Goal: Task Accomplishment & Management: Complete application form

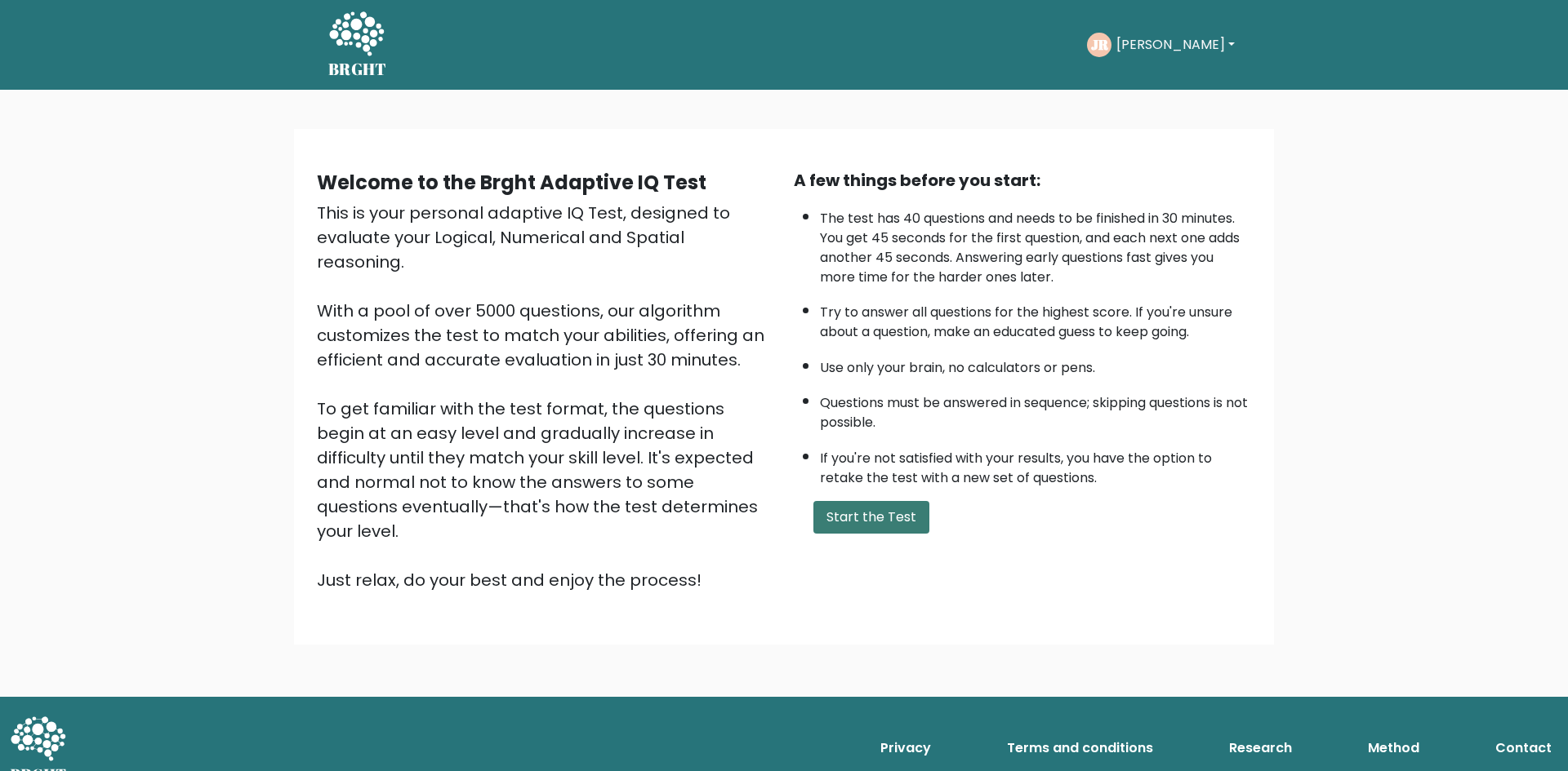
click at [873, 513] on button "Start the Test" at bounding box center [871, 517] width 116 height 32
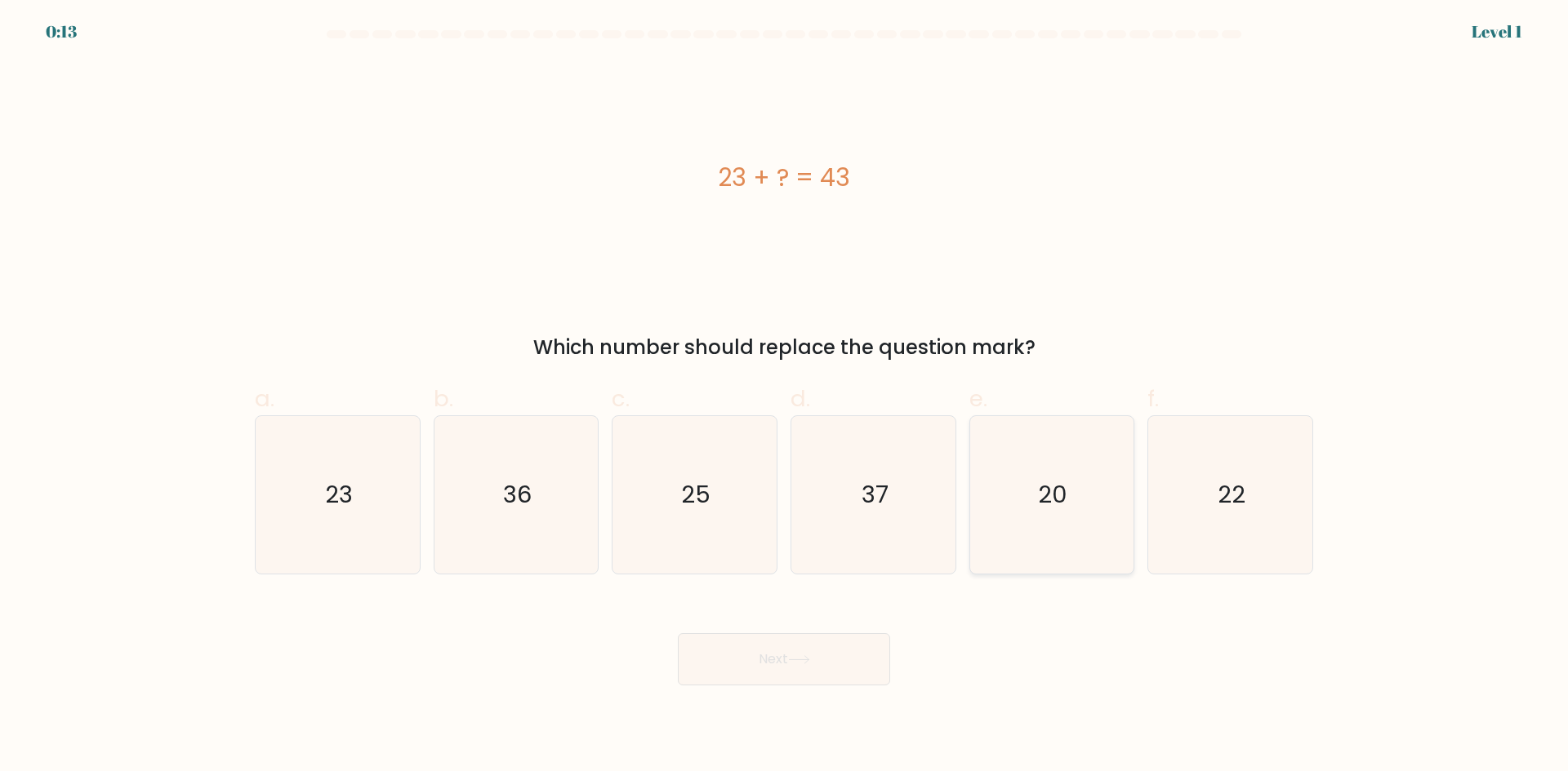
click at [1076, 526] on icon "20" at bounding box center [1051, 495] width 157 height 157
click at [784, 396] on input "e. 20" at bounding box center [784, 391] width 1 height 10
radio input "true"
click at [834, 650] on button "Next" at bounding box center [784, 659] width 212 height 52
click at [833, 650] on button "Next" at bounding box center [784, 659] width 212 height 52
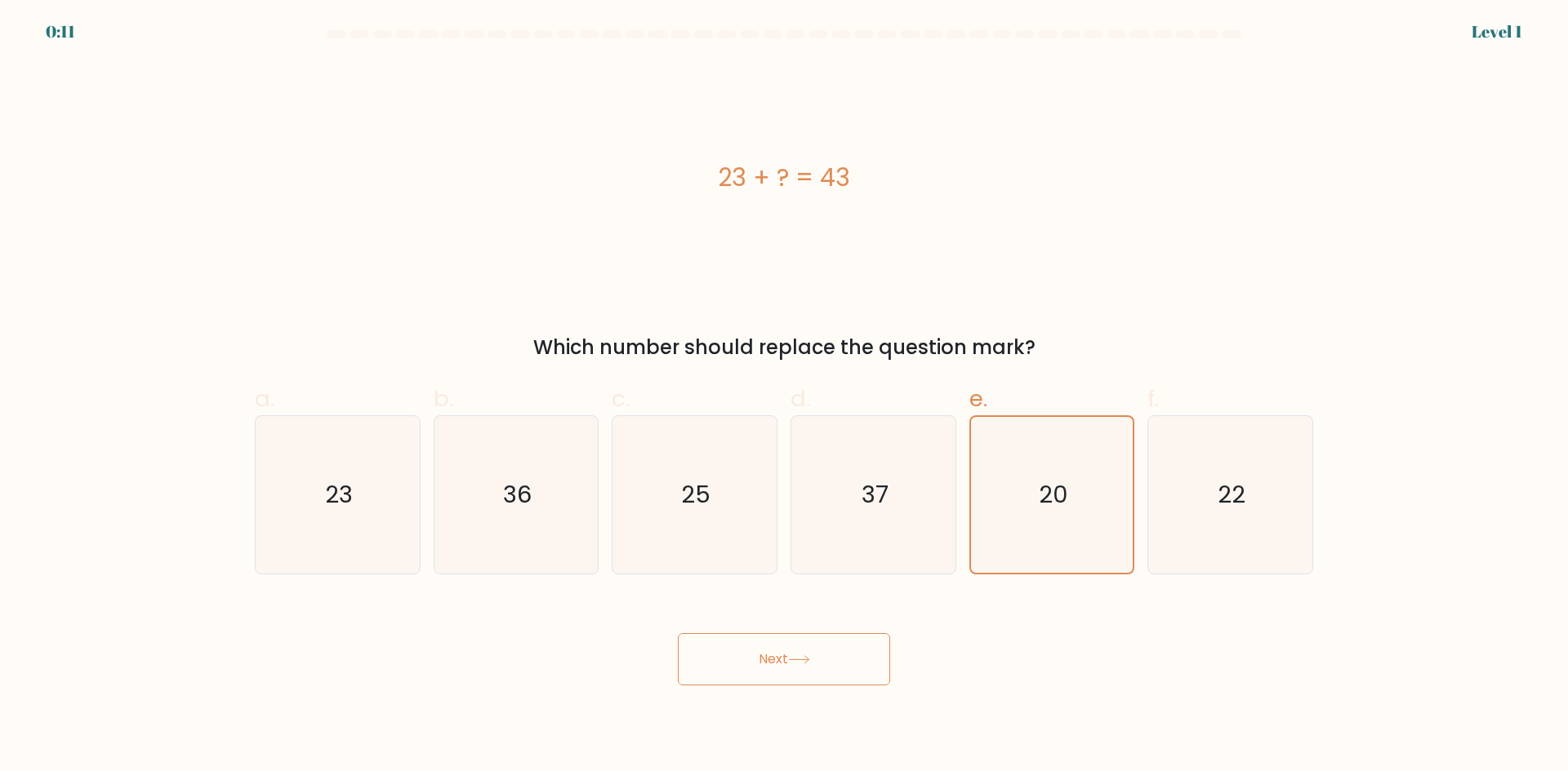
click at [833, 650] on button "Next" at bounding box center [784, 659] width 212 height 52
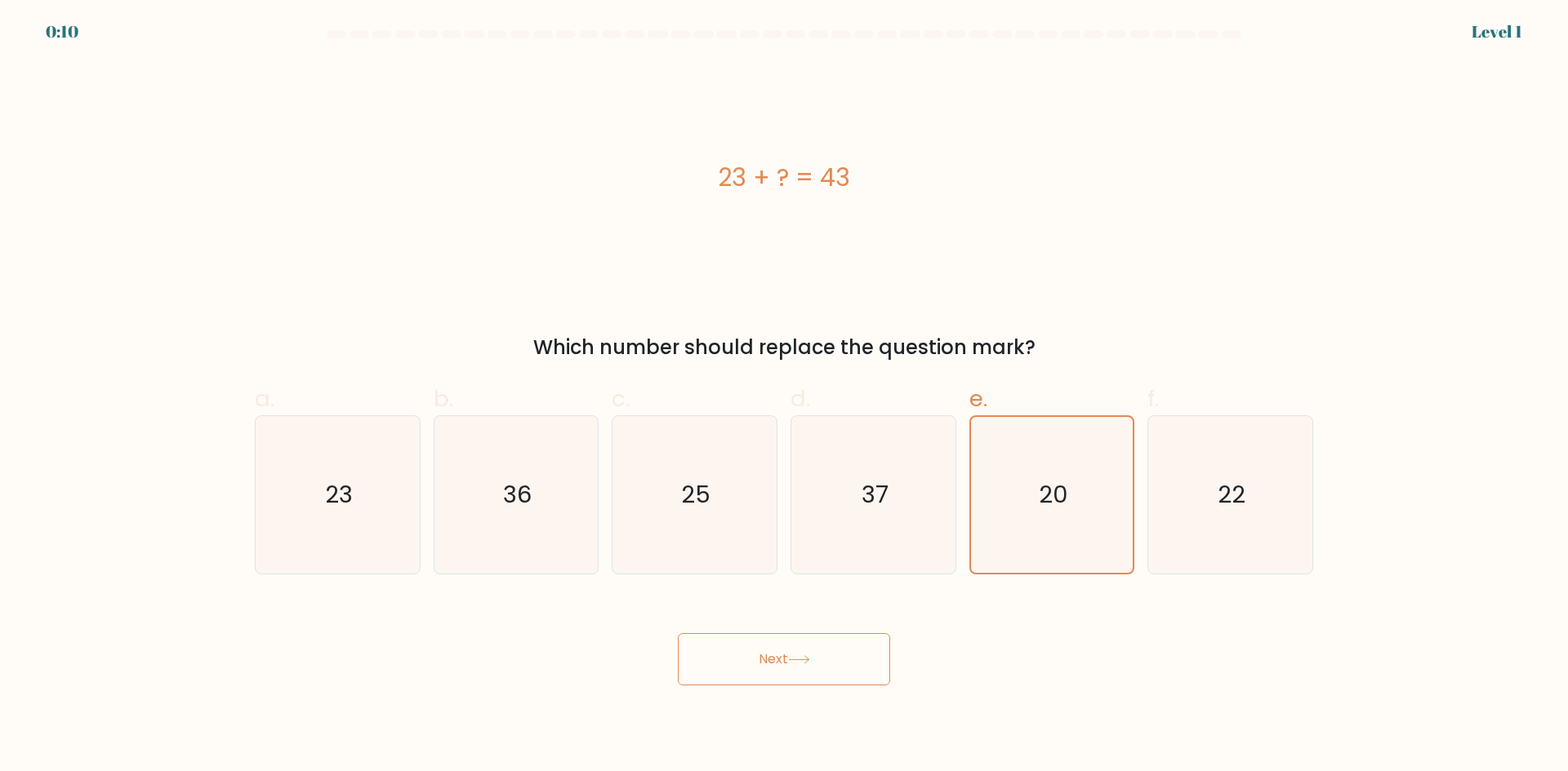
click at [833, 650] on button "Next" at bounding box center [784, 659] width 212 height 52
click at [832, 650] on button "Next" at bounding box center [784, 659] width 212 height 52
click at [829, 650] on button "Next" at bounding box center [784, 659] width 212 height 52
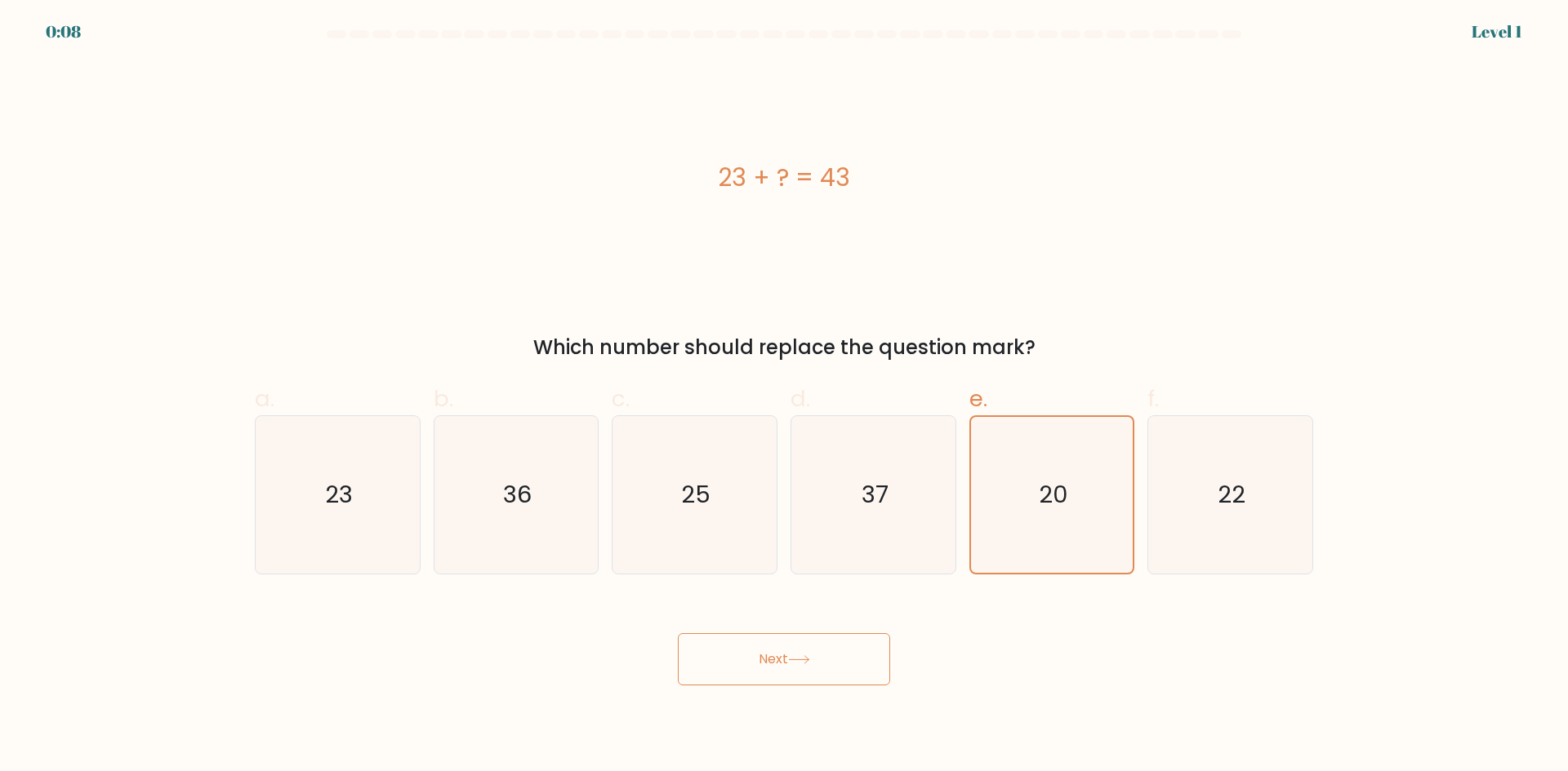
click at [829, 650] on button "Next" at bounding box center [784, 659] width 212 height 52
click at [826, 650] on button "Next" at bounding box center [784, 659] width 212 height 52
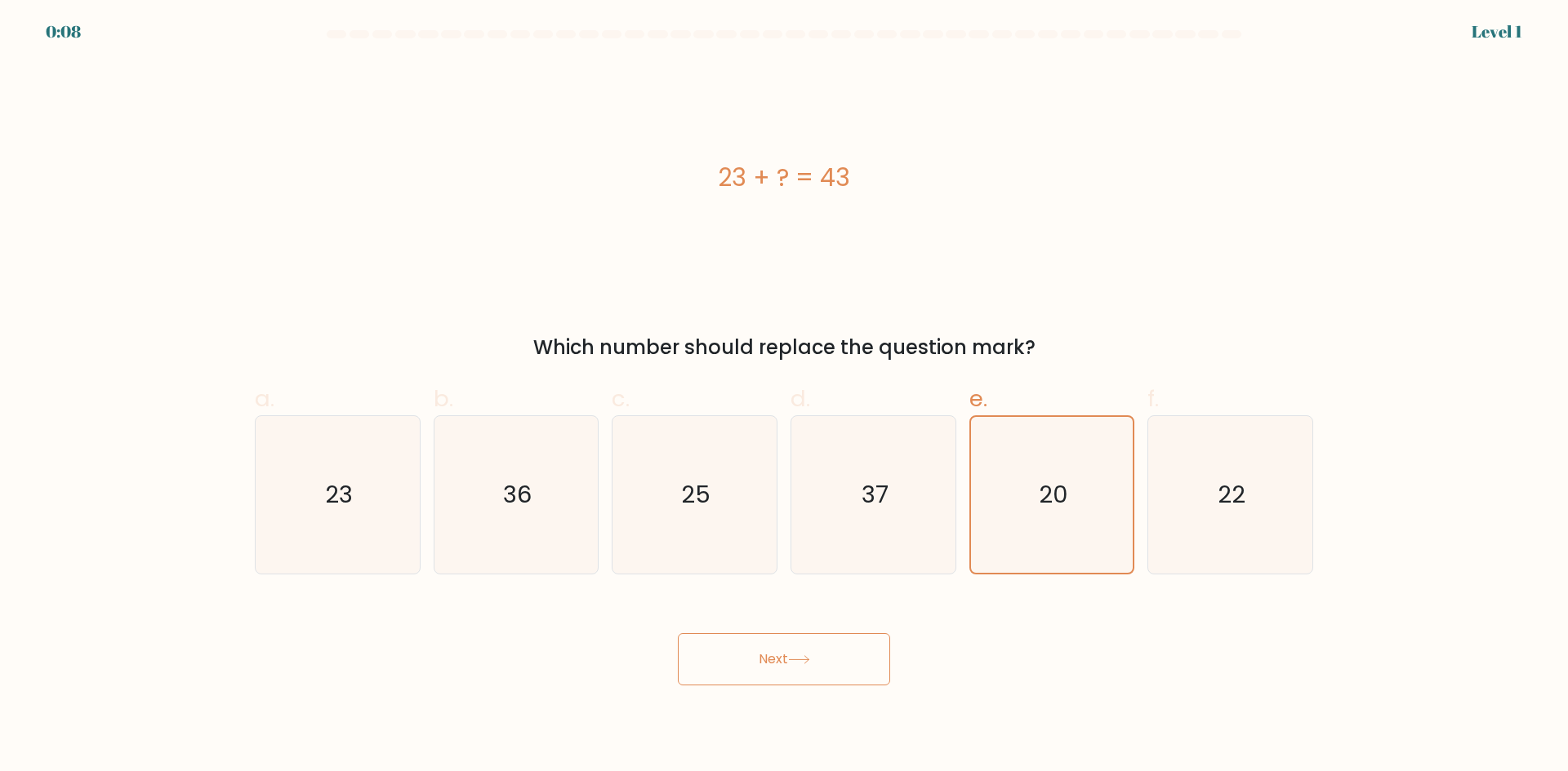
click at [826, 650] on button "Next" at bounding box center [784, 659] width 212 height 52
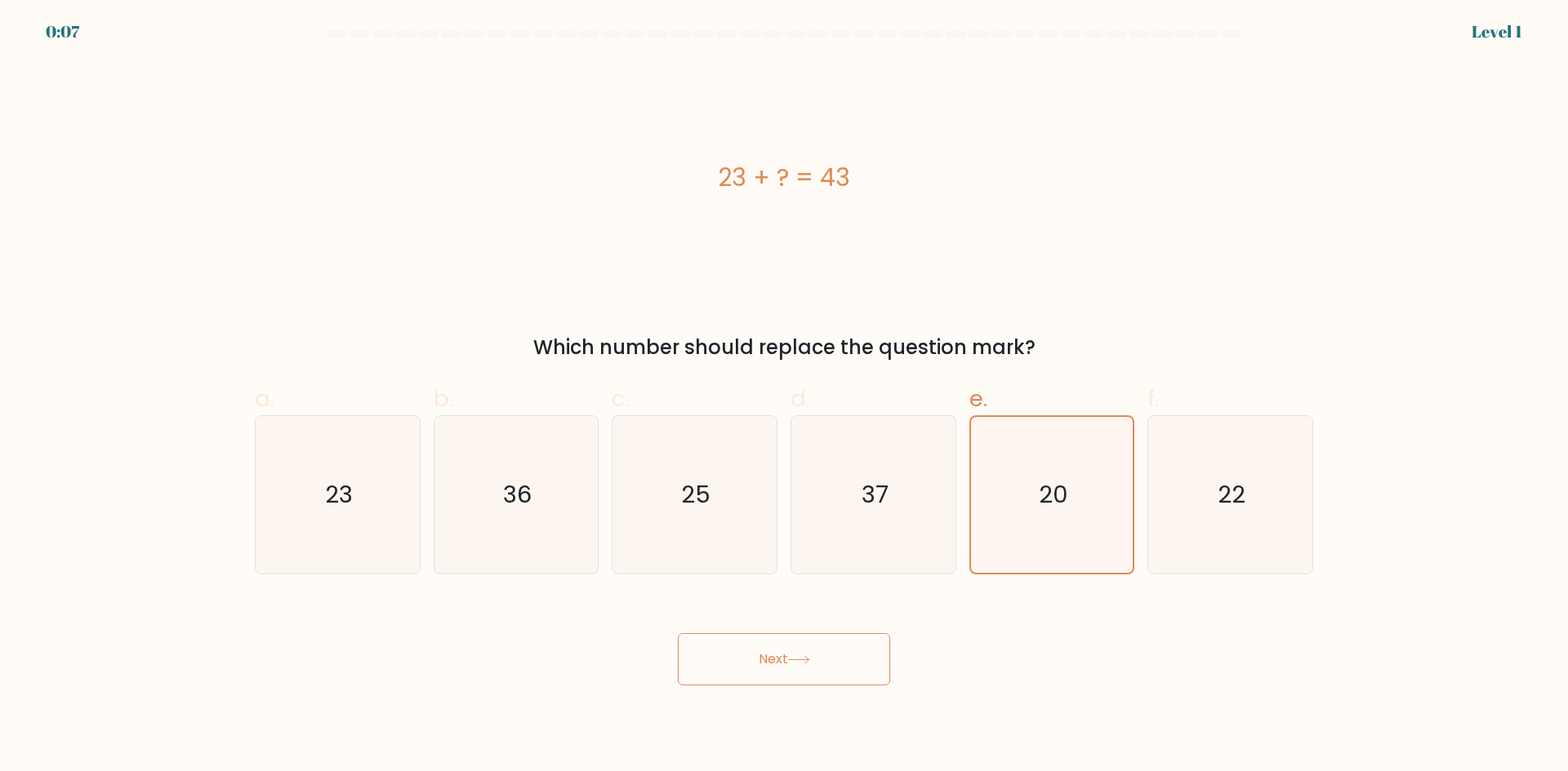
click at [826, 650] on button "Next" at bounding box center [784, 659] width 212 height 52
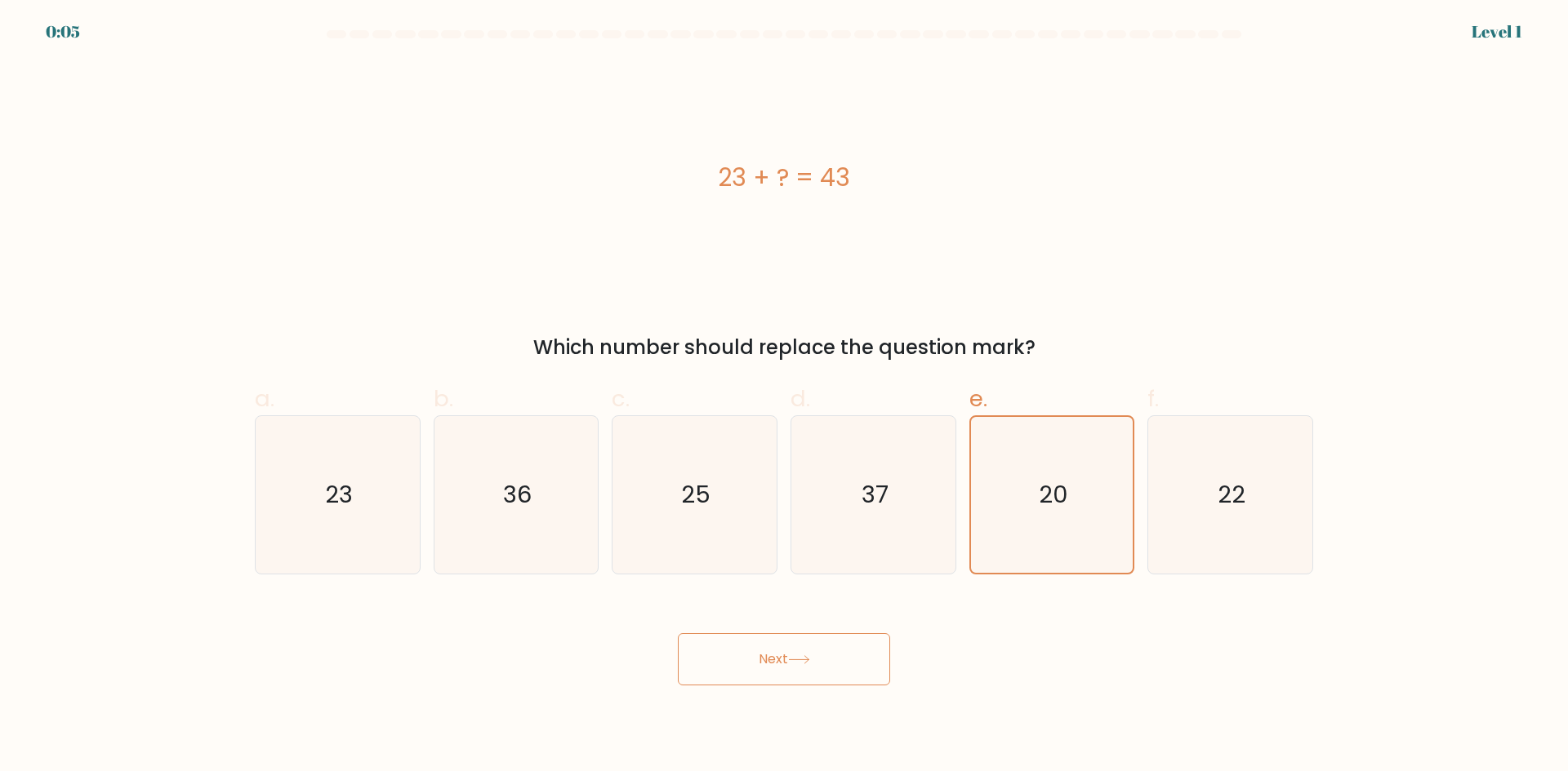
click at [826, 650] on button "Next" at bounding box center [784, 659] width 212 height 52
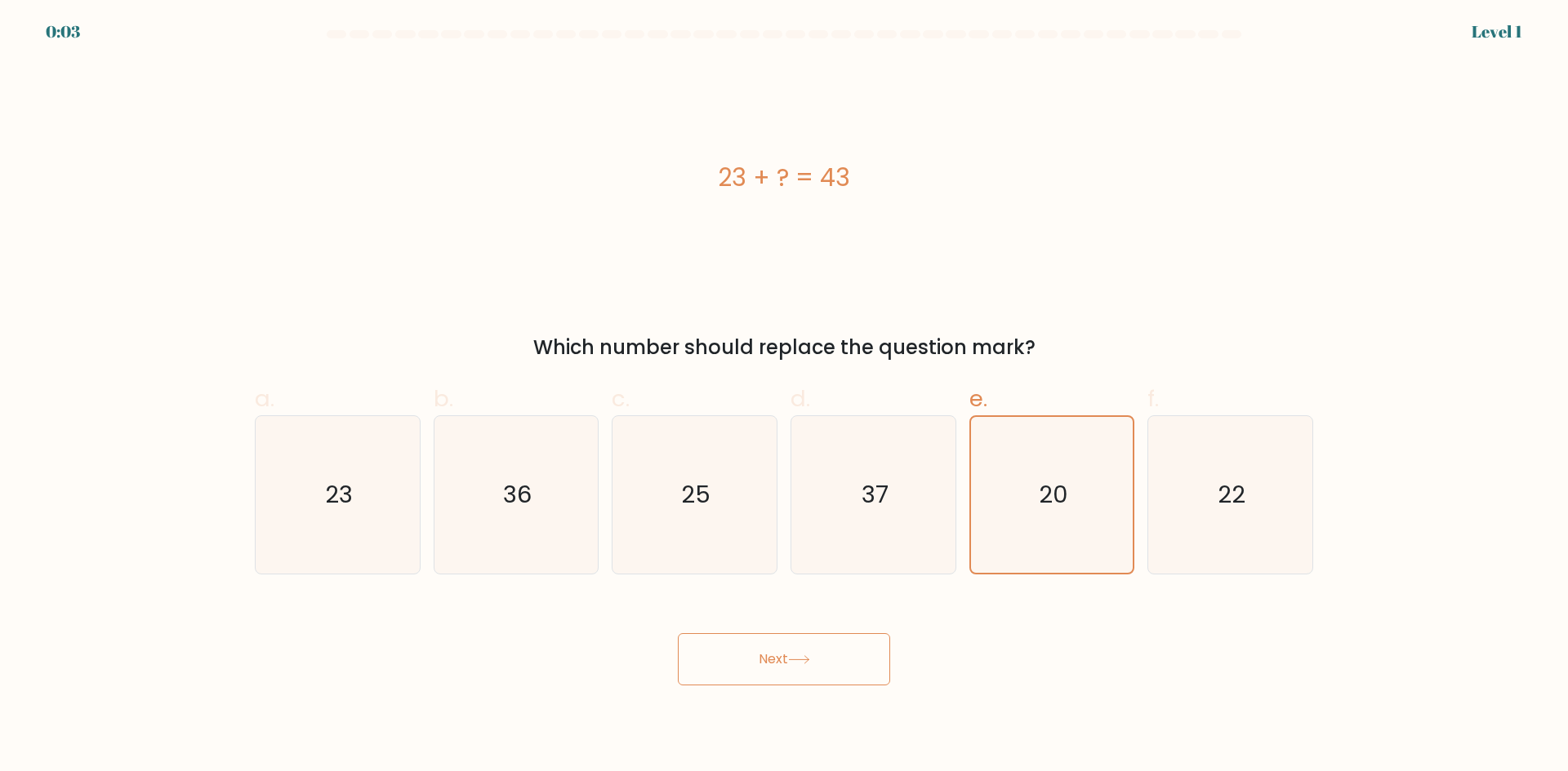
click at [826, 650] on button "Next" at bounding box center [784, 659] width 212 height 52
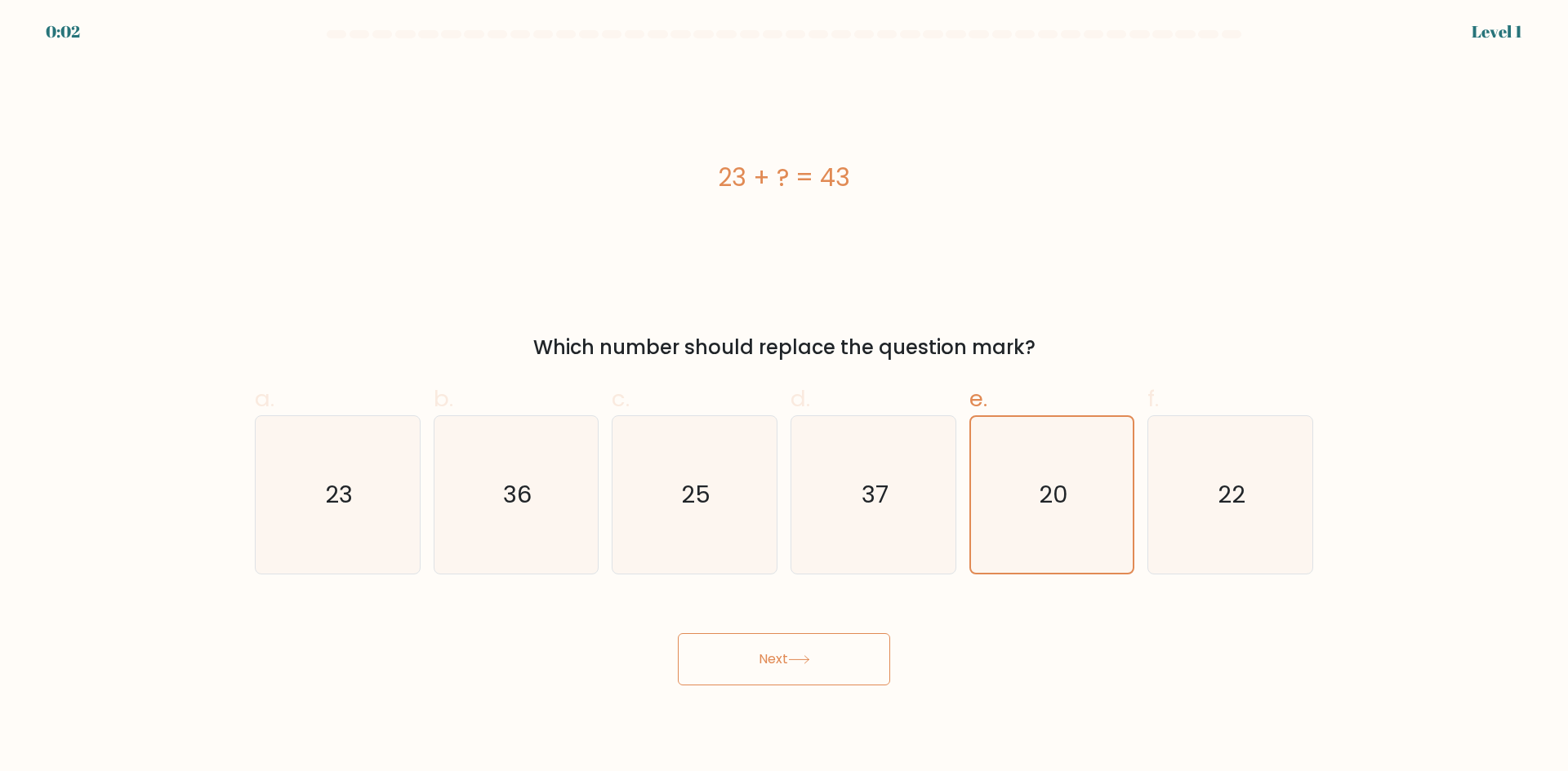
click at [826, 650] on button "Next" at bounding box center [784, 659] width 212 height 52
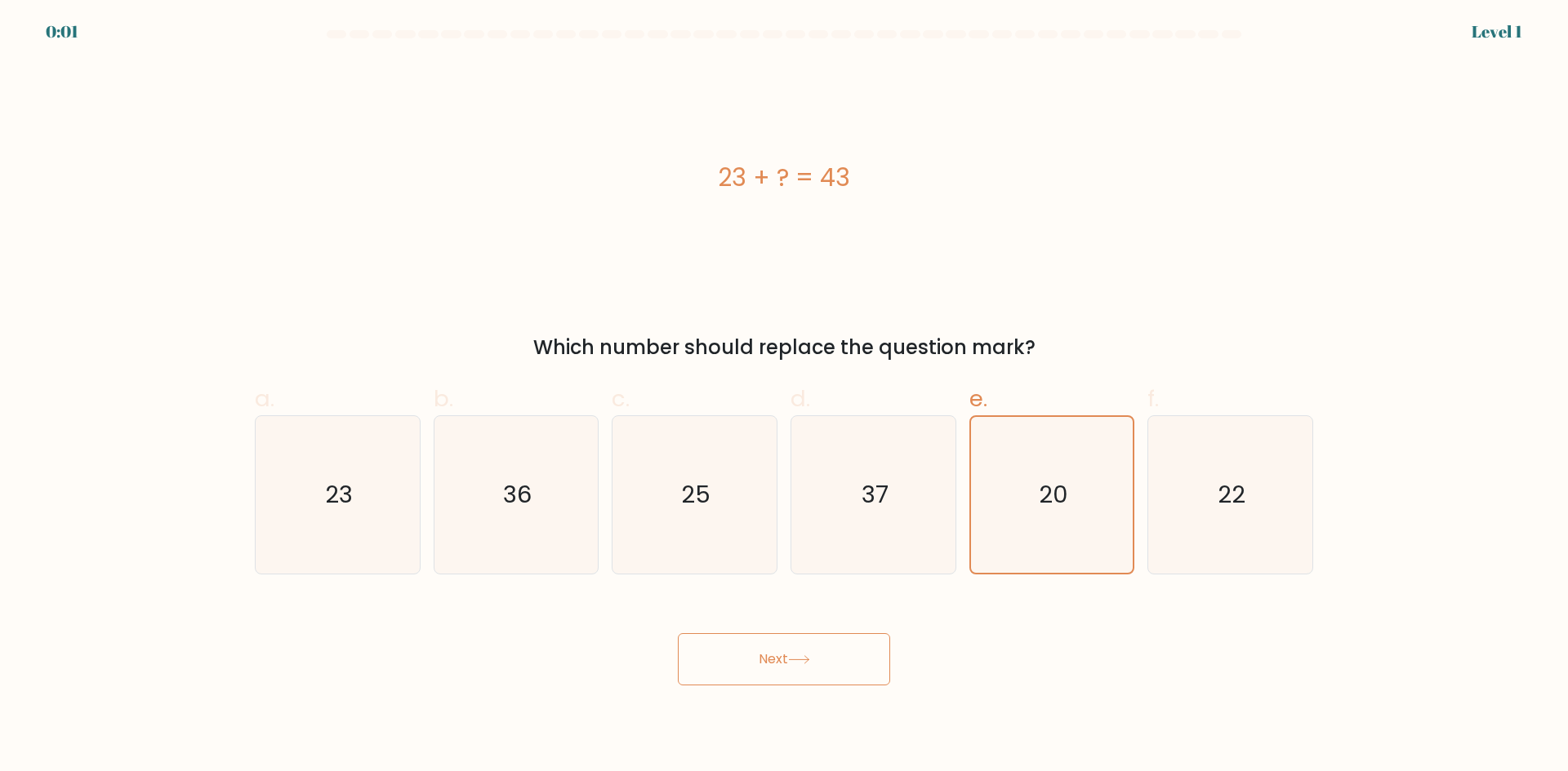
click at [826, 650] on button "Next" at bounding box center [784, 659] width 212 height 52
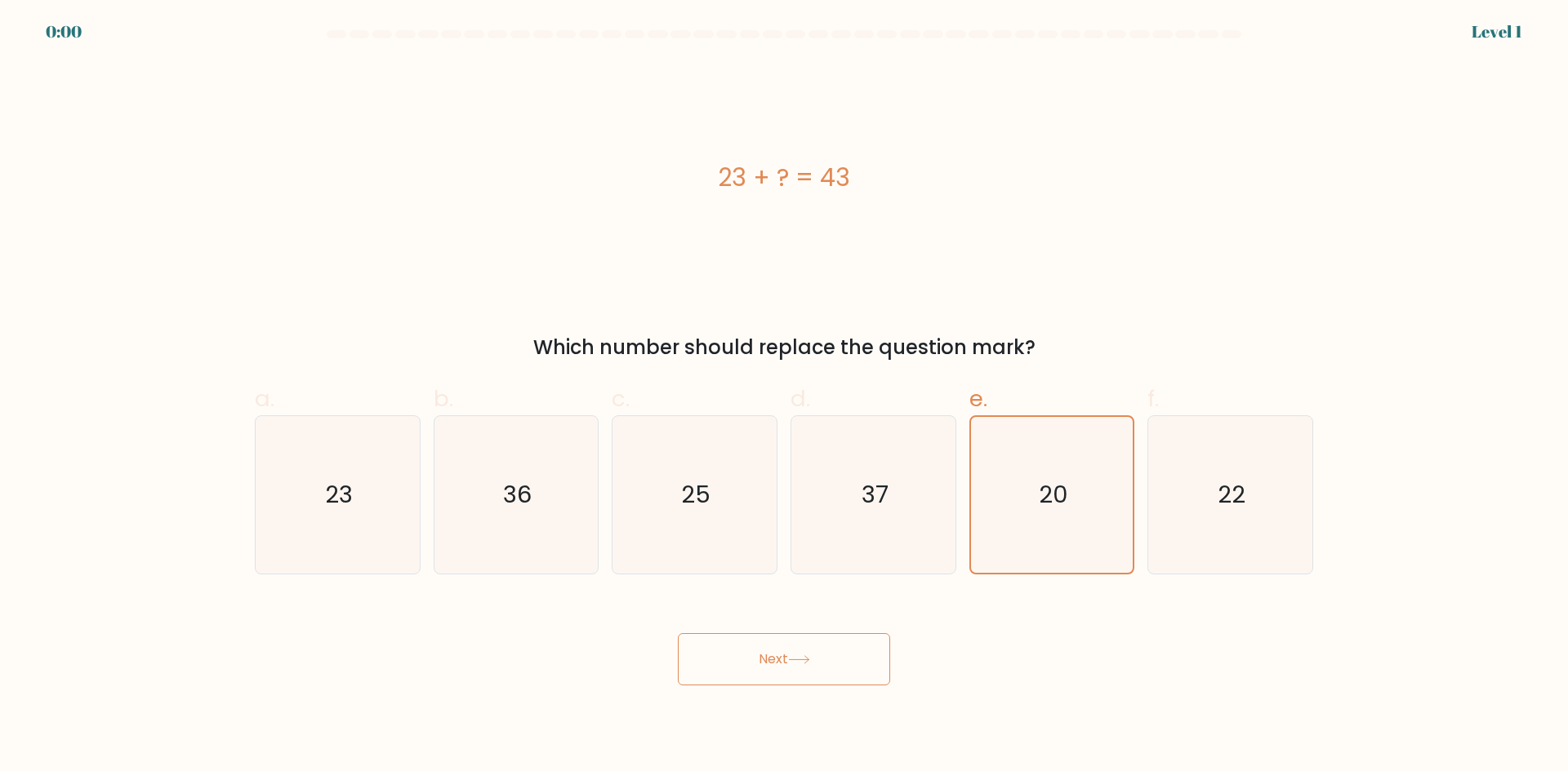
click at [826, 650] on button "Next" at bounding box center [784, 659] width 212 height 52
click at [826, 650] on div "Next" at bounding box center [784, 639] width 1078 height 92
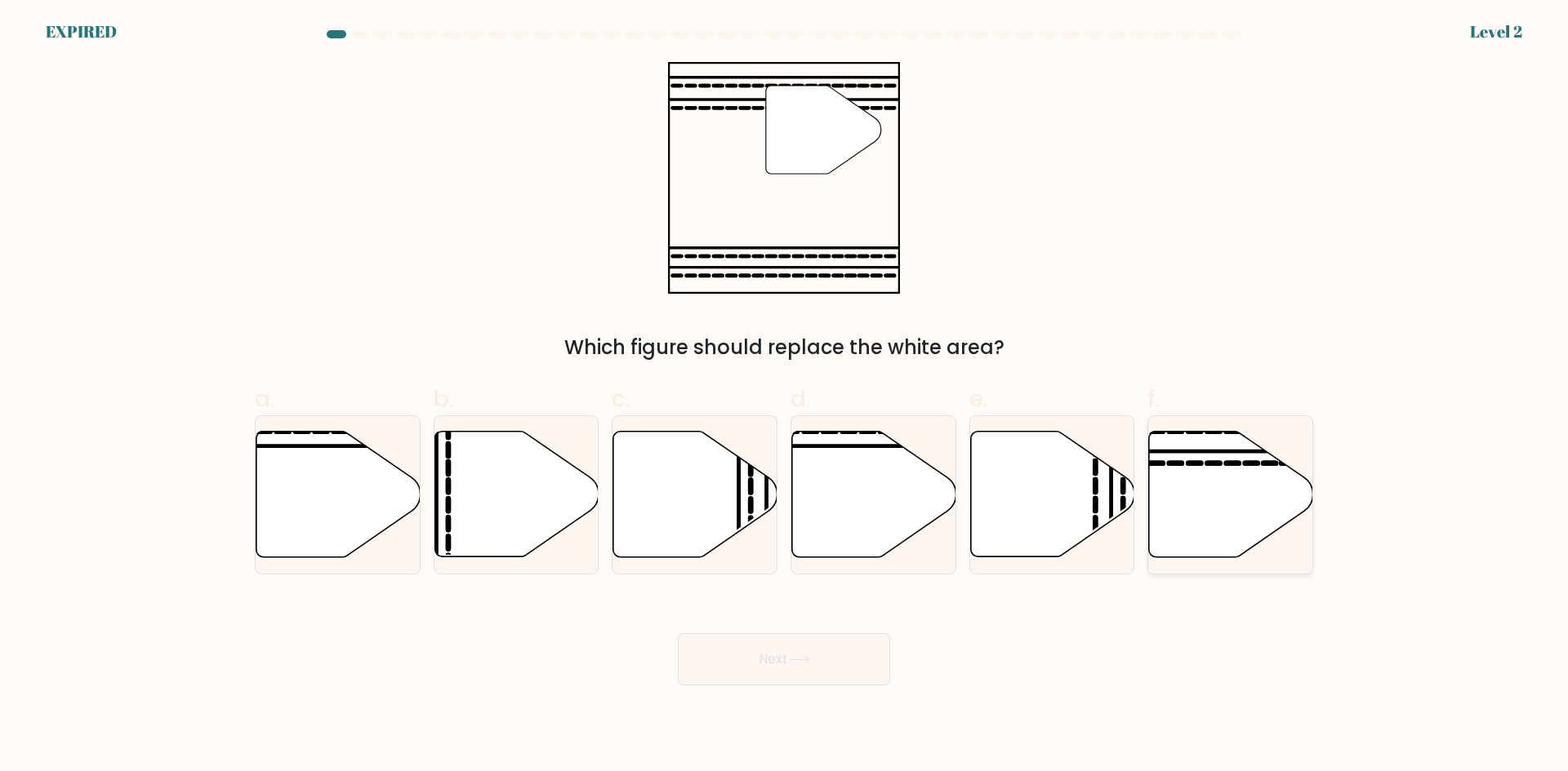
click at [1233, 486] on icon at bounding box center [1231, 494] width 164 height 126
click at [784, 396] on input "f." at bounding box center [784, 391] width 1 height 10
radio input "true"
click at [804, 678] on button "Next" at bounding box center [784, 659] width 212 height 52
click at [810, 667] on button "Next" at bounding box center [784, 659] width 212 height 52
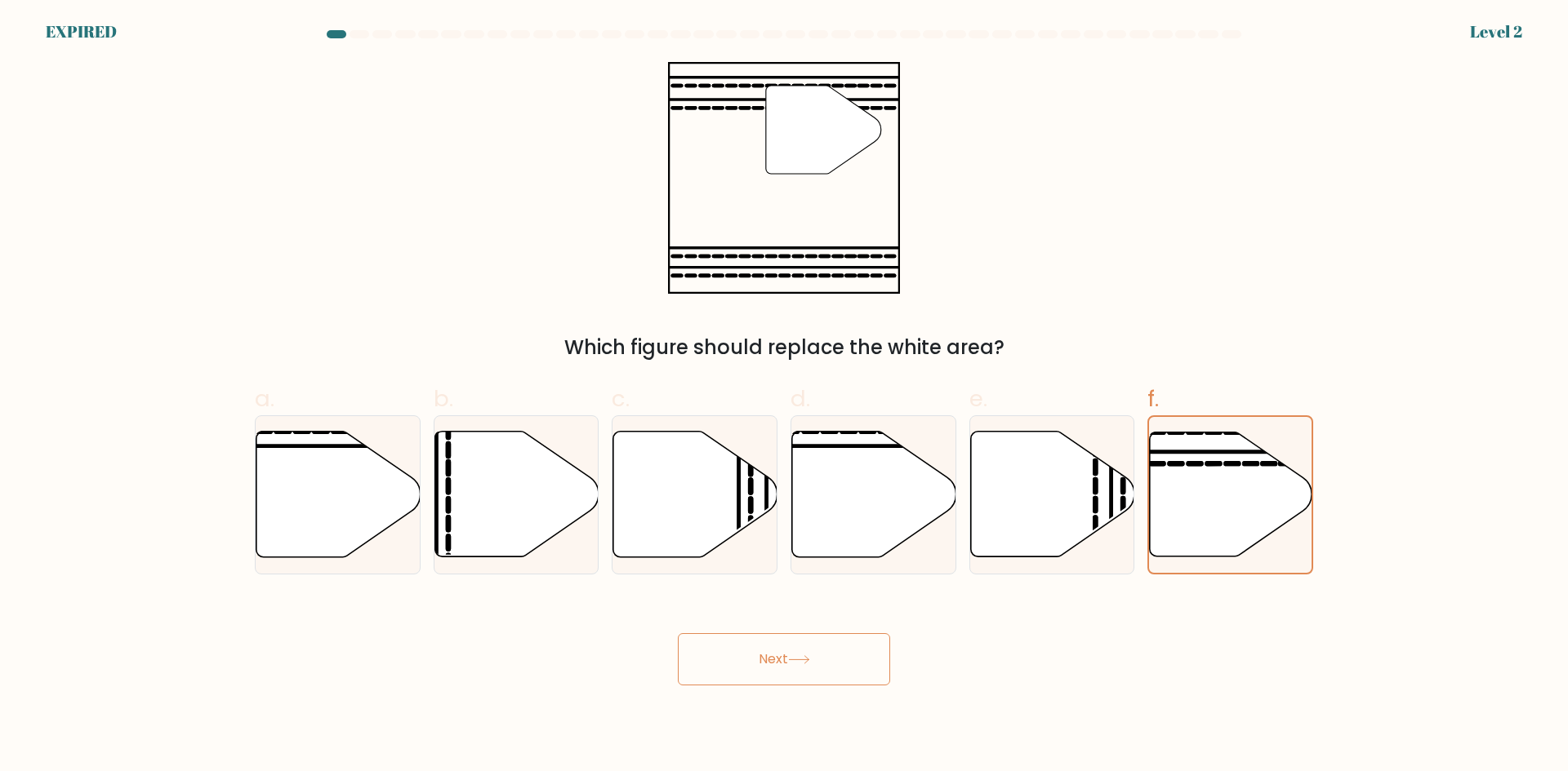
click at [810, 667] on button "Next" at bounding box center [784, 659] width 212 height 52
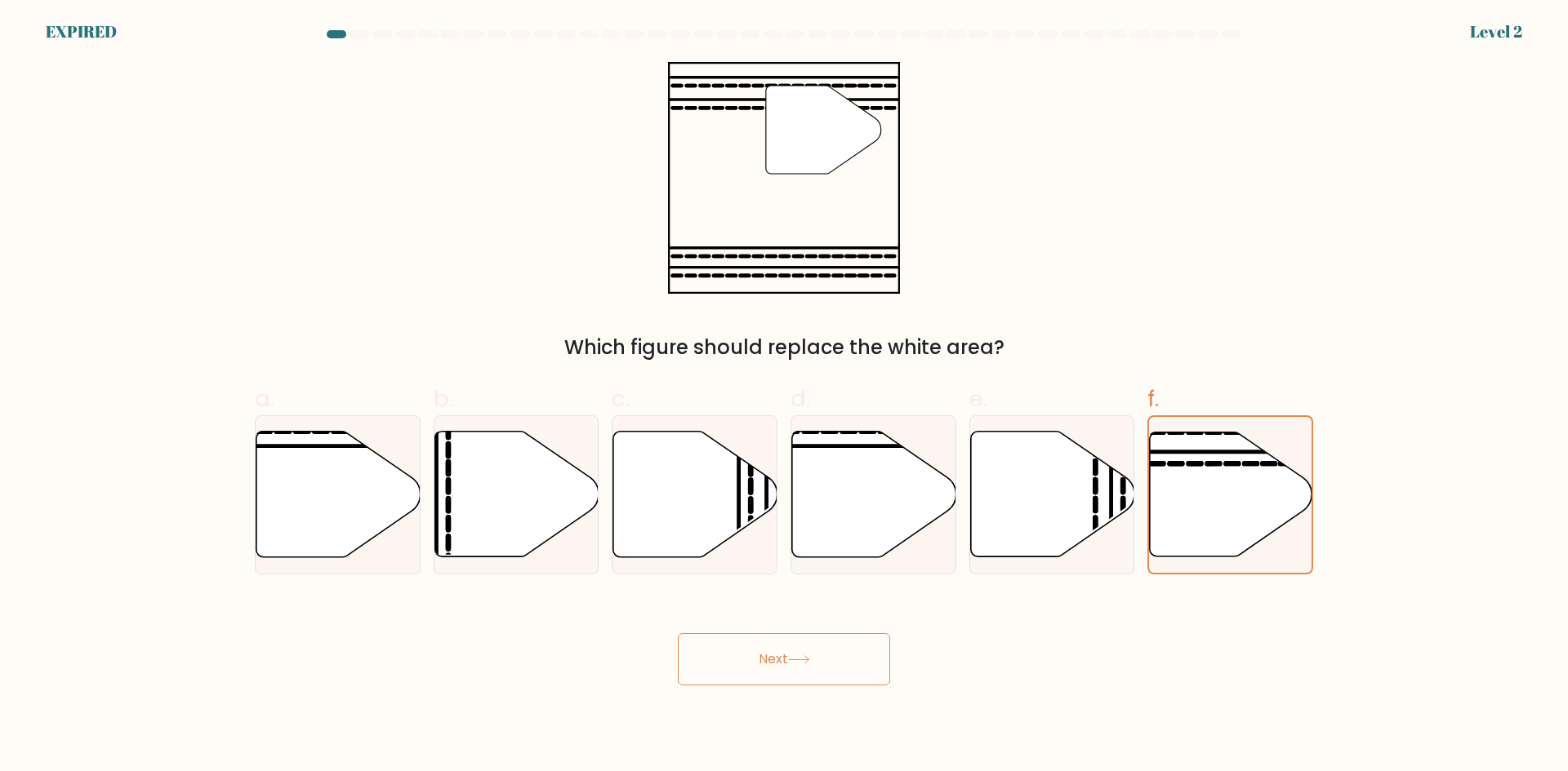
click at [810, 667] on button "Next" at bounding box center [784, 659] width 212 height 52
click at [810, 668] on button "Next" at bounding box center [784, 659] width 212 height 52
click at [809, 671] on button "Next" at bounding box center [784, 659] width 212 height 52
drag, startPoint x: 809, startPoint y: 671, endPoint x: 805, endPoint y: 684, distance: 13.6
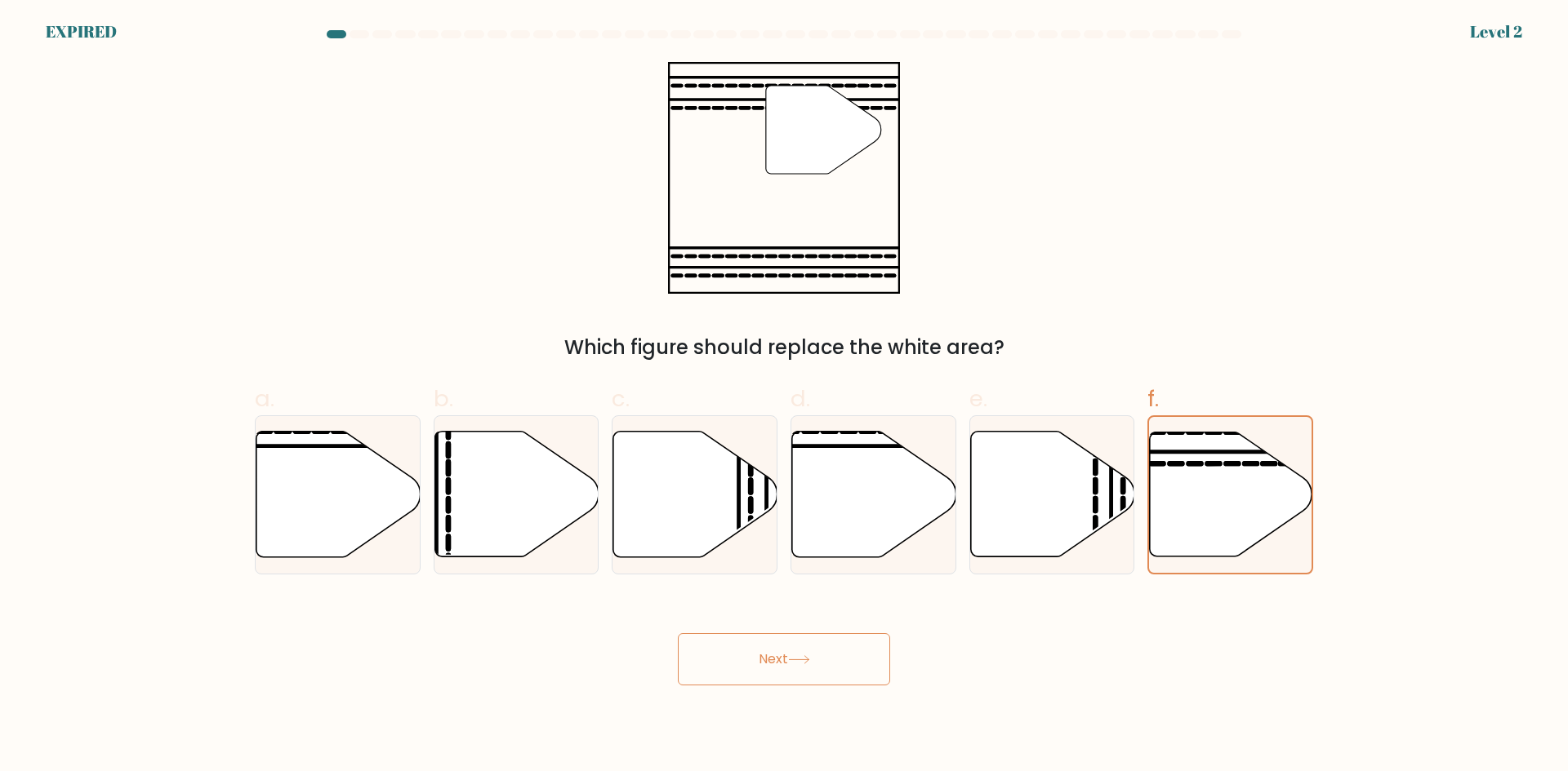
click at [805, 684] on button "Next" at bounding box center [784, 659] width 212 height 52
click at [805, 685] on button "Next" at bounding box center [784, 659] width 212 height 52
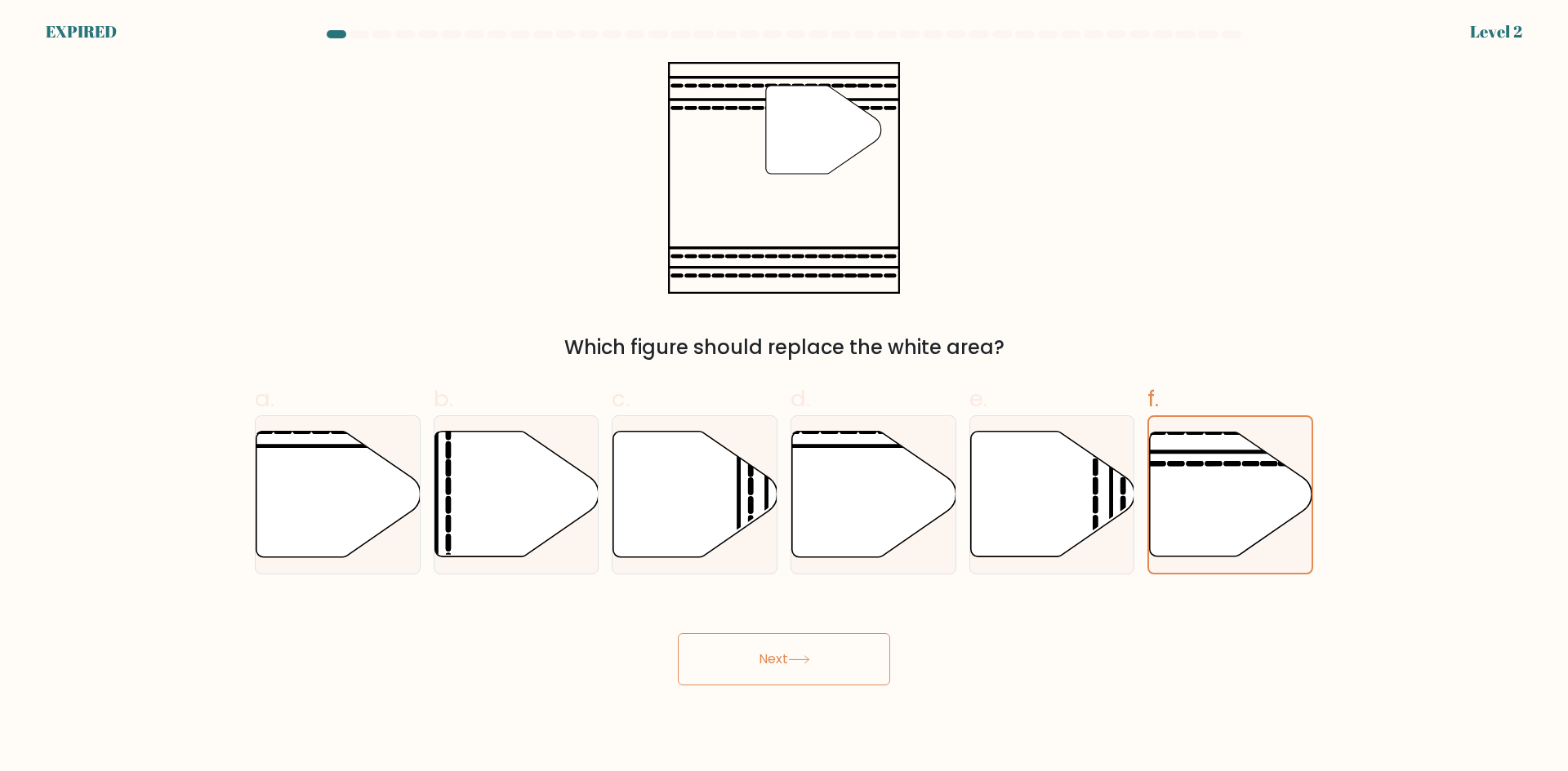
click at [805, 685] on button "Next" at bounding box center [784, 659] width 212 height 52
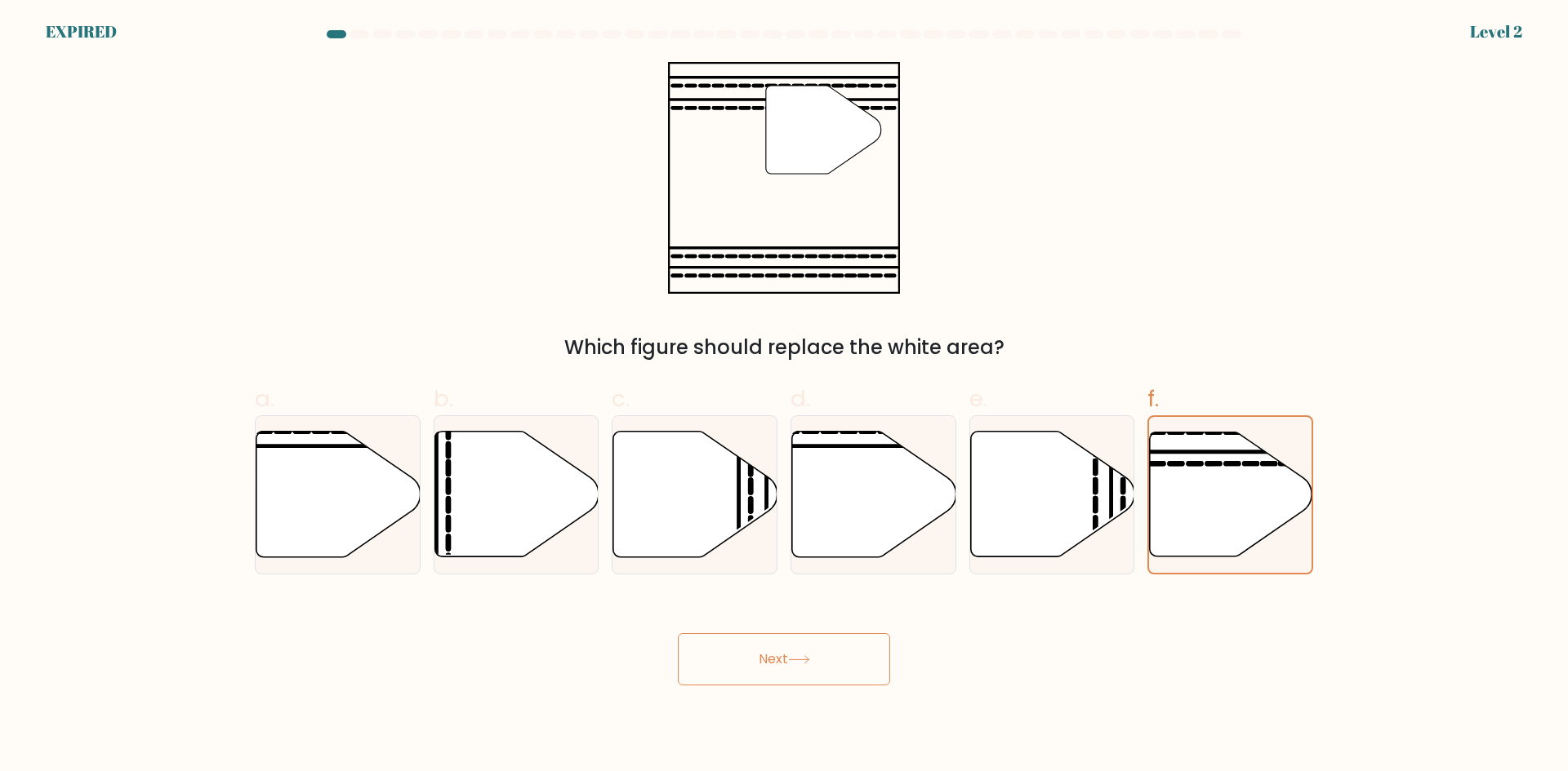
click at [805, 685] on button "Next" at bounding box center [784, 659] width 212 height 52
click at [805, 685] on body "EXPIRED Level 2" at bounding box center [784, 385] width 1568 height 771
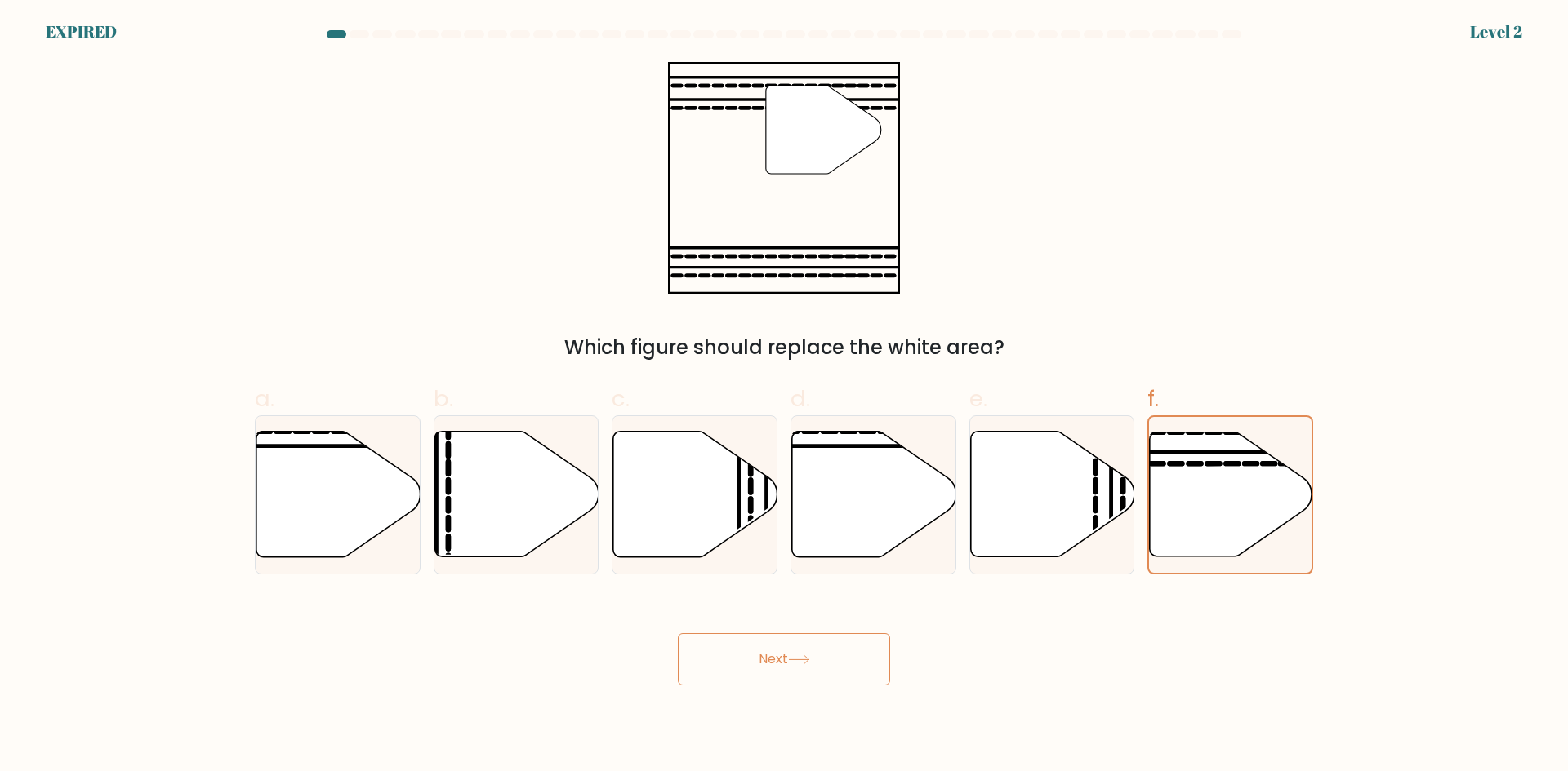
click at [805, 685] on body "EXPIRED Level 2" at bounding box center [784, 385] width 1568 height 771
click at [805, 686] on body "EXPIRED Level 2" at bounding box center [784, 385] width 1568 height 771
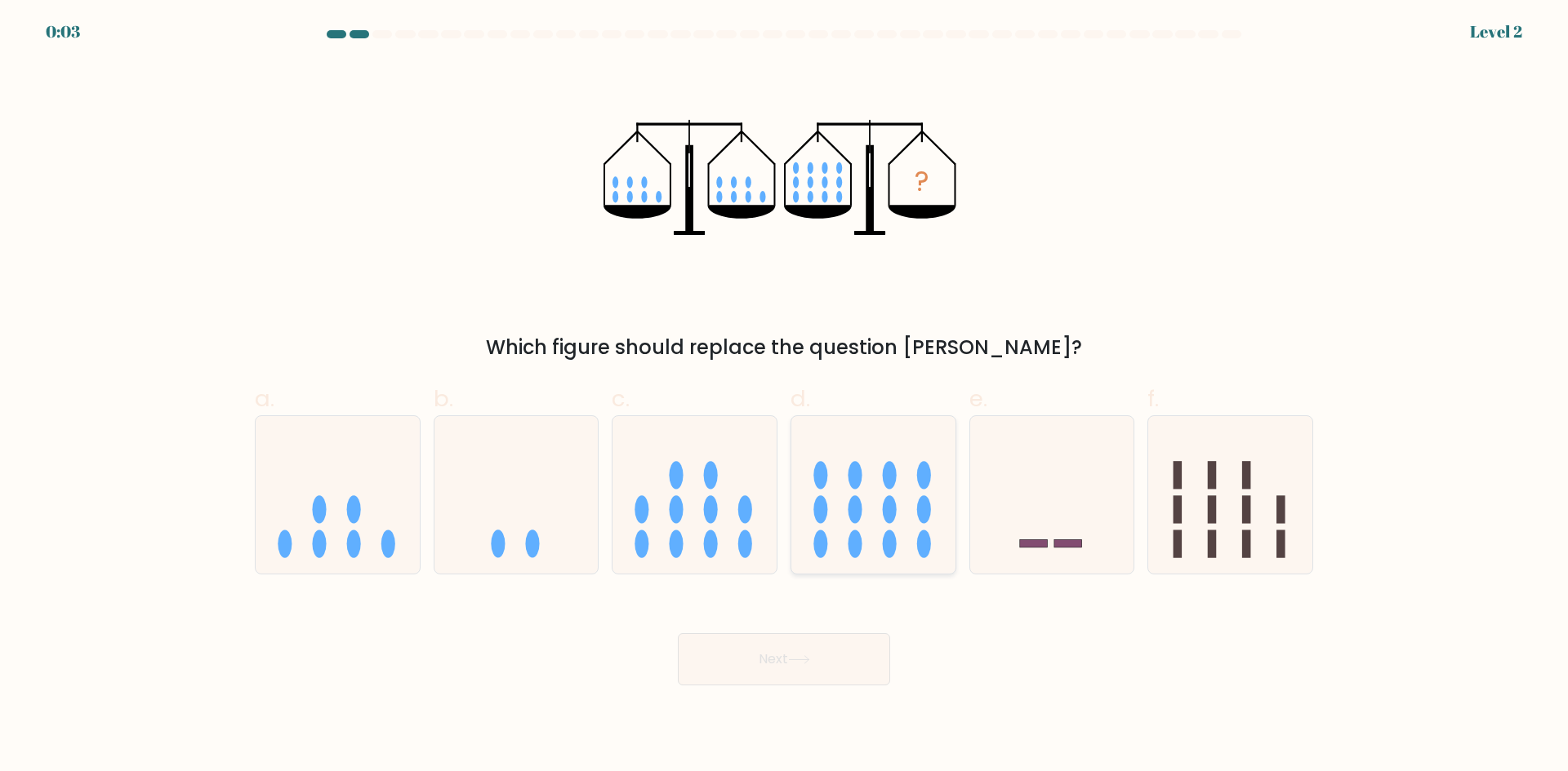
click at [830, 499] on icon at bounding box center [874, 494] width 164 height 135
click at [784, 396] on input "d." at bounding box center [784, 391] width 1 height 10
radio input "true"
click at [785, 658] on button "Next" at bounding box center [784, 659] width 212 height 52
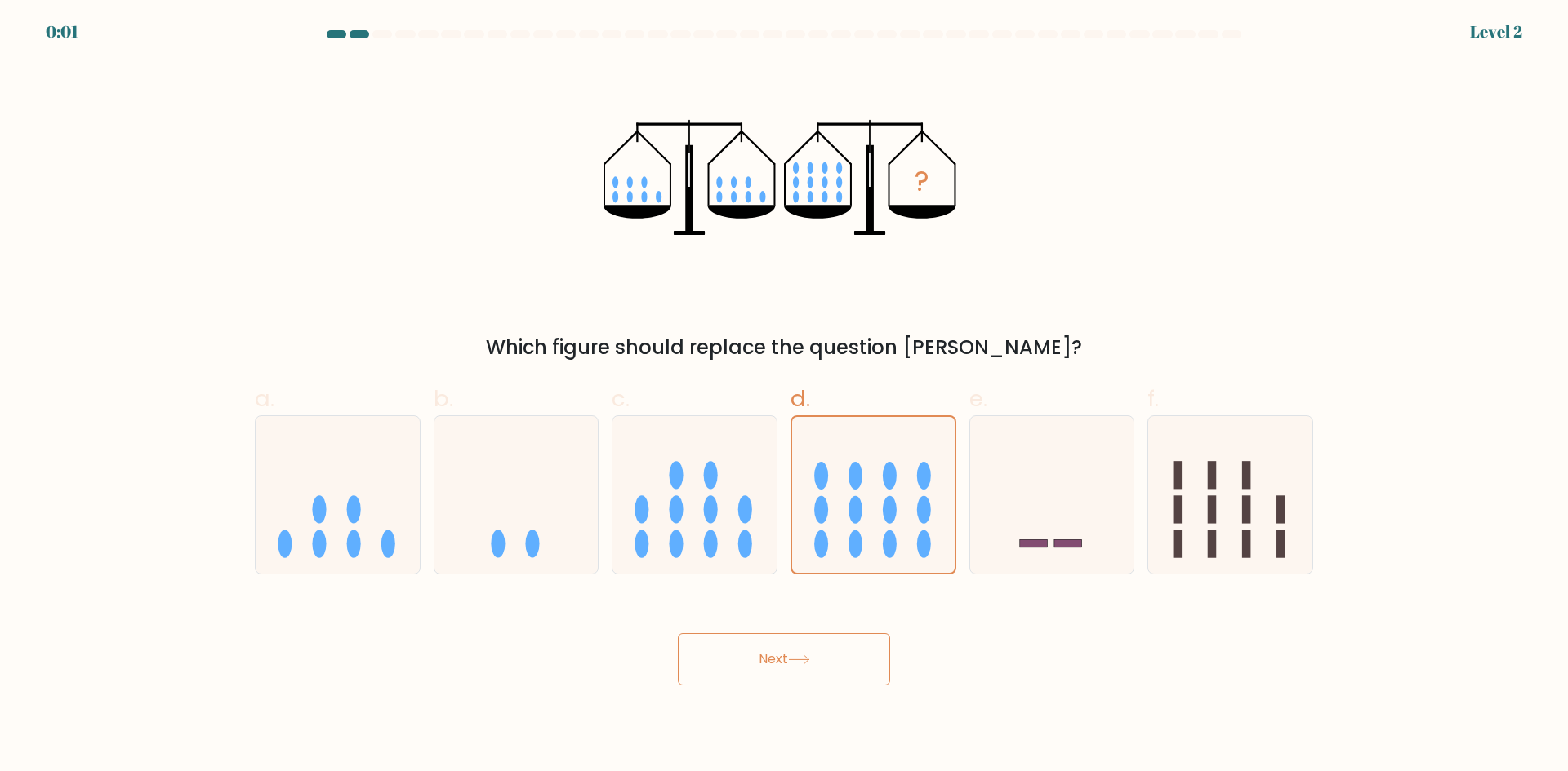
click at [785, 658] on button "Next" at bounding box center [784, 659] width 212 height 52
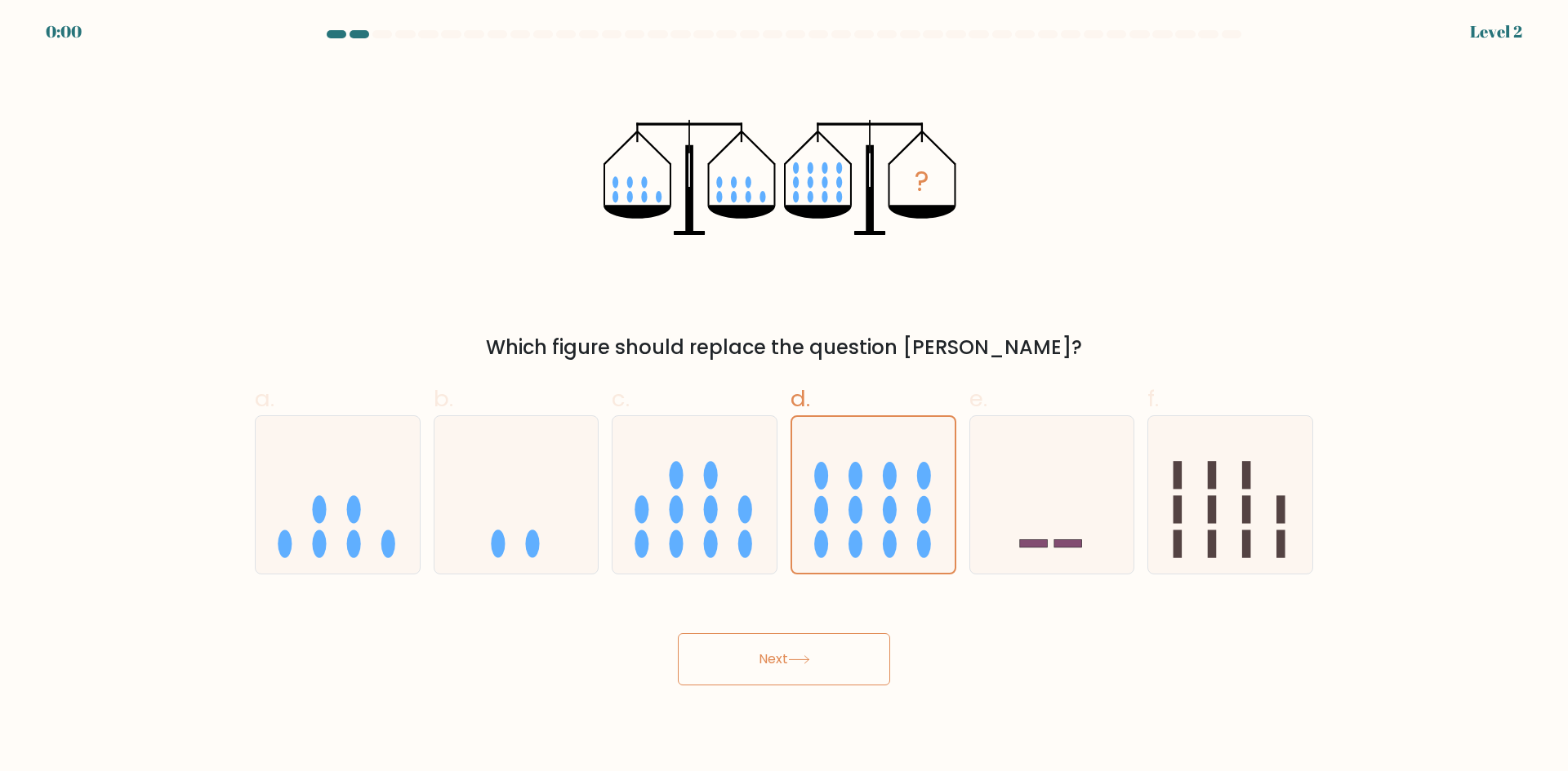
click at [785, 658] on button "Next" at bounding box center [784, 659] width 212 height 52
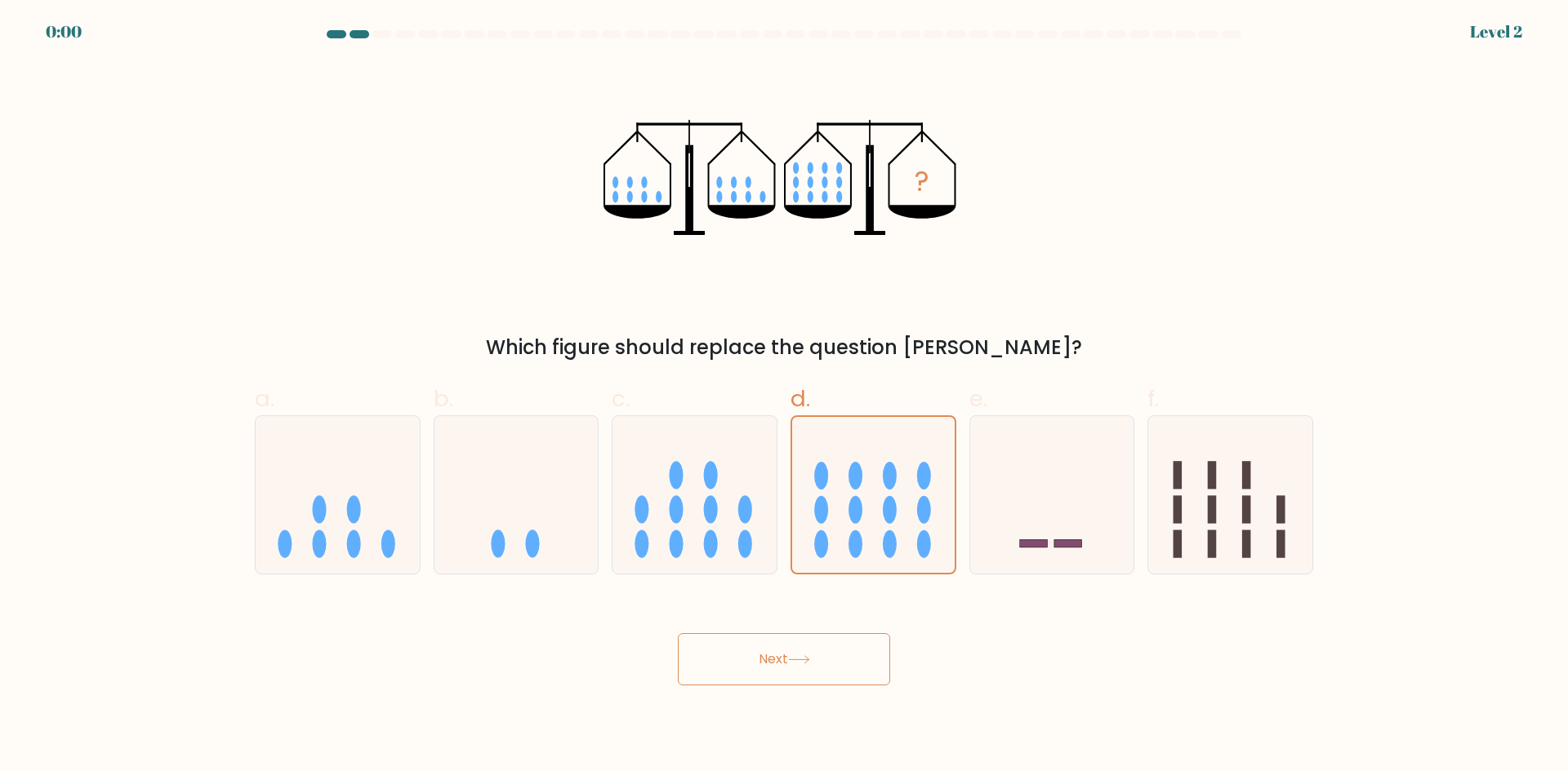
click at [785, 658] on div "Next" at bounding box center [784, 639] width 1078 height 92
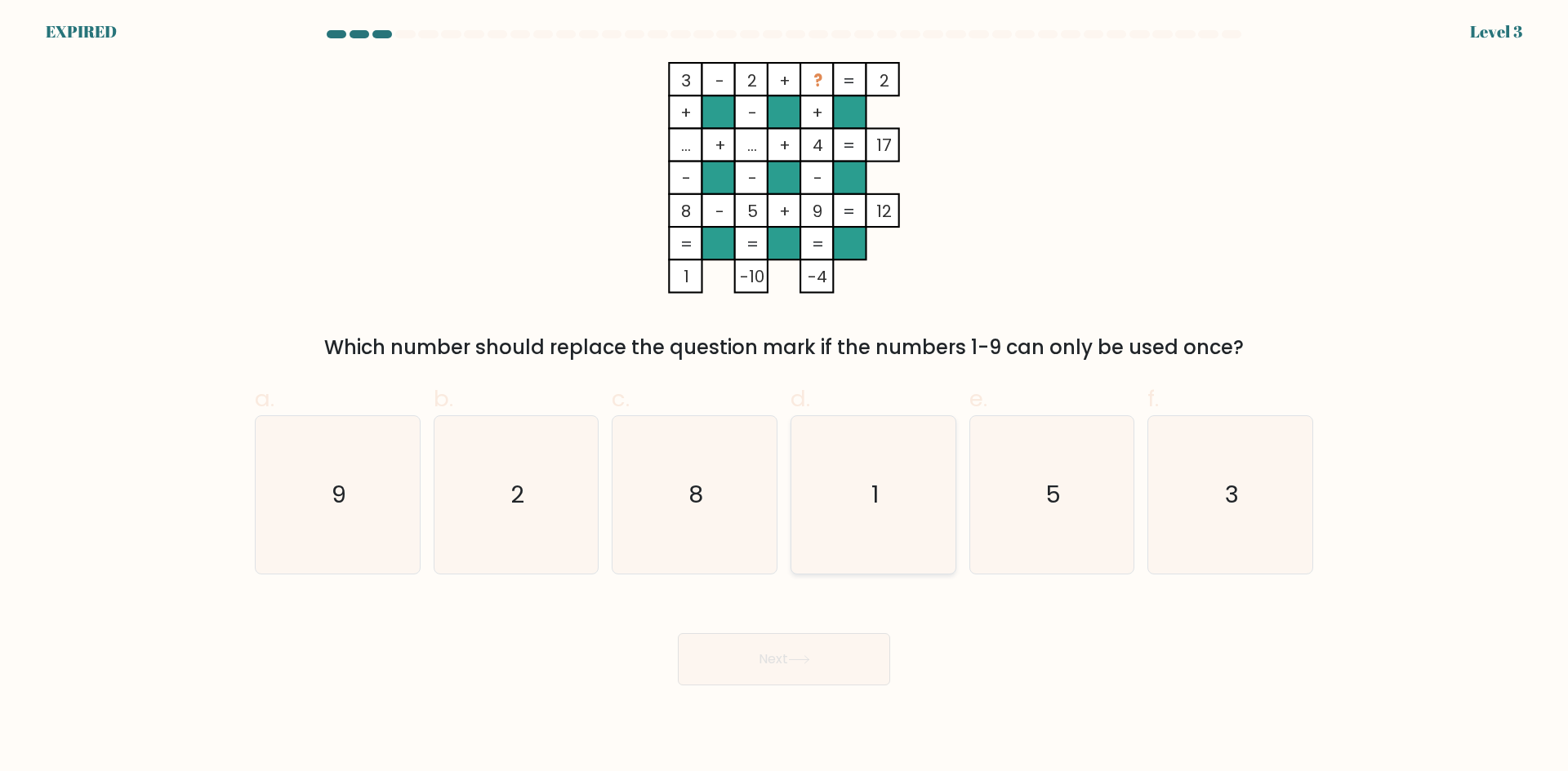
click at [916, 506] on icon "1" at bounding box center [873, 495] width 157 height 157
click at [784, 396] on input "d. 1" at bounding box center [784, 391] width 1 height 10
radio input "true"
click at [810, 658] on icon at bounding box center [798, 660] width 22 height 9
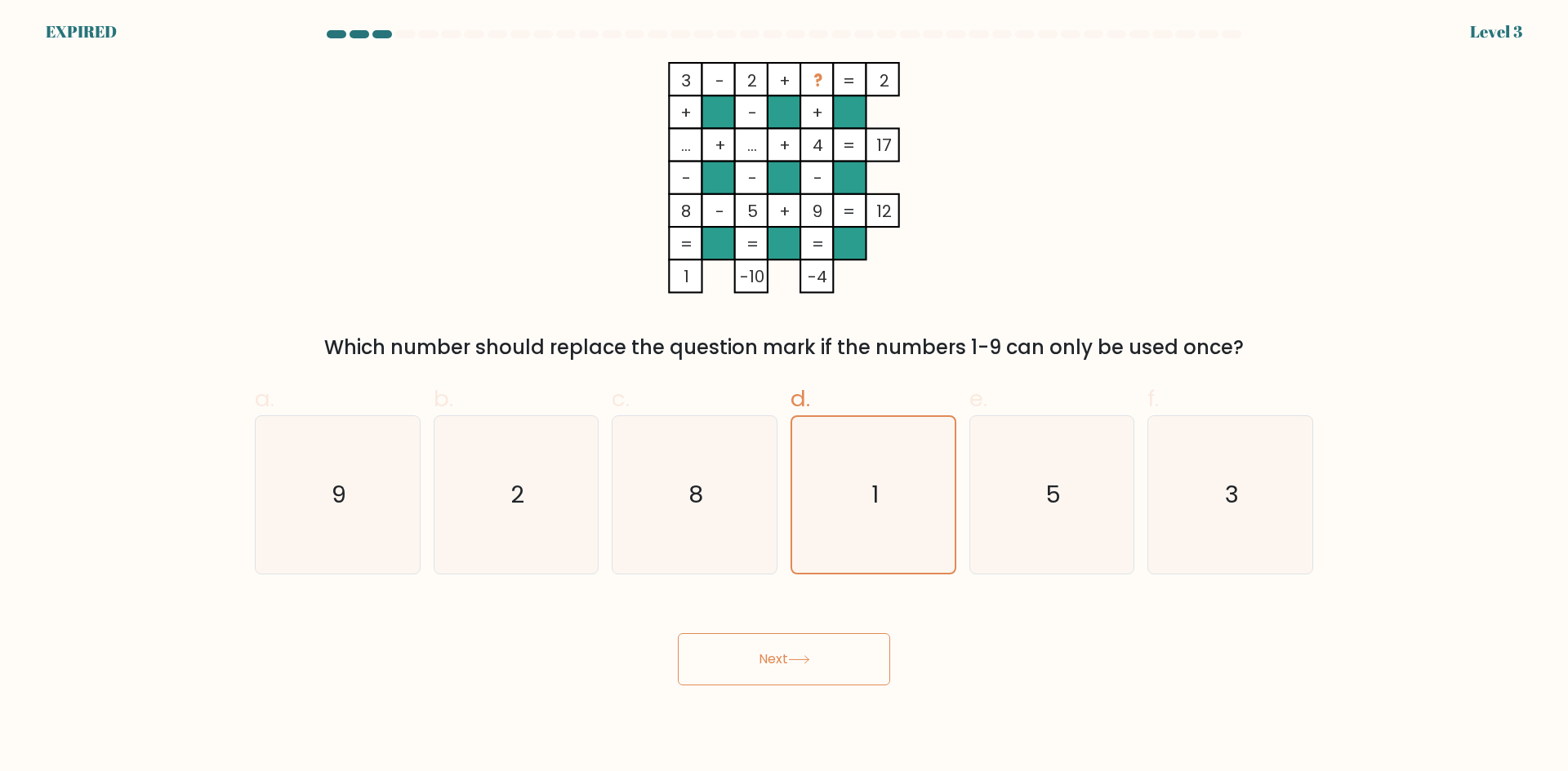
click at [810, 658] on icon at bounding box center [798, 660] width 22 height 9
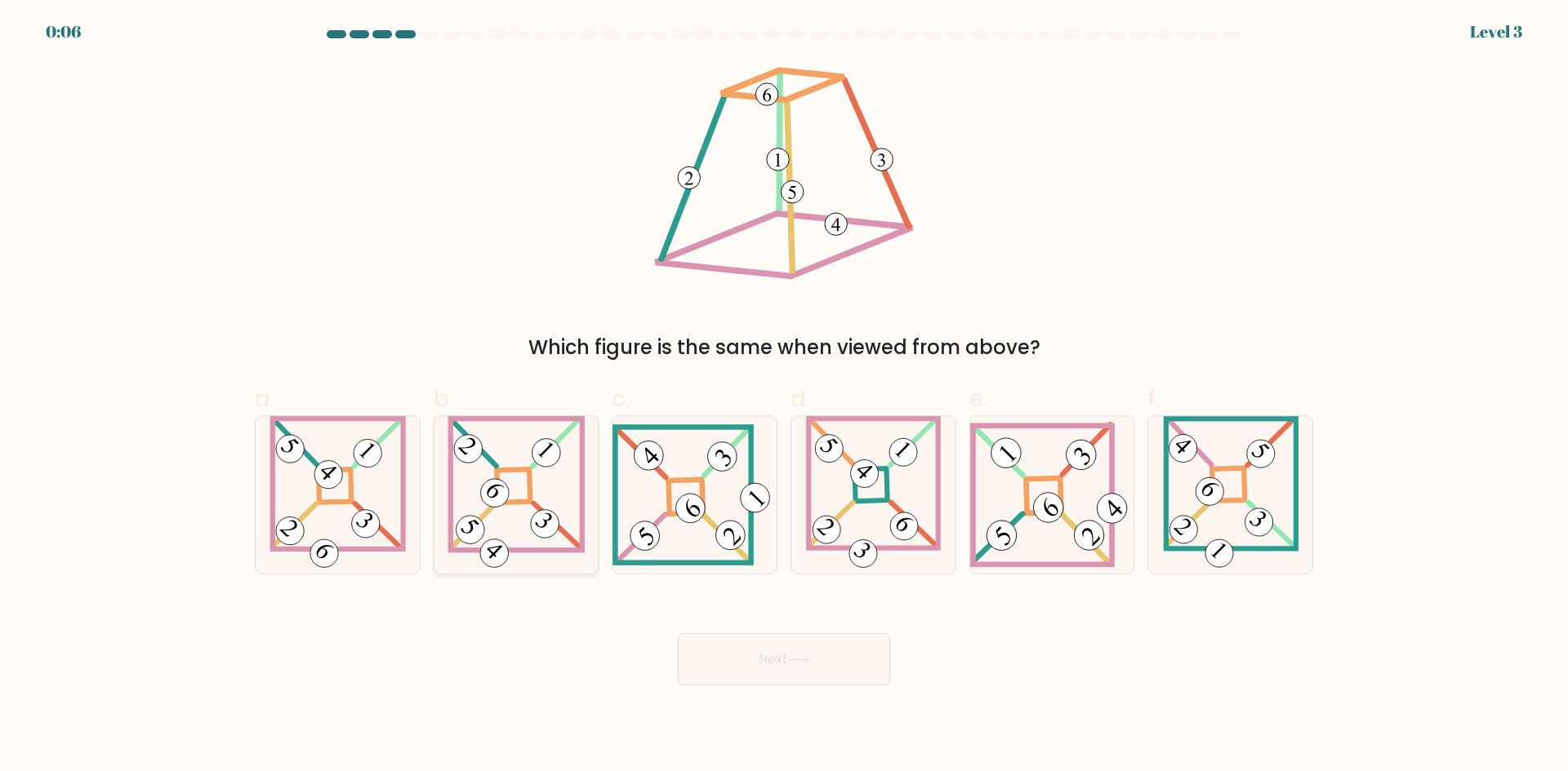
click at [527, 483] on icon at bounding box center [515, 495] width 137 height 157
click at [784, 396] on input "b." at bounding box center [784, 391] width 1 height 10
radio input "true"
click at [736, 657] on button "Next" at bounding box center [784, 659] width 212 height 52
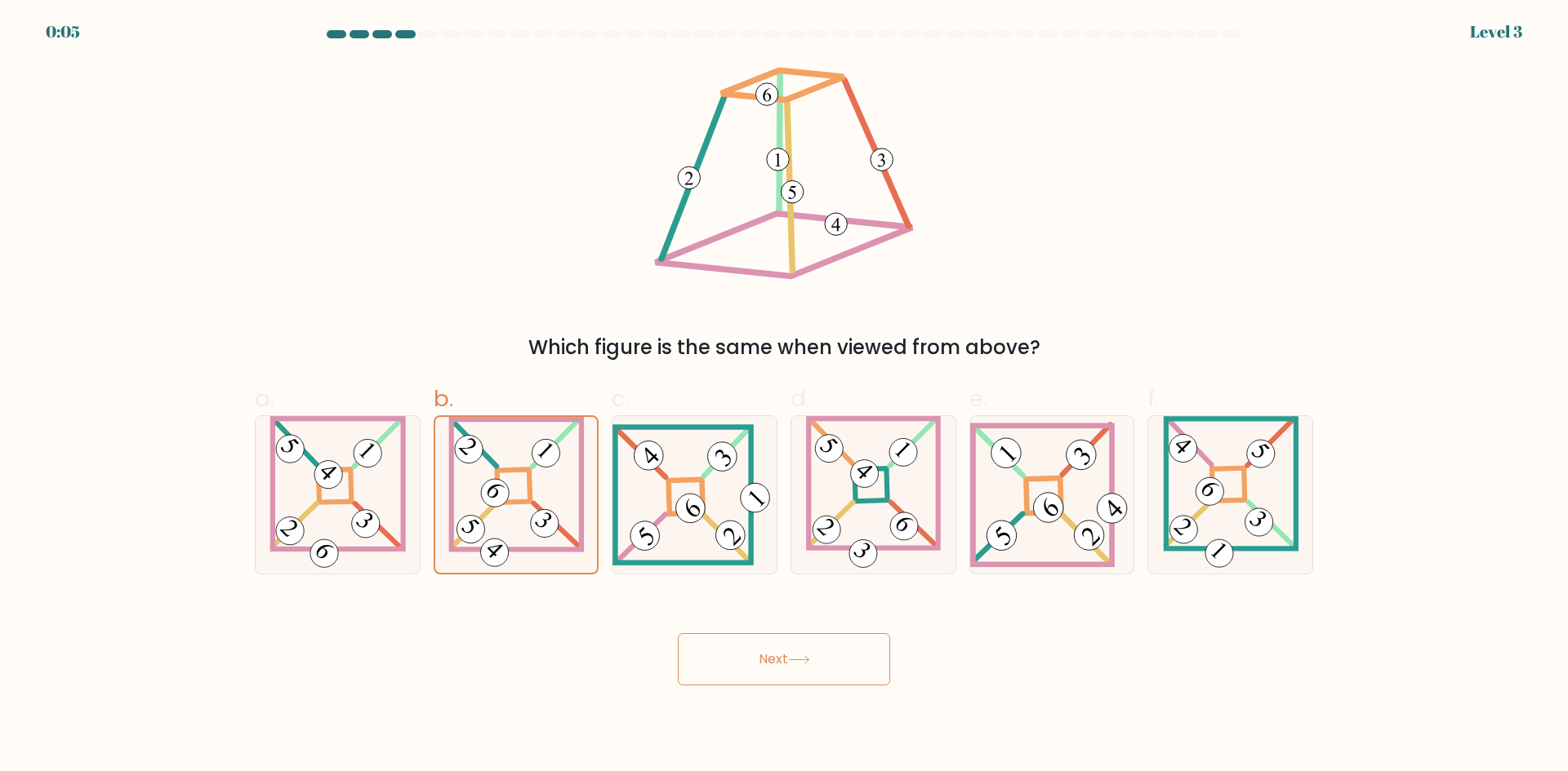
click at [736, 657] on button "Next" at bounding box center [784, 659] width 212 height 52
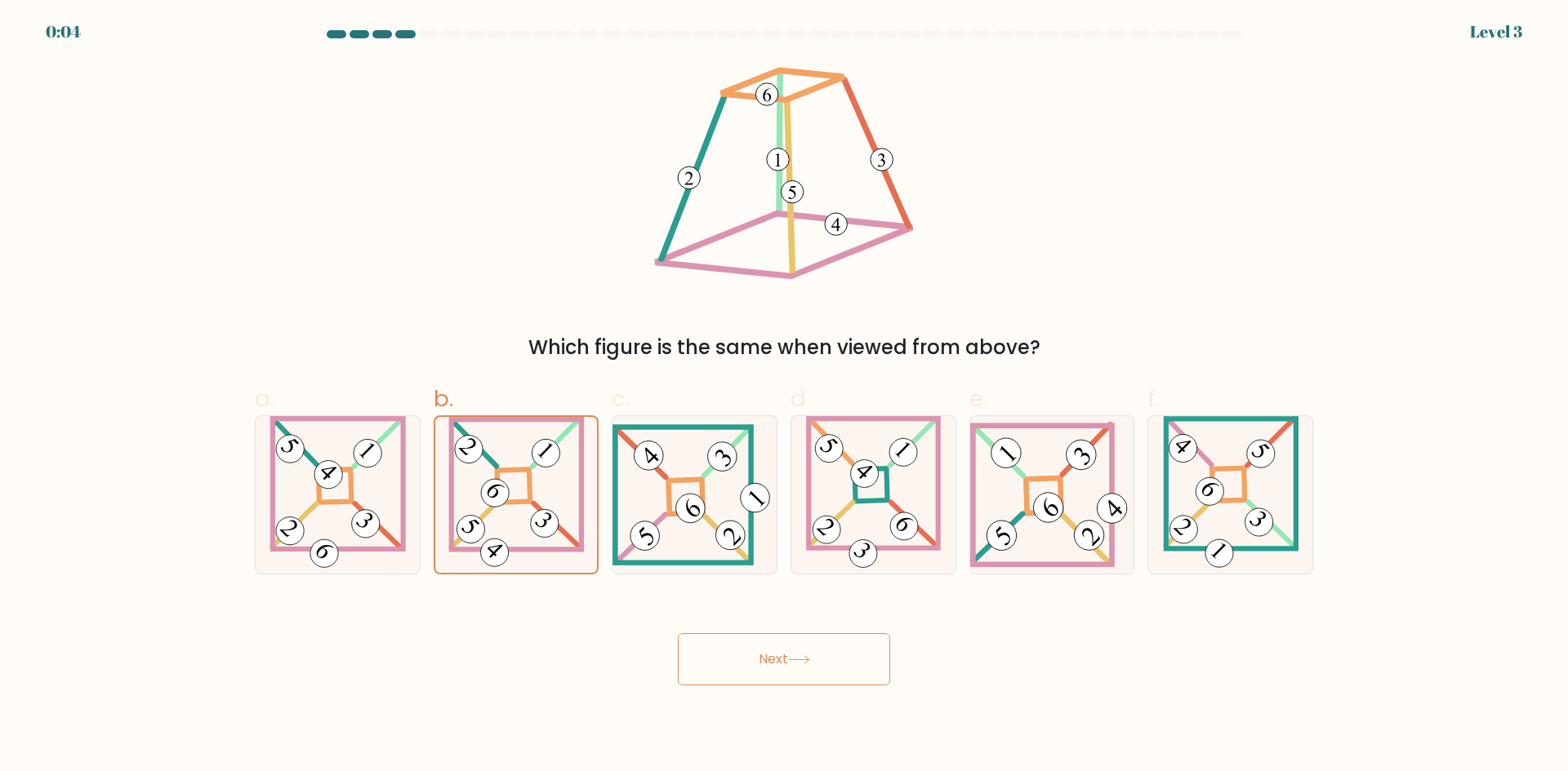
click at [736, 657] on button "Next" at bounding box center [784, 659] width 212 height 52
click at [733, 656] on button "Next" at bounding box center [784, 659] width 212 height 52
click at [731, 655] on button "Next" at bounding box center [784, 659] width 212 height 52
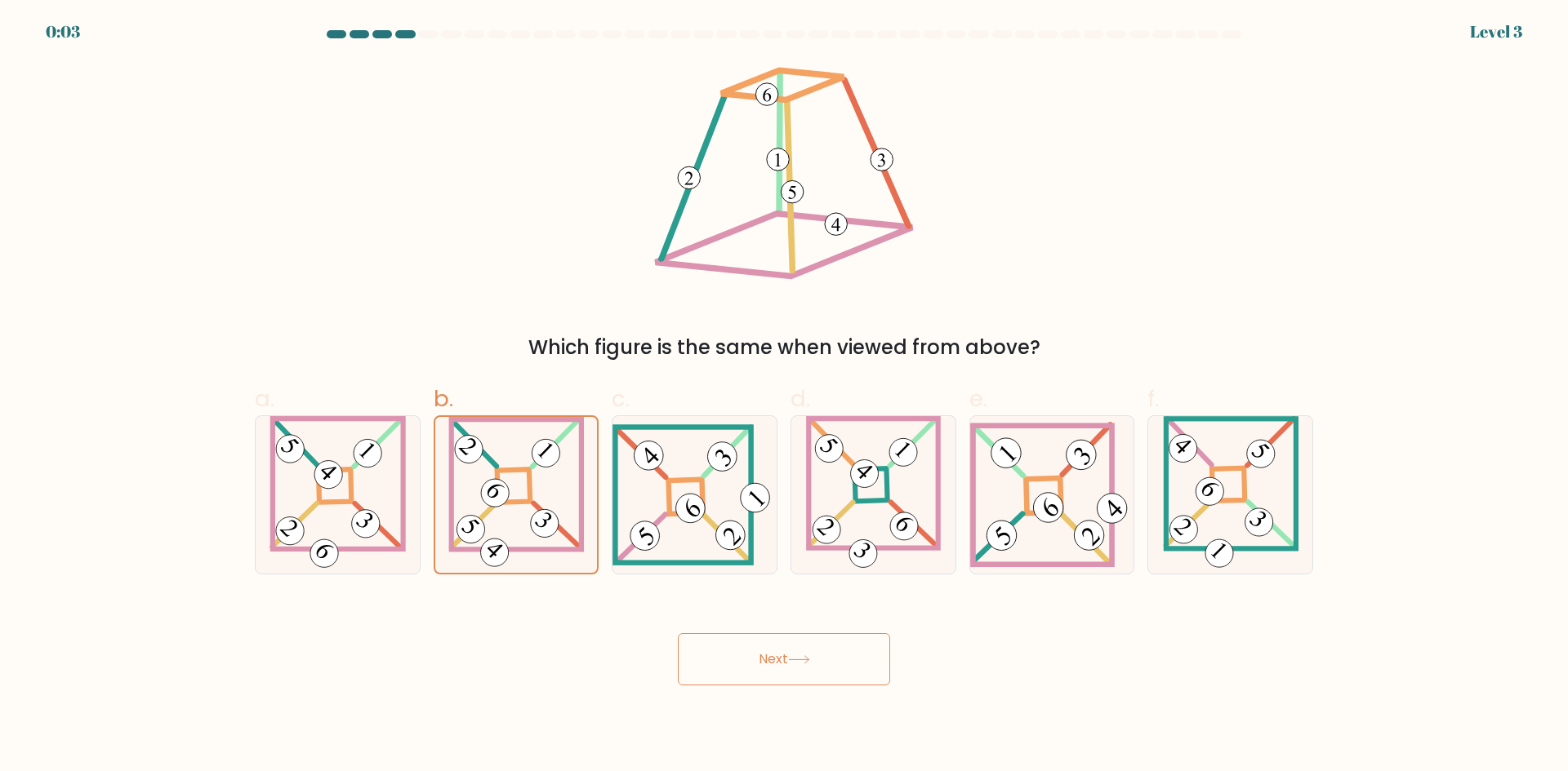
click at [731, 655] on button "Next" at bounding box center [784, 659] width 212 height 52
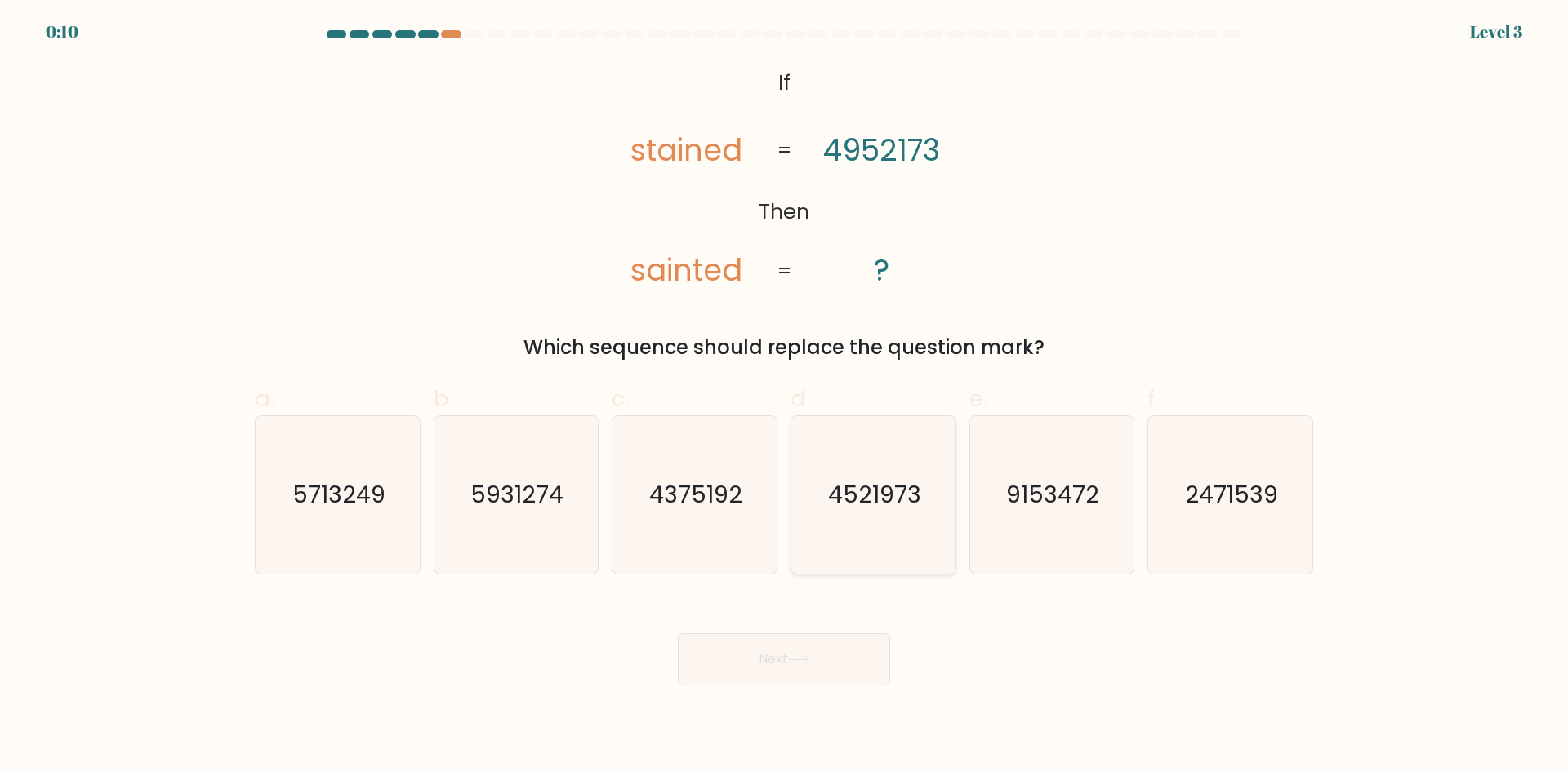
click at [853, 493] on text "4521973" at bounding box center [874, 494] width 93 height 32
click at [784, 396] on input "d. 4521973" at bounding box center [784, 391] width 1 height 10
radio input "true"
click at [774, 655] on button "Next" at bounding box center [784, 659] width 212 height 52
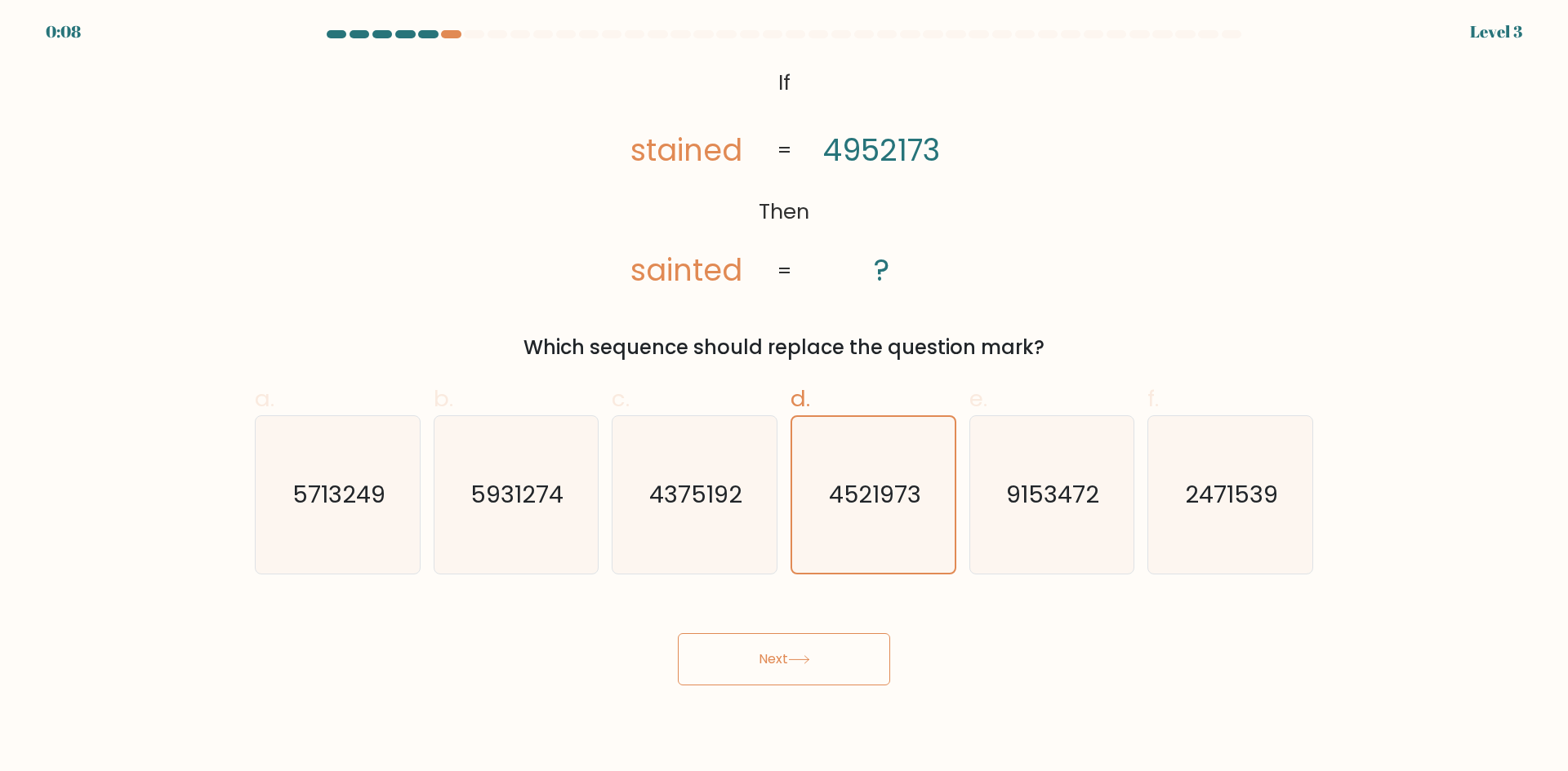
click at [774, 655] on button "Next" at bounding box center [784, 659] width 212 height 52
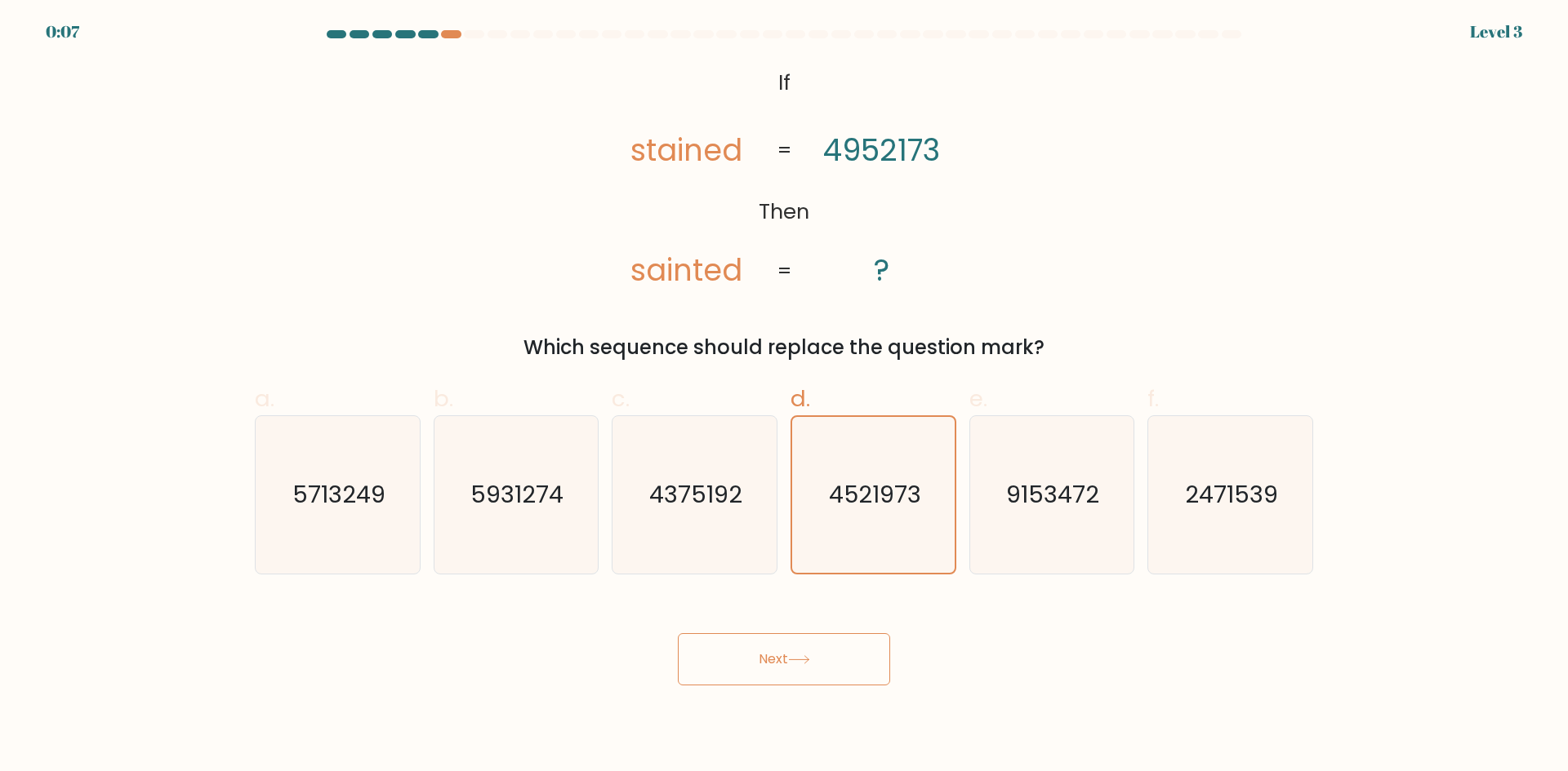
click at [774, 655] on button "Next" at bounding box center [784, 659] width 212 height 52
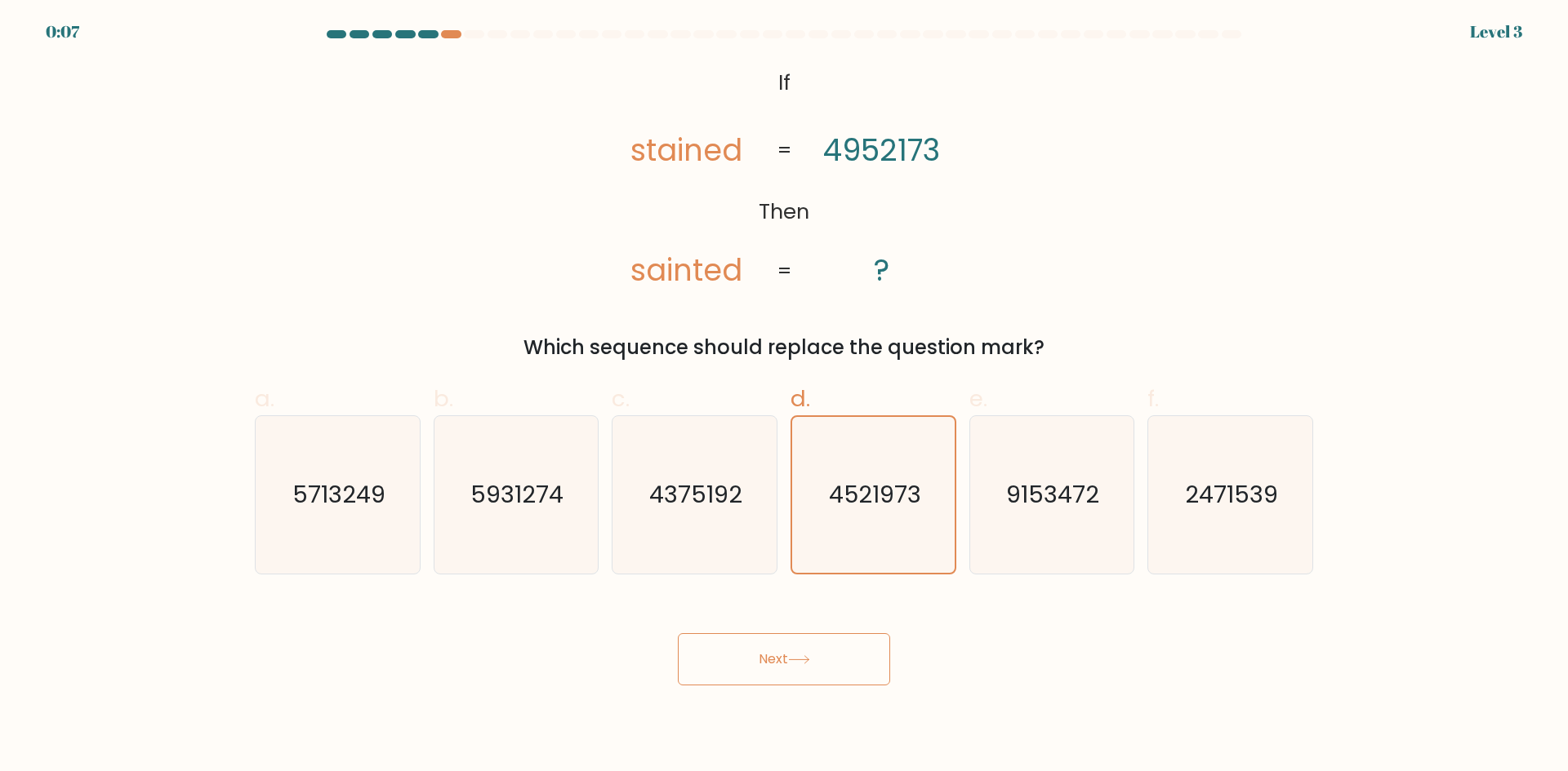
click at [774, 655] on button "Next" at bounding box center [784, 659] width 212 height 52
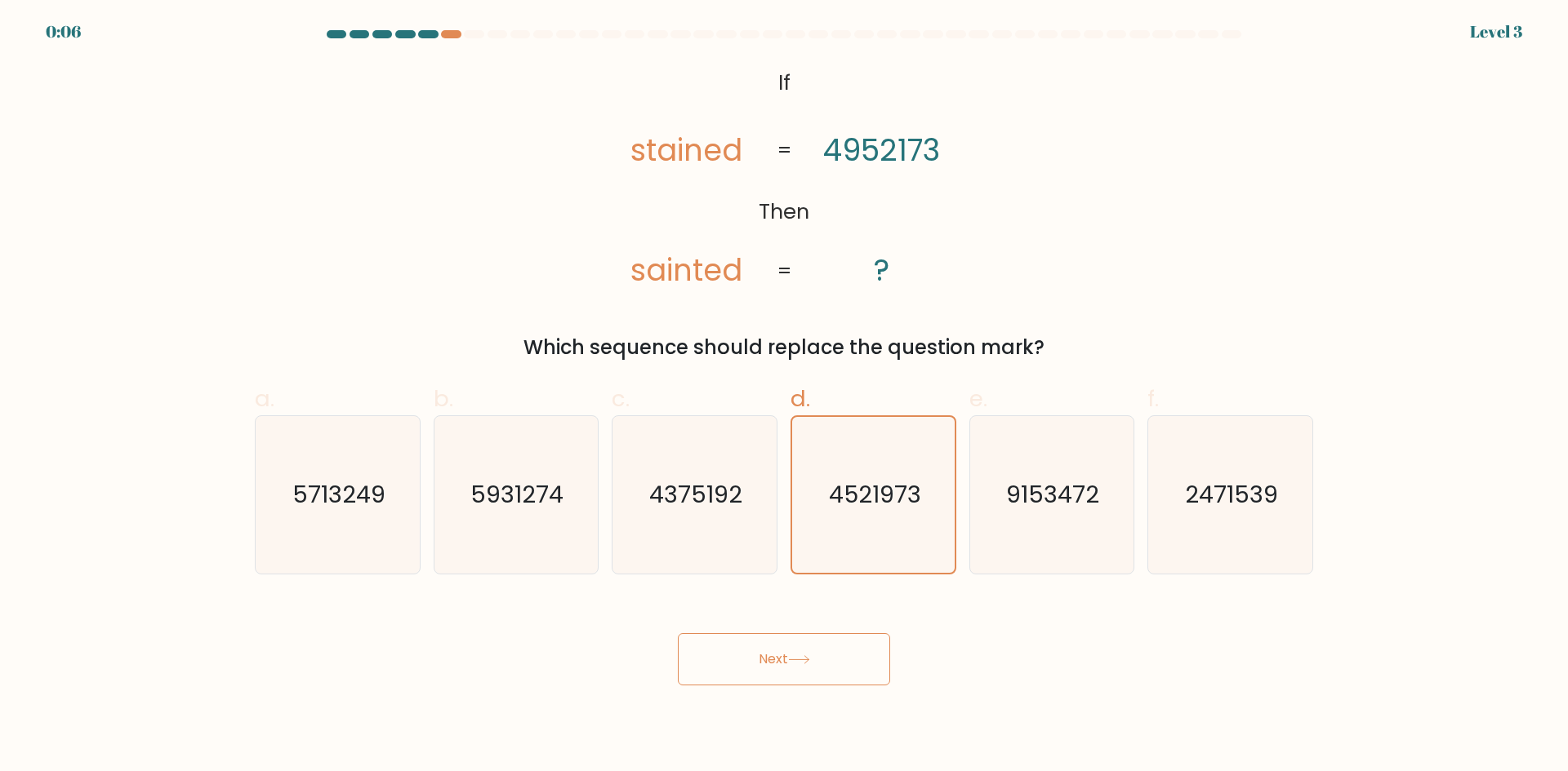
click at [774, 655] on button "Next" at bounding box center [784, 659] width 212 height 52
click at [772, 655] on button "Next" at bounding box center [784, 659] width 212 height 52
click at [769, 655] on button "Next" at bounding box center [784, 659] width 212 height 52
click at [769, 652] on button "Next" at bounding box center [784, 659] width 212 height 52
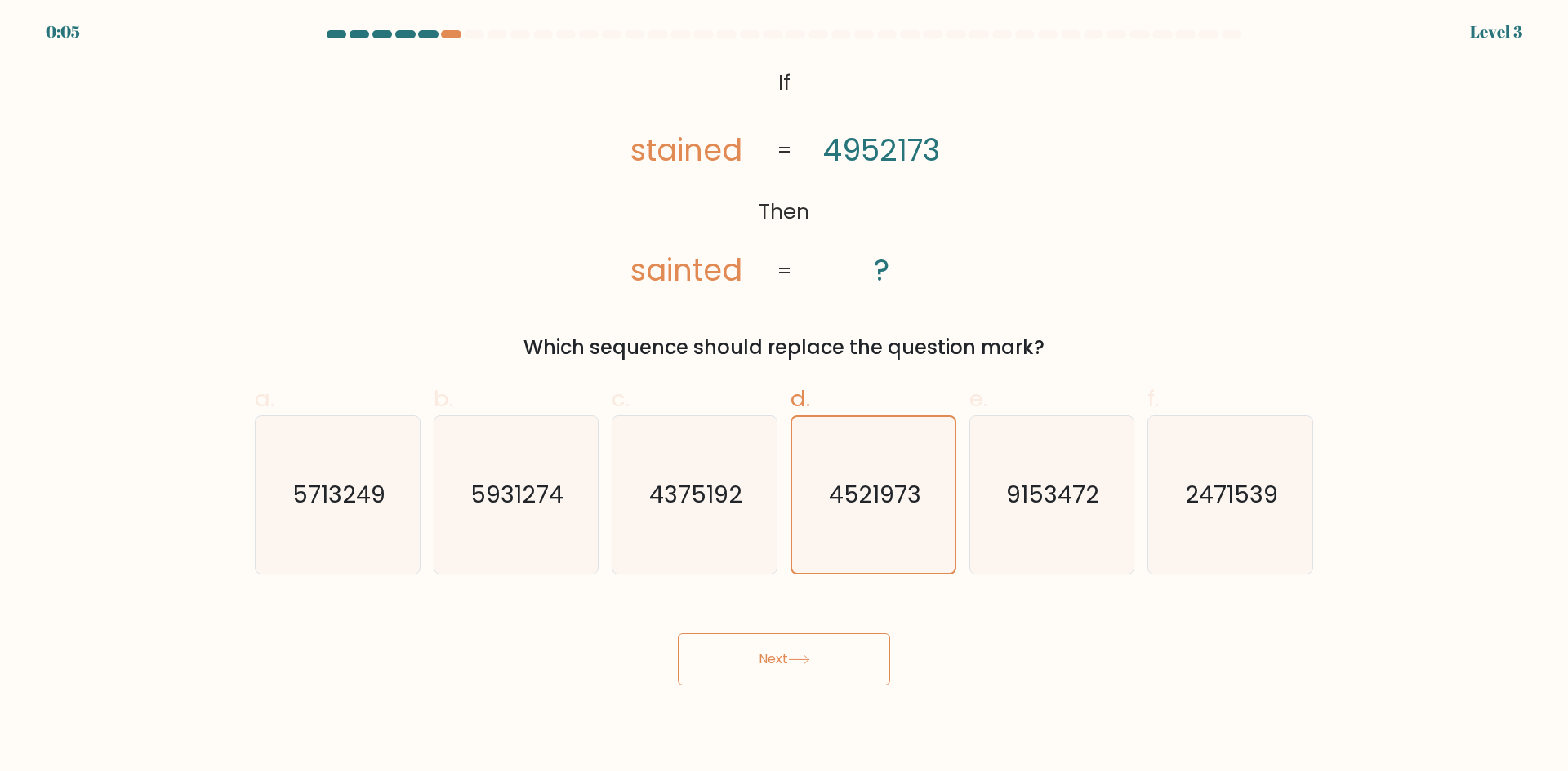
click at [769, 652] on button "Next" at bounding box center [784, 659] width 212 height 52
click at [769, 651] on button "Next" at bounding box center [784, 659] width 212 height 52
click at [767, 651] on button "Next" at bounding box center [784, 659] width 212 height 52
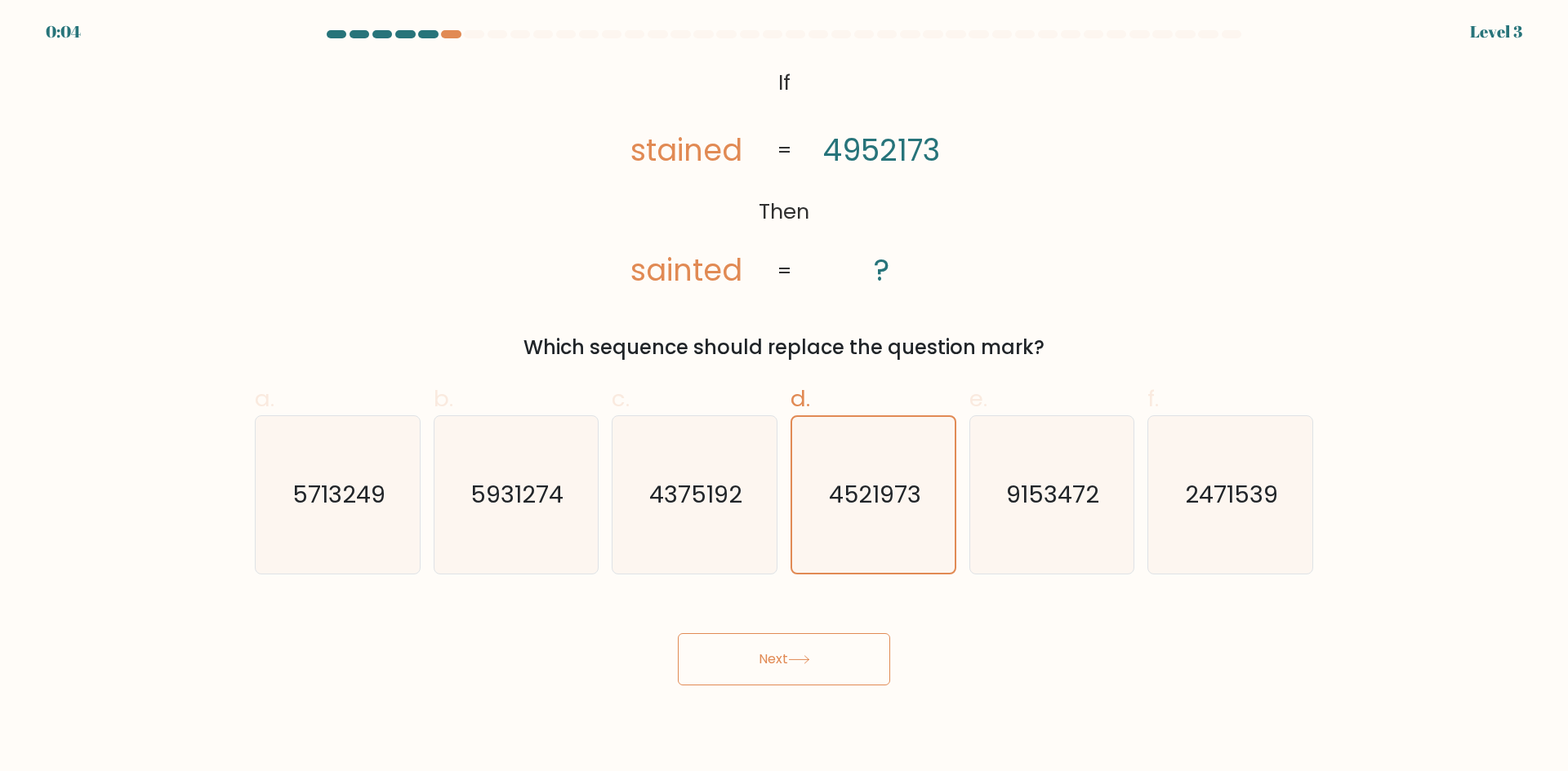
click at [767, 651] on button "Next" at bounding box center [784, 659] width 212 height 52
click at [678, 633] on button "Next" at bounding box center [784, 659] width 212 height 52
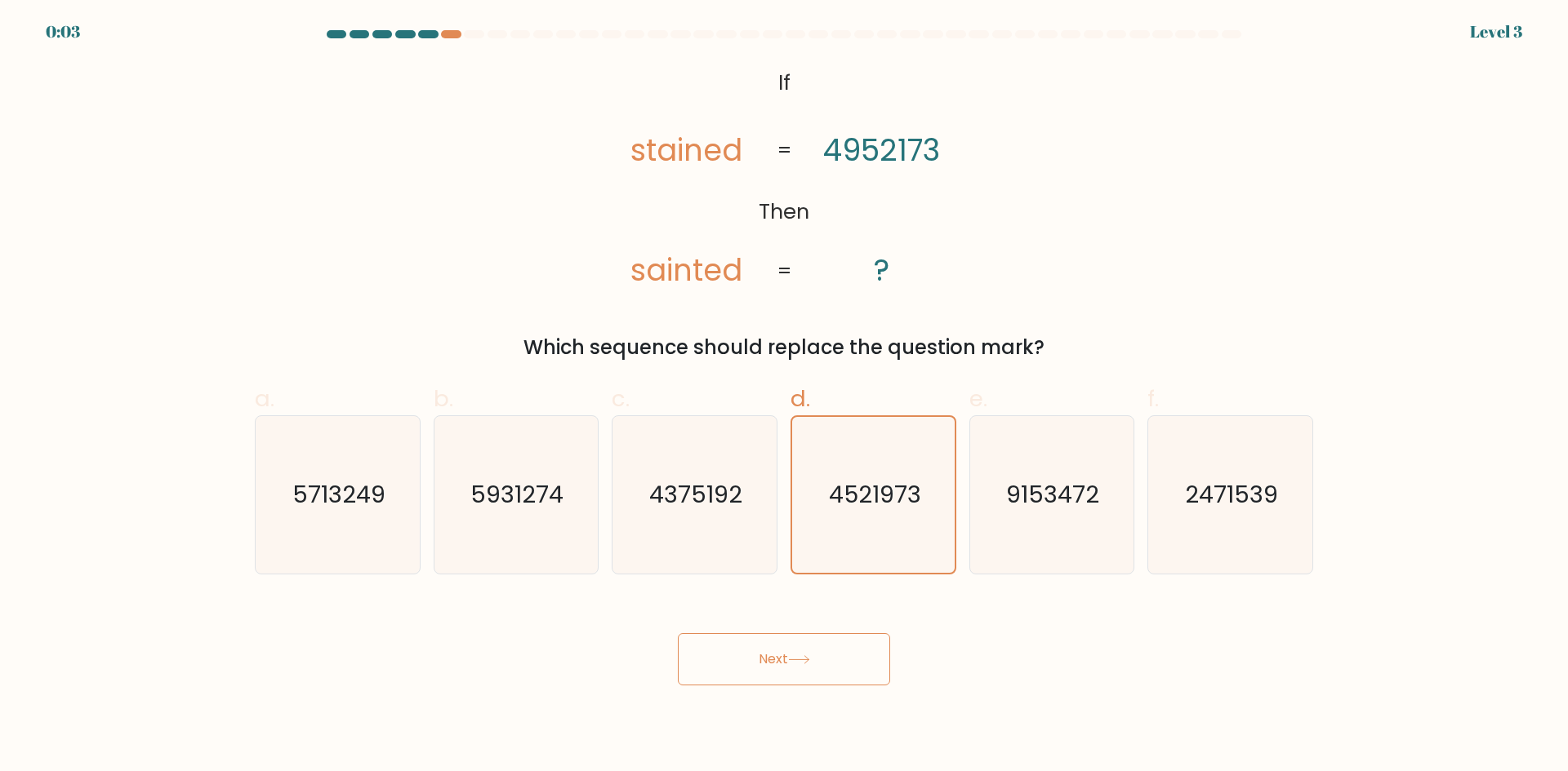
click at [678, 633] on button "Next" at bounding box center [784, 659] width 212 height 52
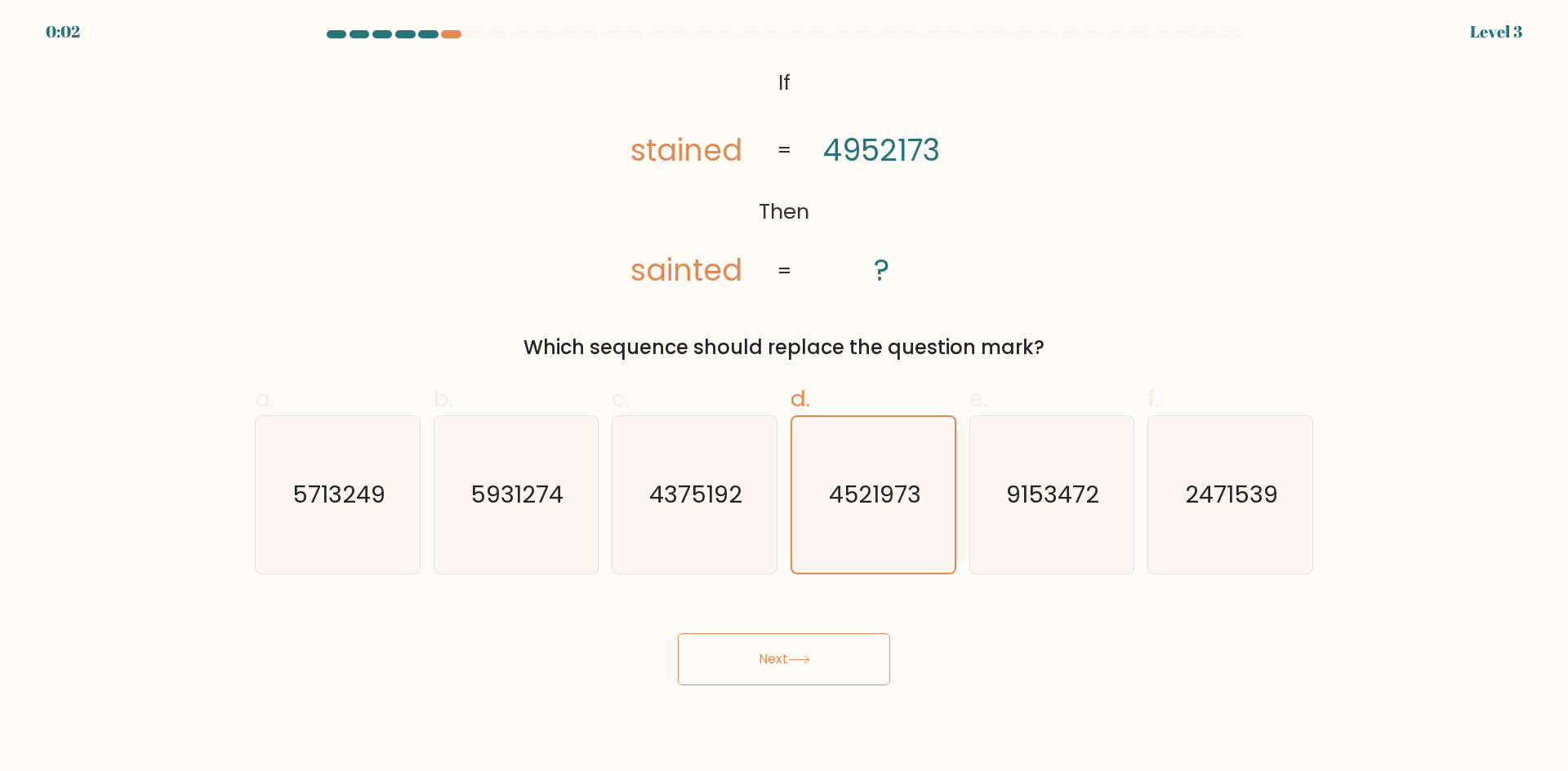
click at [678, 633] on button "Next" at bounding box center [784, 659] width 212 height 52
click at [770, 655] on button "Next" at bounding box center [784, 659] width 212 height 52
click at [798, 656] on icon at bounding box center [798, 660] width 22 height 9
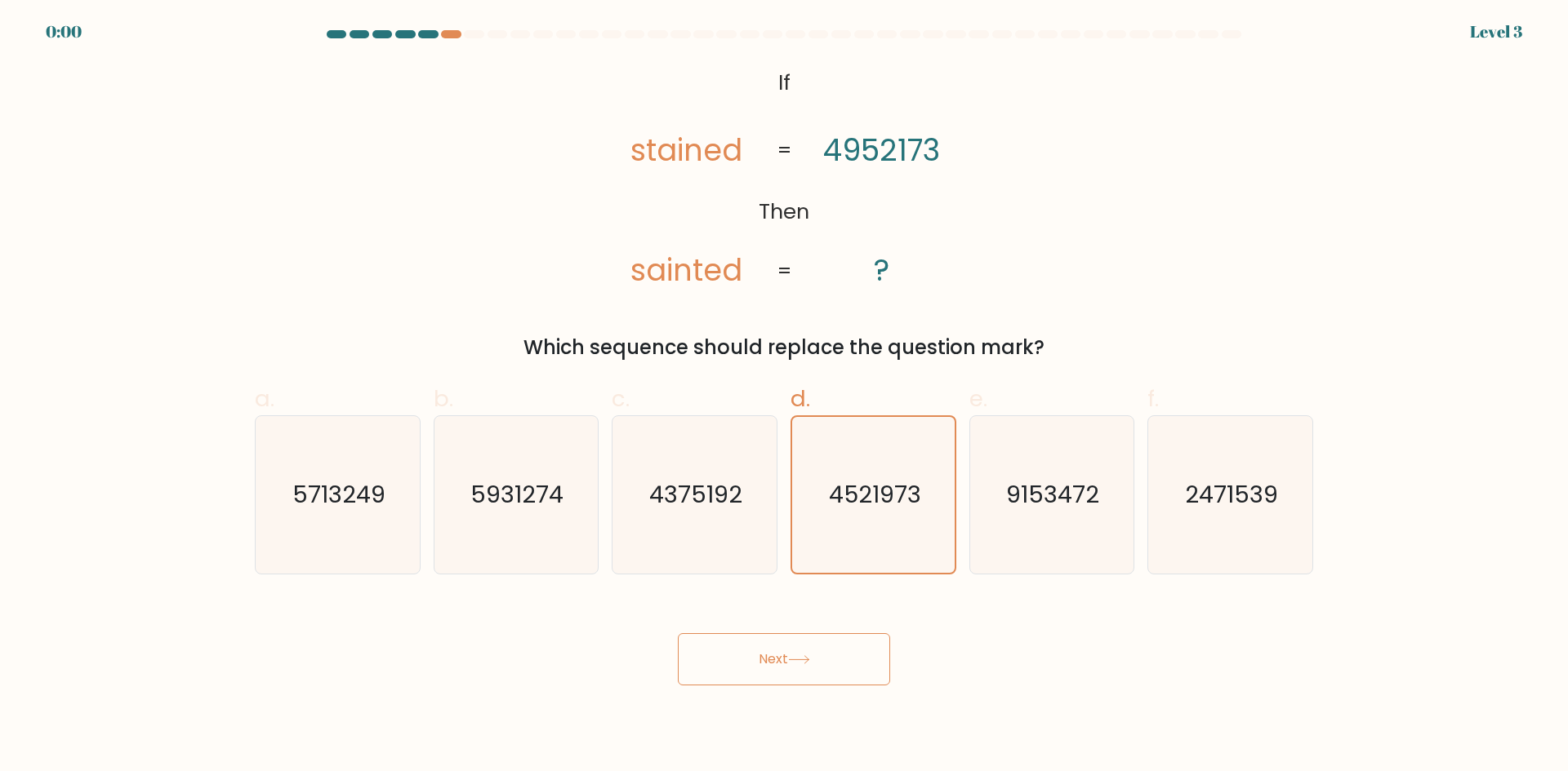
click at [798, 656] on icon at bounding box center [798, 660] width 22 height 9
click at [798, 656] on div "Next" at bounding box center [784, 639] width 1078 height 92
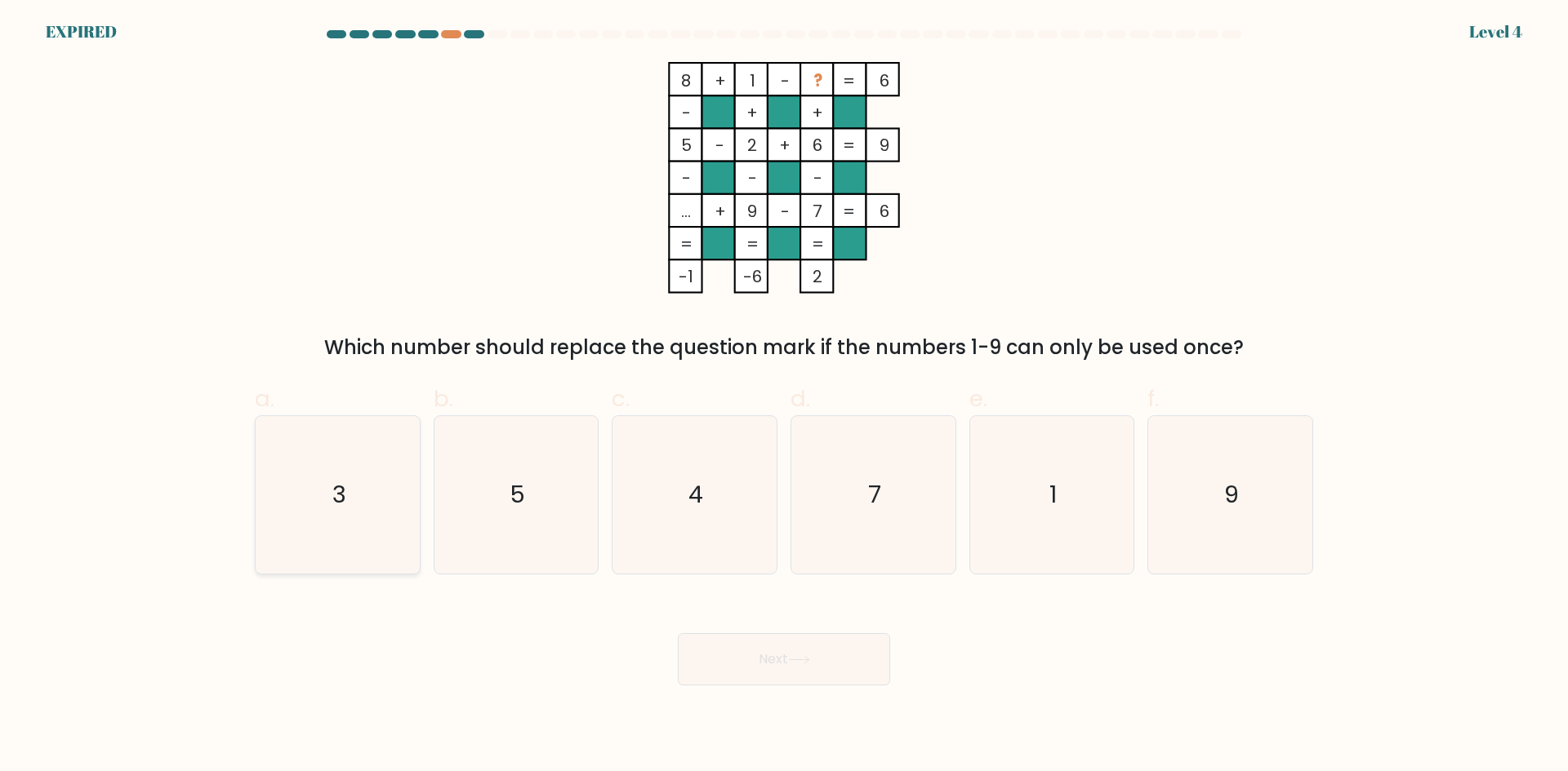
click at [371, 491] on icon "3" at bounding box center [337, 495] width 157 height 157
click at [784, 396] on input "a. 3" at bounding box center [784, 391] width 1 height 10
radio input "true"
click at [761, 665] on button "Next" at bounding box center [784, 659] width 212 height 52
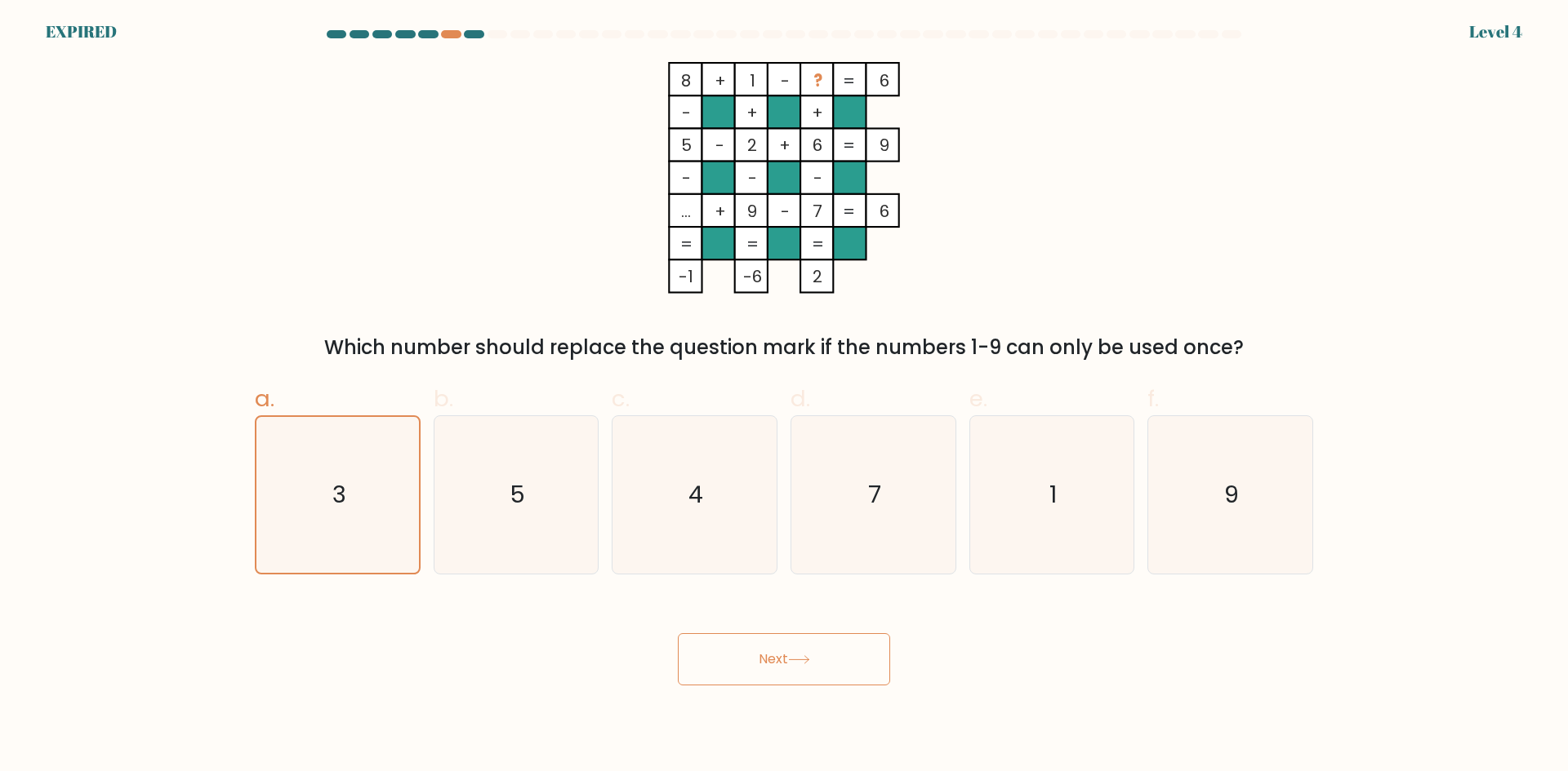
click at [761, 665] on button "Next" at bounding box center [784, 659] width 212 height 52
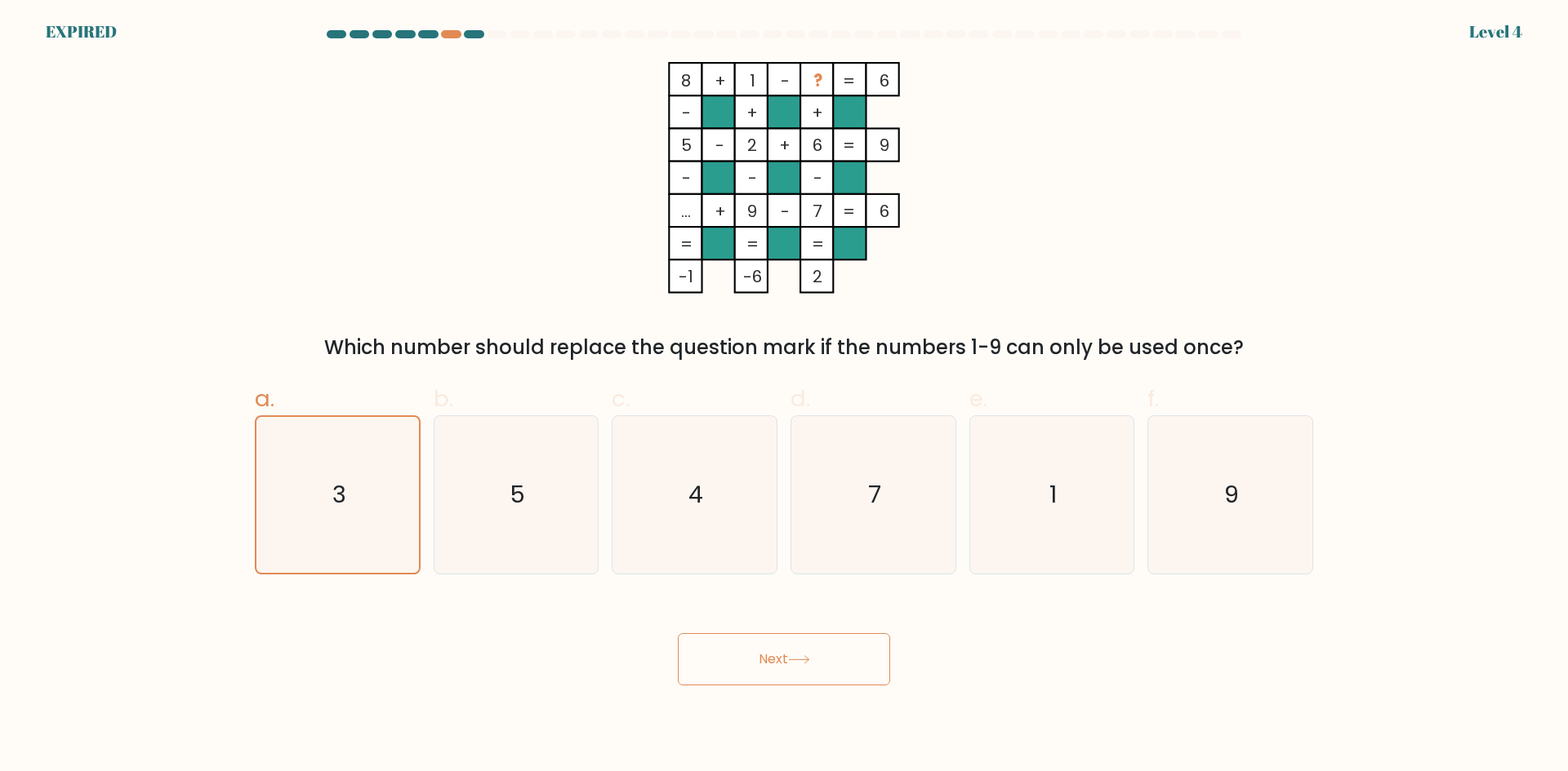
click at [761, 666] on button "Next" at bounding box center [784, 659] width 212 height 52
click at [758, 673] on button "Next" at bounding box center [784, 659] width 212 height 52
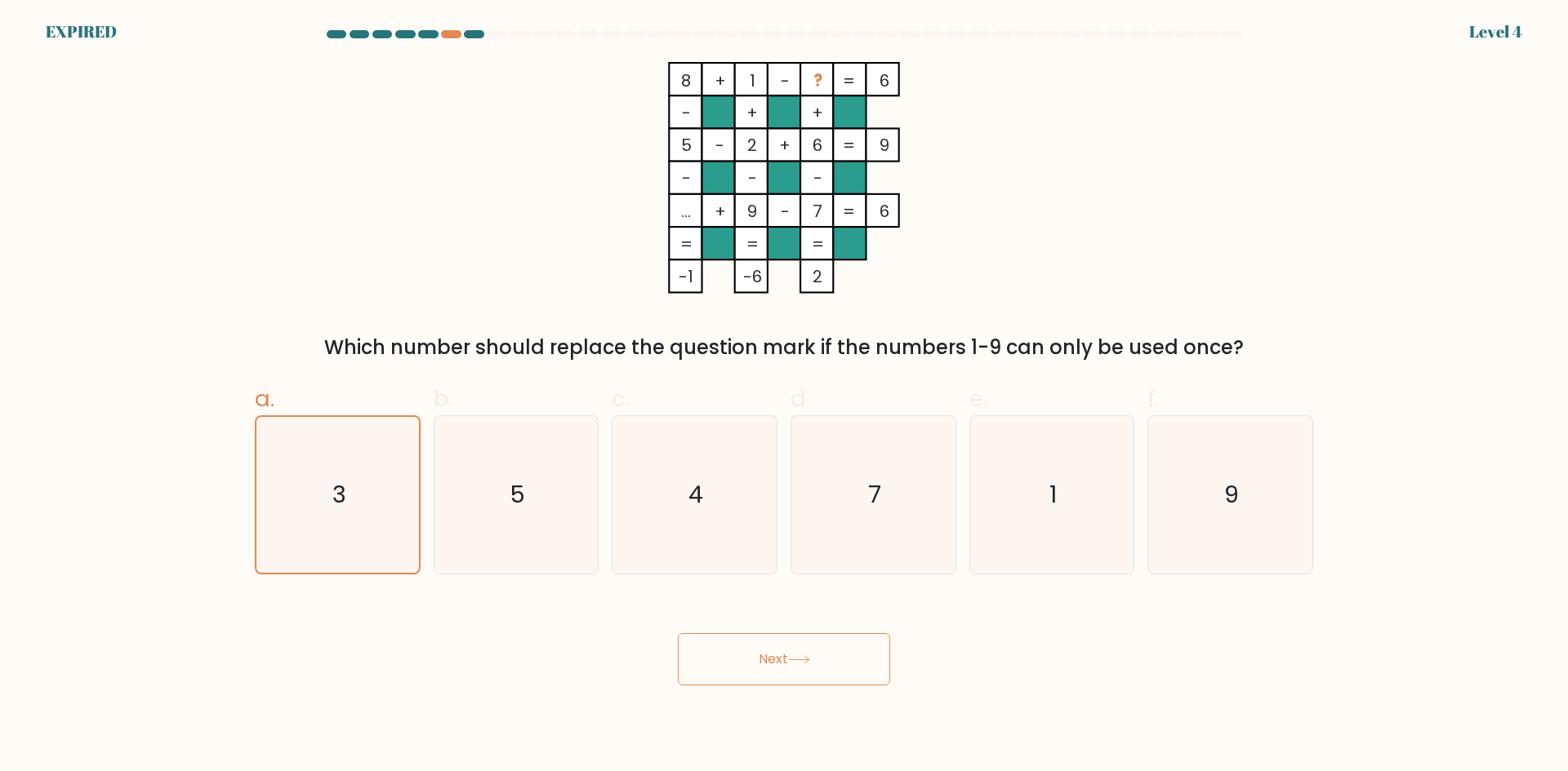
click at [758, 673] on button "Next" at bounding box center [784, 659] width 212 height 52
click at [758, 674] on button "Next" at bounding box center [784, 659] width 212 height 52
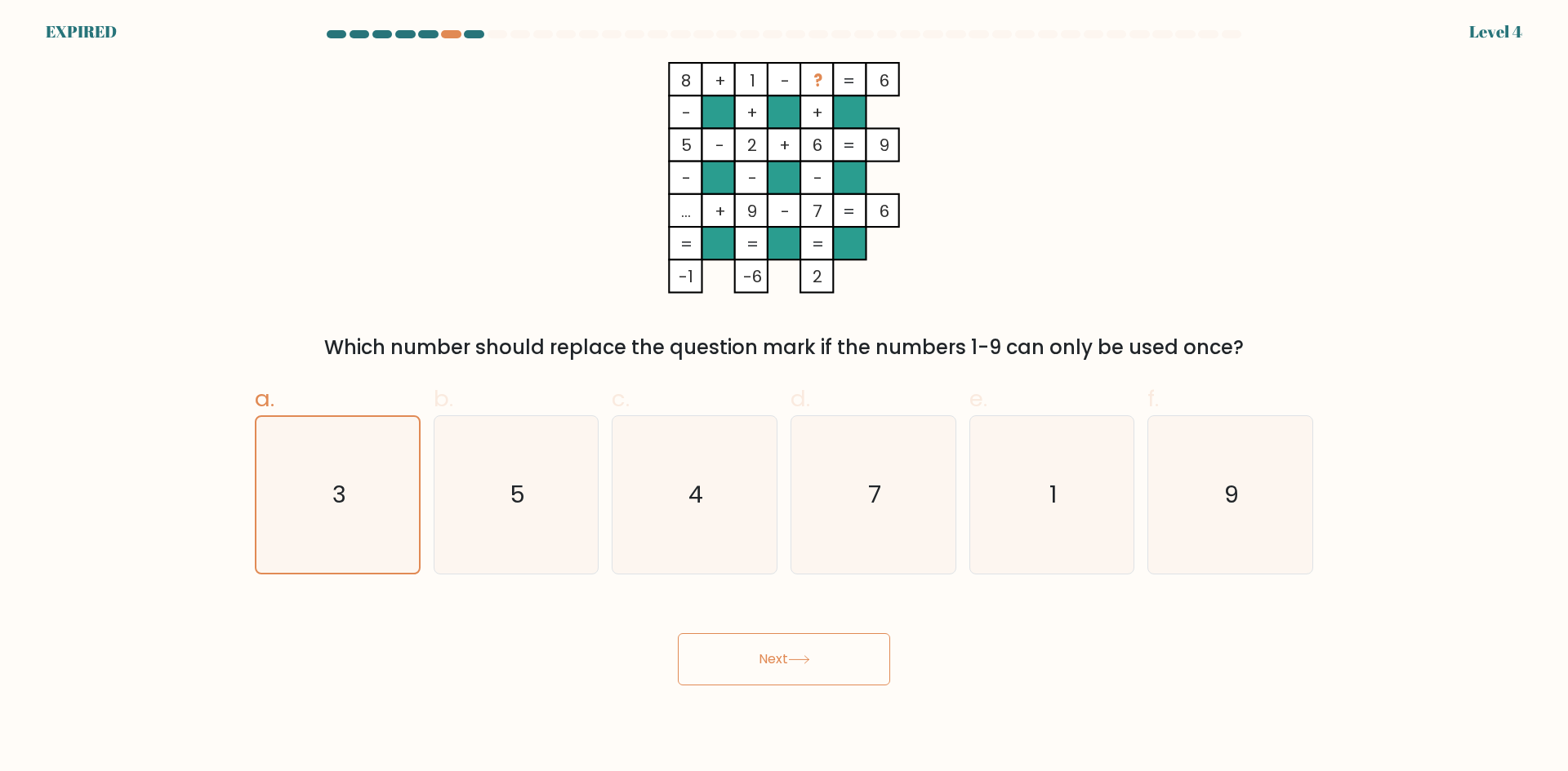
click at [758, 674] on button "Next" at bounding box center [784, 659] width 212 height 52
click at [758, 675] on button "Next" at bounding box center [784, 659] width 212 height 52
drag, startPoint x: 758, startPoint y: 675, endPoint x: 763, endPoint y: 706, distance: 31.4
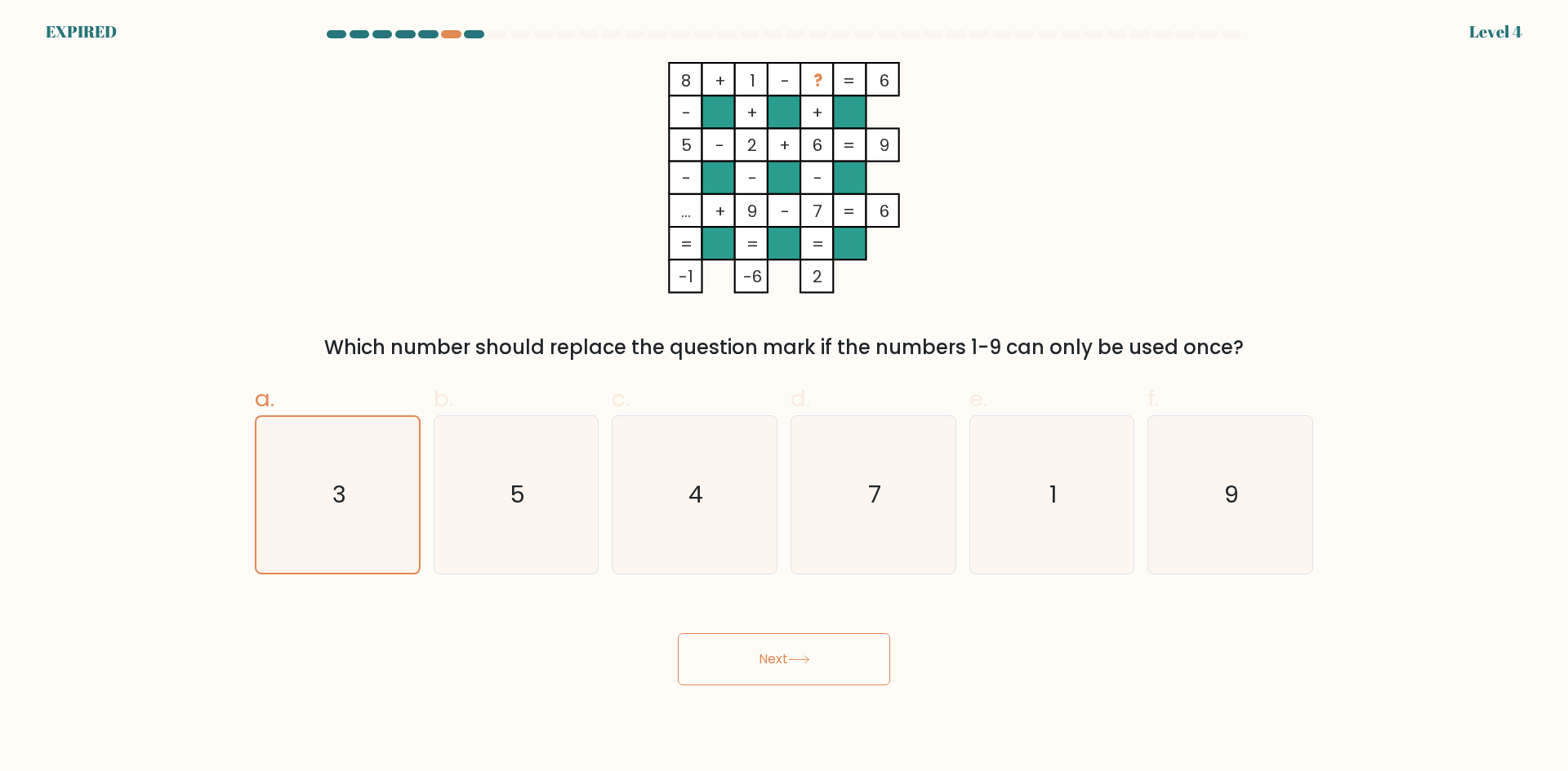
click at [763, 706] on body "EXPIRED Level 4" at bounding box center [784, 385] width 1568 height 771
click at [761, 706] on body "EXPIRED Level 4" at bounding box center [784, 385] width 1568 height 771
click at [766, 664] on button "Next" at bounding box center [784, 659] width 212 height 52
click at [765, 664] on button "Next" at bounding box center [784, 659] width 212 height 52
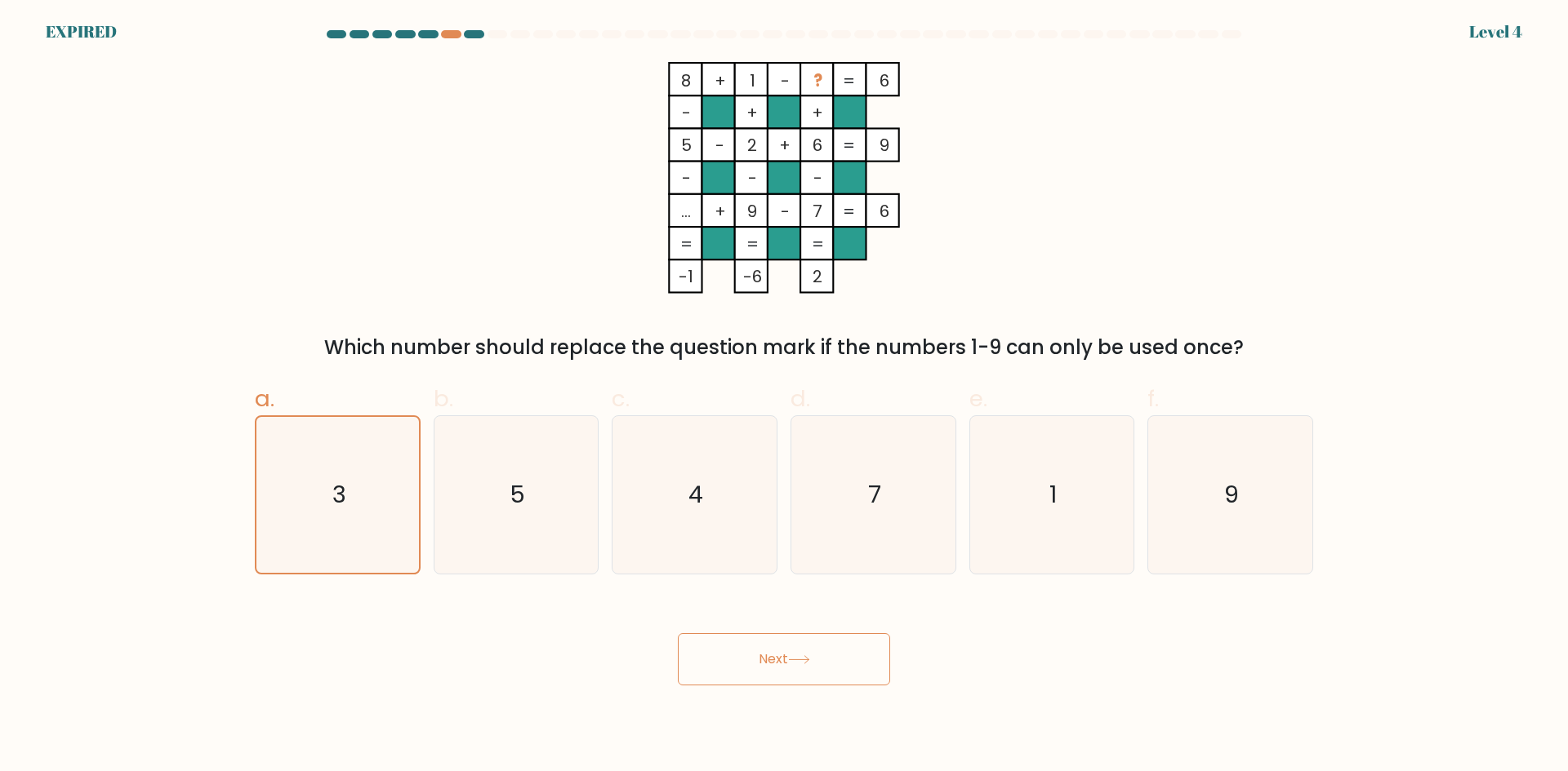
click at [762, 663] on button "Next" at bounding box center [784, 659] width 212 height 52
click at [761, 663] on button "Next" at bounding box center [784, 659] width 212 height 52
click at [759, 663] on button "Next" at bounding box center [784, 659] width 212 height 52
click at [758, 663] on button "Next" at bounding box center [784, 659] width 212 height 52
click at [756, 663] on button "Next" at bounding box center [784, 659] width 212 height 52
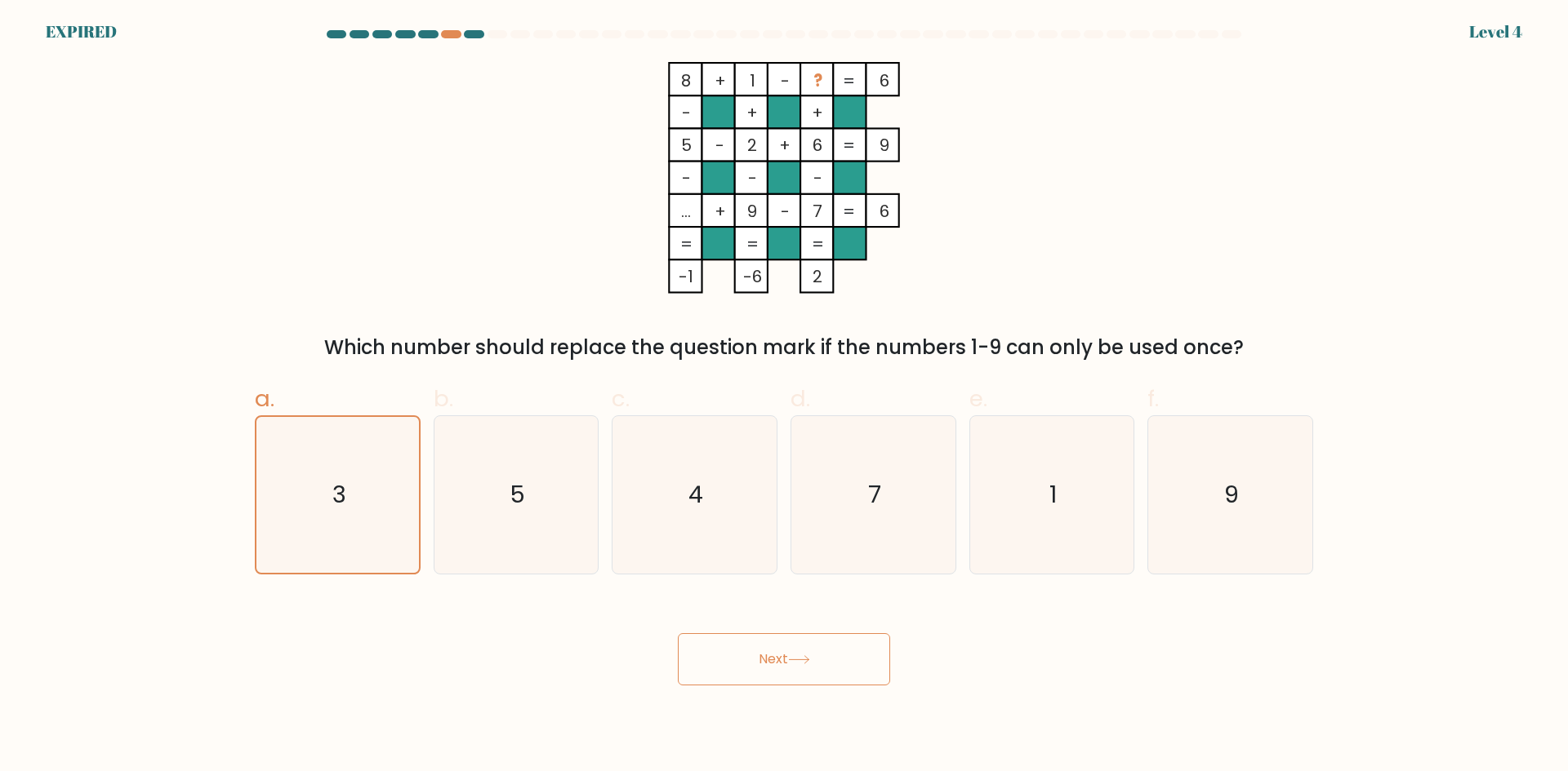
click at [755, 663] on button "Next" at bounding box center [784, 659] width 212 height 52
click at [678, 633] on button "Next" at bounding box center [784, 659] width 212 height 52
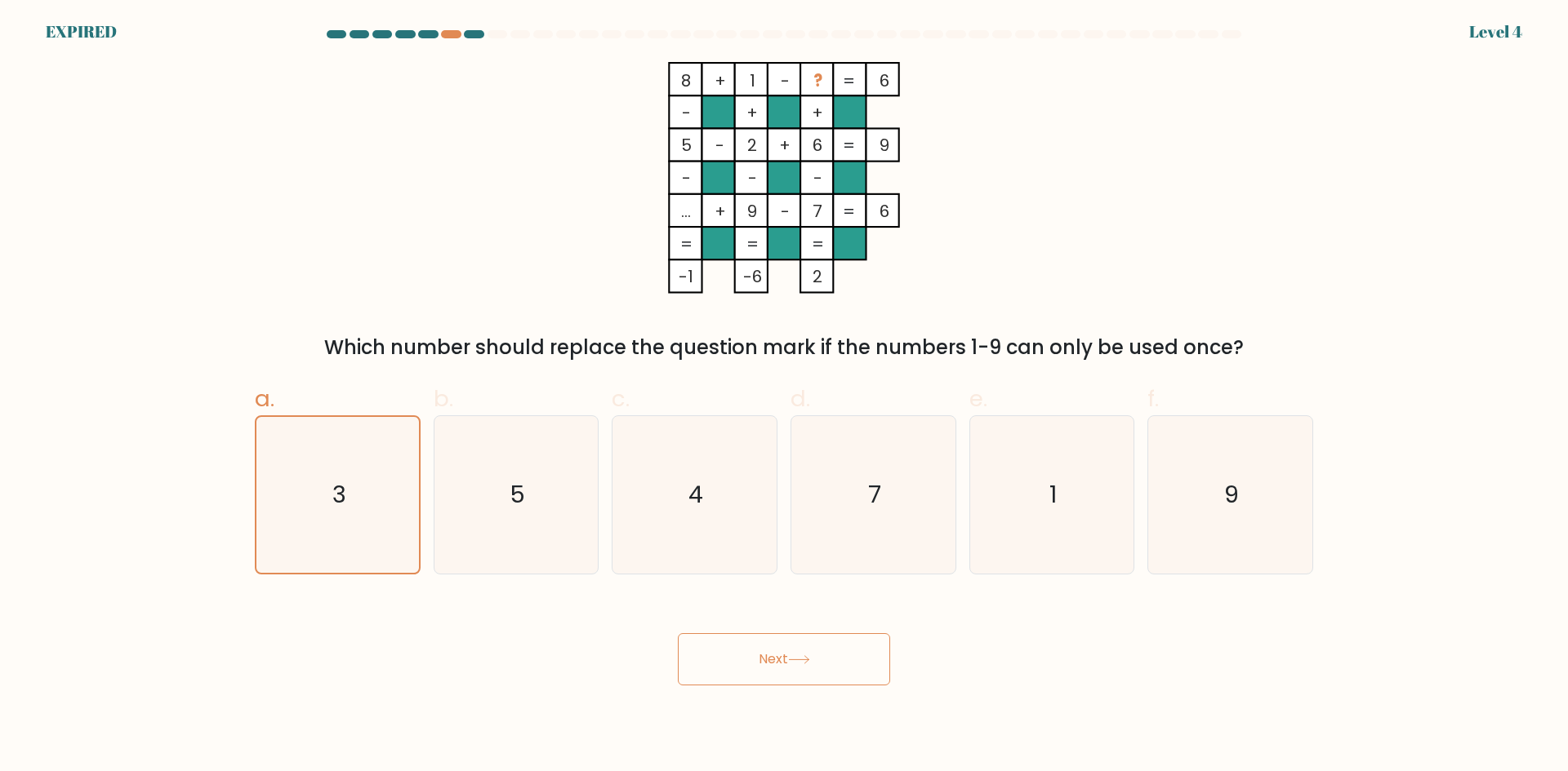
click at [678, 633] on button "Next" at bounding box center [784, 659] width 212 height 52
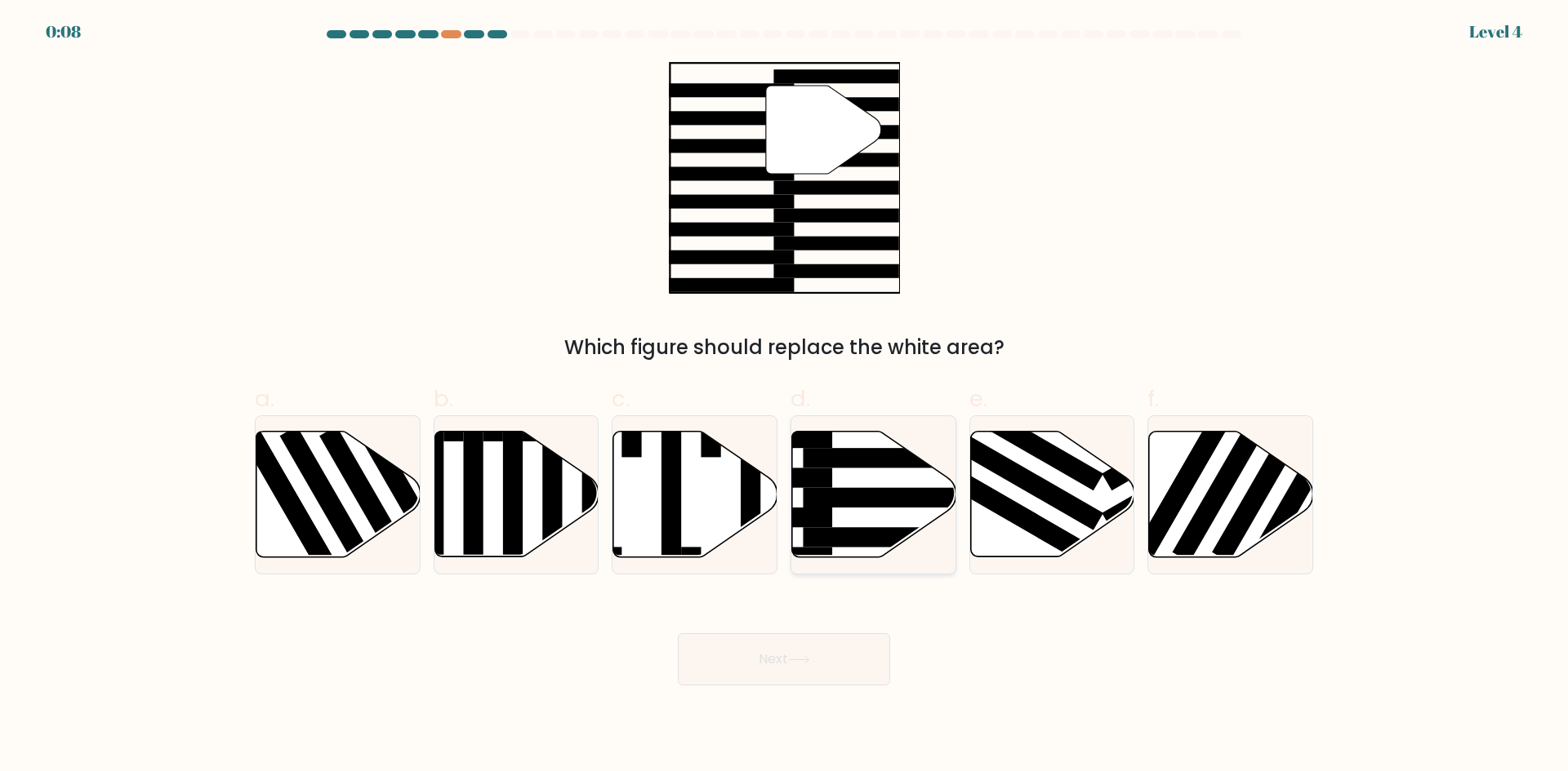
click at [852, 520] on icon at bounding box center [874, 494] width 164 height 126
click at [784, 396] on input "d." at bounding box center [784, 391] width 1 height 10
radio input "true"
click at [777, 665] on button "Next" at bounding box center [784, 659] width 212 height 52
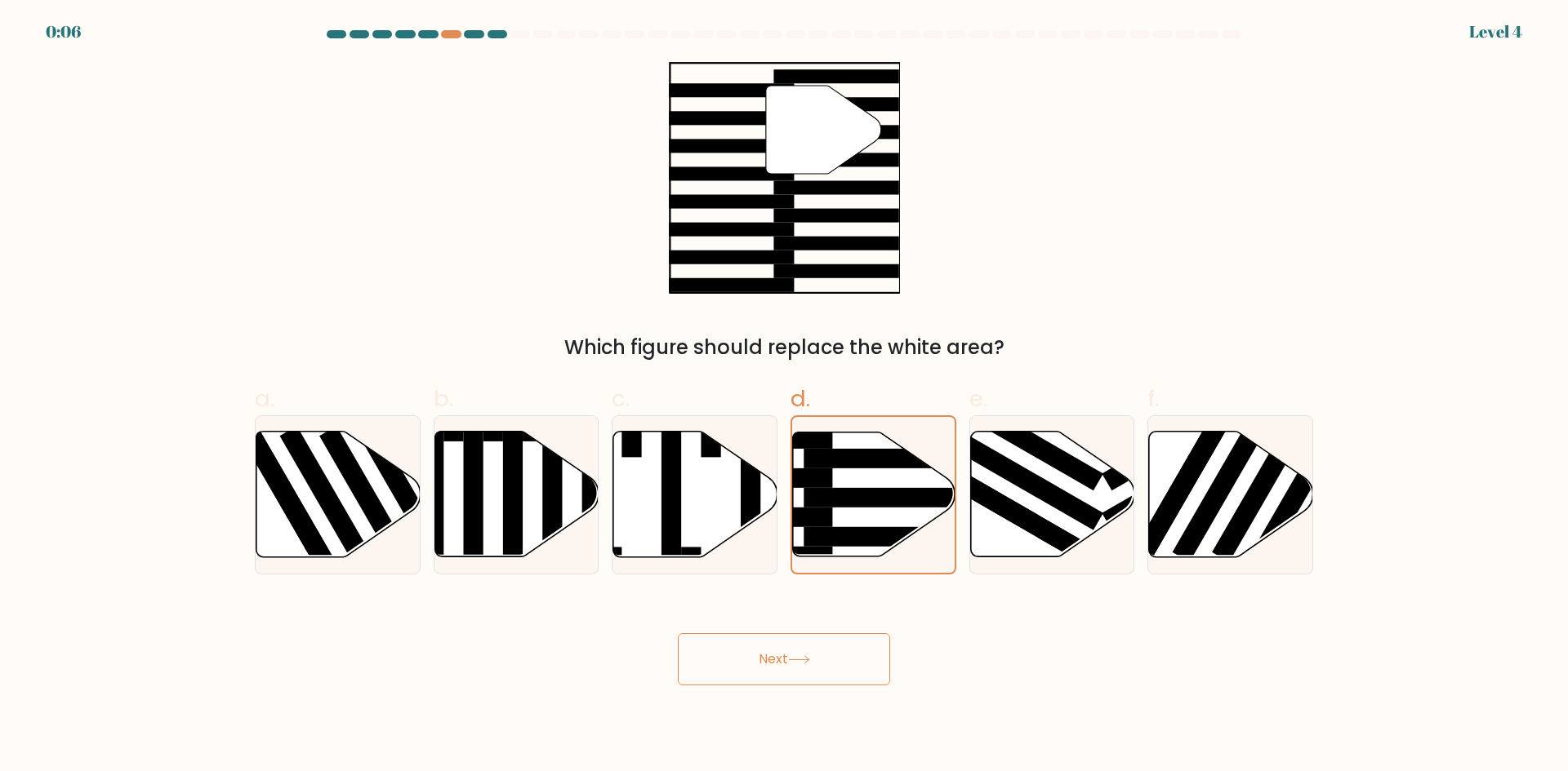
click at [777, 665] on button "Next" at bounding box center [784, 659] width 212 height 52
click at [777, 668] on button "Next" at bounding box center [784, 659] width 212 height 52
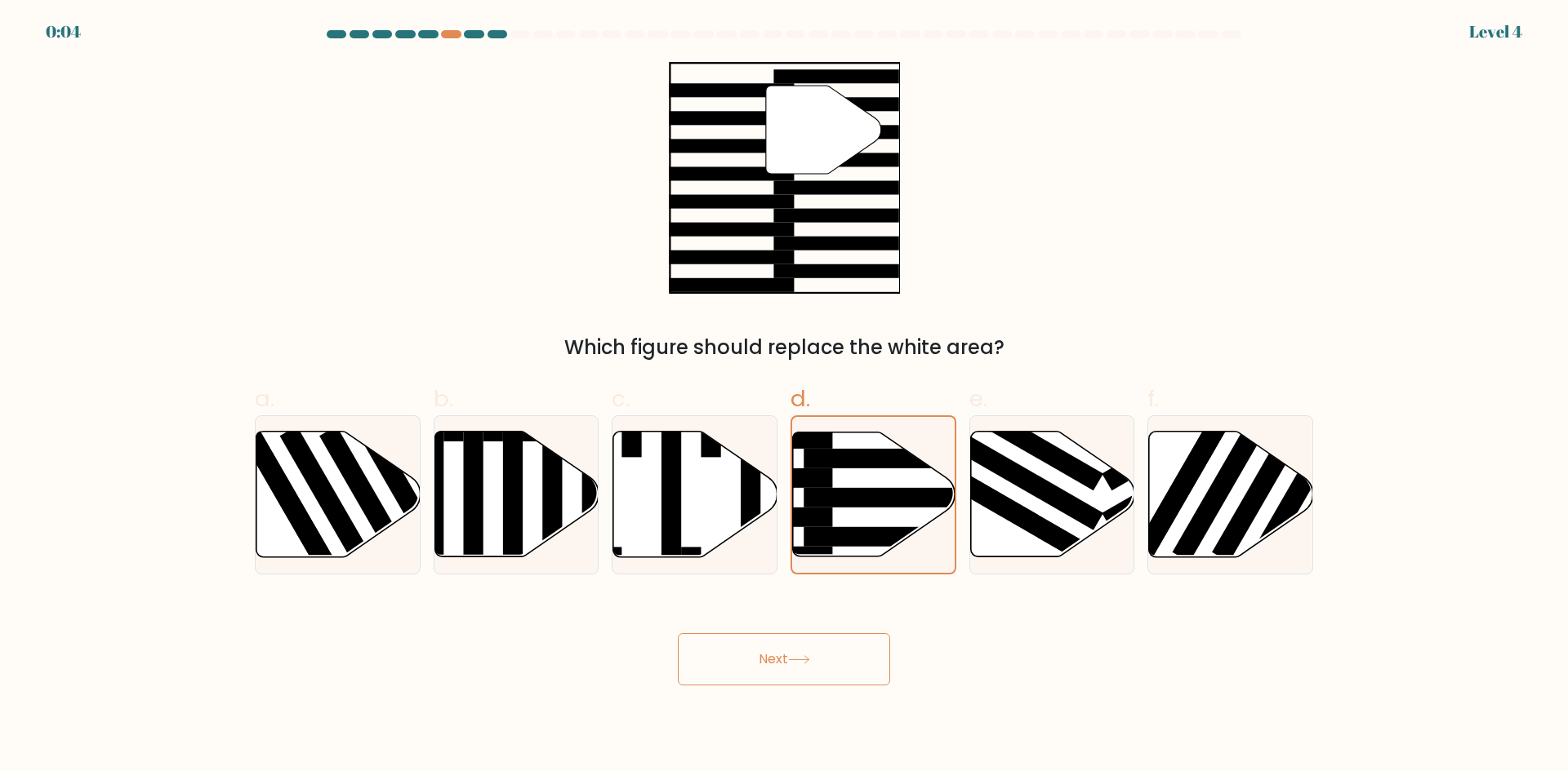
click at [776, 666] on button "Next" at bounding box center [784, 659] width 212 height 52
click at [777, 670] on button "Next" at bounding box center [784, 659] width 212 height 52
click at [678, 633] on button "Next" at bounding box center [784, 659] width 212 height 52
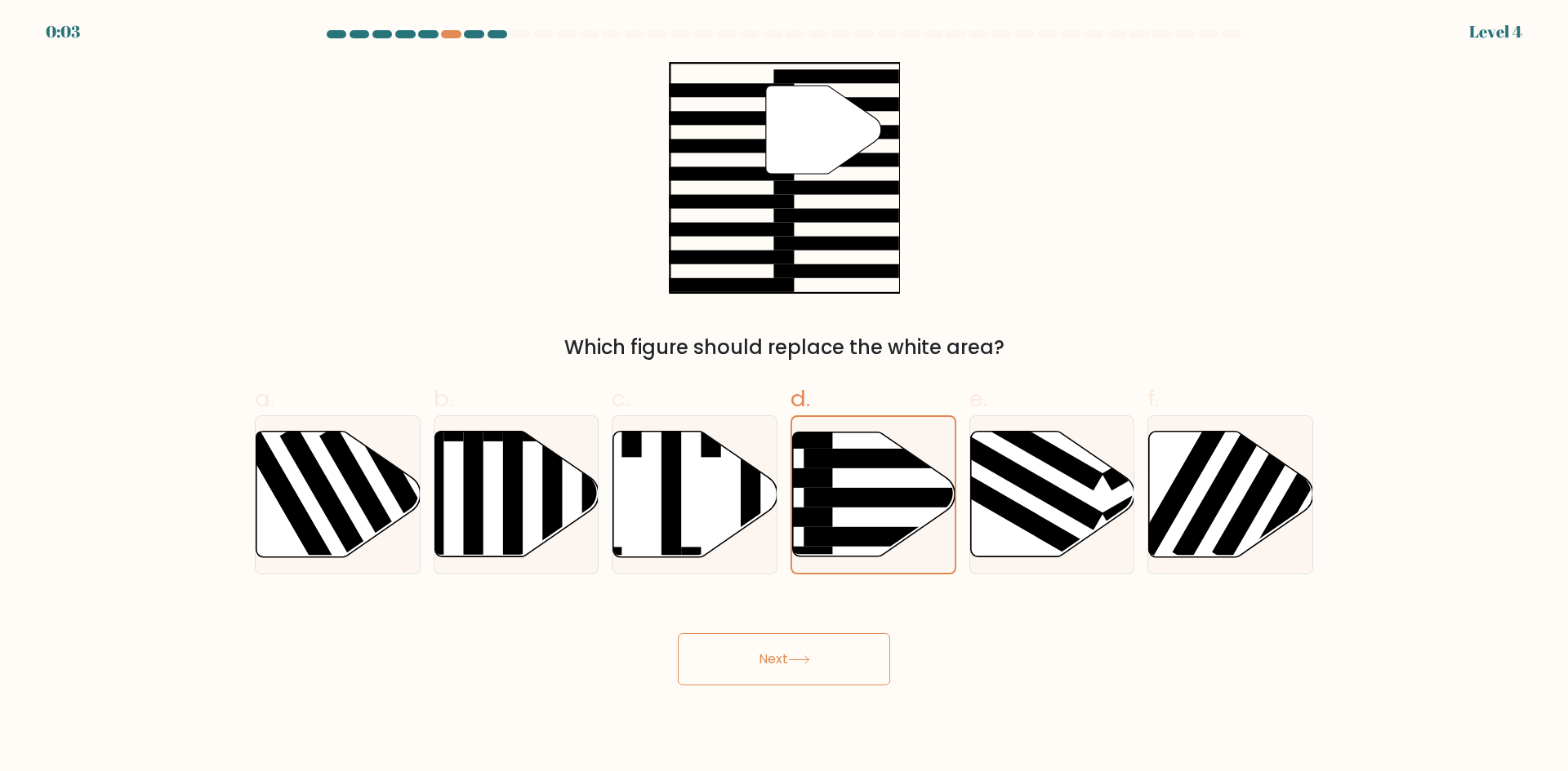
click at [678, 633] on button "Next" at bounding box center [784, 659] width 212 height 52
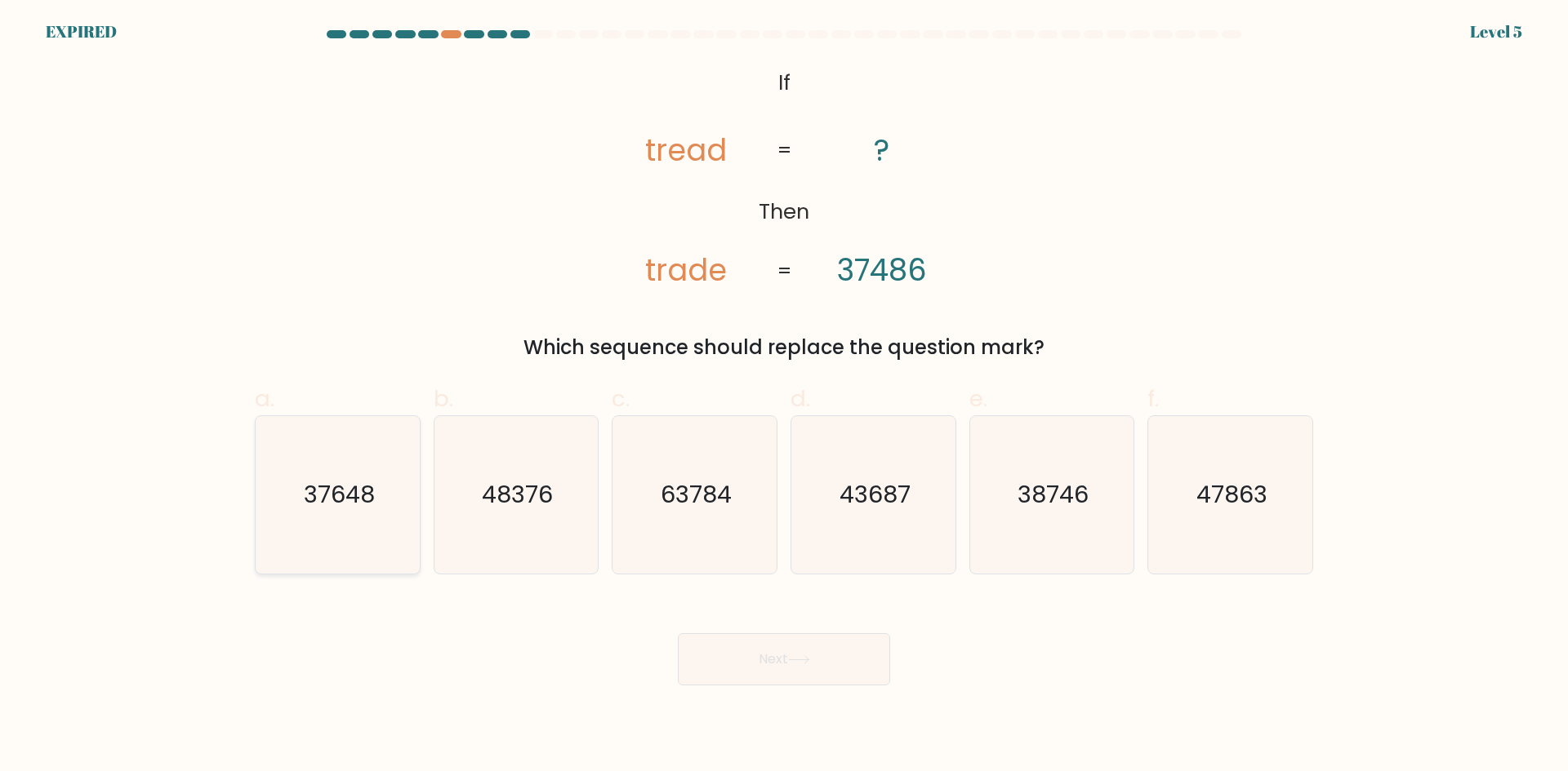
click at [358, 492] on text "37648" at bounding box center [339, 494] width 71 height 32
click at [784, 396] on input "a. 37648" at bounding box center [784, 391] width 1 height 10
radio input "true"
click at [729, 636] on button "Next" at bounding box center [784, 659] width 212 height 52
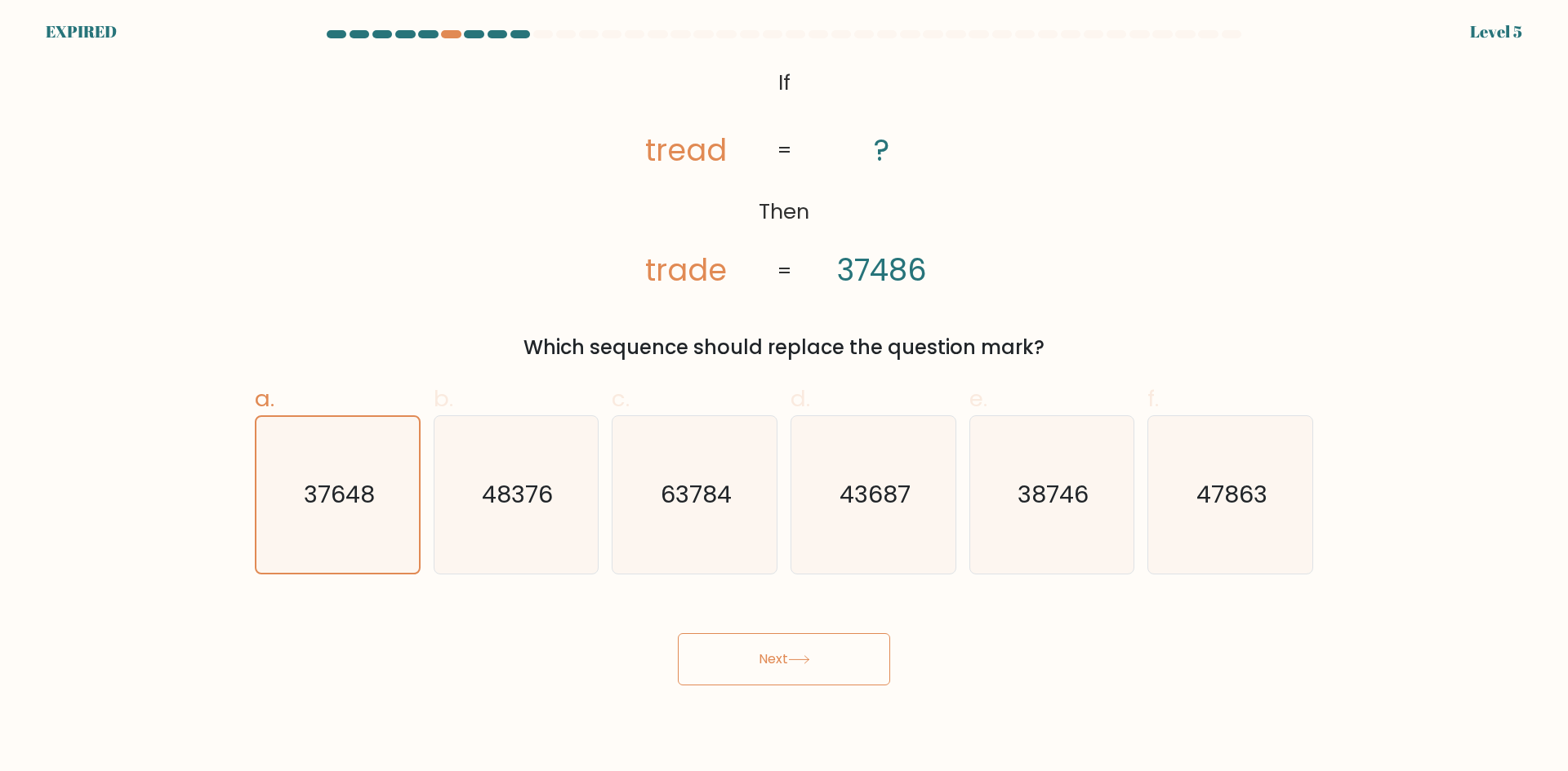
click at [729, 636] on button "Next" at bounding box center [784, 659] width 212 height 52
click at [731, 644] on button "Next" at bounding box center [784, 659] width 212 height 52
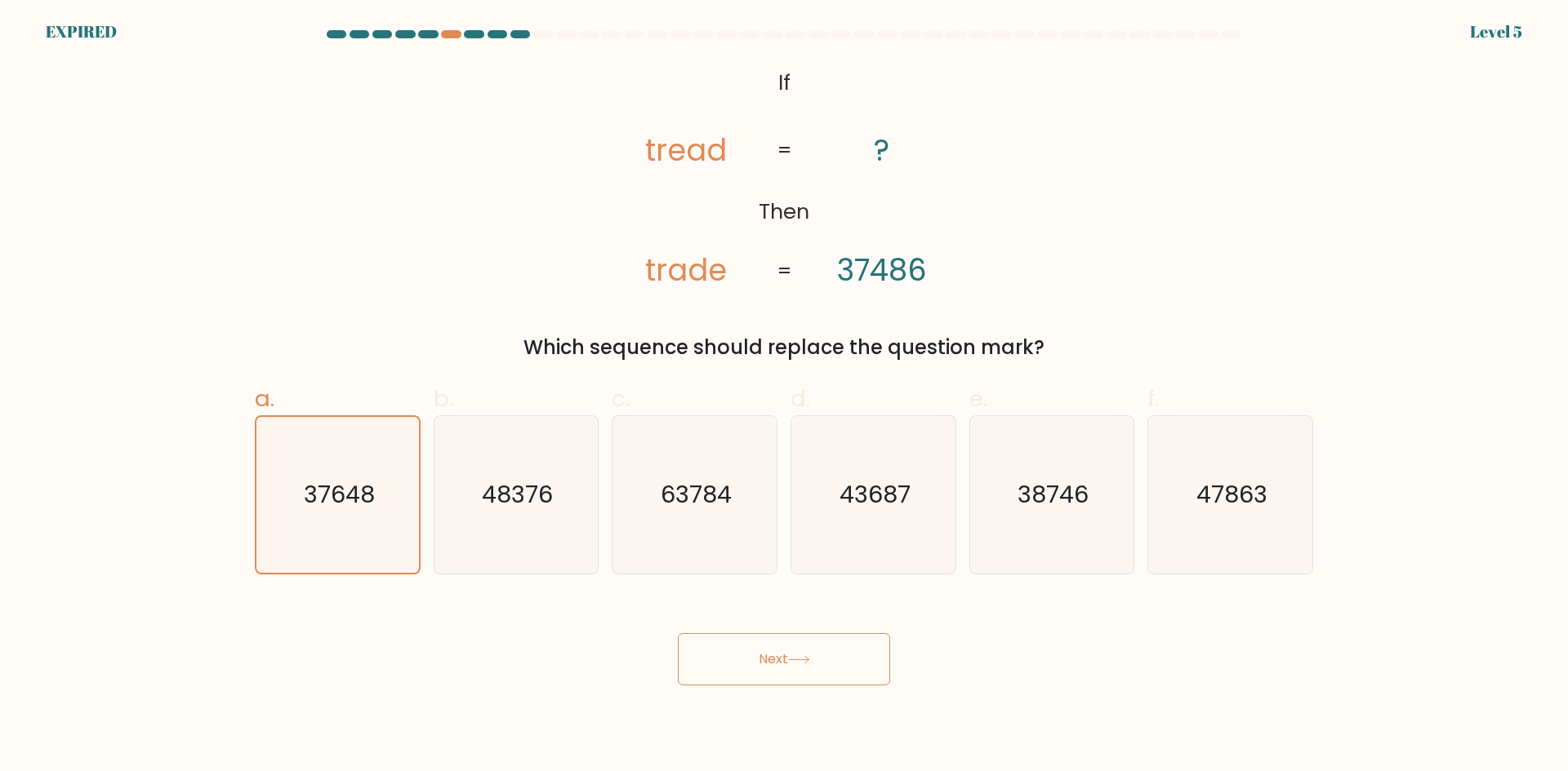
click at [731, 644] on button "Next" at bounding box center [784, 659] width 212 height 52
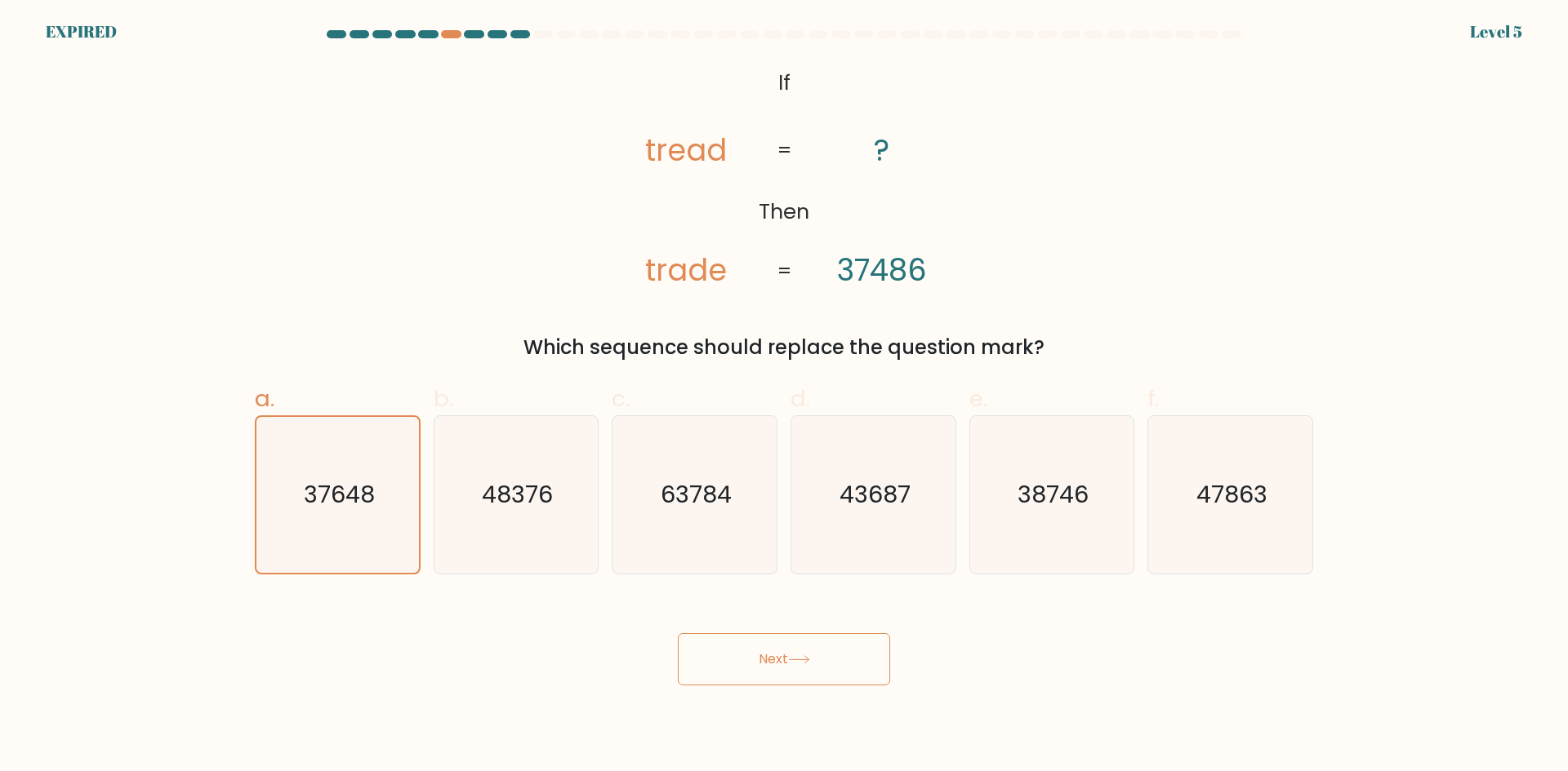
click at [731, 644] on button "Next" at bounding box center [784, 659] width 212 height 52
click at [731, 644] on button "Next" at bounding box center [784, 659] width 212 height 52
click at [729, 650] on button "Next" at bounding box center [784, 659] width 212 height 52
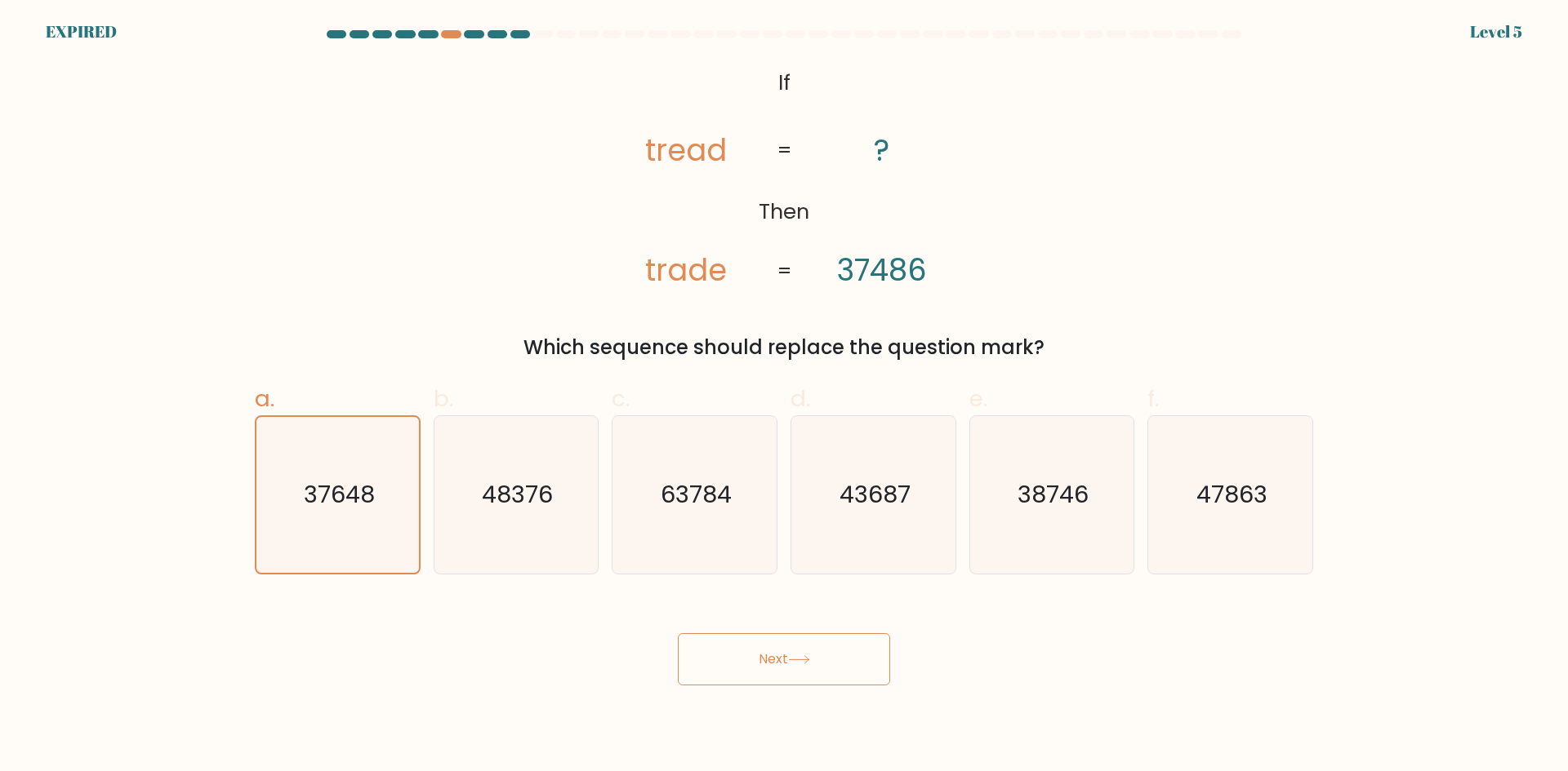
click at [678, 633] on button "Next" at bounding box center [784, 659] width 212 height 52
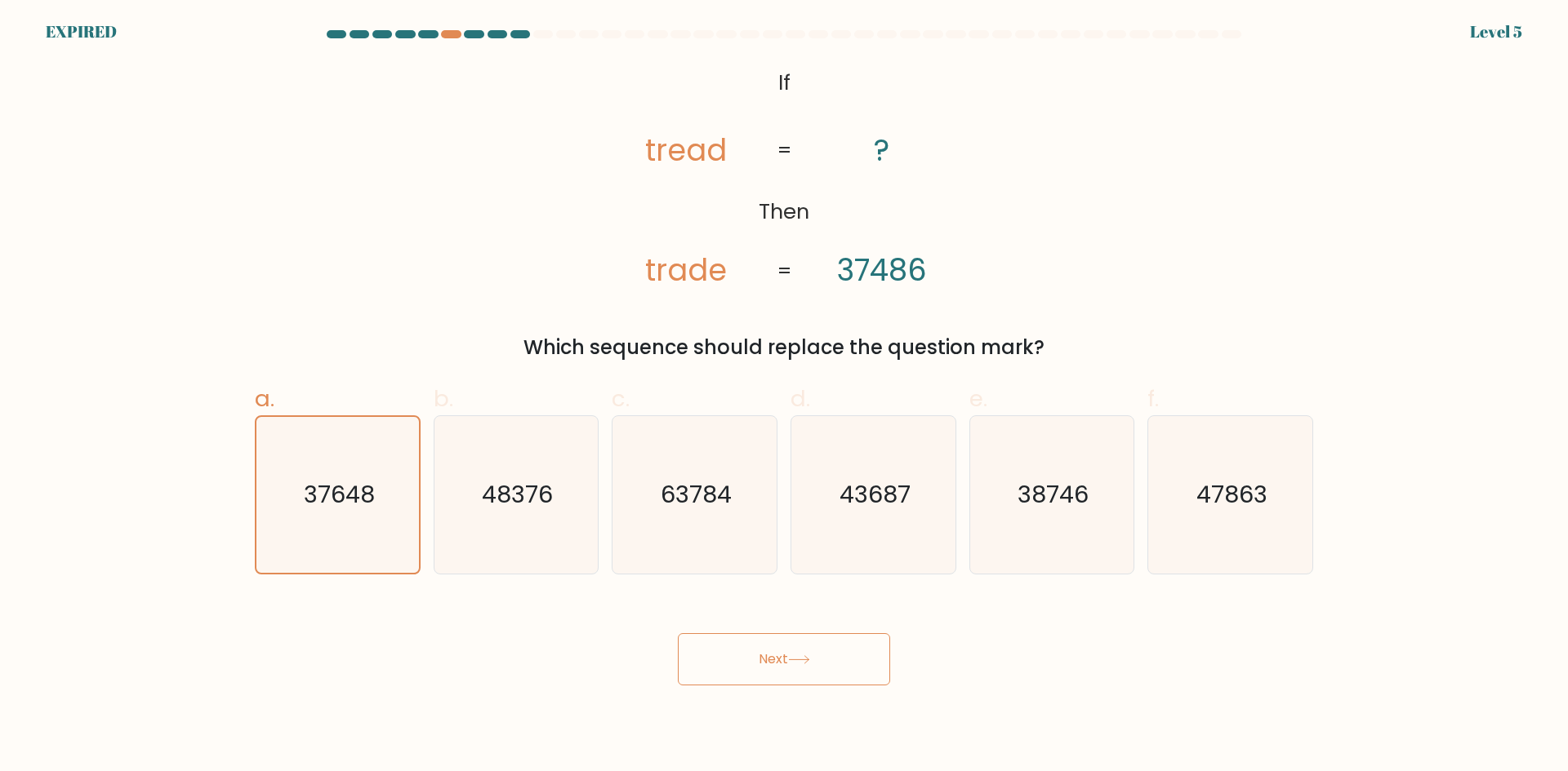
click at [678, 633] on button "Next" at bounding box center [784, 659] width 212 height 52
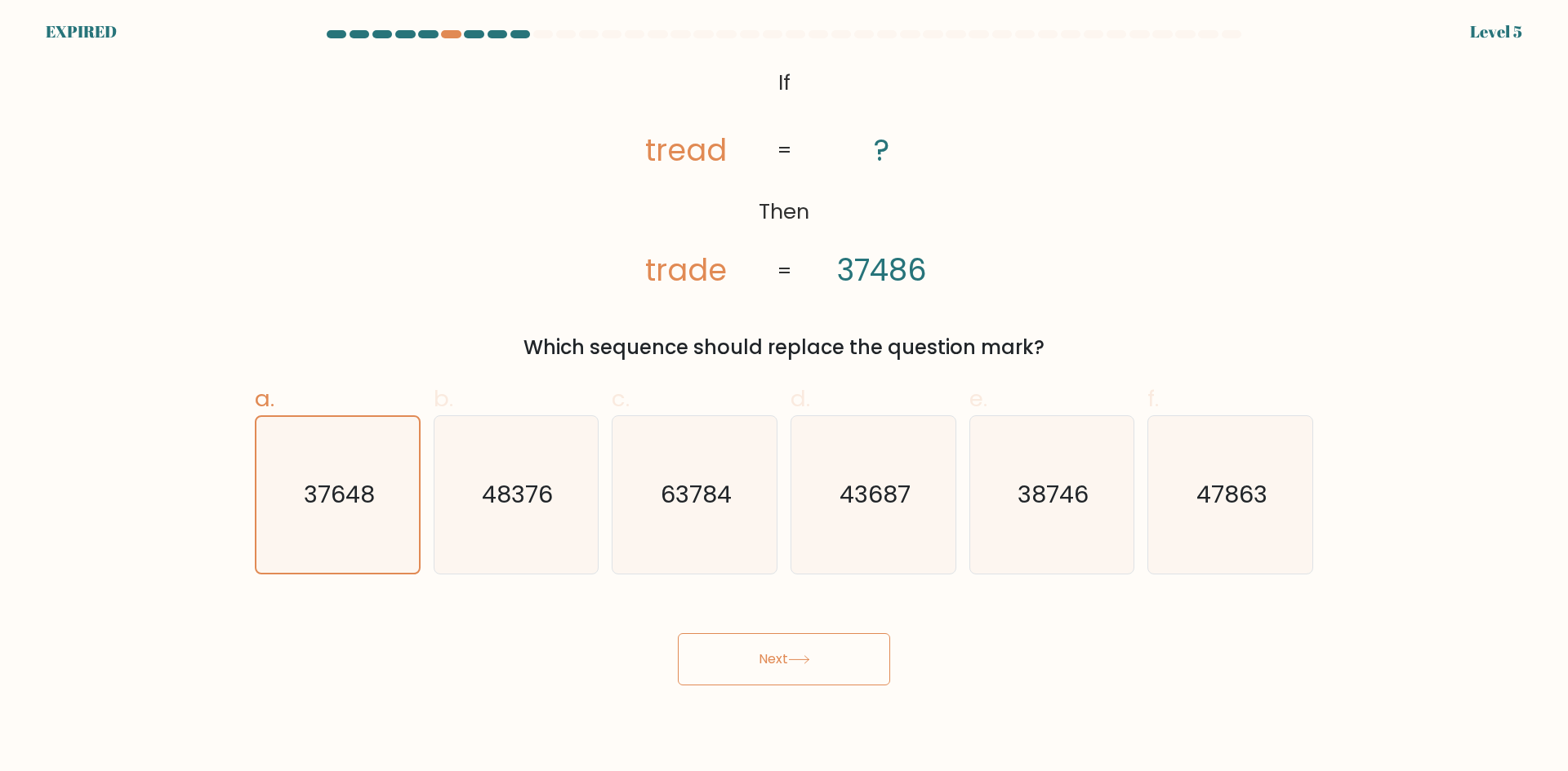
click at [678, 633] on button "Next" at bounding box center [784, 659] width 212 height 52
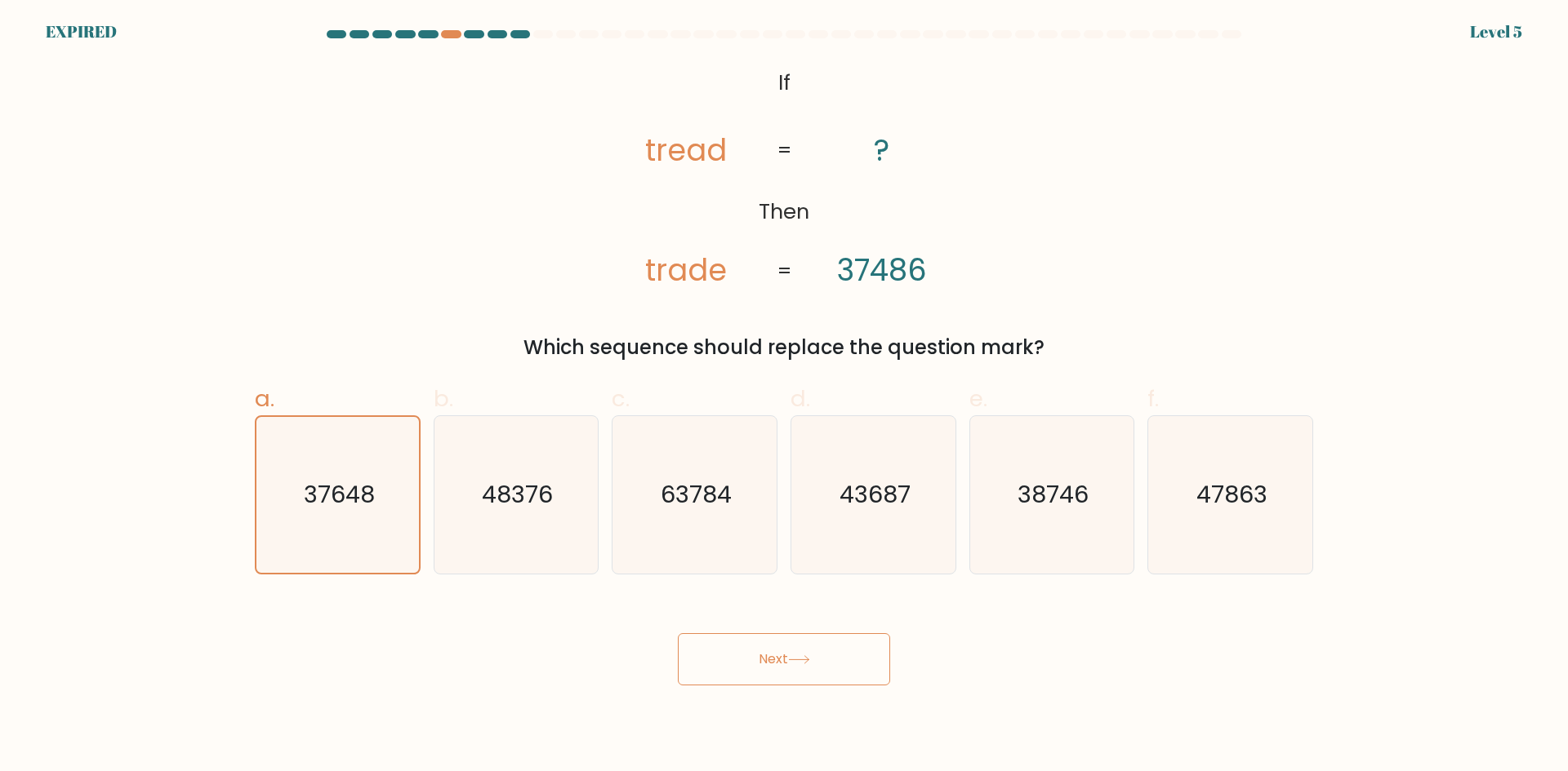
click at [678, 633] on button "Next" at bounding box center [784, 659] width 212 height 52
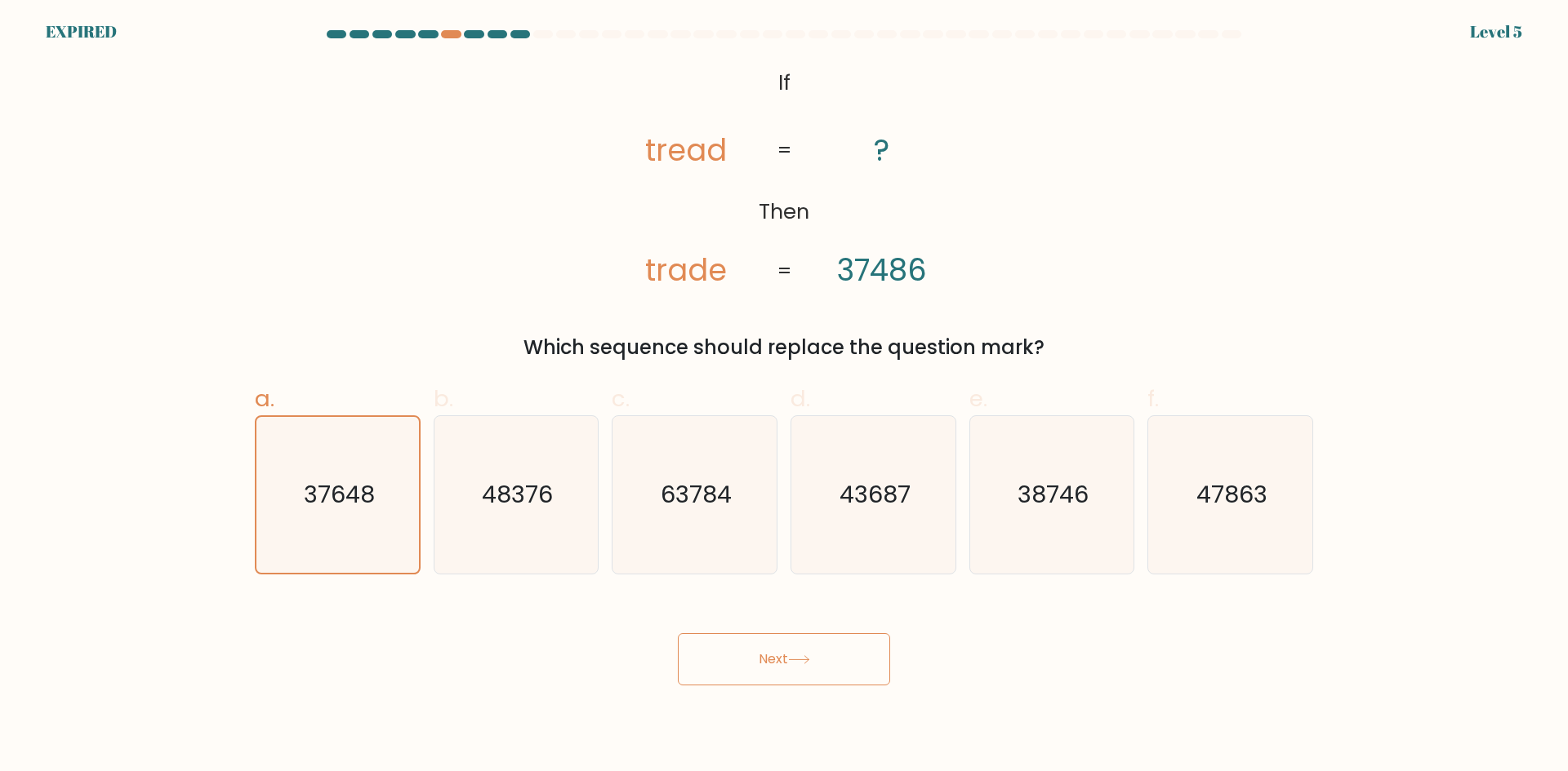
click at [678, 633] on button "Next" at bounding box center [784, 659] width 212 height 52
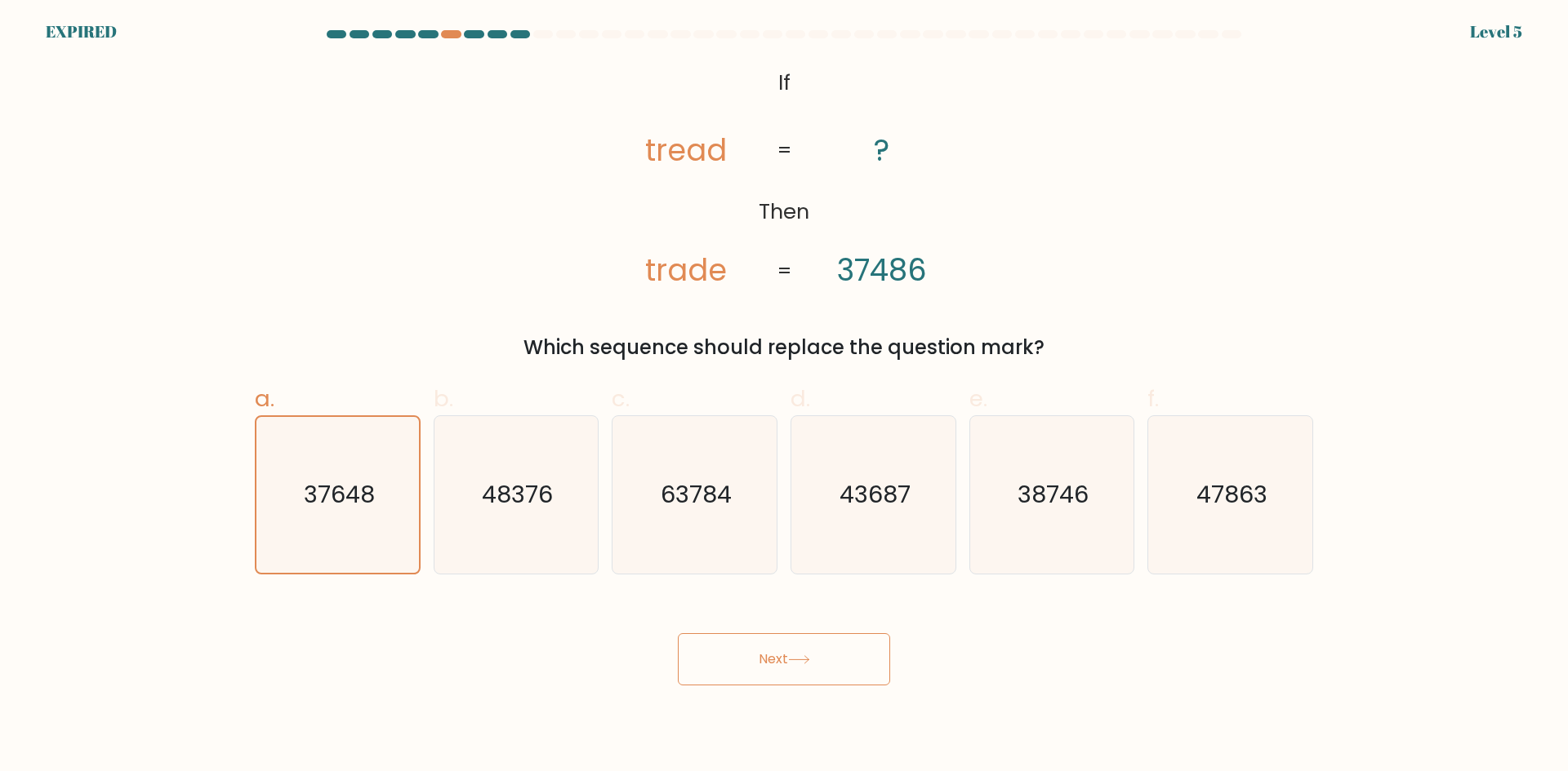
click at [678, 633] on button "Next" at bounding box center [784, 659] width 212 height 52
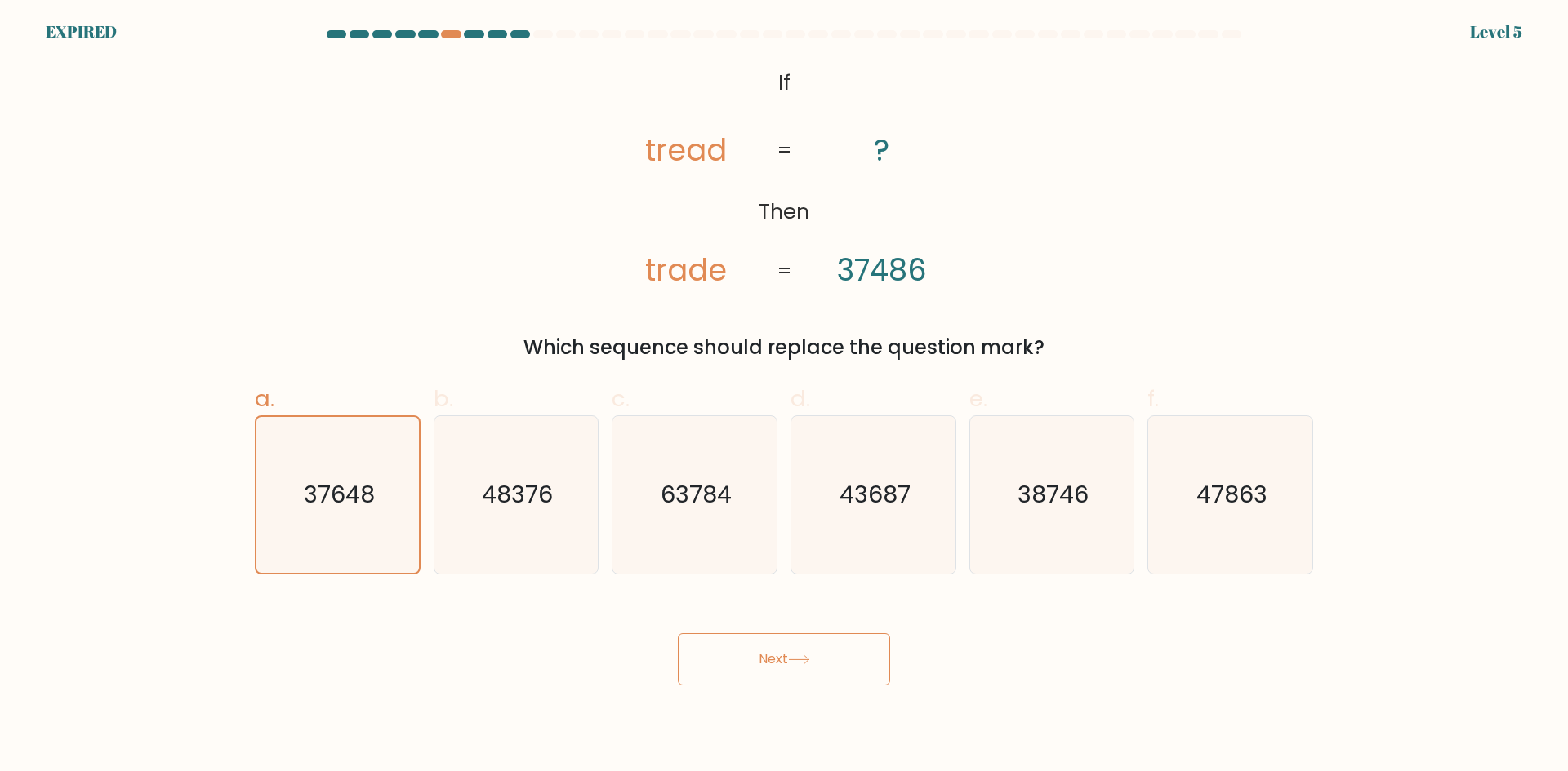
click at [678, 633] on button "Next" at bounding box center [784, 659] width 212 height 52
click at [729, 650] on button "Next" at bounding box center [784, 659] width 212 height 52
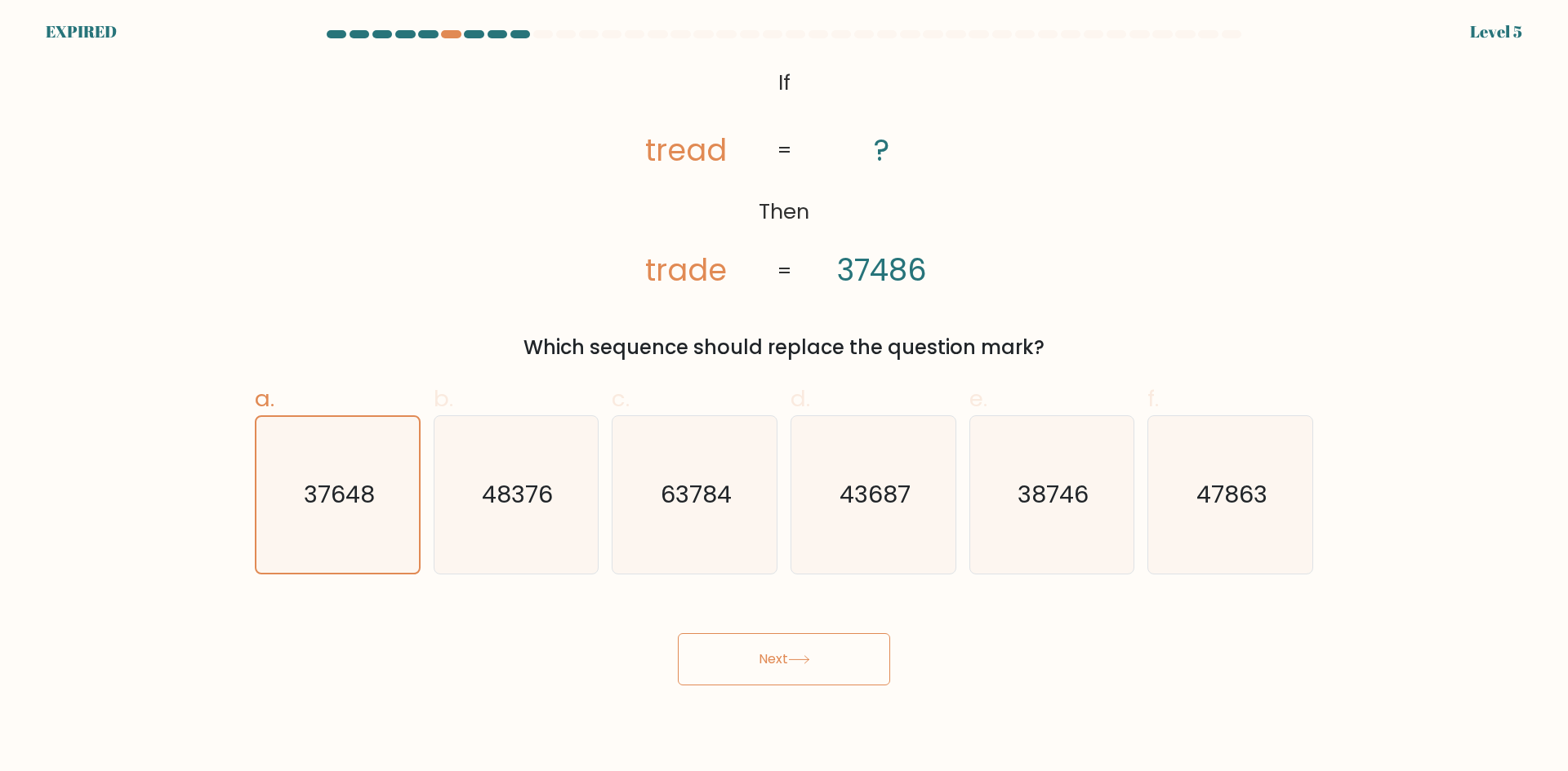
click at [770, 664] on button "Next" at bounding box center [784, 659] width 212 height 52
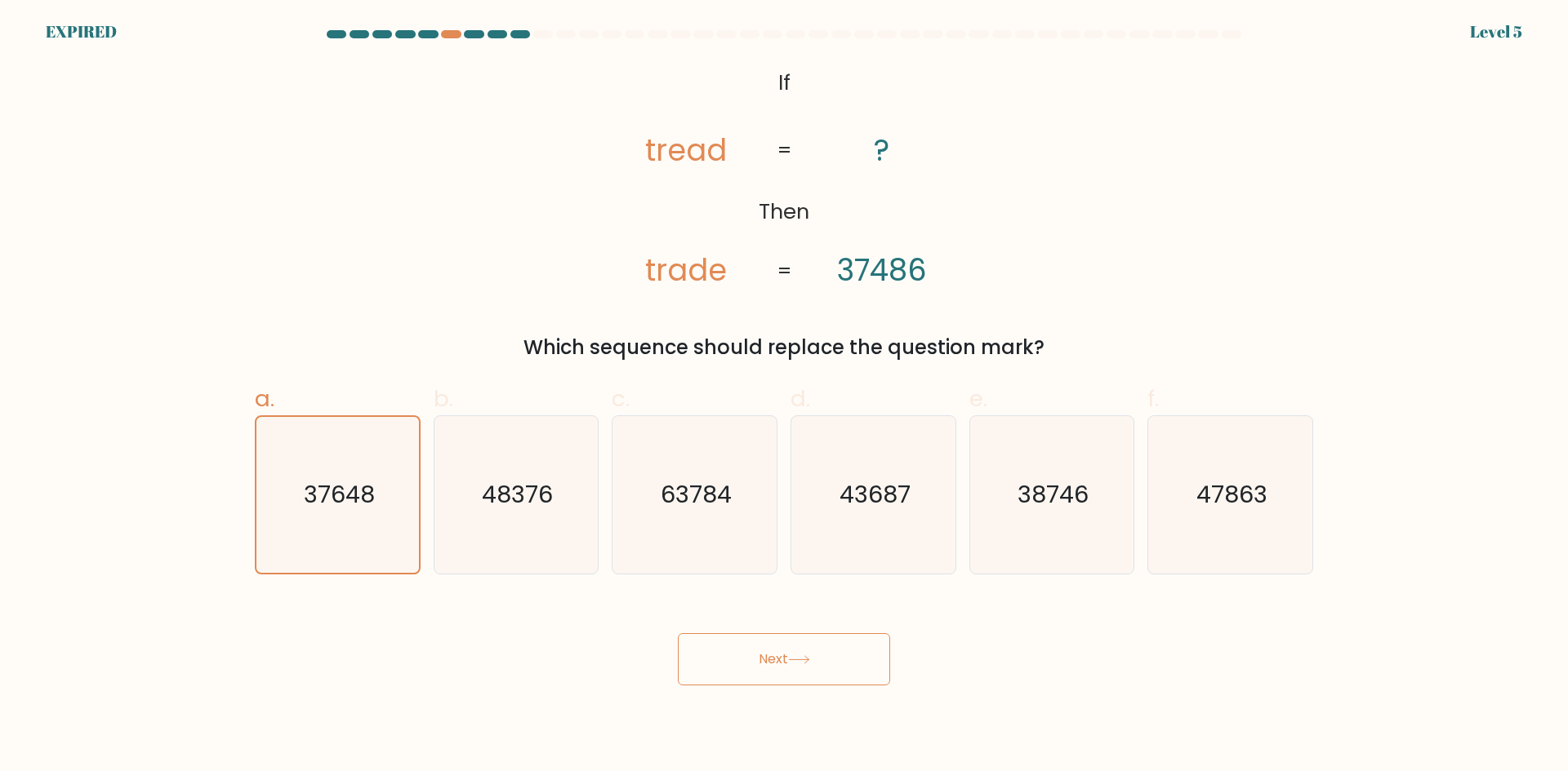
click at [770, 664] on button "Next" at bounding box center [784, 659] width 212 height 52
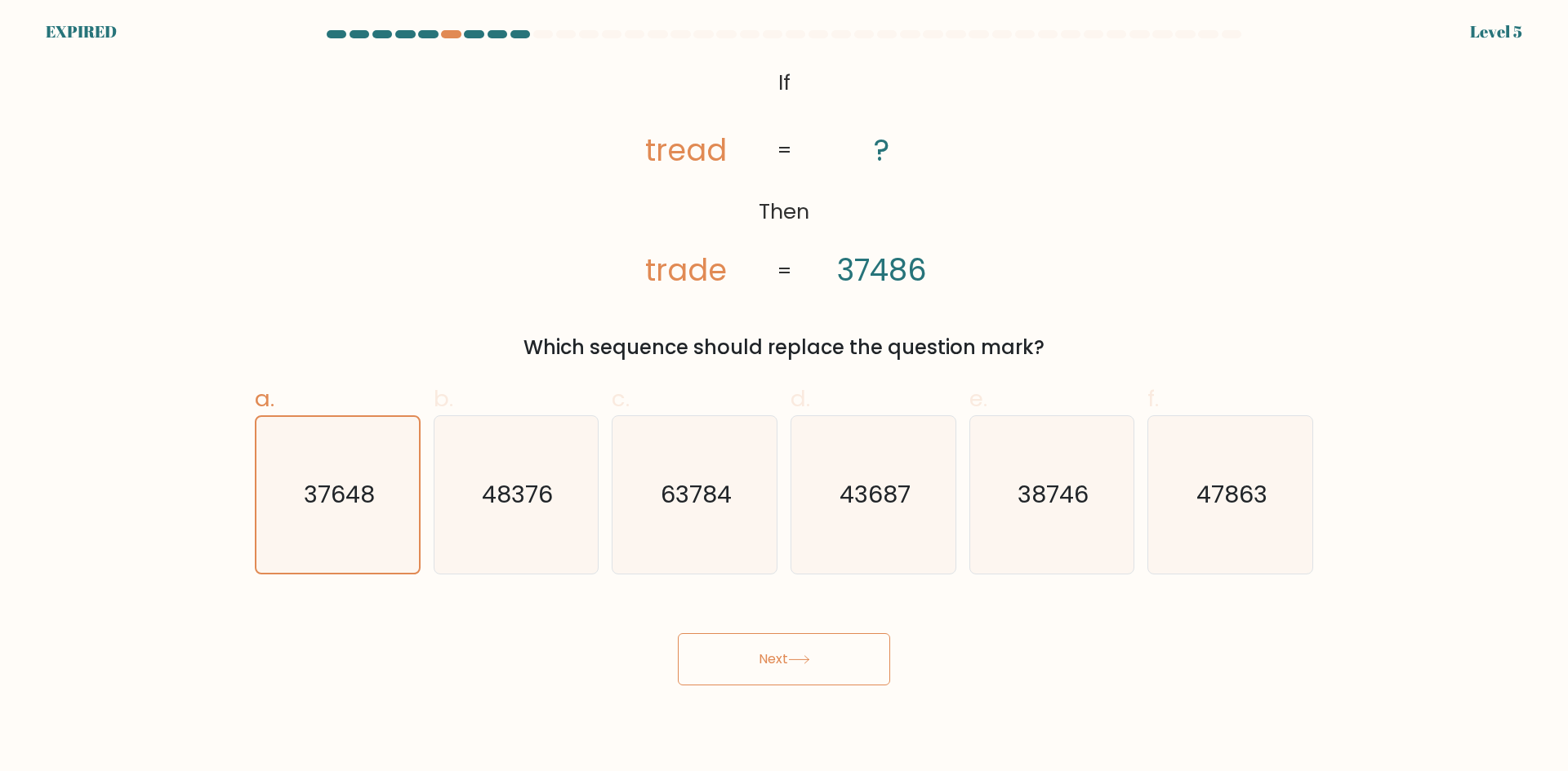
click at [770, 664] on button "Next" at bounding box center [784, 659] width 212 height 52
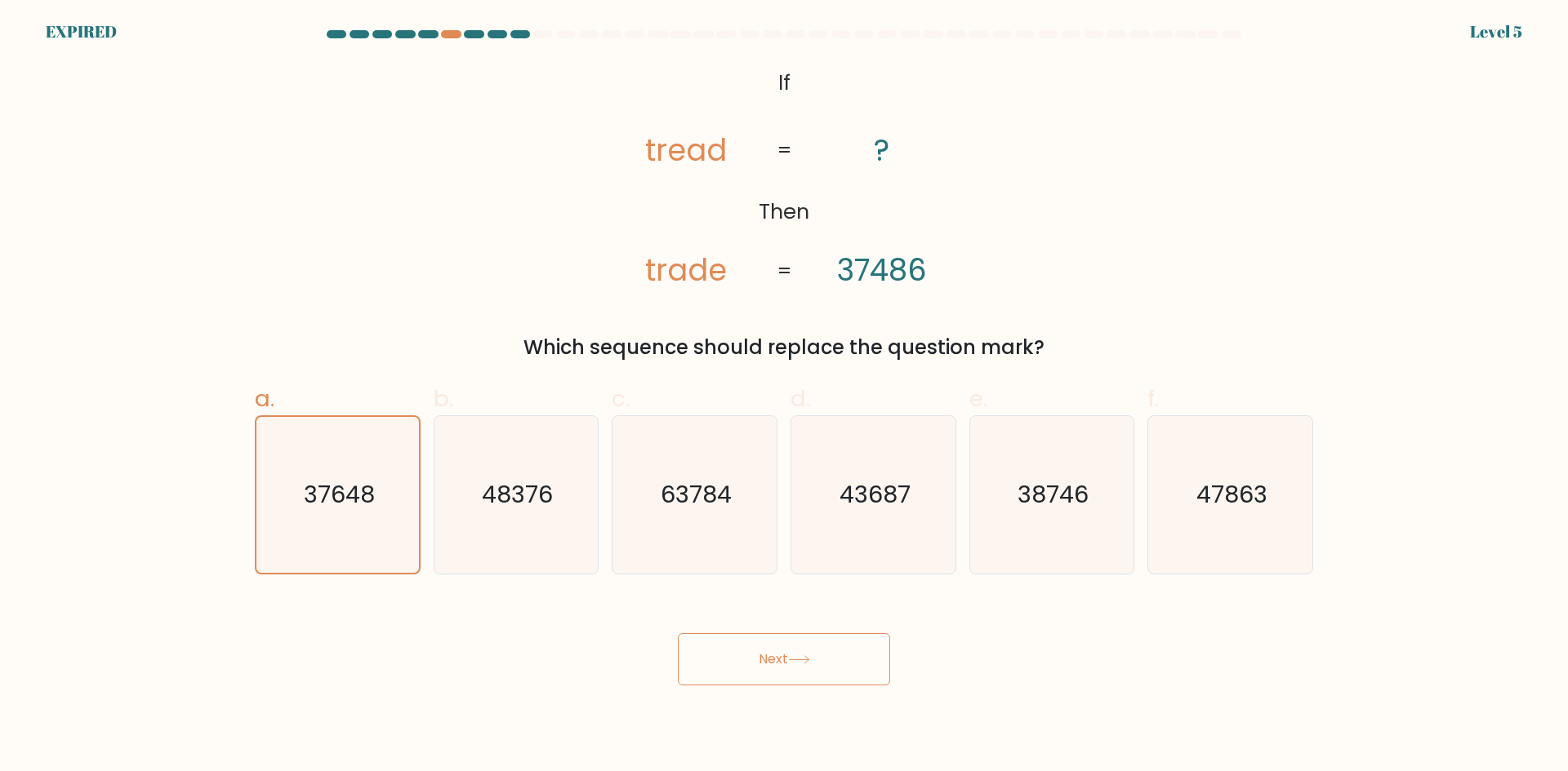
click at [770, 664] on button "Next" at bounding box center [784, 659] width 212 height 52
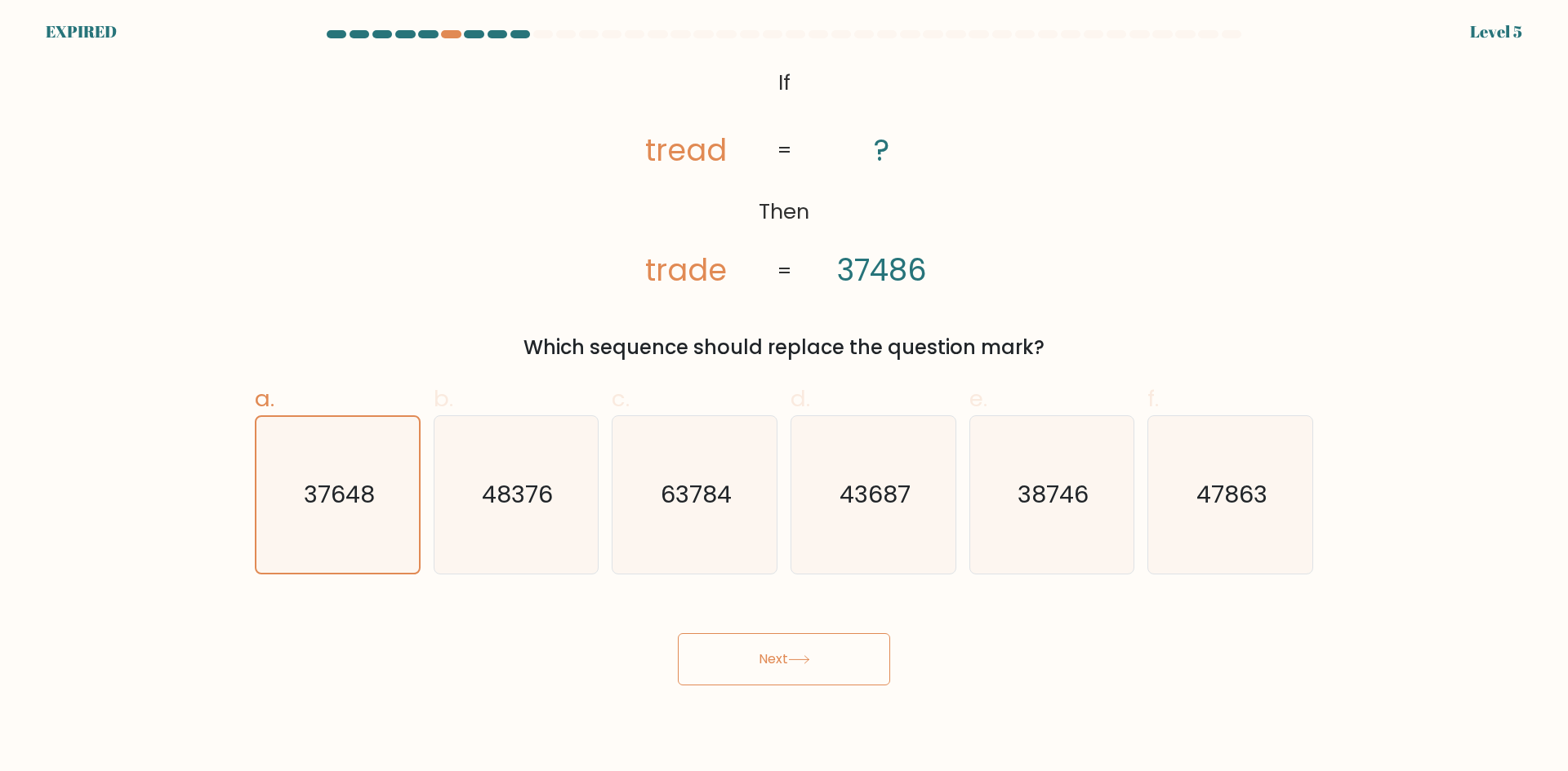
click at [770, 664] on button "Next" at bounding box center [784, 659] width 212 height 52
click at [769, 665] on button "Next" at bounding box center [784, 659] width 212 height 52
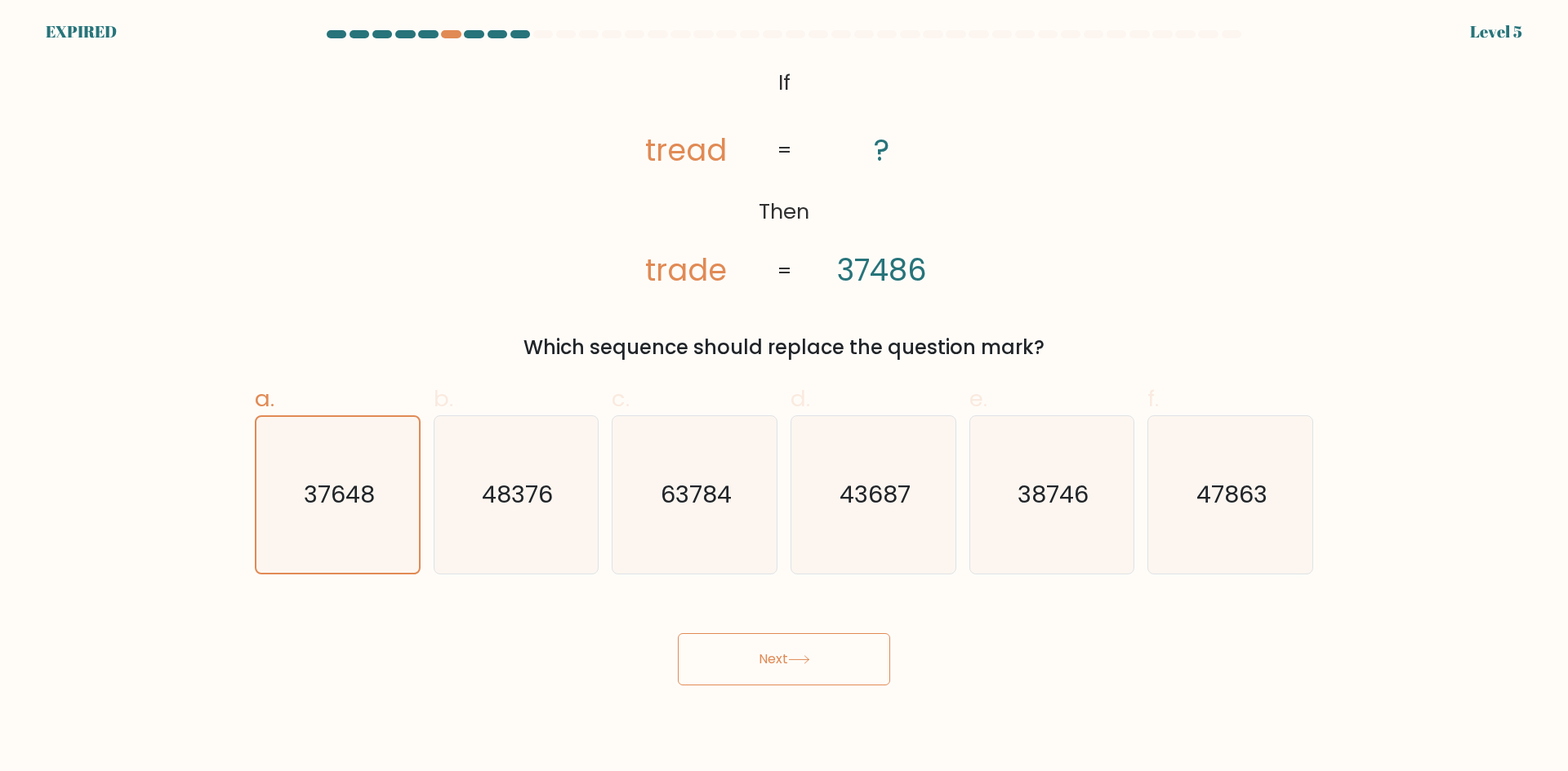
click at [768, 666] on button "Next" at bounding box center [784, 659] width 212 height 52
click at [765, 669] on button "Next" at bounding box center [784, 659] width 212 height 52
click at [762, 673] on button "Next" at bounding box center [784, 659] width 212 height 52
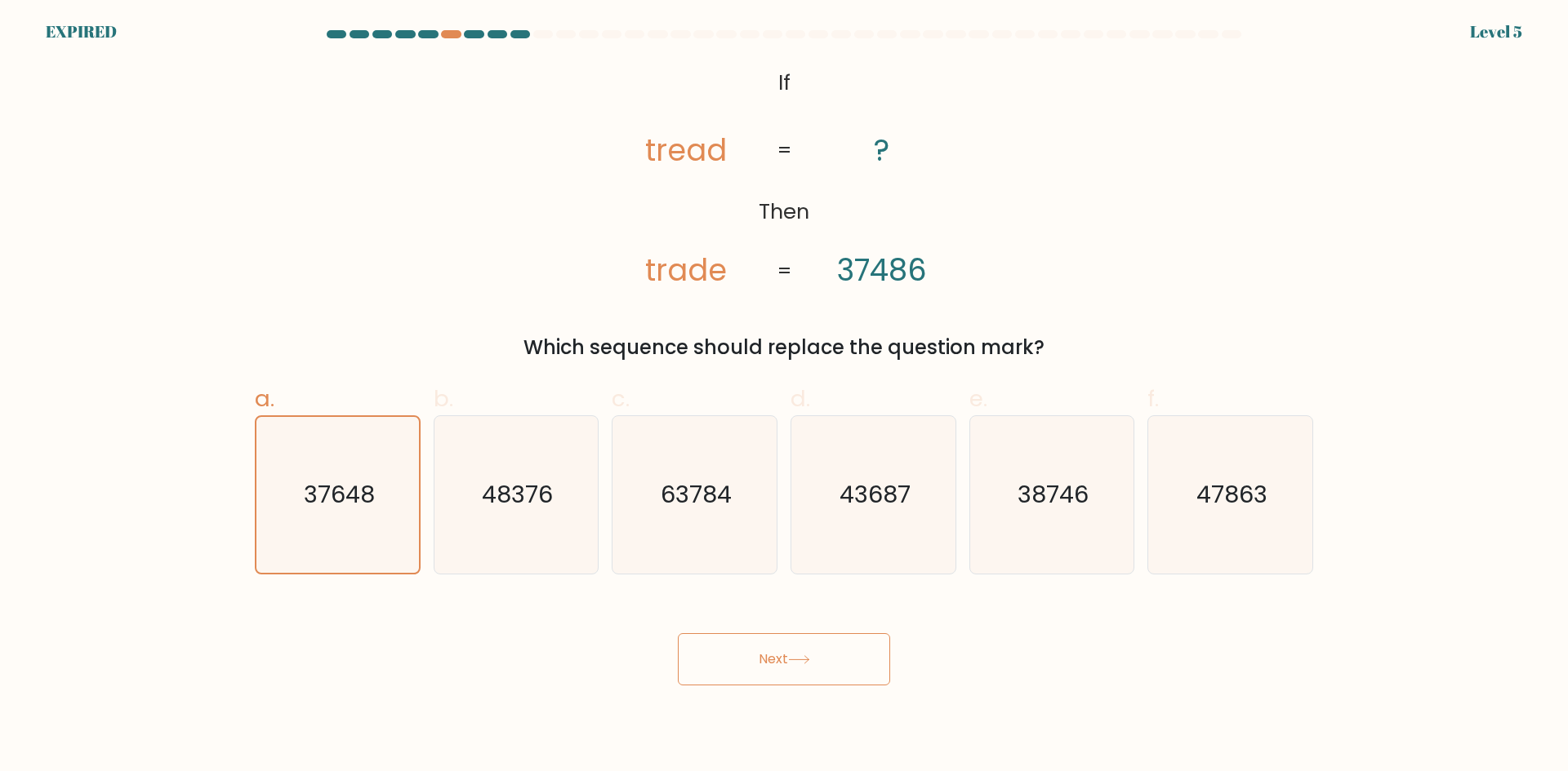
click at [762, 673] on button "Next" at bounding box center [784, 659] width 212 height 52
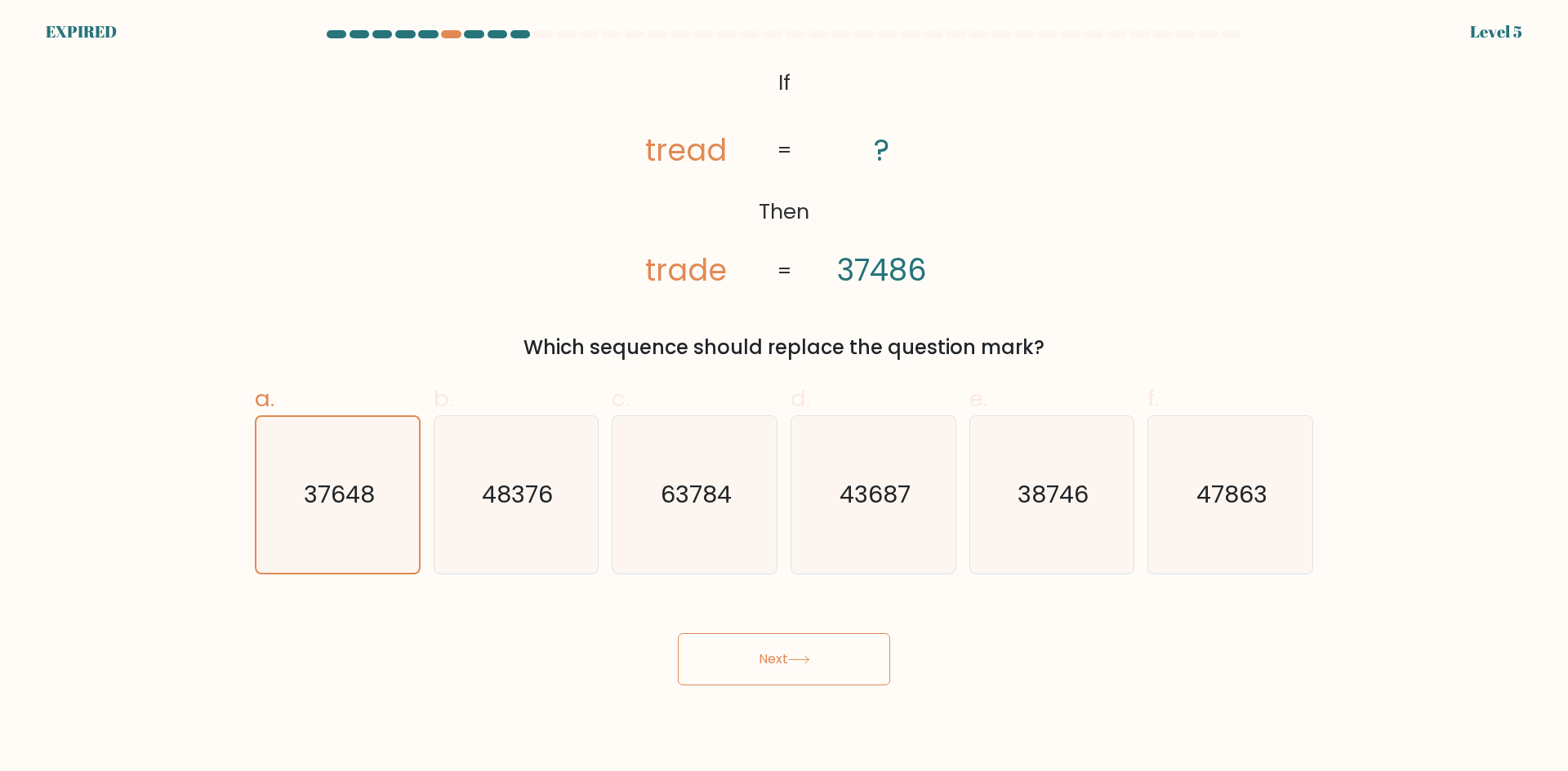
click at [762, 673] on button "Next" at bounding box center [784, 659] width 212 height 52
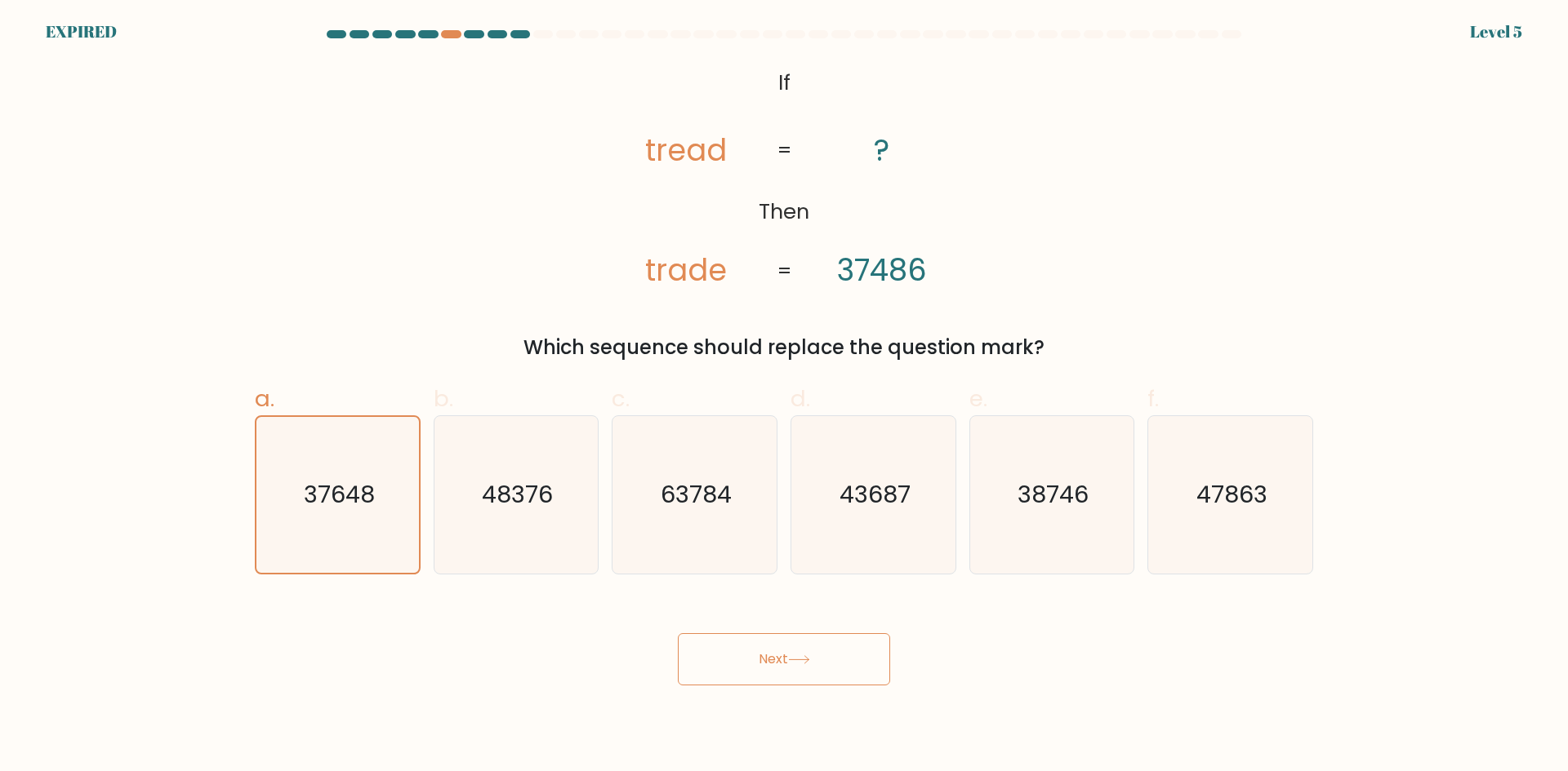
click at [762, 673] on button "Next" at bounding box center [784, 659] width 212 height 52
click at [762, 674] on button "Next" at bounding box center [784, 659] width 212 height 52
drag, startPoint x: 762, startPoint y: 675, endPoint x: 762, endPoint y: 685, distance: 10.0
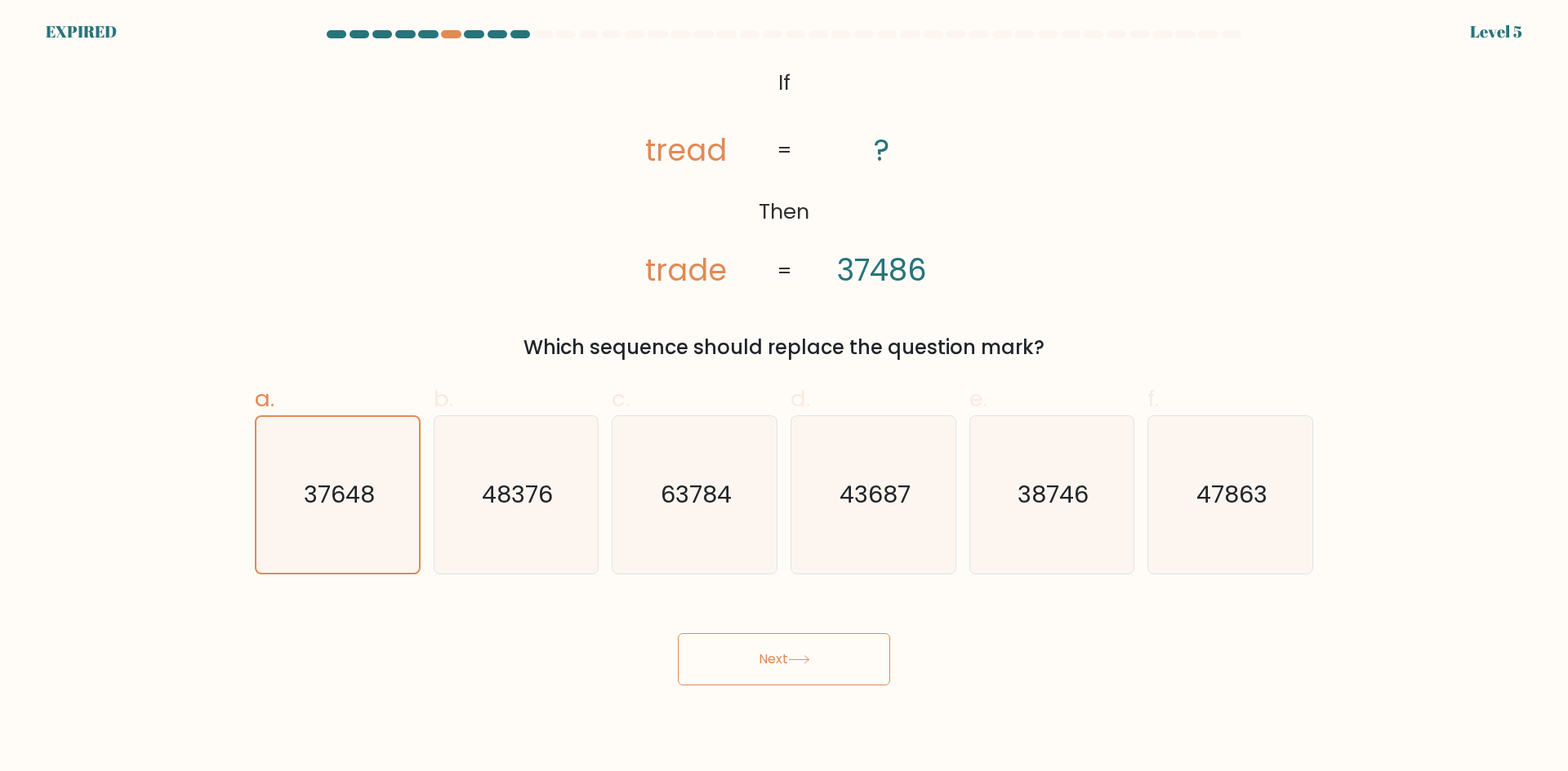
click at [762, 685] on button "Next" at bounding box center [784, 659] width 212 height 52
click at [768, 669] on button "Next" at bounding box center [784, 659] width 212 height 52
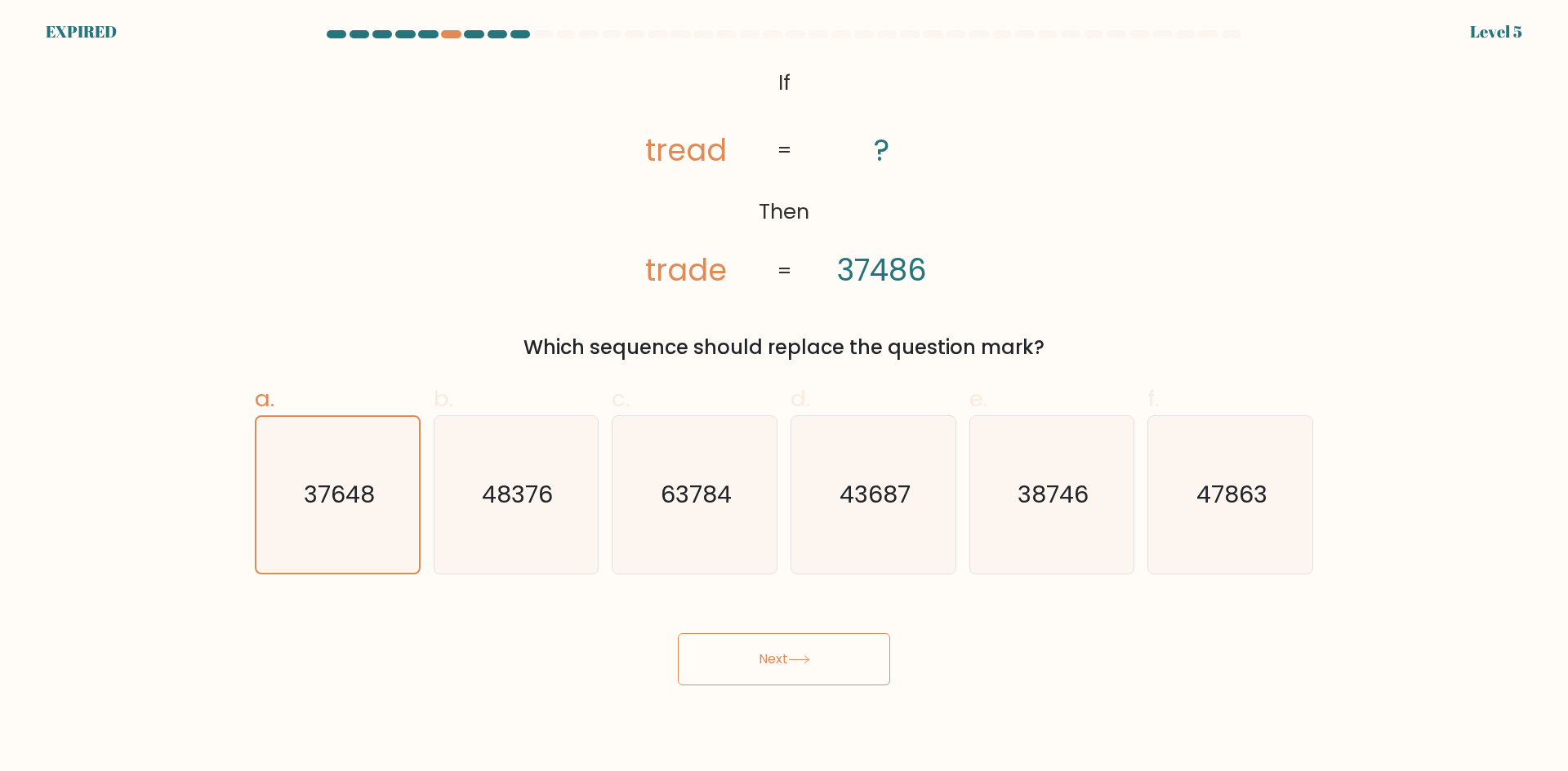
click at [768, 669] on button "Next" at bounding box center [784, 659] width 212 height 52
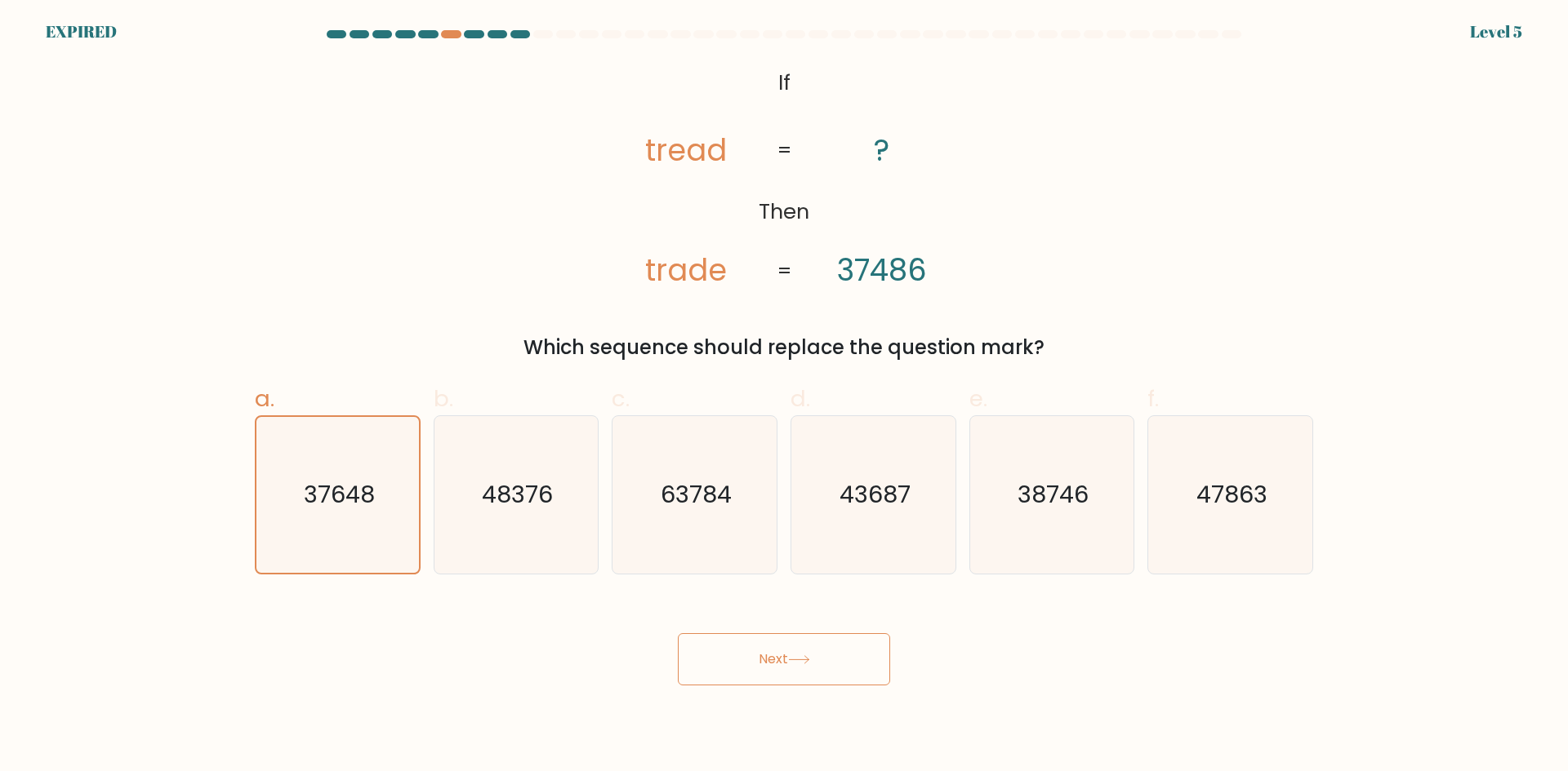
click at [768, 669] on button "Next" at bounding box center [784, 659] width 212 height 52
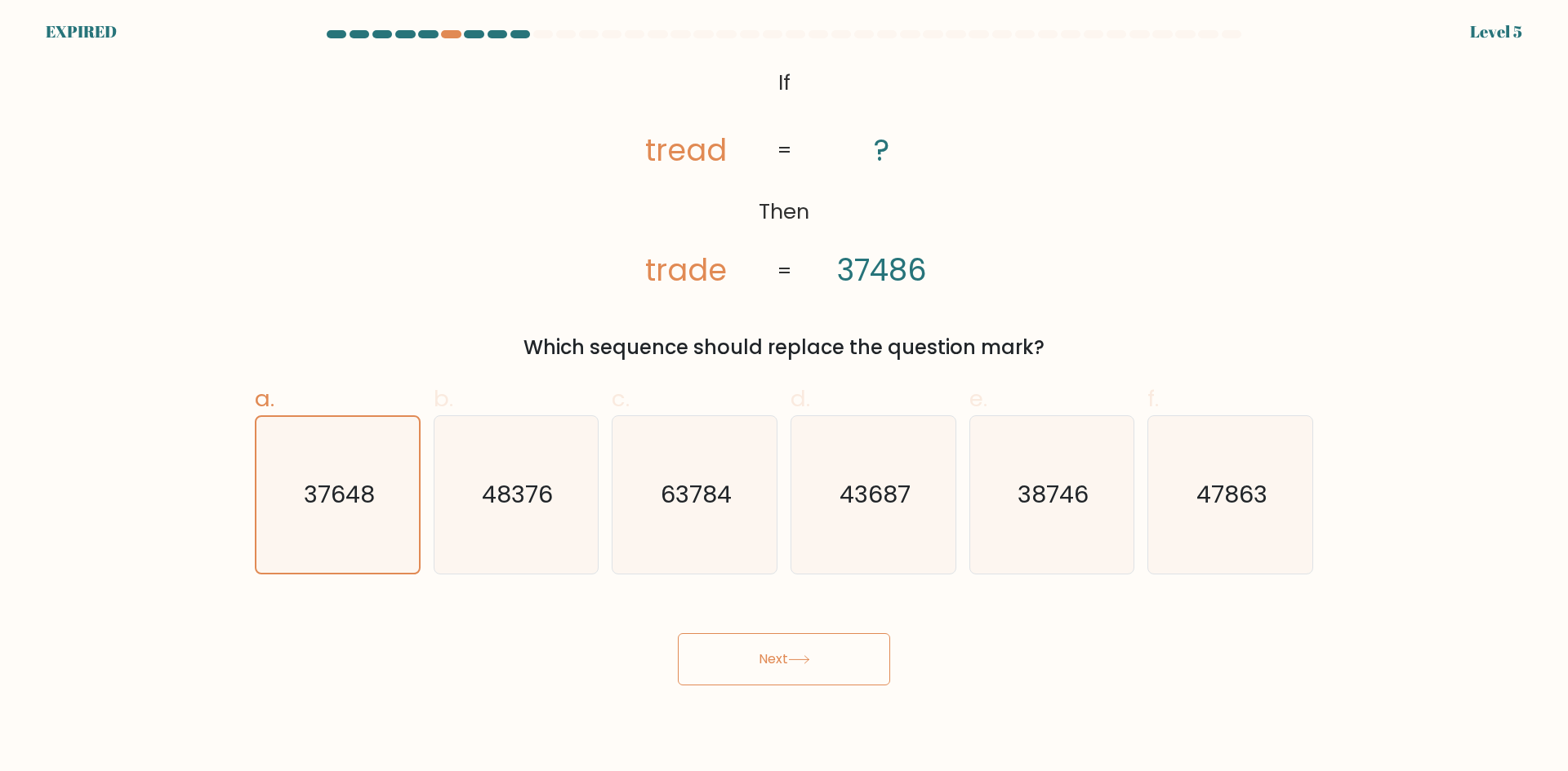
click at [768, 669] on button "Next" at bounding box center [784, 659] width 212 height 52
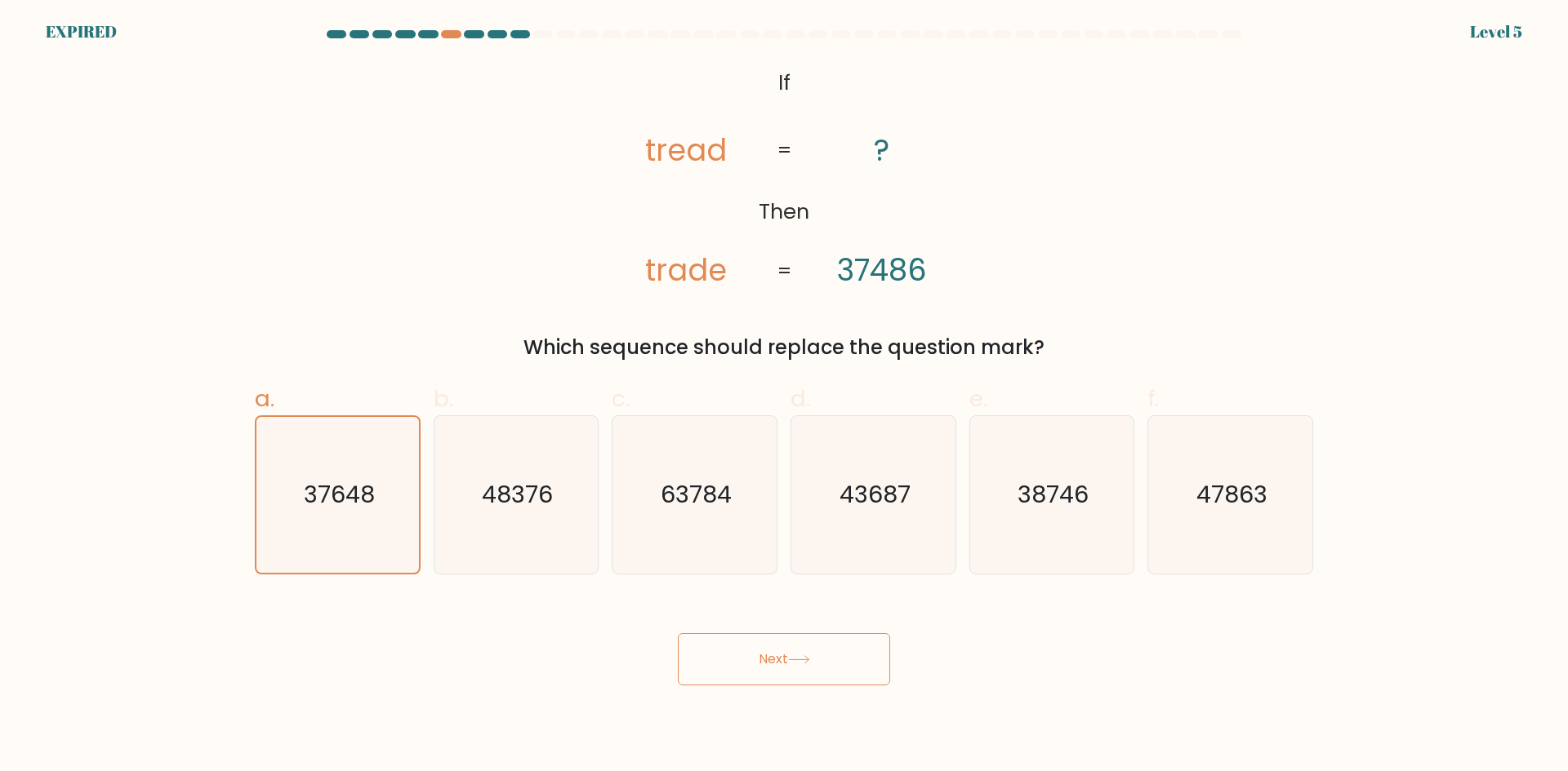
click at [768, 669] on button "Next" at bounding box center [784, 659] width 212 height 52
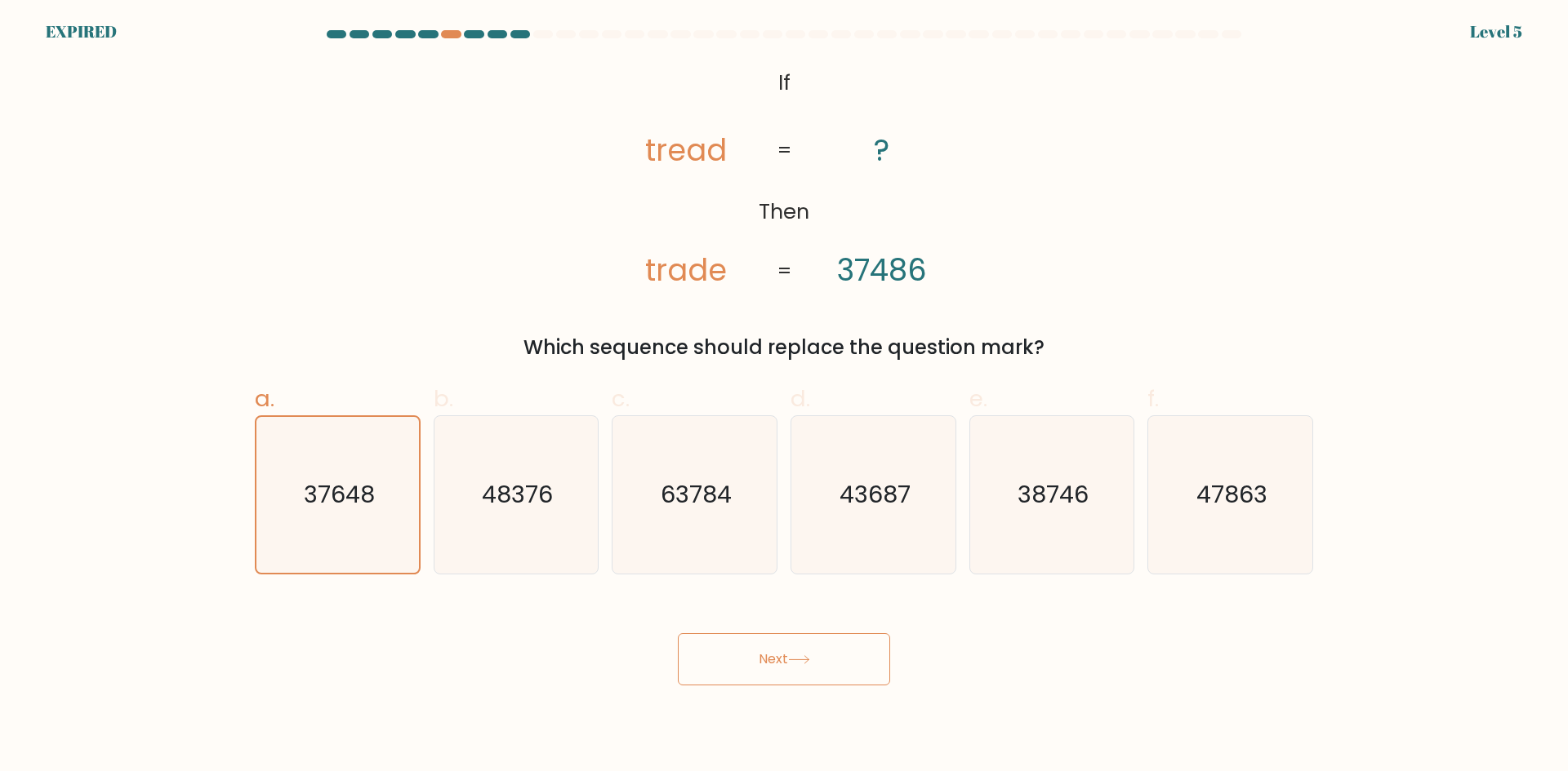
click at [768, 669] on button "Next" at bounding box center [784, 659] width 212 height 52
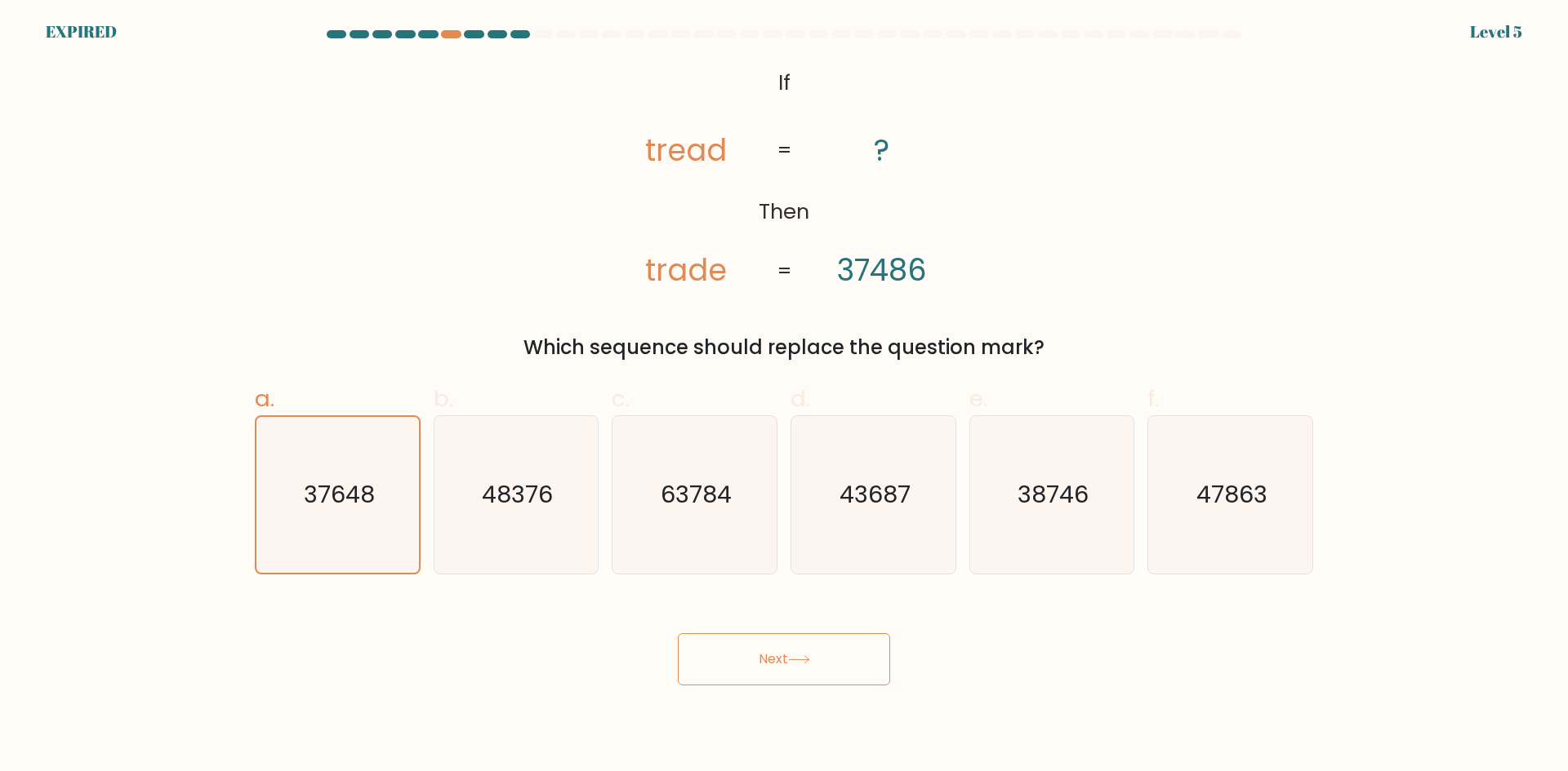
click at [768, 669] on button "Next" at bounding box center [784, 659] width 212 height 52
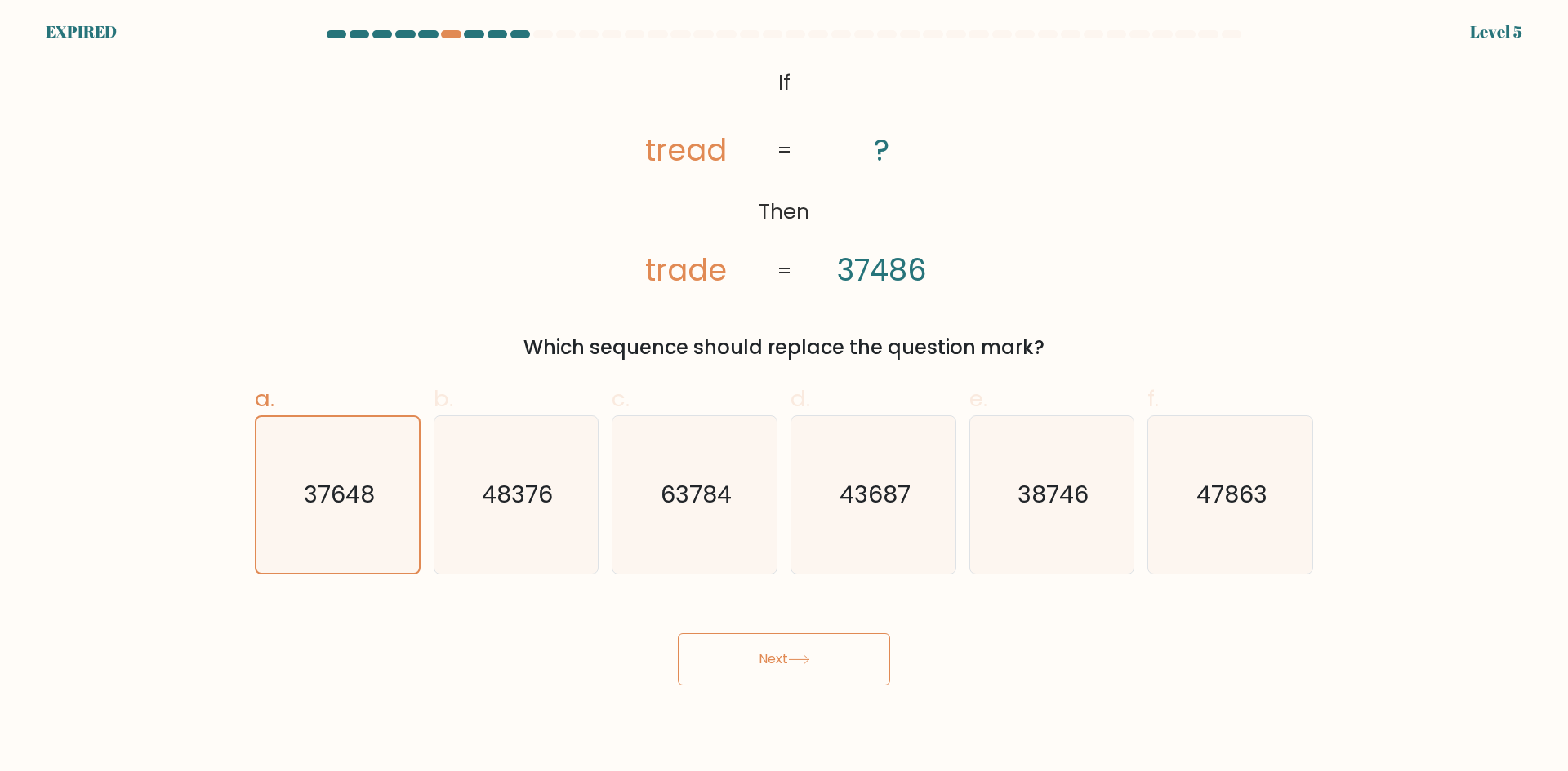
click at [766, 677] on button "Next" at bounding box center [784, 659] width 212 height 52
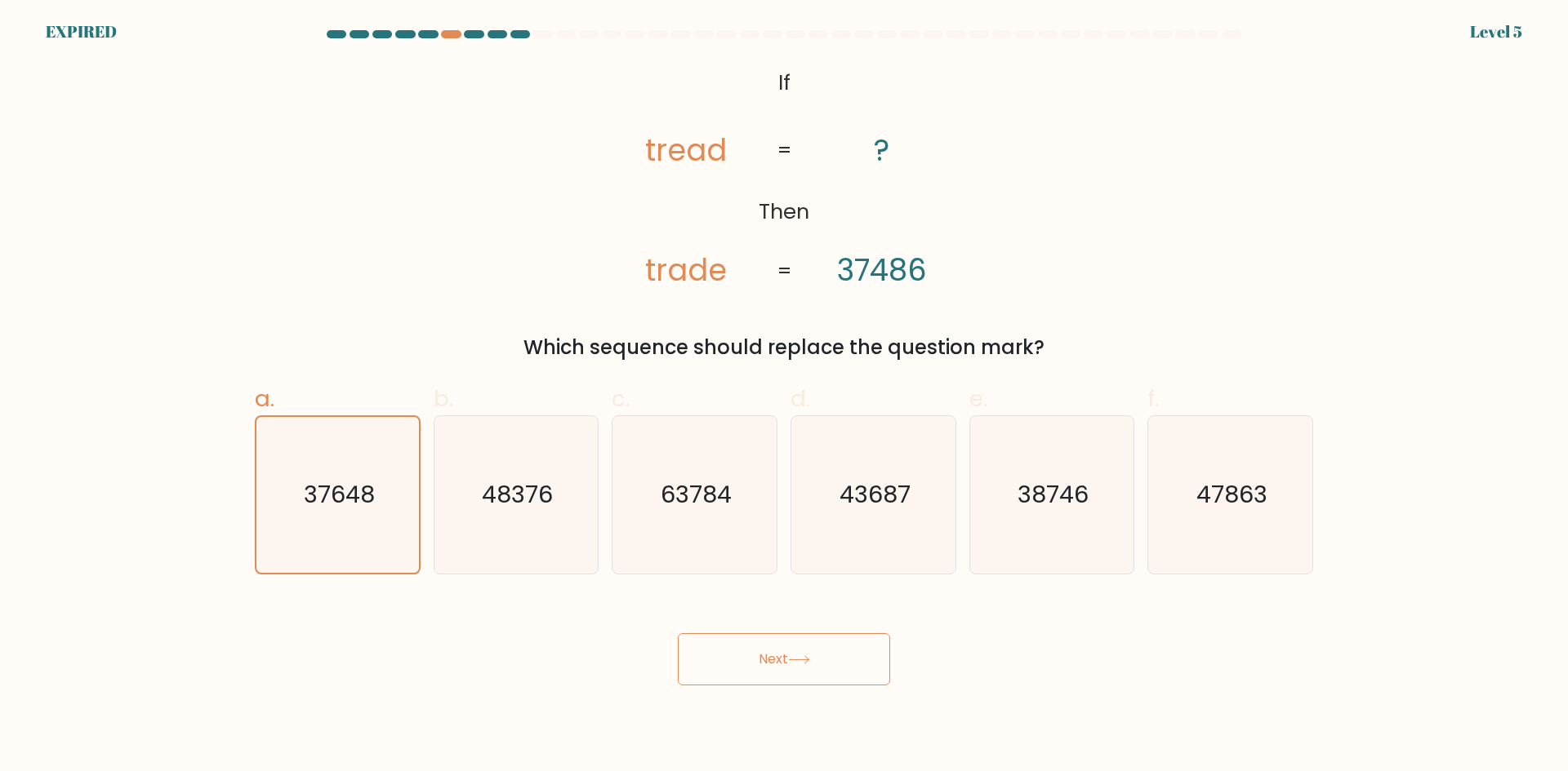
click at [766, 677] on button "Next" at bounding box center [784, 659] width 212 height 52
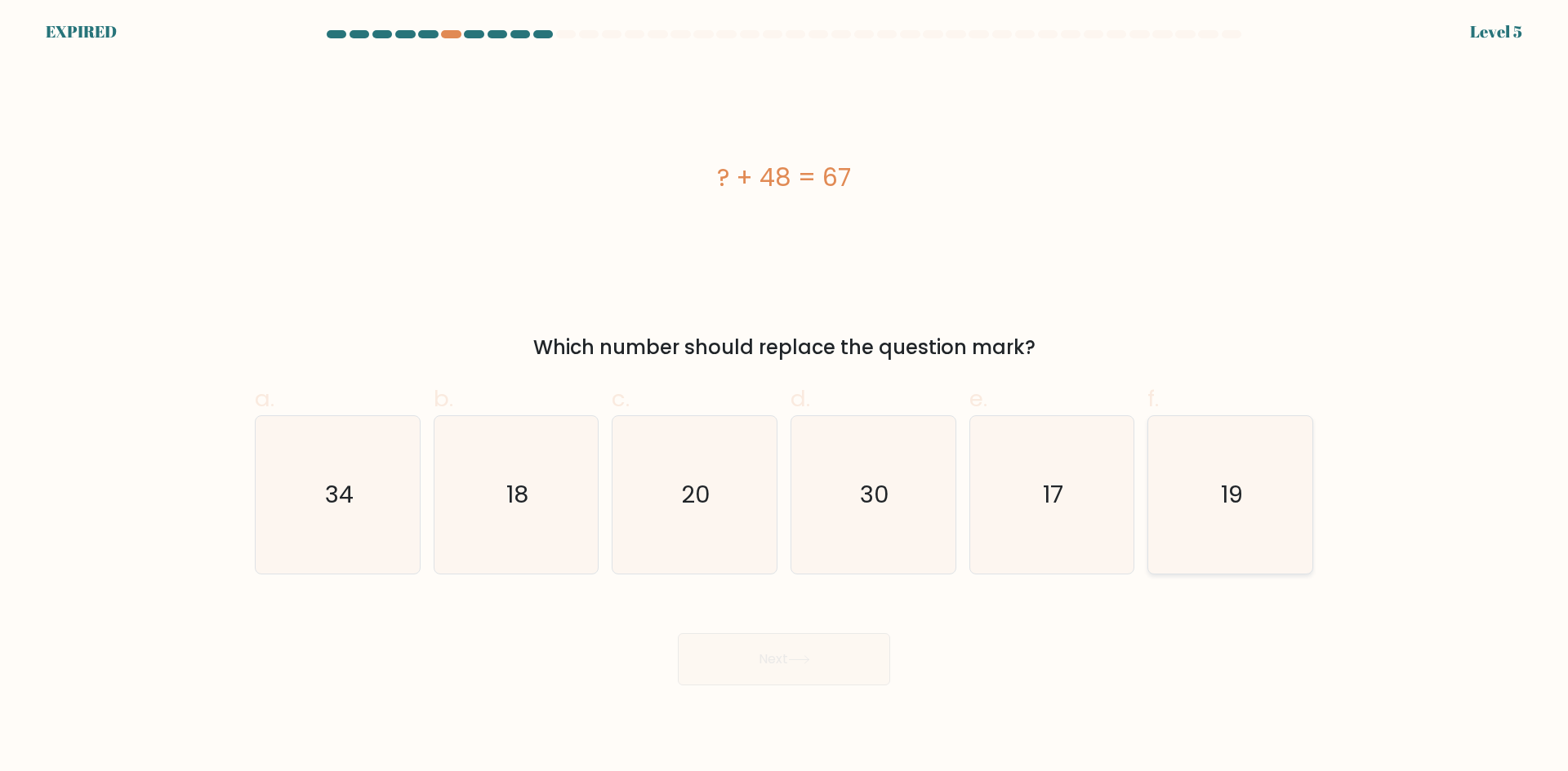
click at [1207, 482] on icon "19" at bounding box center [1230, 495] width 157 height 157
click at [784, 396] on input "f. 19" at bounding box center [784, 391] width 1 height 10
radio input "true"
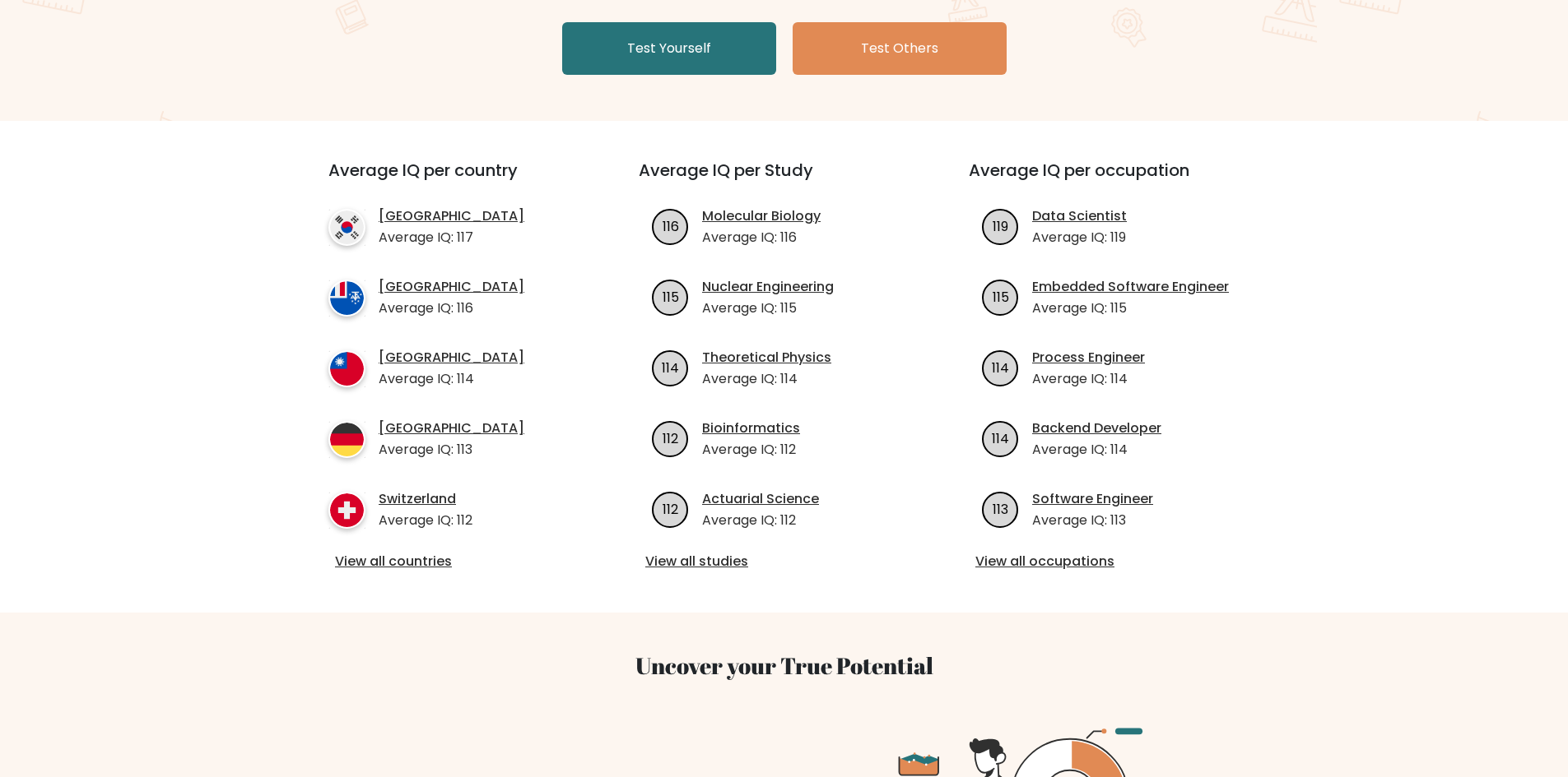
scroll to position [329, 0]
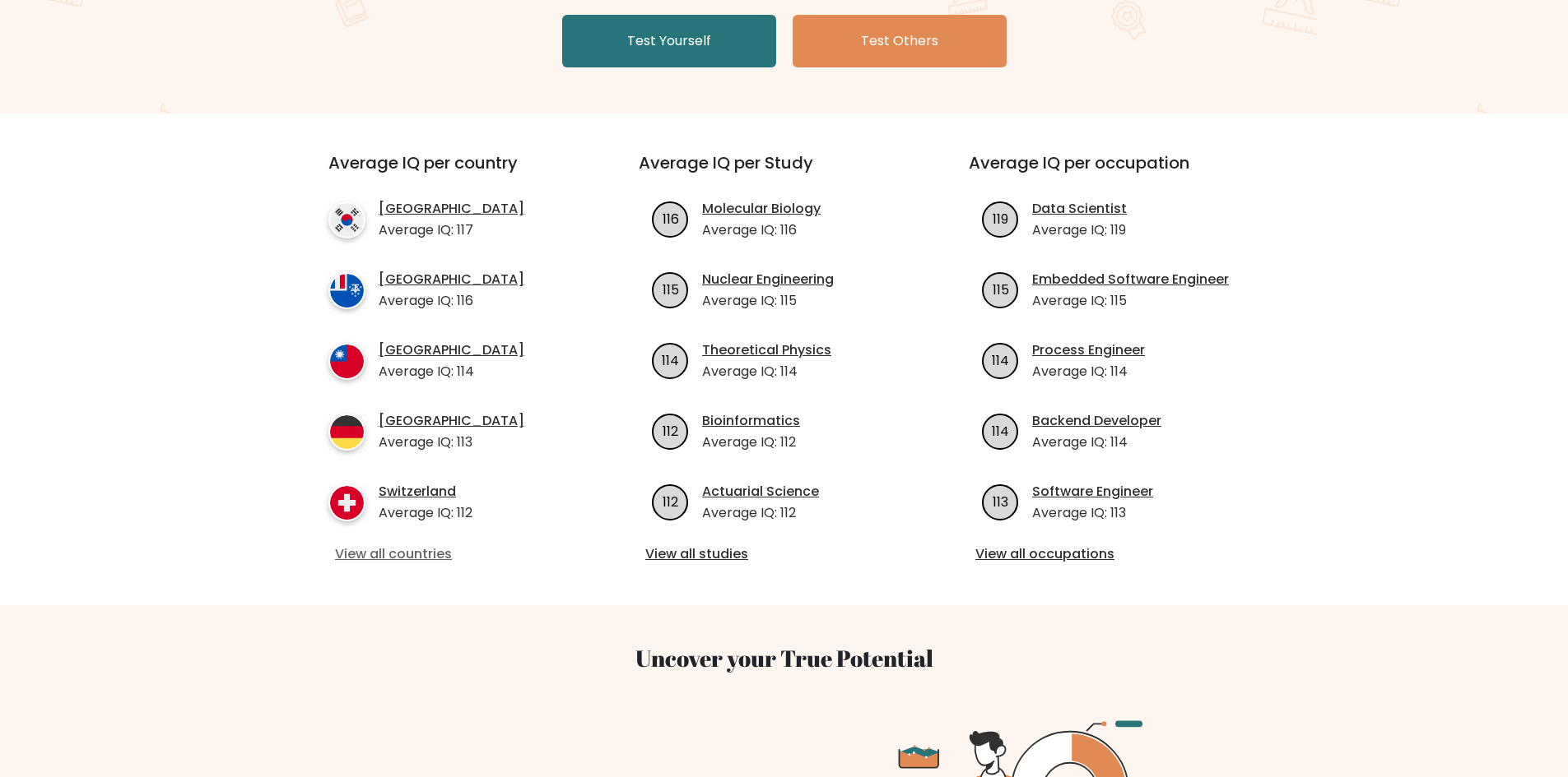
click at [443, 550] on link "View all countries" at bounding box center [453, 554] width 238 height 19
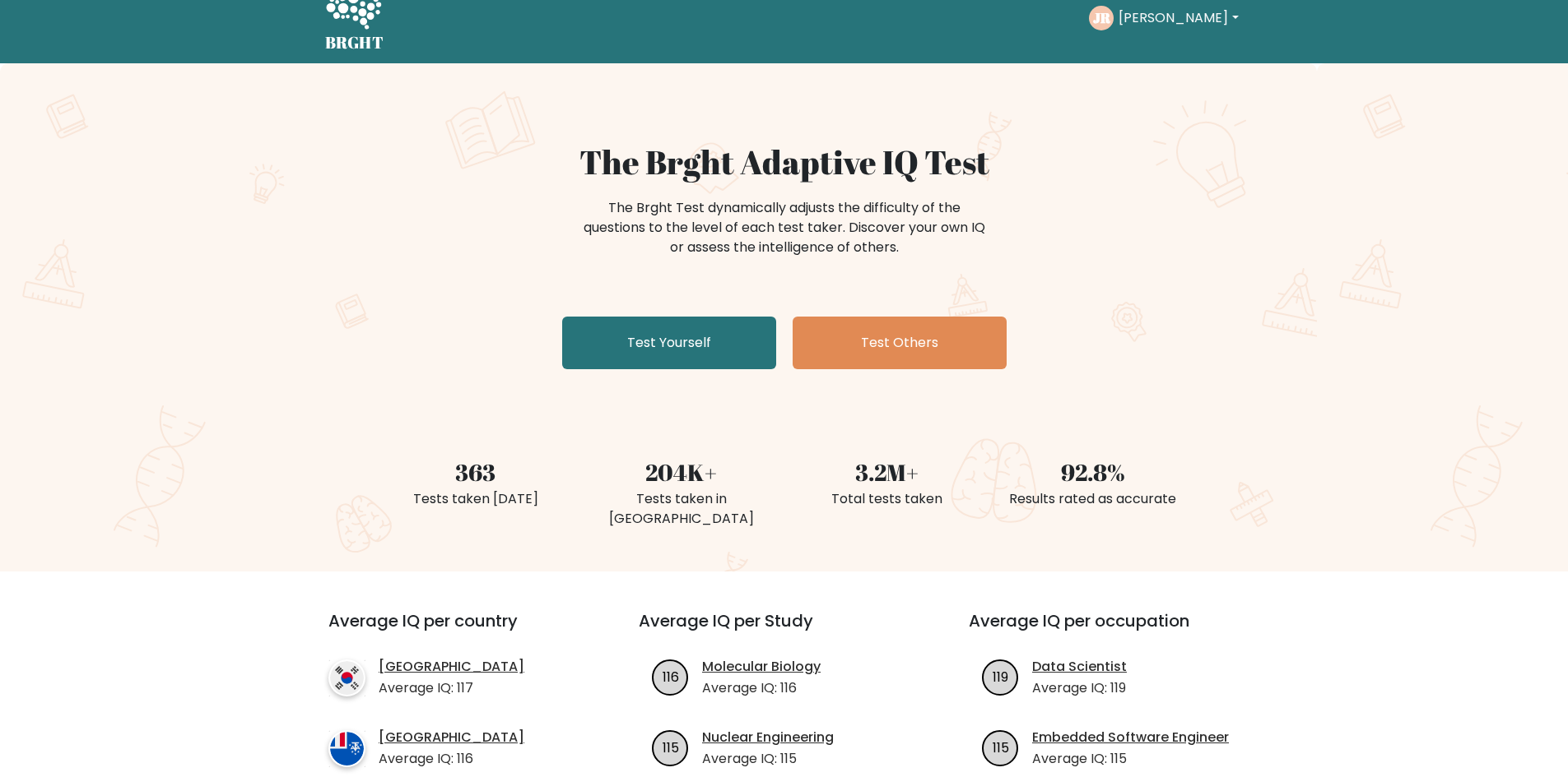
scroll to position [0, 0]
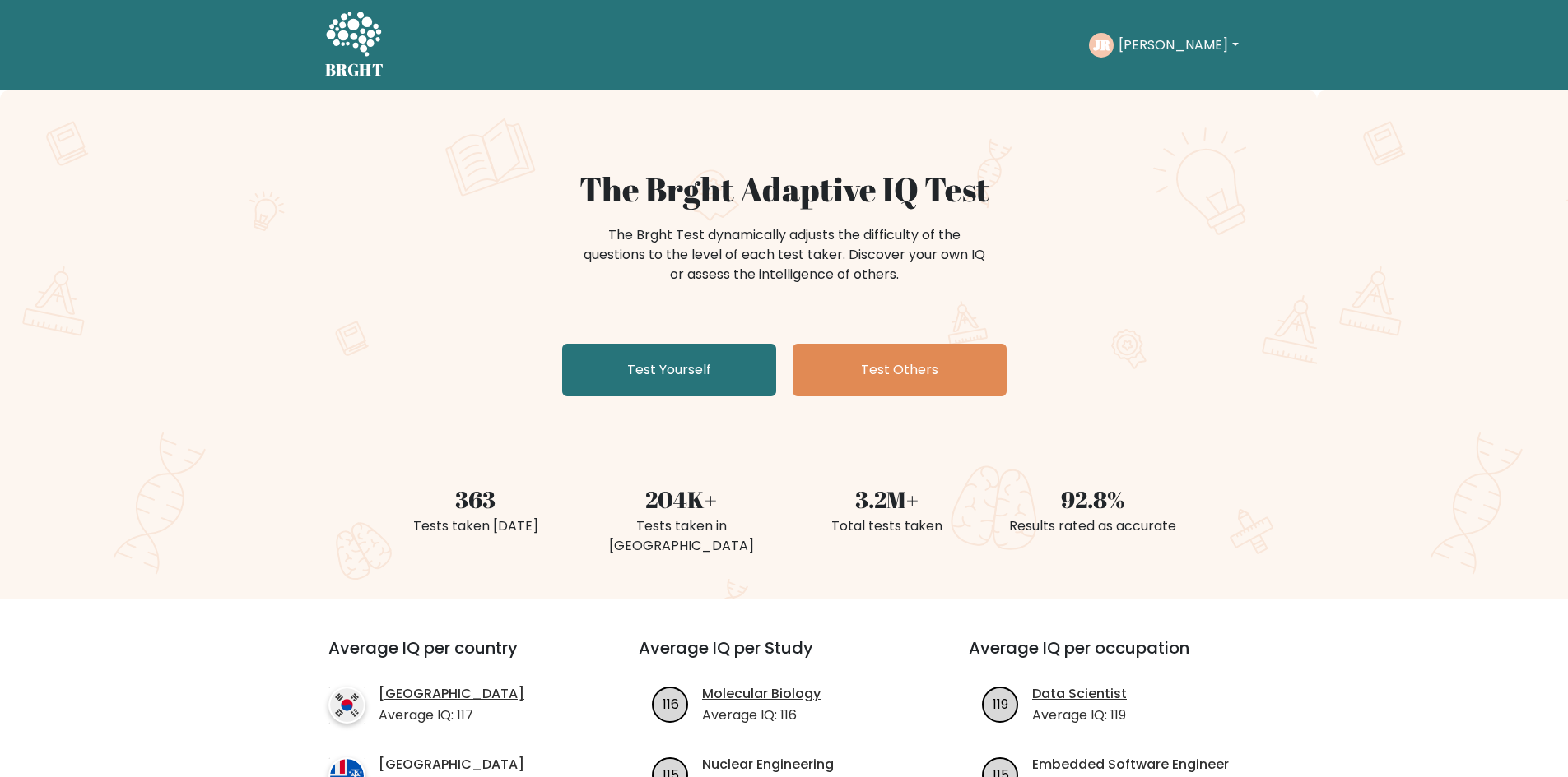
click at [1224, 42] on button "[PERSON_NAME]" at bounding box center [1178, 45] width 129 height 21
click at [298, 276] on div "The Brght Adaptive IQ Test The Brght Test dynamically adjusts the difficulty of…" at bounding box center [784, 345] width 1568 height 509
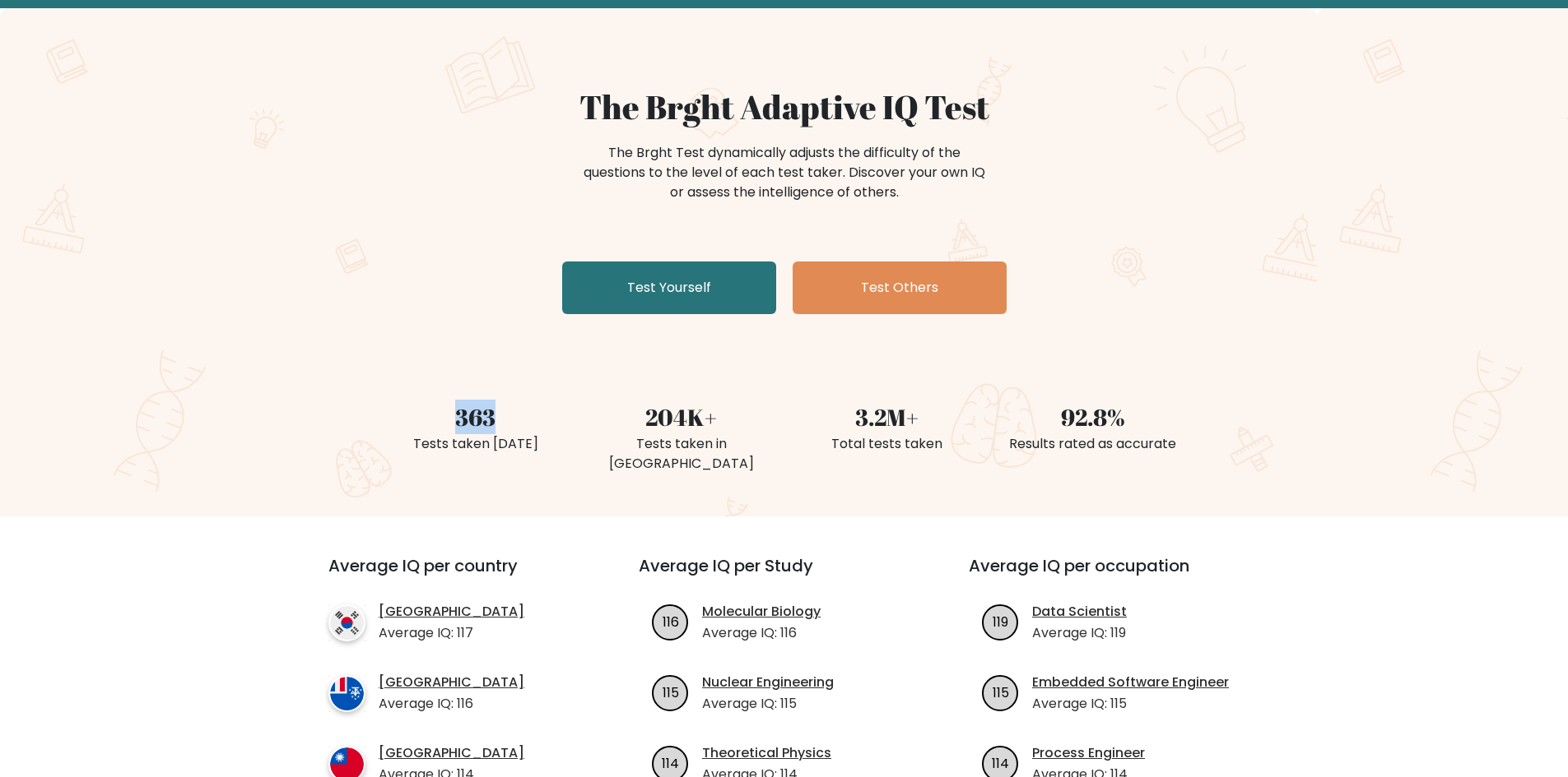
drag, startPoint x: 493, startPoint y: 422, endPoint x: 434, endPoint y: 421, distance: 59.0
click at [434, 421] on div "363" at bounding box center [475, 416] width 186 height 34
click at [705, 282] on link "Test Yourself" at bounding box center [668, 288] width 214 height 53
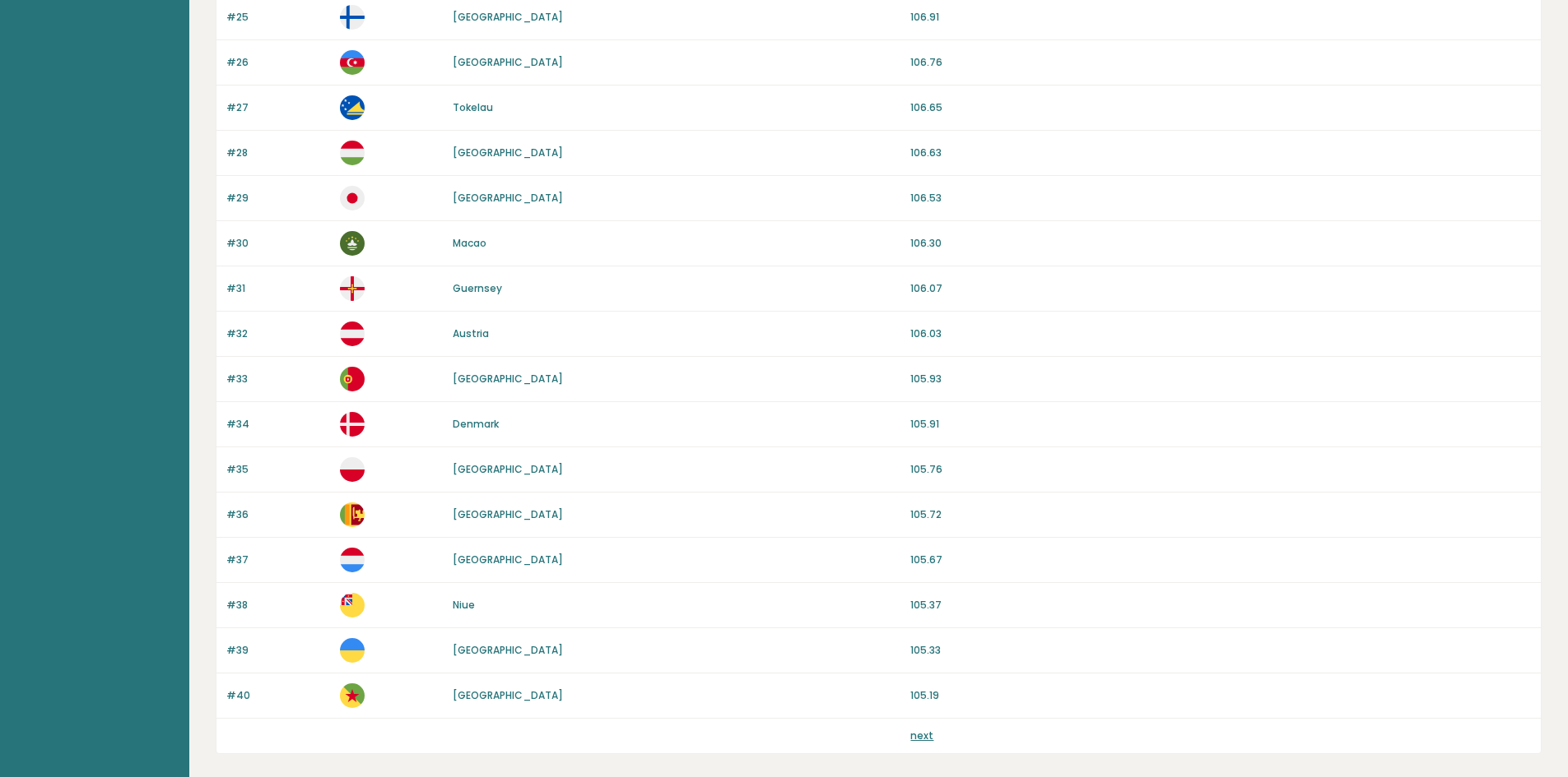
scroll to position [1383, 0]
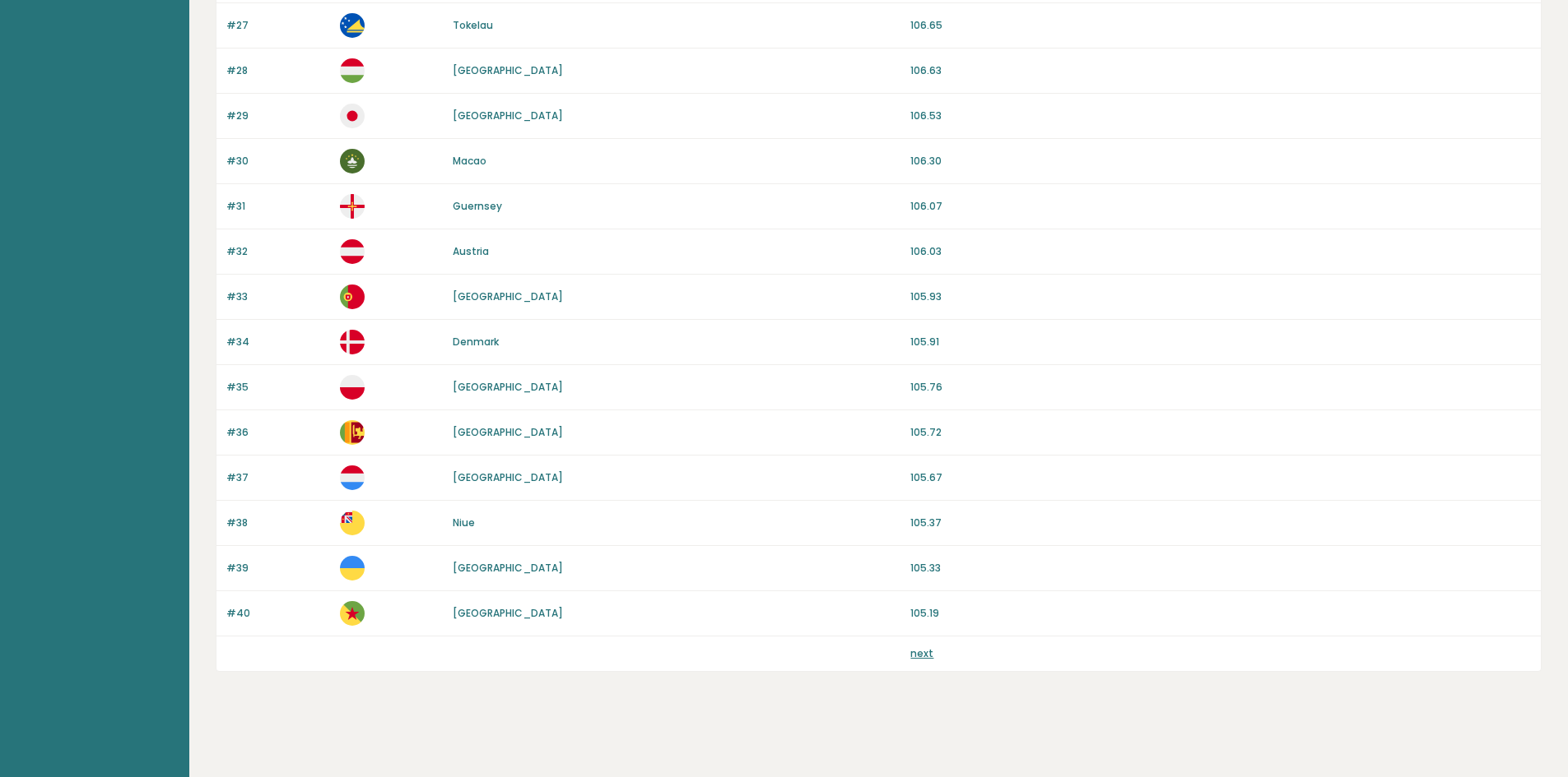
click at [931, 654] on link "next" at bounding box center [922, 654] width 23 height 14
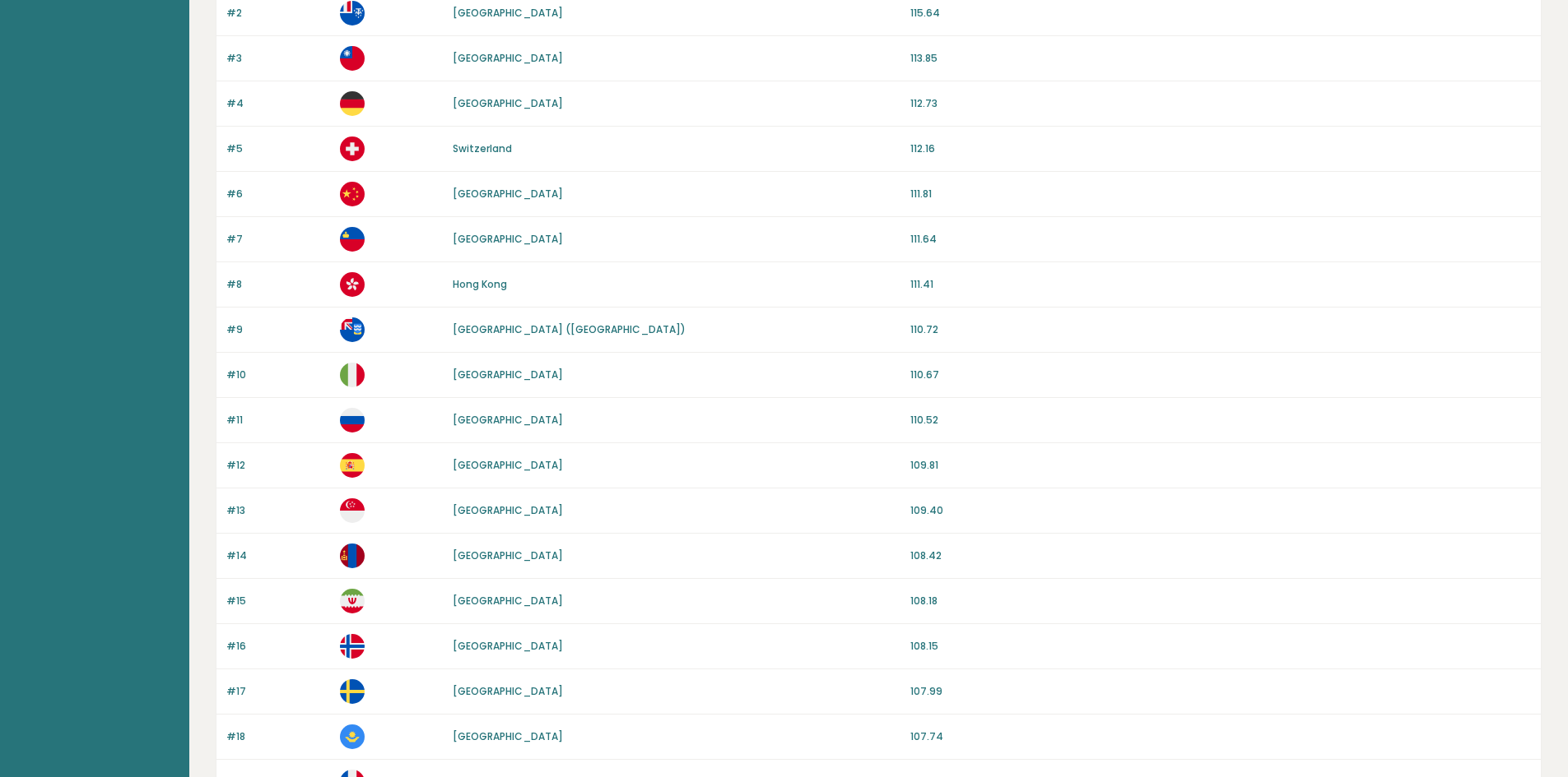
scroll to position [0, 0]
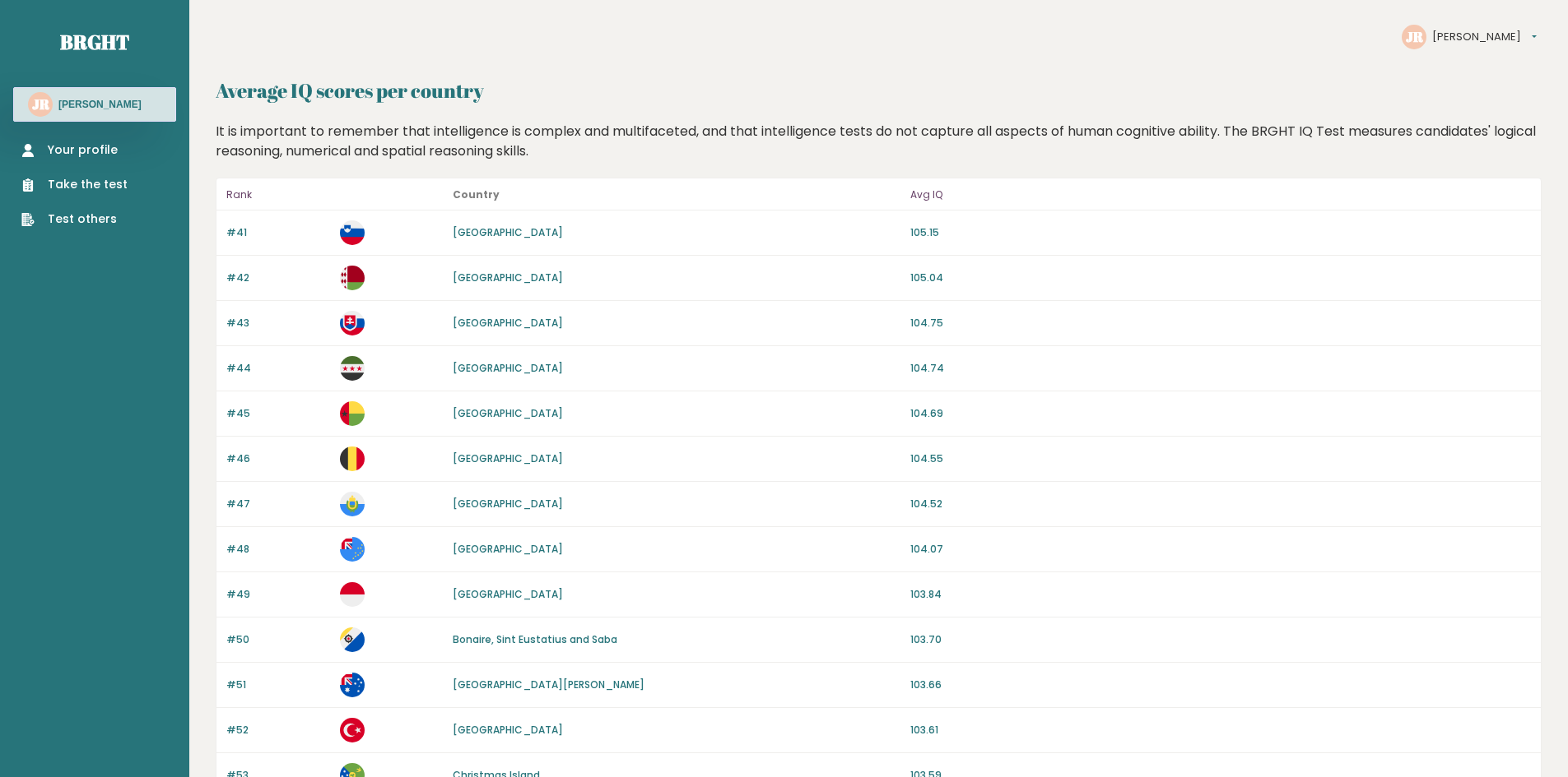
click at [1467, 33] on button "[PERSON_NAME]" at bounding box center [1483, 37] width 105 height 17
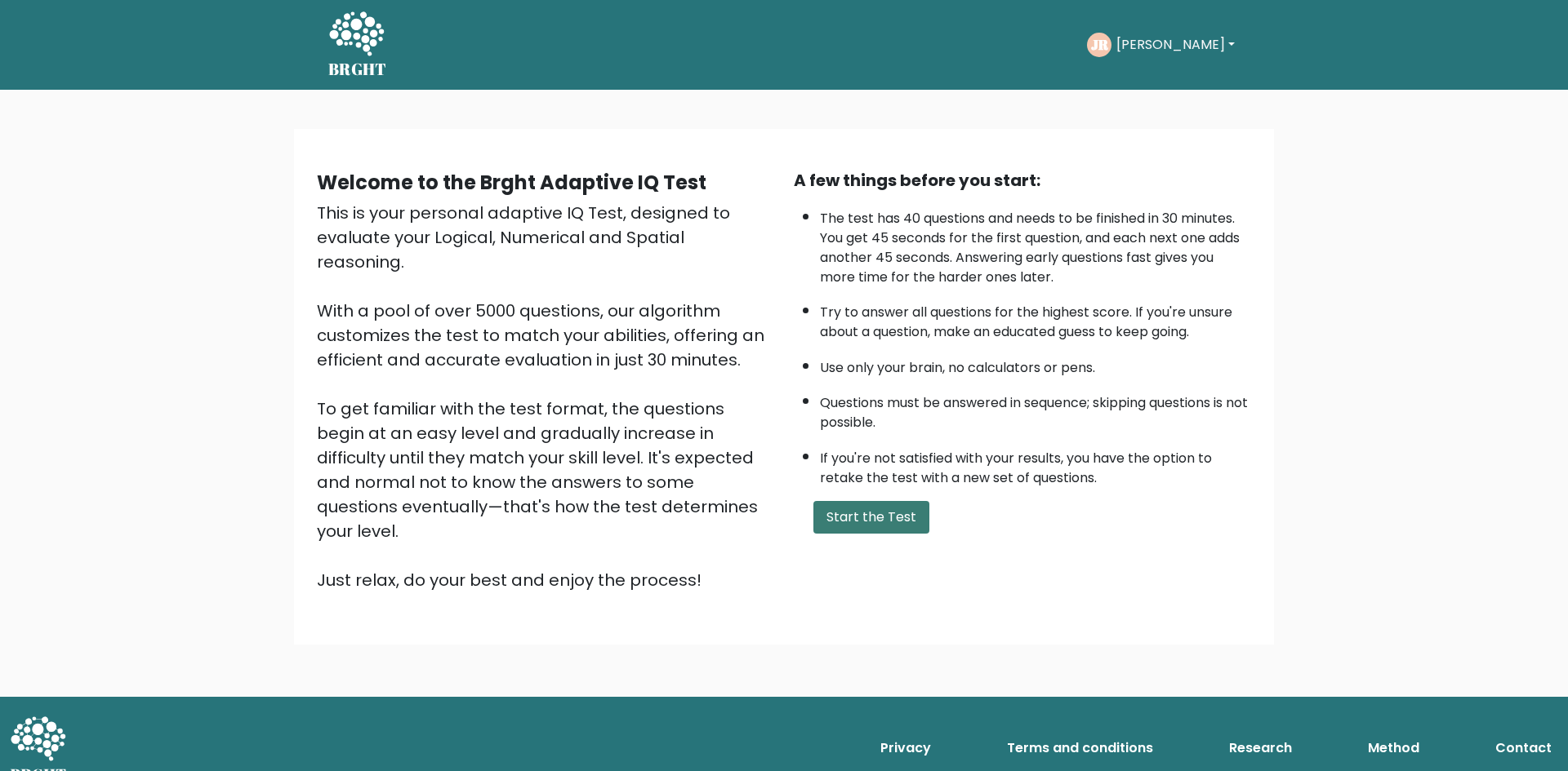
click at [907, 514] on button "Start the Test" at bounding box center [871, 517] width 116 height 32
click at [1182, 53] on button "Jeffrey Paul" at bounding box center [1175, 45] width 128 height 21
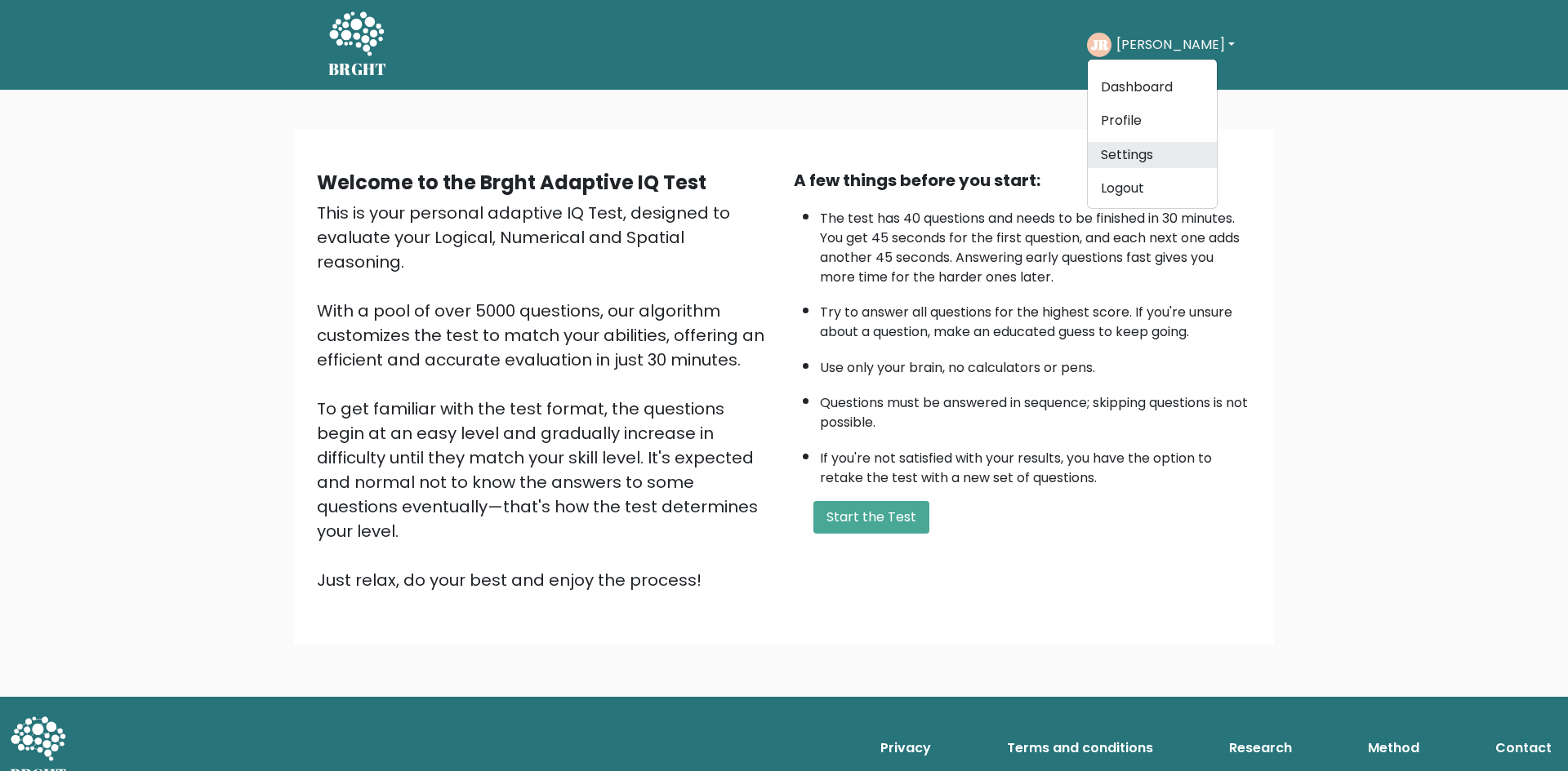
click at [1149, 144] on link "Settings" at bounding box center [1152, 155] width 129 height 26
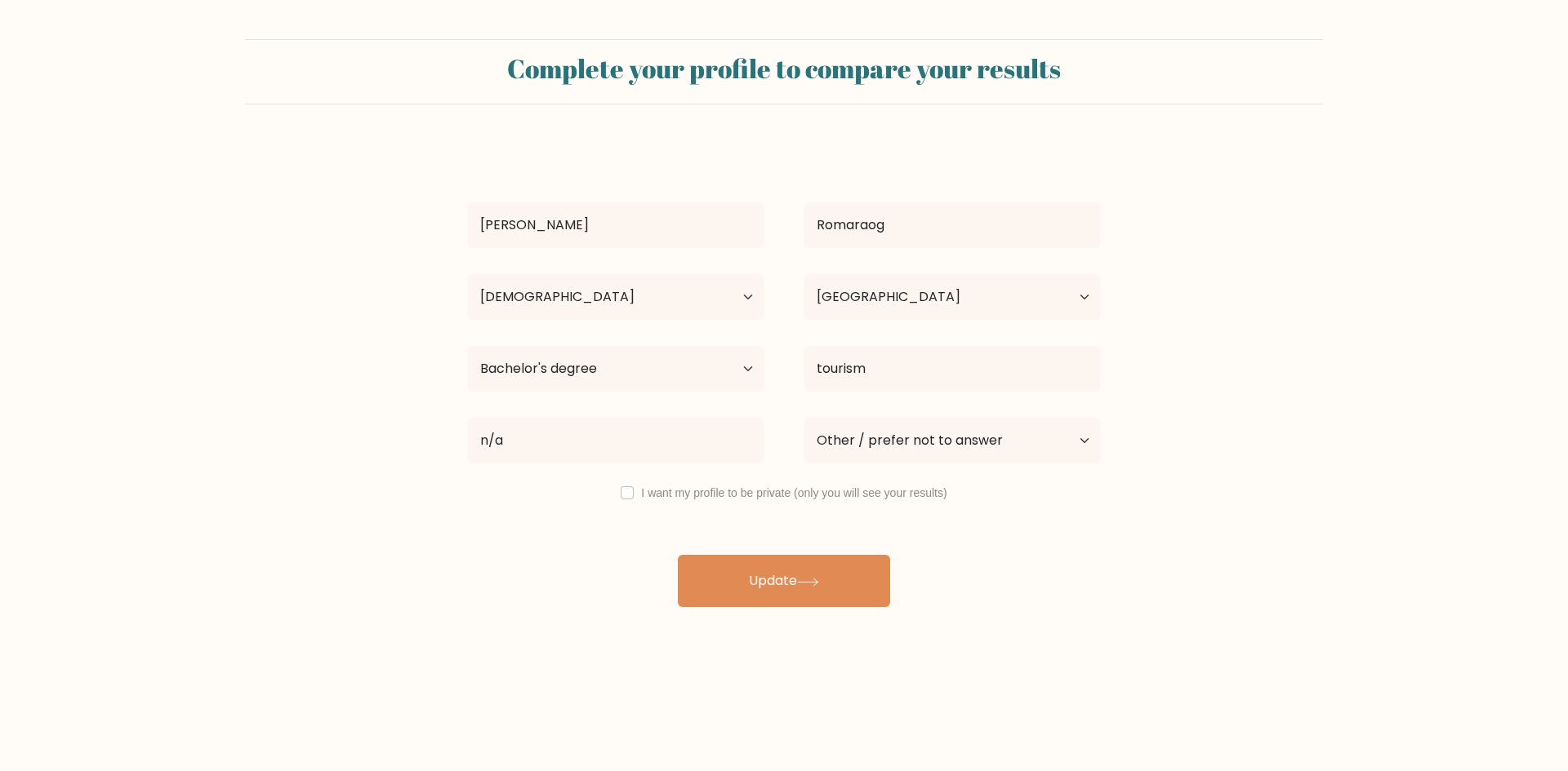
select select "25_34"
select select "PH"
select select "bachelors_degree"
select select "other"
click at [632, 495] on input "checkbox" at bounding box center [626, 492] width 13 height 13
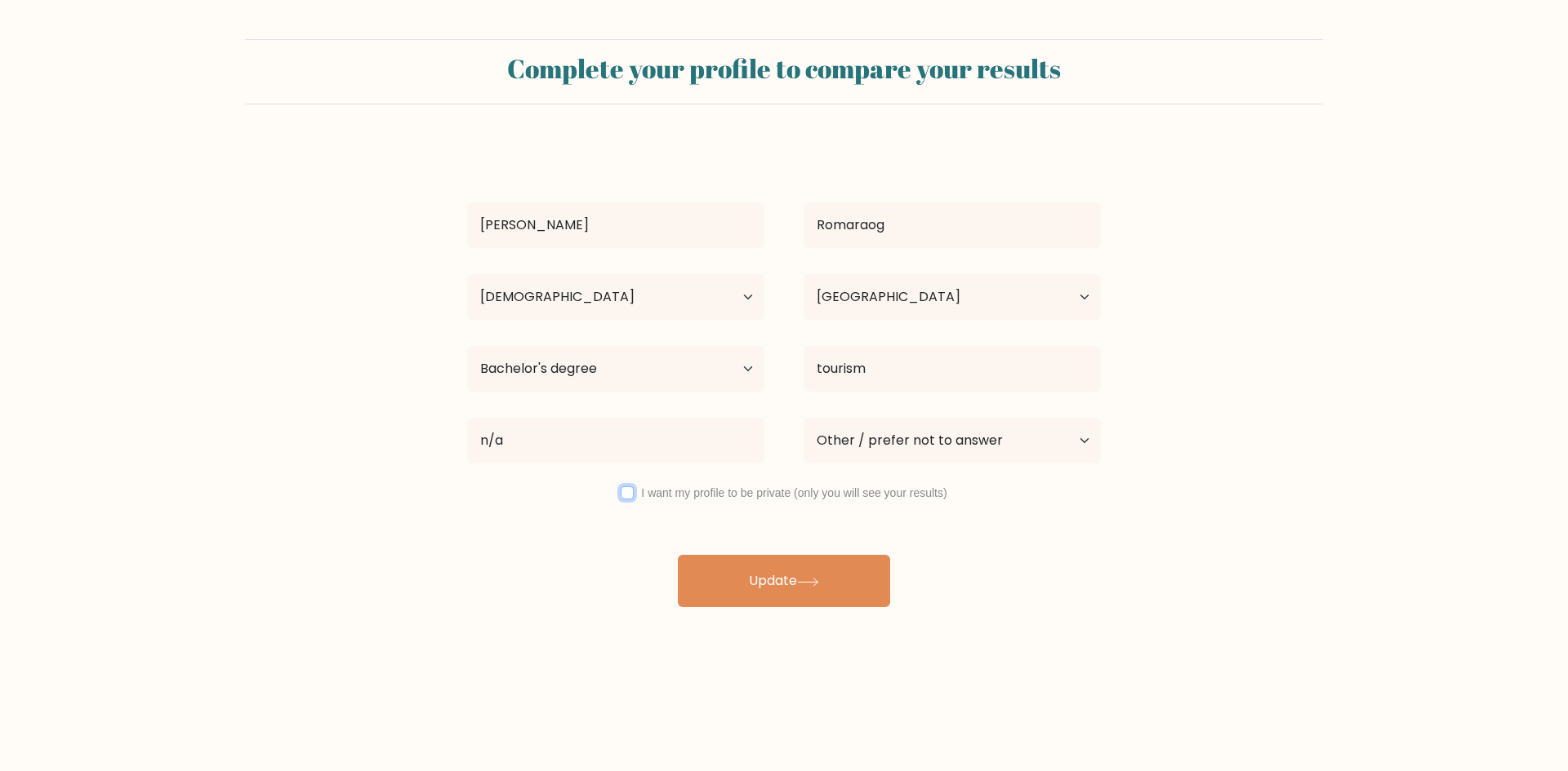
checkbox input "true"
click at [736, 576] on button "Update" at bounding box center [784, 582] width 212 height 52
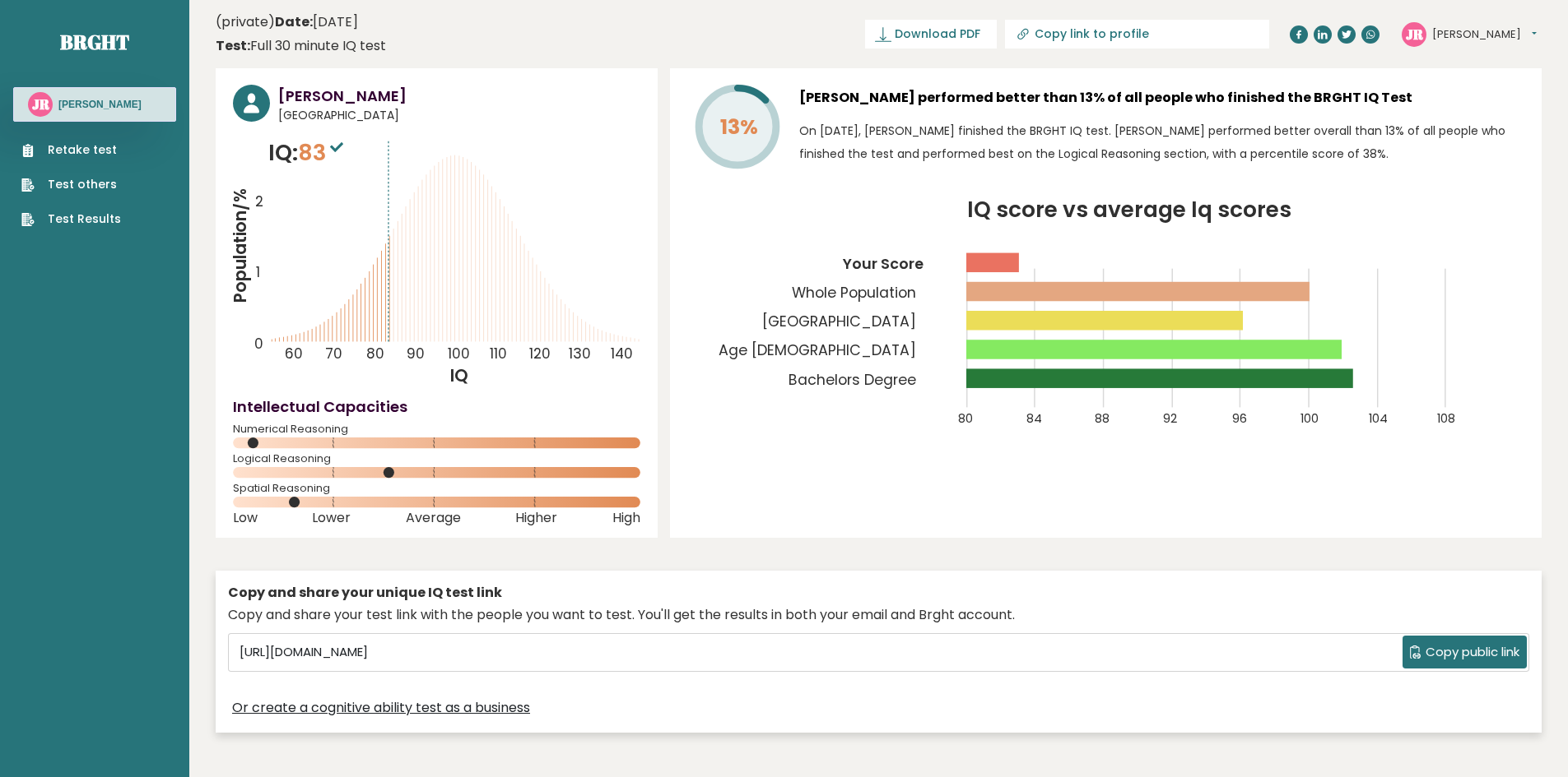
click at [111, 183] on link "Test others" at bounding box center [70, 185] width 99 height 18
click at [70, 158] on link "Retake test" at bounding box center [70, 150] width 99 height 18
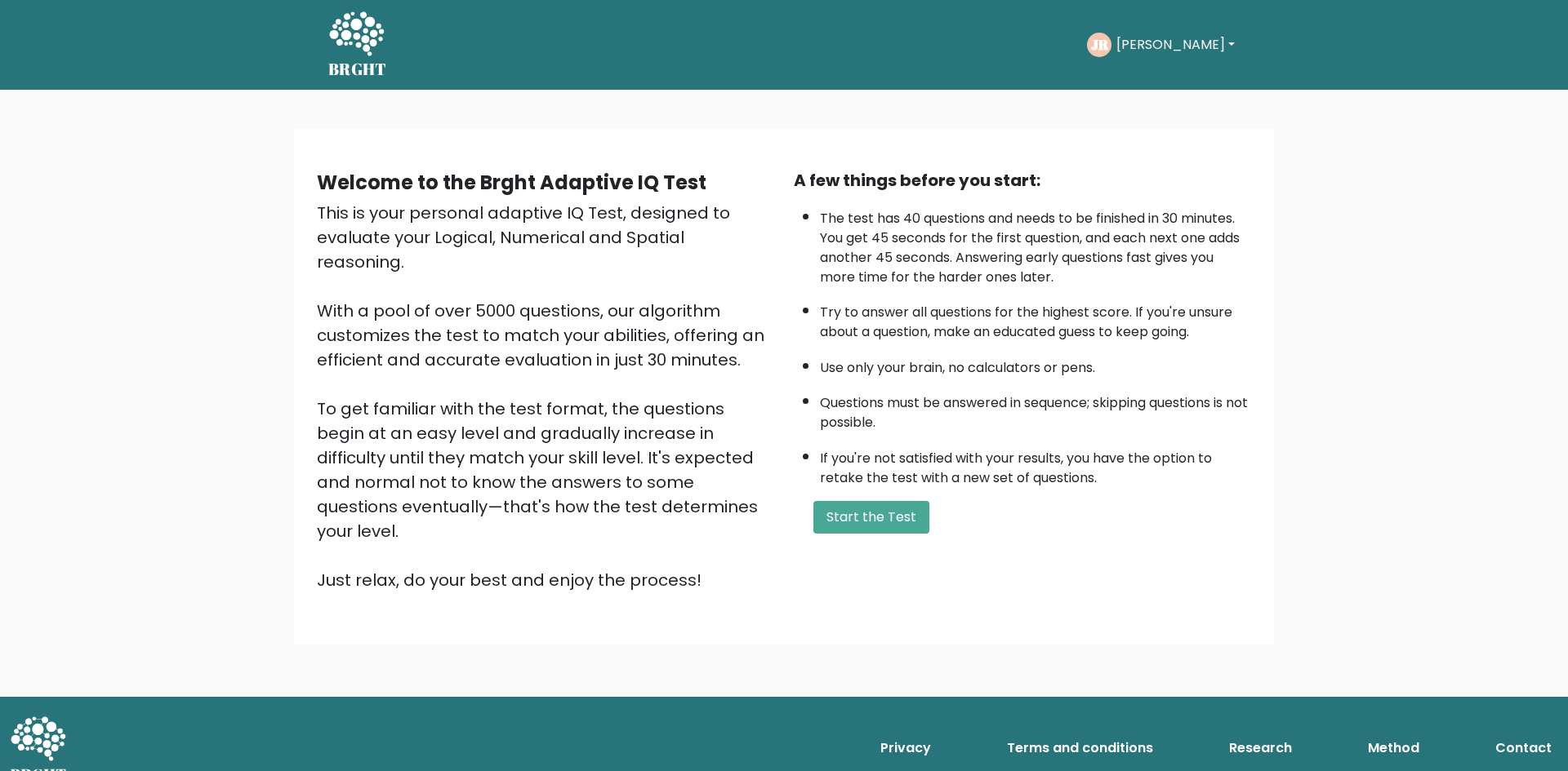
click at [1414, 232] on div "Welcome to the Brght Adaptive IQ Test This is your personal adaptive IQ Test, d…" at bounding box center [784, 393] width 1568 height 607
click at [861, 515] on button "Start the Test" at bounding box center [871, 517] width 116 height 32
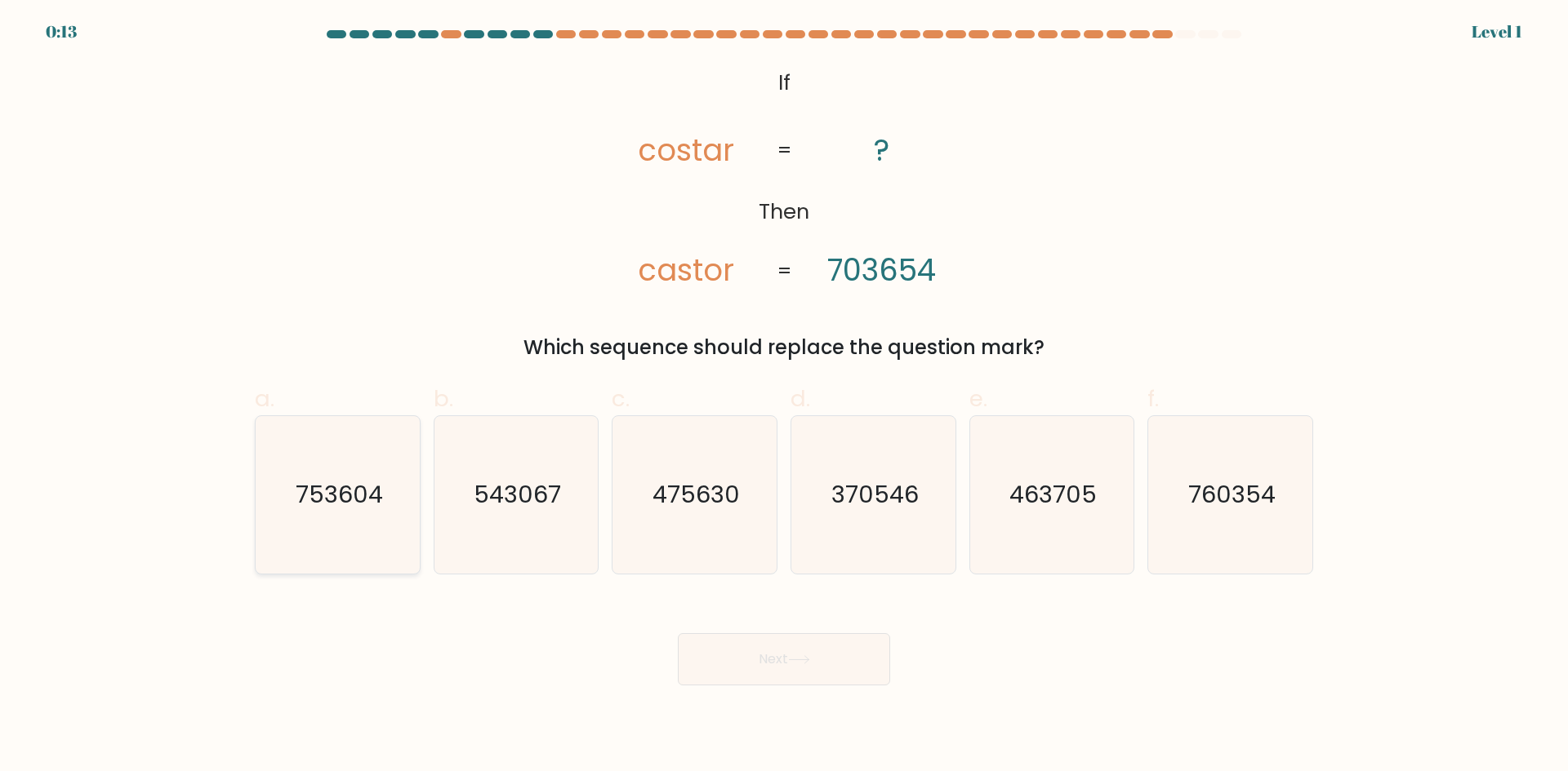
click at [387, 489] on icon "753604" at bounding box center [337, 495] width 157 height 157
click at [784, 396] on input "a. 753604" at bounding box center [784, 391] width 1 height 10
radio input "true"
click at [755, 658] on button "Next" at bounding box center [784, 659] width 212 height 52
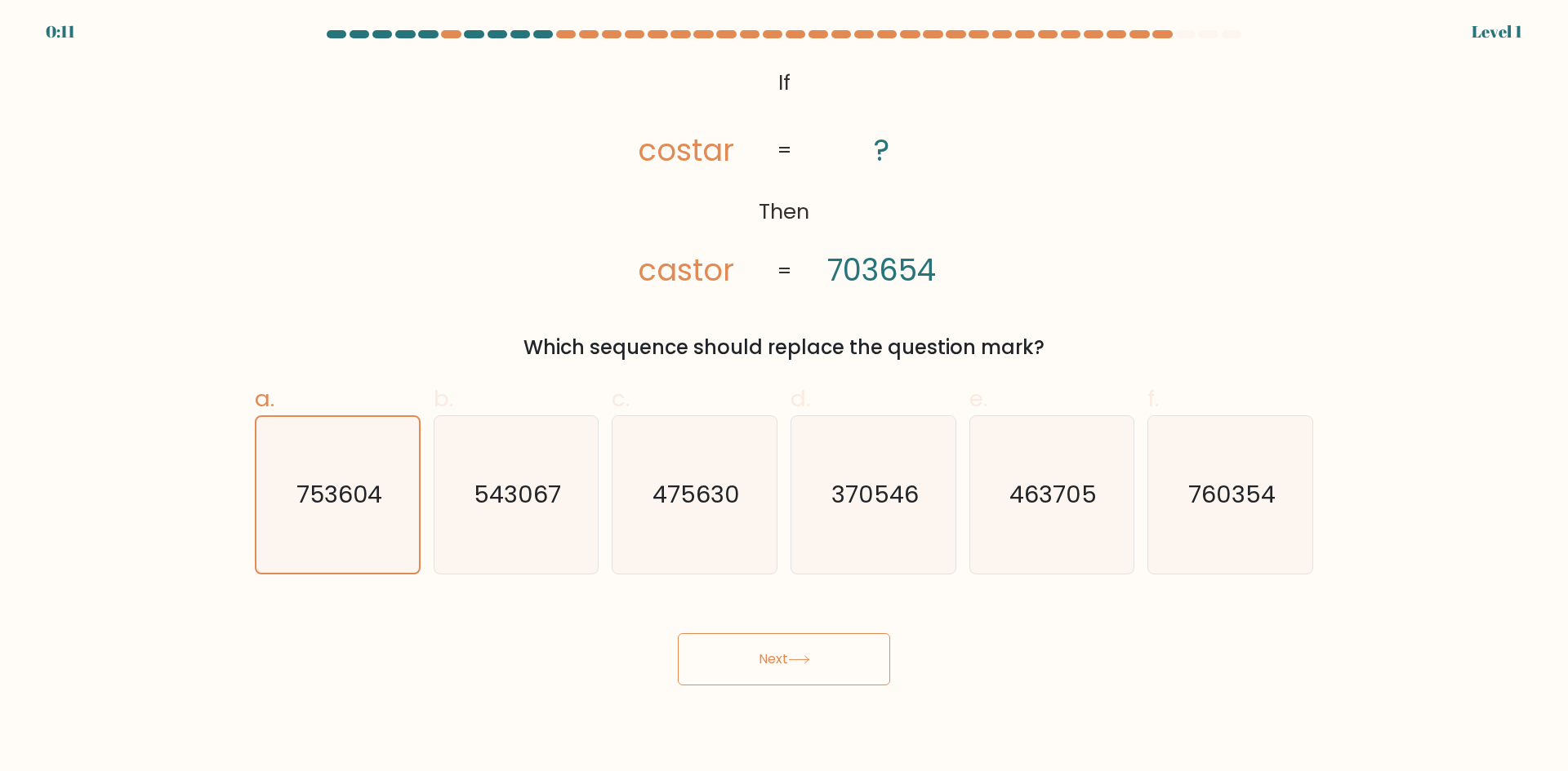
click at [755, 658] on button "Next" at bounding box center [784, 659] width 212 height 52
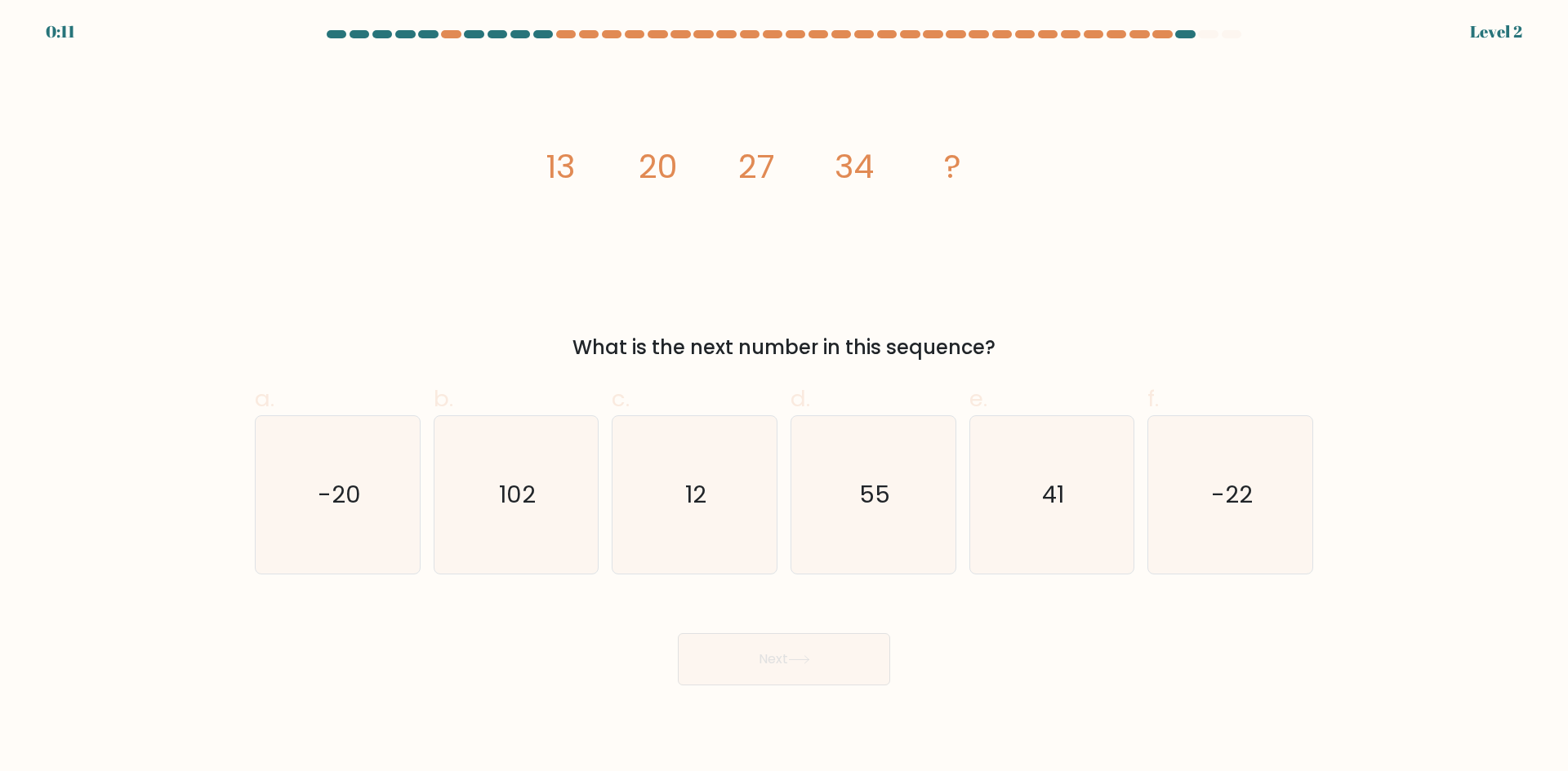
click at [755, 658] on button "Next" at bounding box center [784, 659] width 212 height 52
click at [716, 266] on icon "image/svg+xml 13 20 27 34 ?" at bounding box center [784, 177] width 490 height 231
click at [1029, 485] on icon "41" at bounding box center [1051, 495] width 157 height 157
click at [784, 396] on input "e. 41" at bounding box center [784, 391] width 1 height 10
radio input "true"
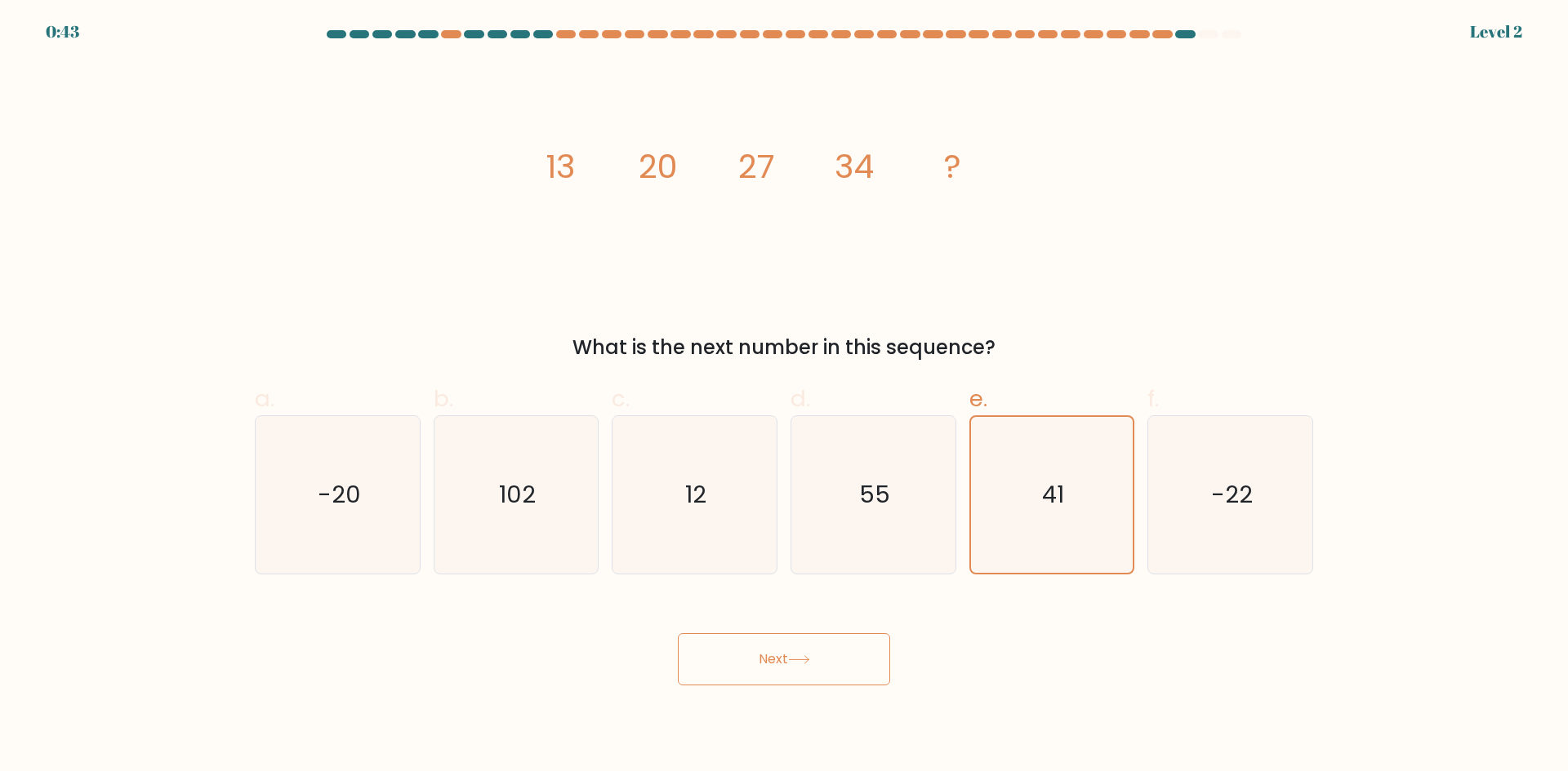
click at [761, 658] on button "Next" at bounding box center [784, 659] width 212 height 52
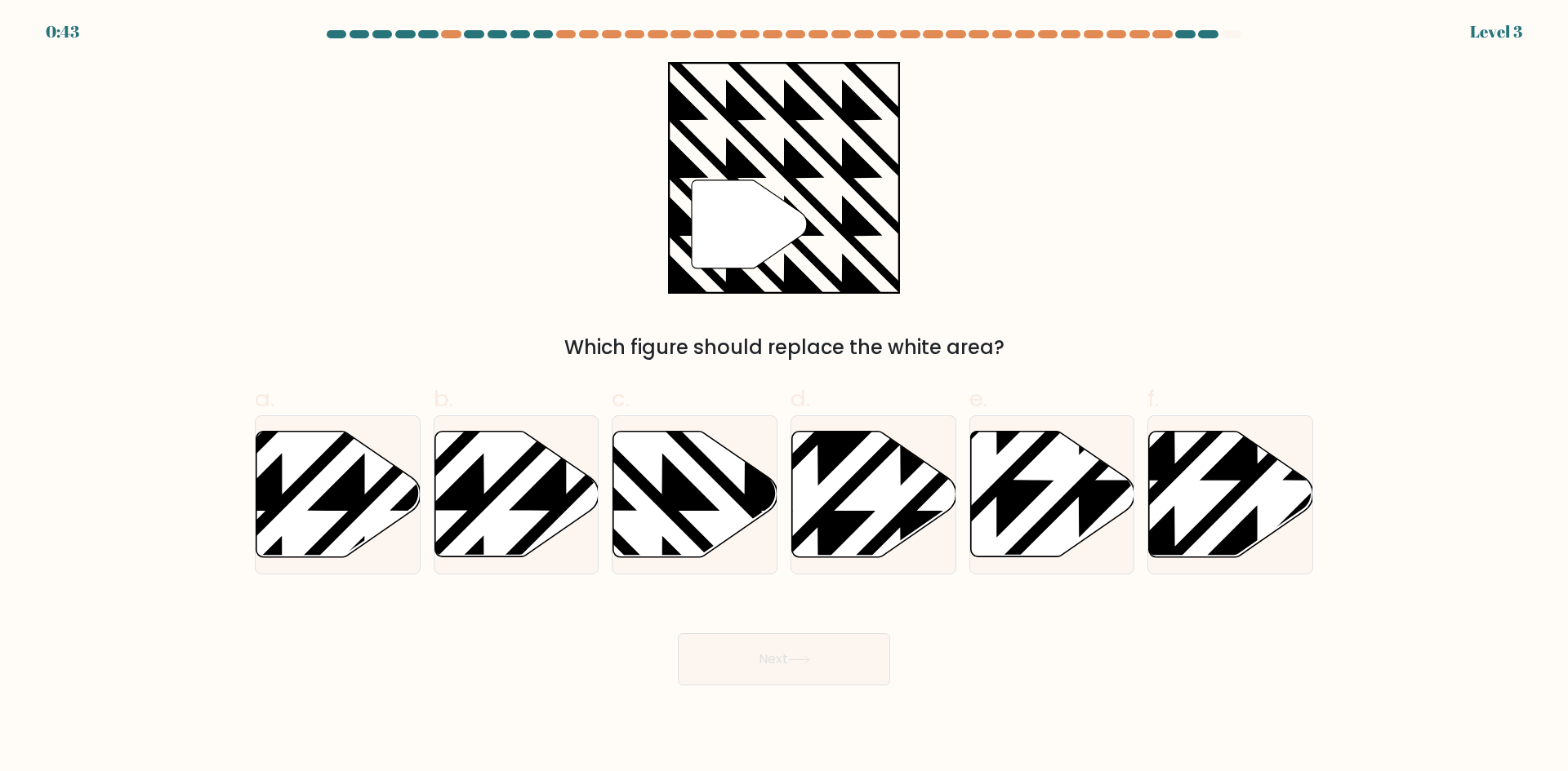
click at [761, 658] on button "Next" at bounding box center [784, 659] width 212 height 52
click at [1094, 226] on div "" Which figure should replace the white area?" at bounding box center [784, 212] width 1078 height 300
click at [684, 493] on icon at bounding box center [745, 428] width 331 height 331
click at [784, 396] on input "c." at bounding box center [784, 391] width 1 height 10
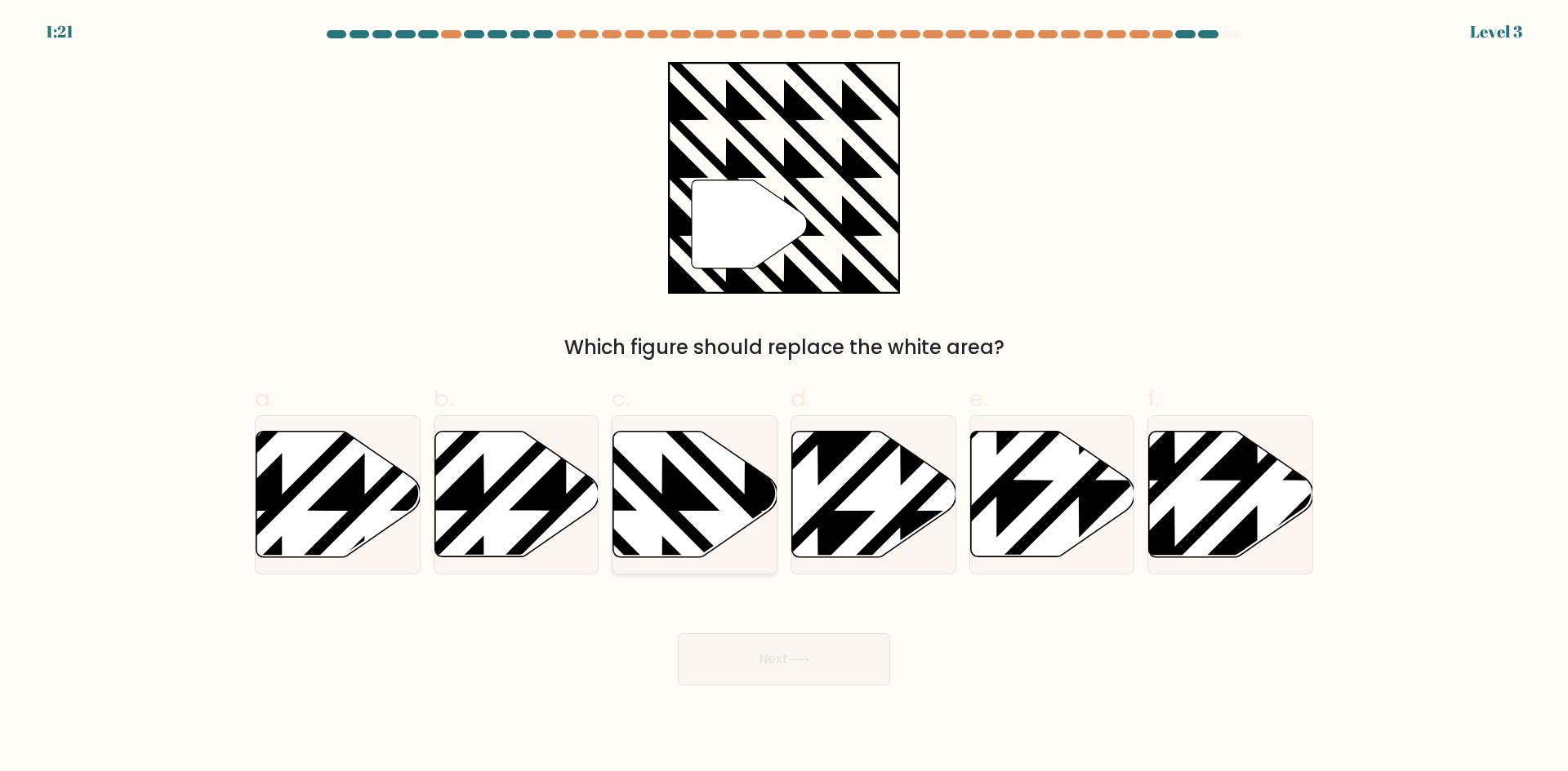
radio input "true"
click at [786, 652] on button "Next" at bounding box center [784, 659] width 212 height 52
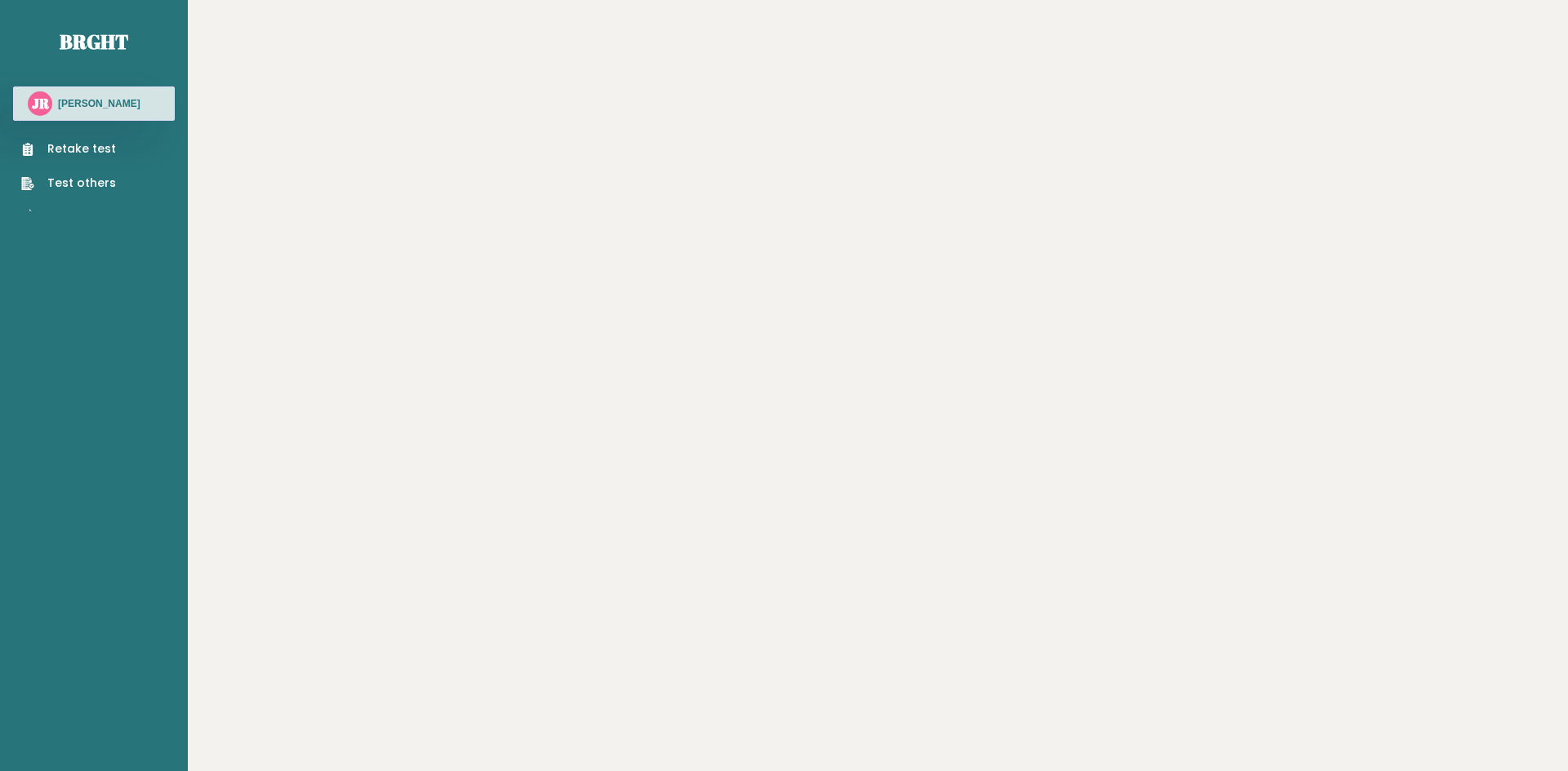
click at [786, 652] on main "Brght JR [PERSON_NAME] Retake test Test others" at bounding box center [784, 385] width 1568 height 771
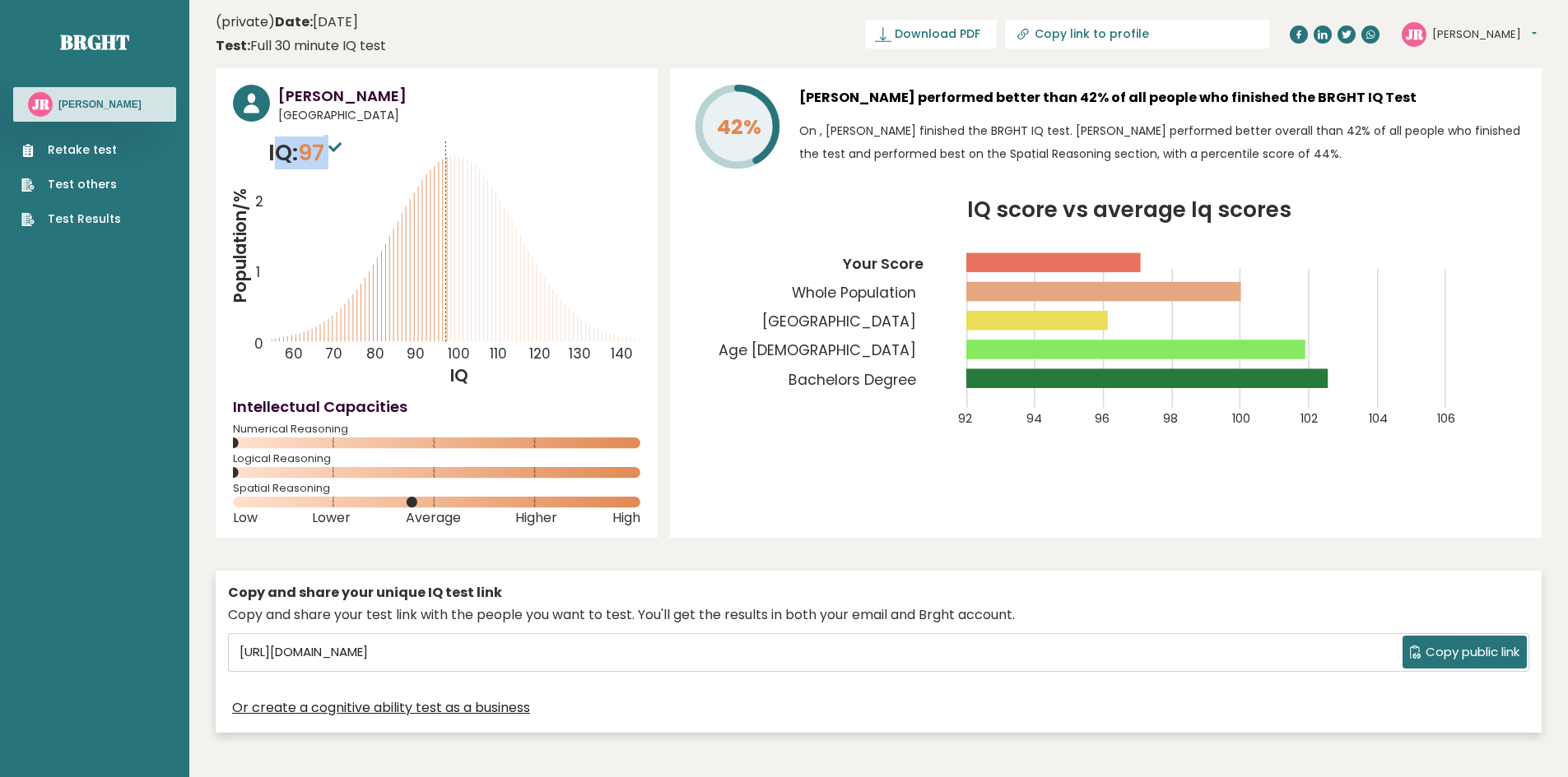
drag, startPoint x: 347, startPoint y: 158, endPoint x: 276, endPoint y: 158, distance: 71.0
click at [276, 158] on p "IQ: 97" at bounding box center [307, 152] width 77 height 33
click at [104, 145] on link "Retake test" at bounding box center [70, 150] width 99 height 18
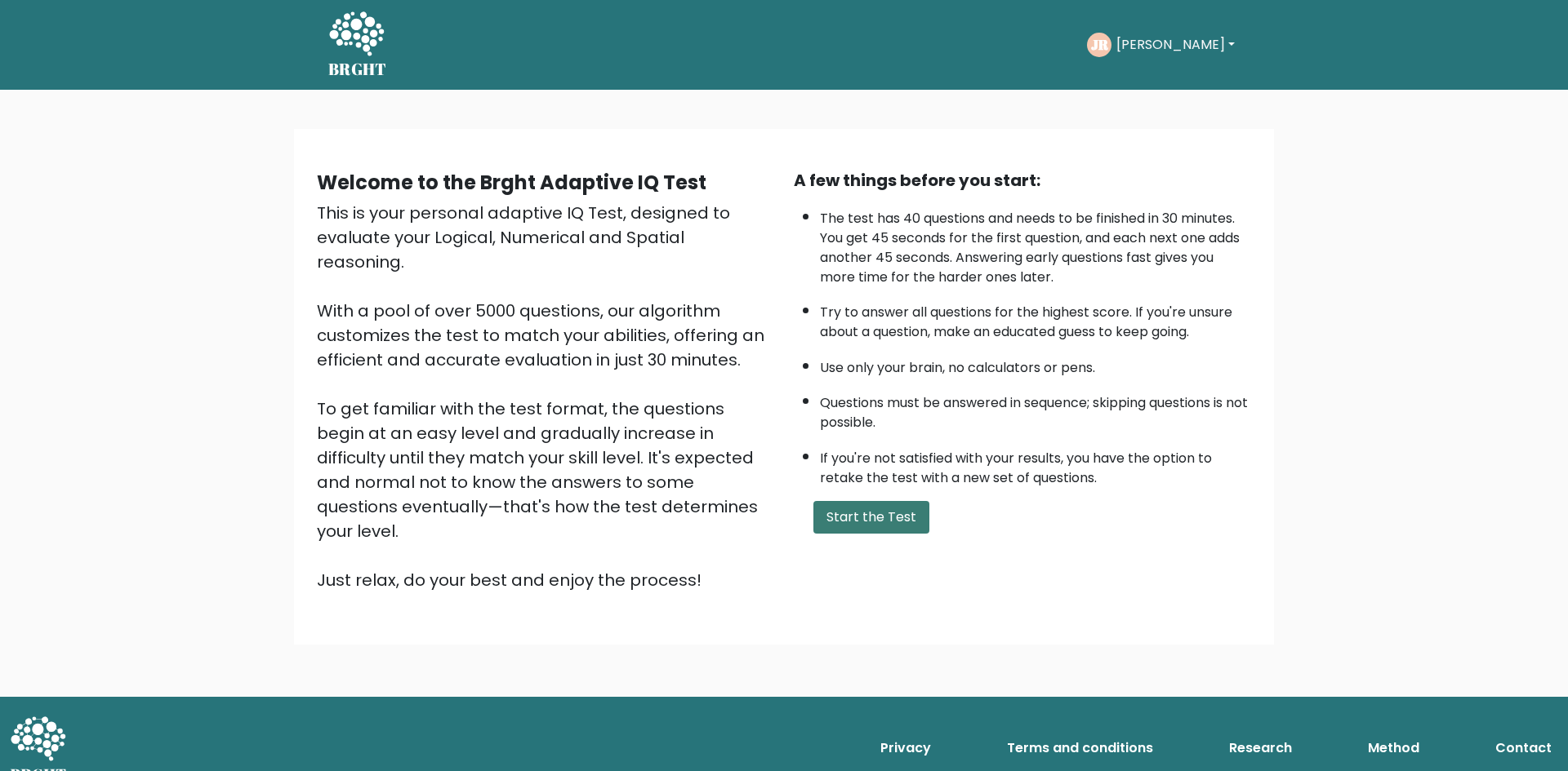
click at [890, 521] on button "Start the Test" at bounding box center [871, 517] width 116 height 32
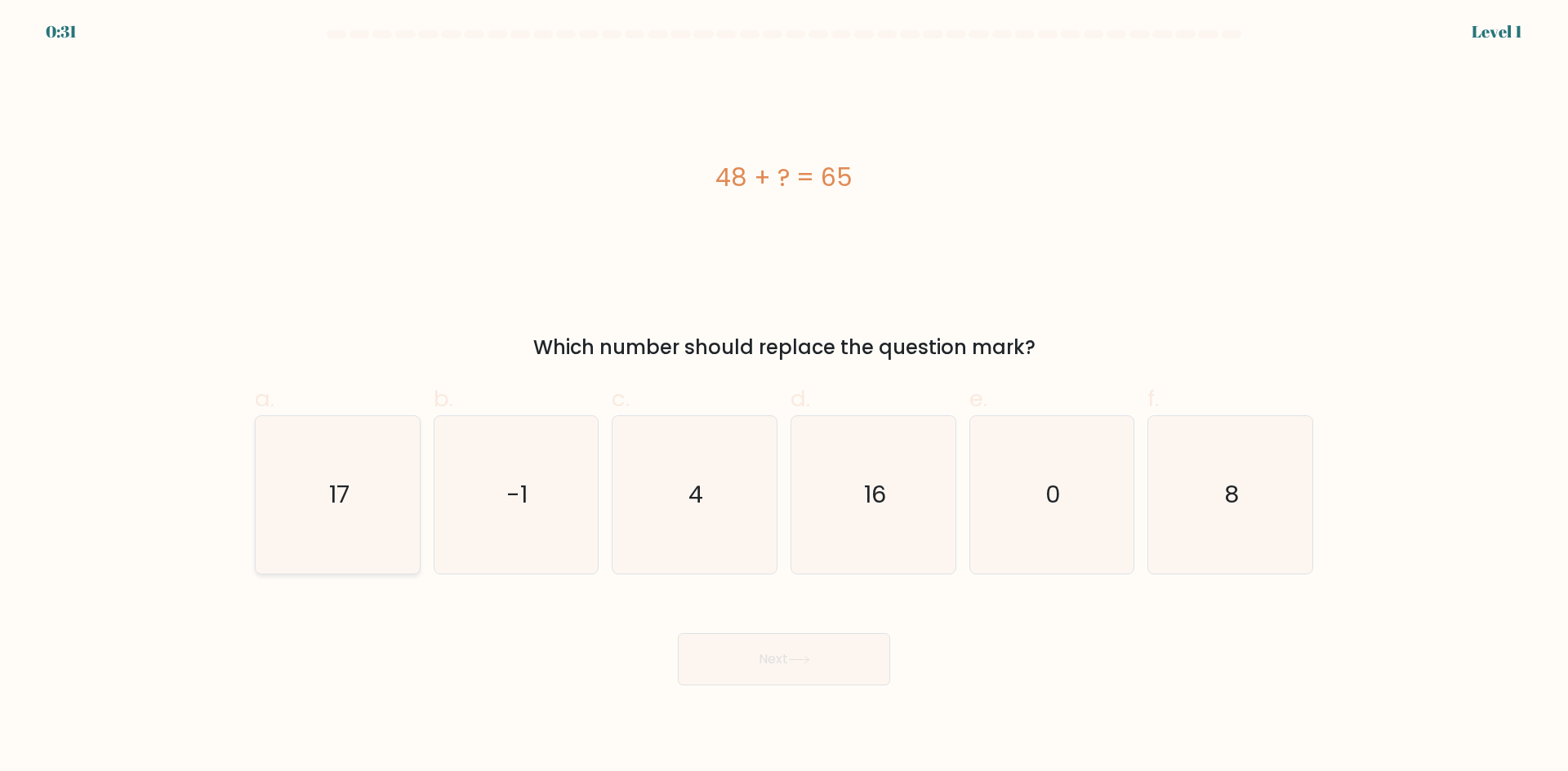
click at [328, 460] on icon "17" at bounding box center [337, 495] width 157 height 157
click at [784, 396] on input "a. 17" at bounding box center [784, 391] width 1 height 10
radio input "true"
click at [788, 653] on button "Next" at bounding box center [784, 659] width 212 height 52
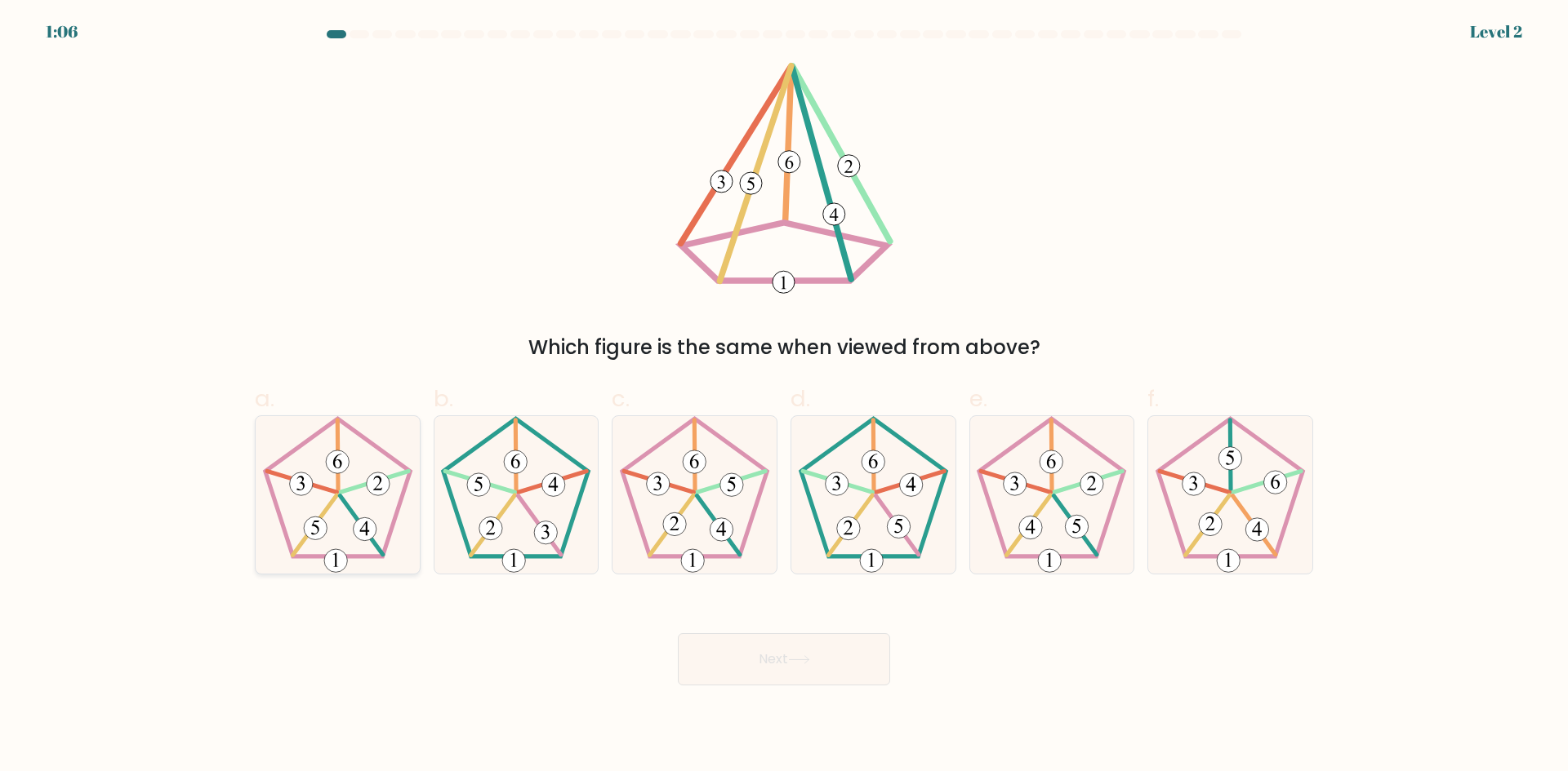
click at [368, 528] on 517 at bounding box center [364, 529] width 23 height 23
click at [784, 396] on input "a." at bounding box center [784, 391] width 1 height 10
radio input "true"
click at [753, 637] on button "Next" at bounding box center [784, 659] width 212 height 52
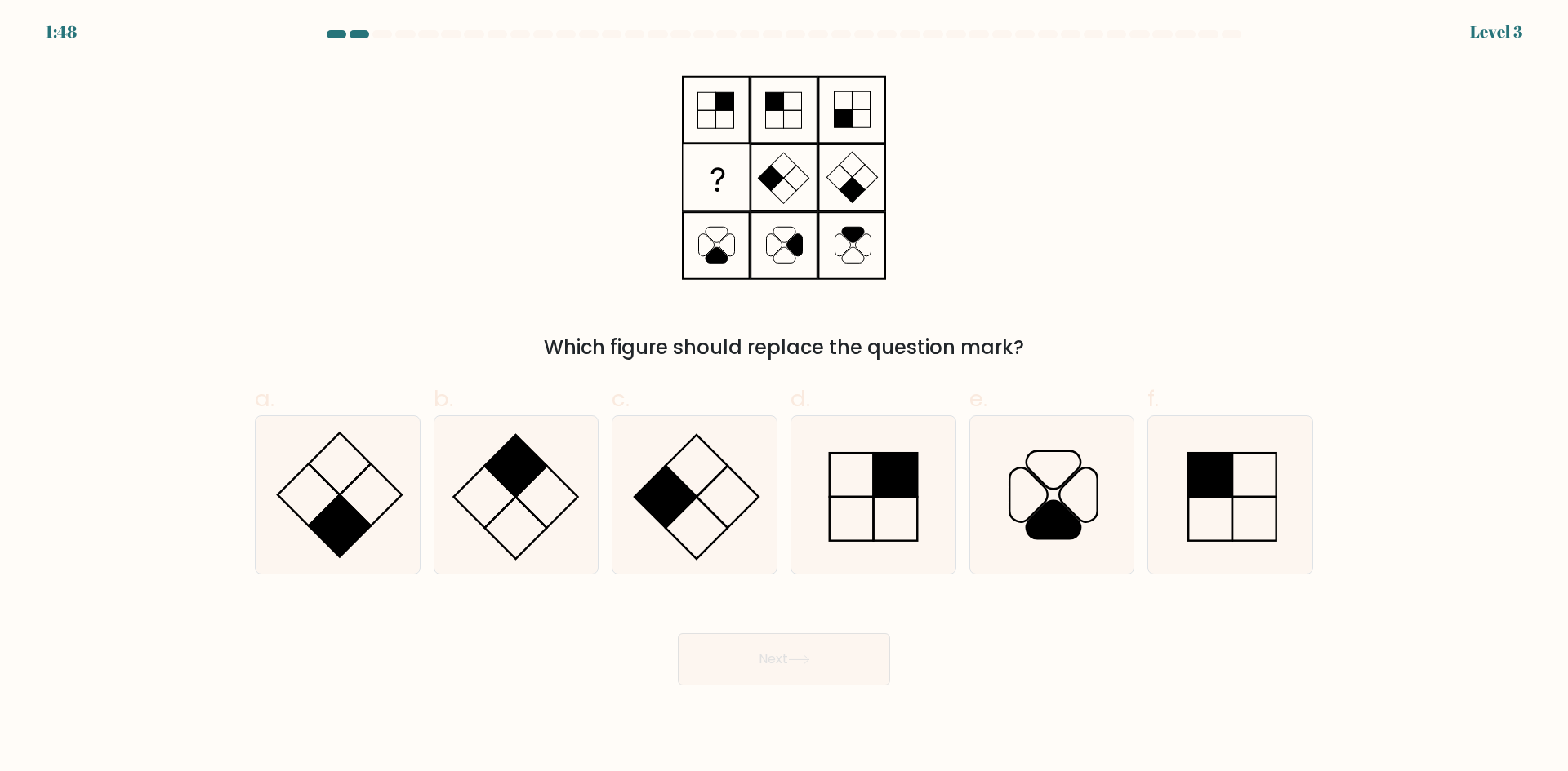
click at [751, 656] on button "Next" at bounding box center [784, 659] width 212 height 52
click at [582, 279] on div "Which figure should replace the question mark?" at bounding box center [784, 212] width 1078 height 300
click at [531, 480] on rect at bounding box center [515, 465] width 62 height 62
click at [784, 396] on input "b." at bounding box center [784, 391] width 1 height 10
radio input "true"
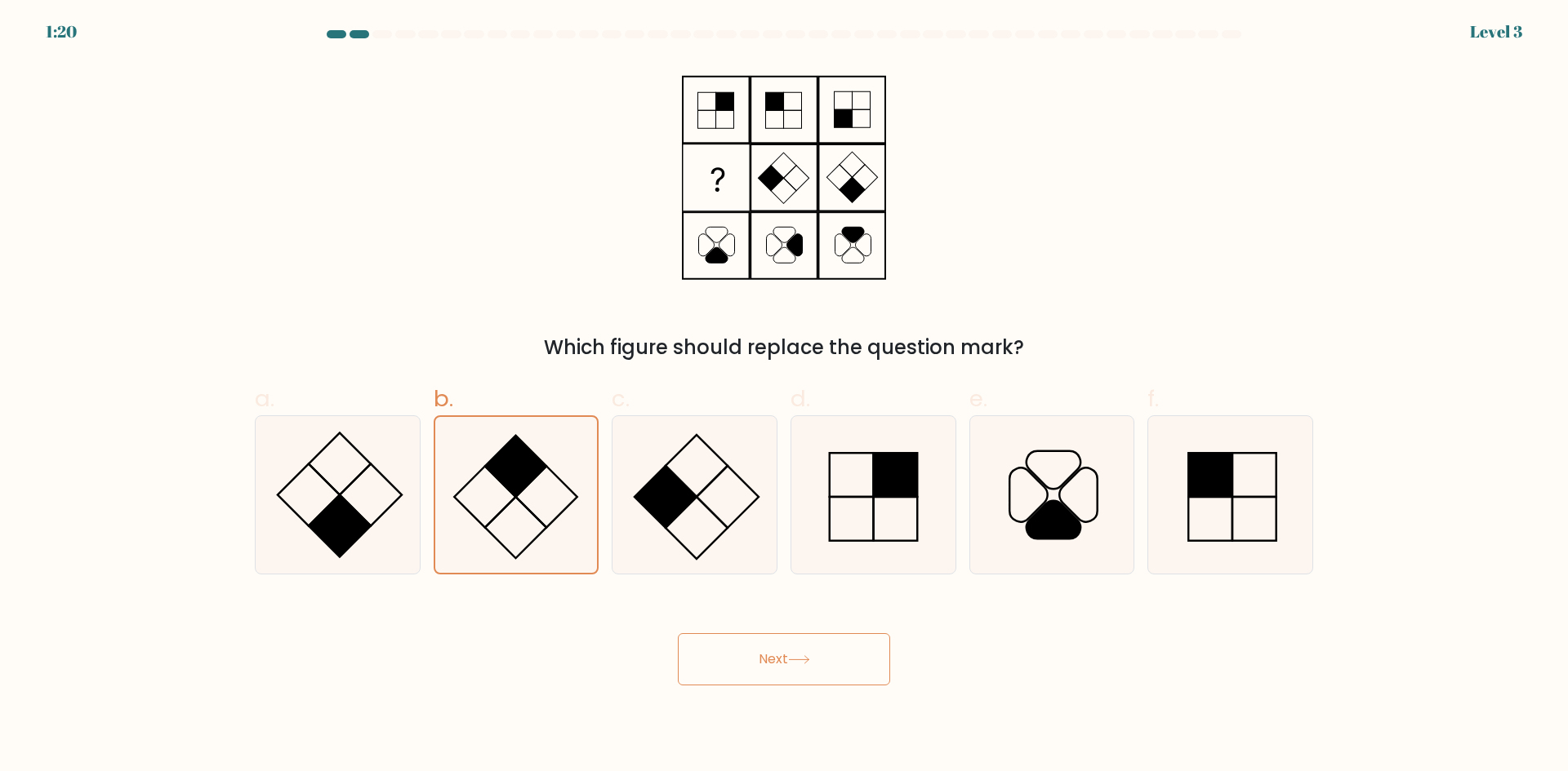
click at [796, 669] on button "Next" at bounding box center [784, 659] width 212 height 52
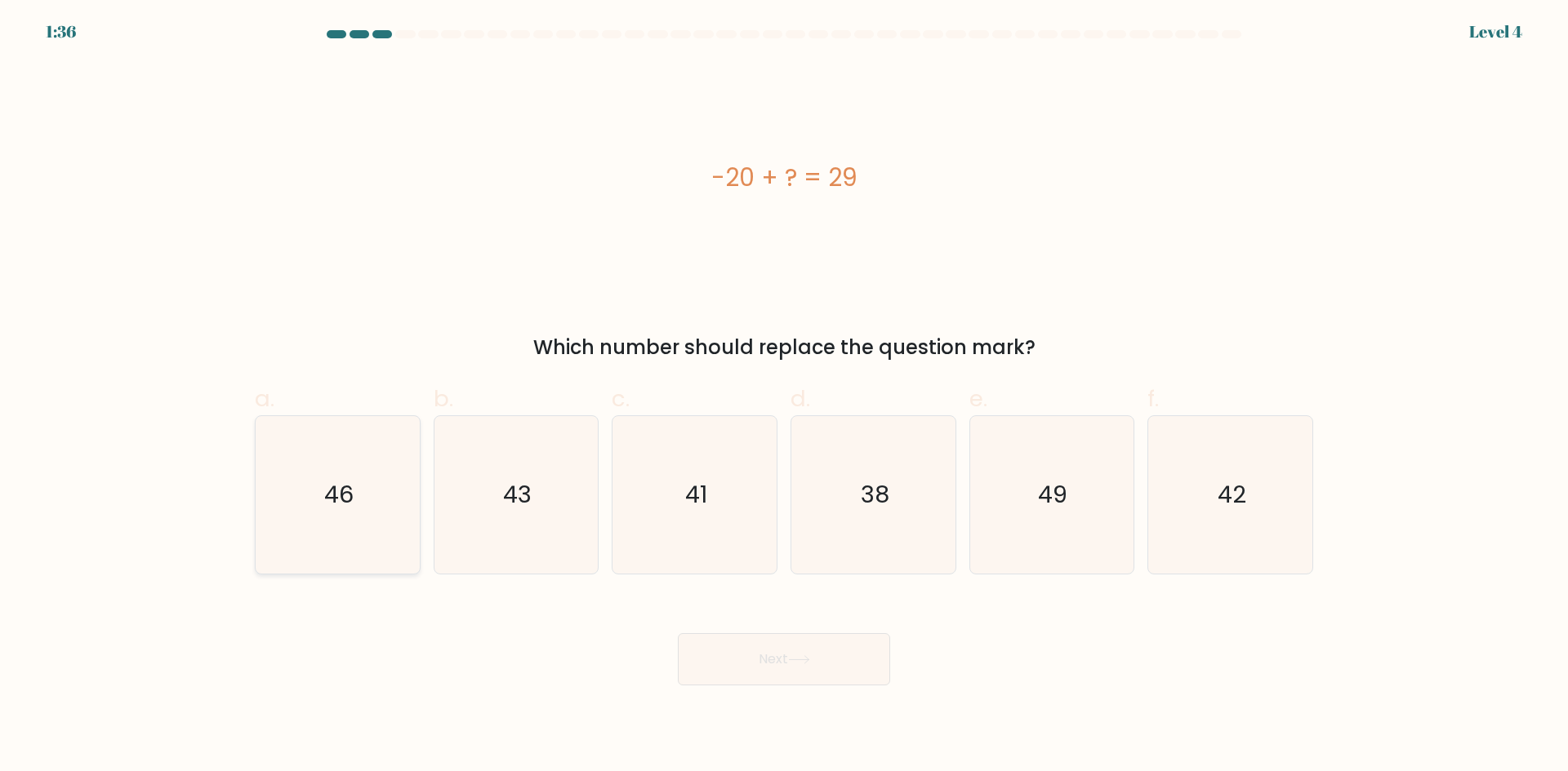
click at [374, 500] on icon "46" at bounding box center [337, 495] width 157 height 157
click at [784, 396] on input "a. 46" at bounding box center [784, 391] width 1 height 10
radio input "true"
click at [1071, 495] on icon "49" at bounding box center [1051, 495] width 157 height 157
click at [784, 396] on input "e. 49" at bounding box center [784, 391] width 1 height 10
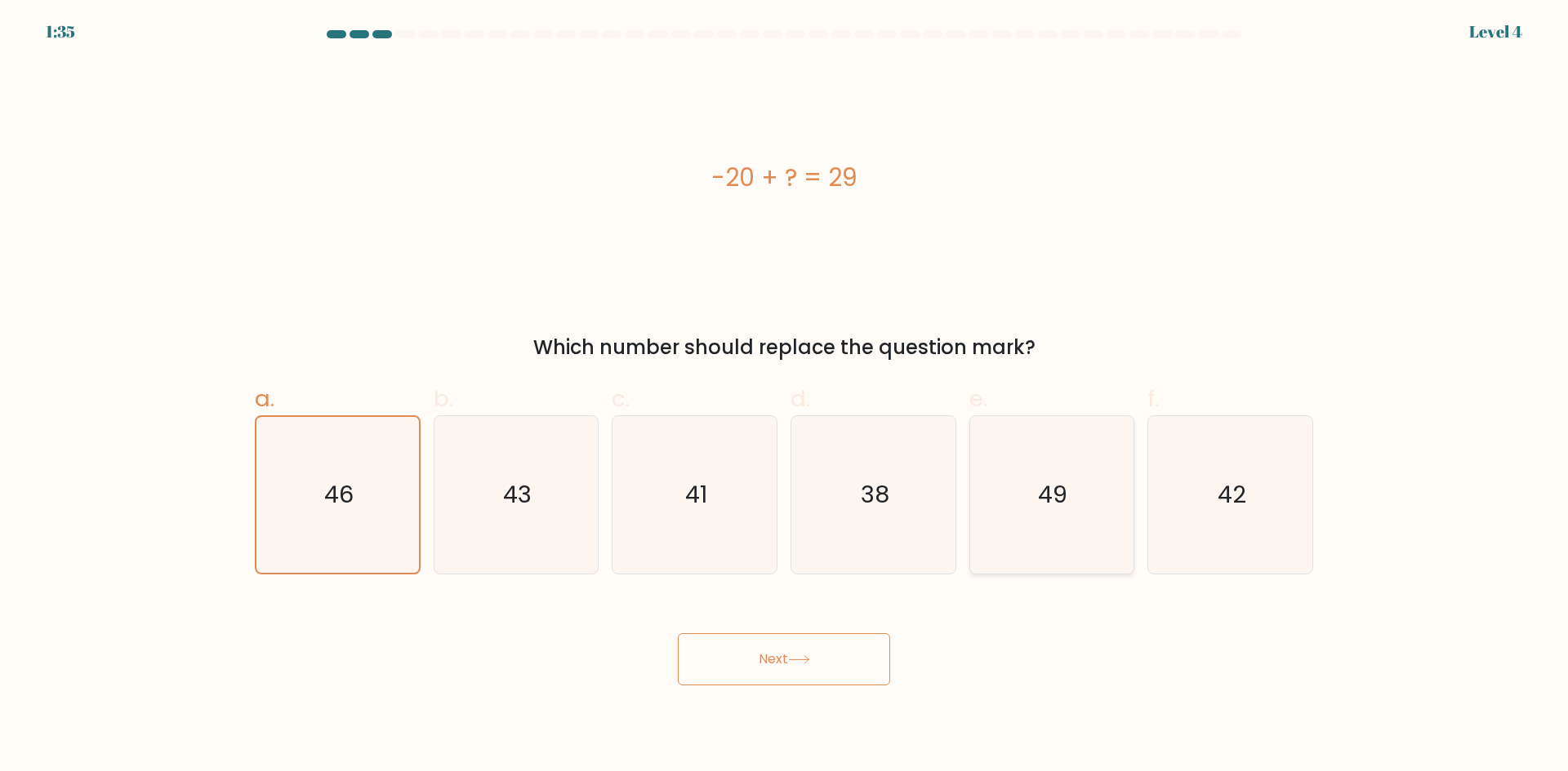
radio input "true"
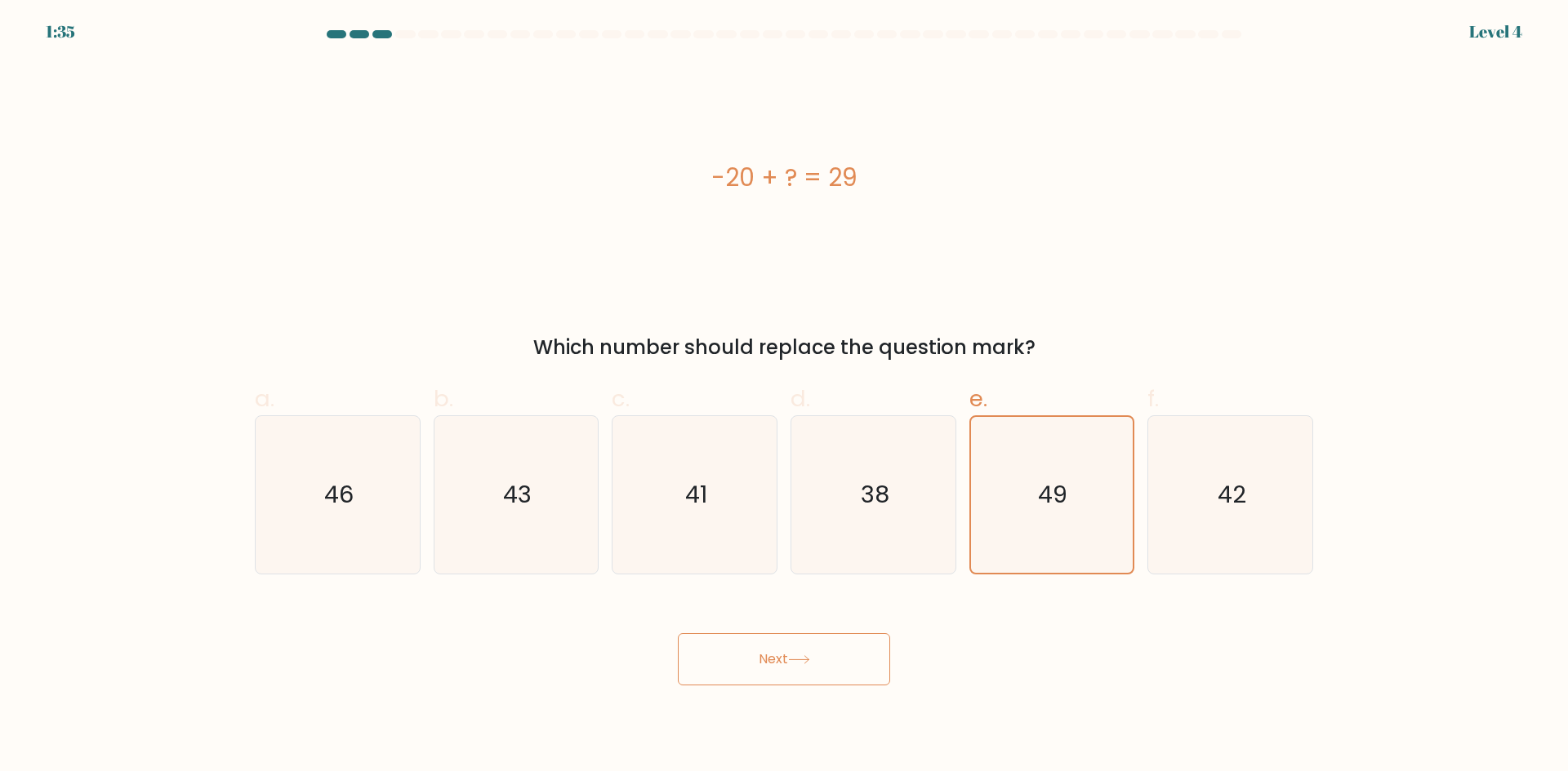
click at [832, 664] on button "Next" at bounding box center [784, 659] width 212 height 52
click at [794, 666] on button "Next" at bounding box center [784, 659] width 212 height 52
click at [791, 666] on button "Next" at bounding box center [784, 659] width 212 height 52
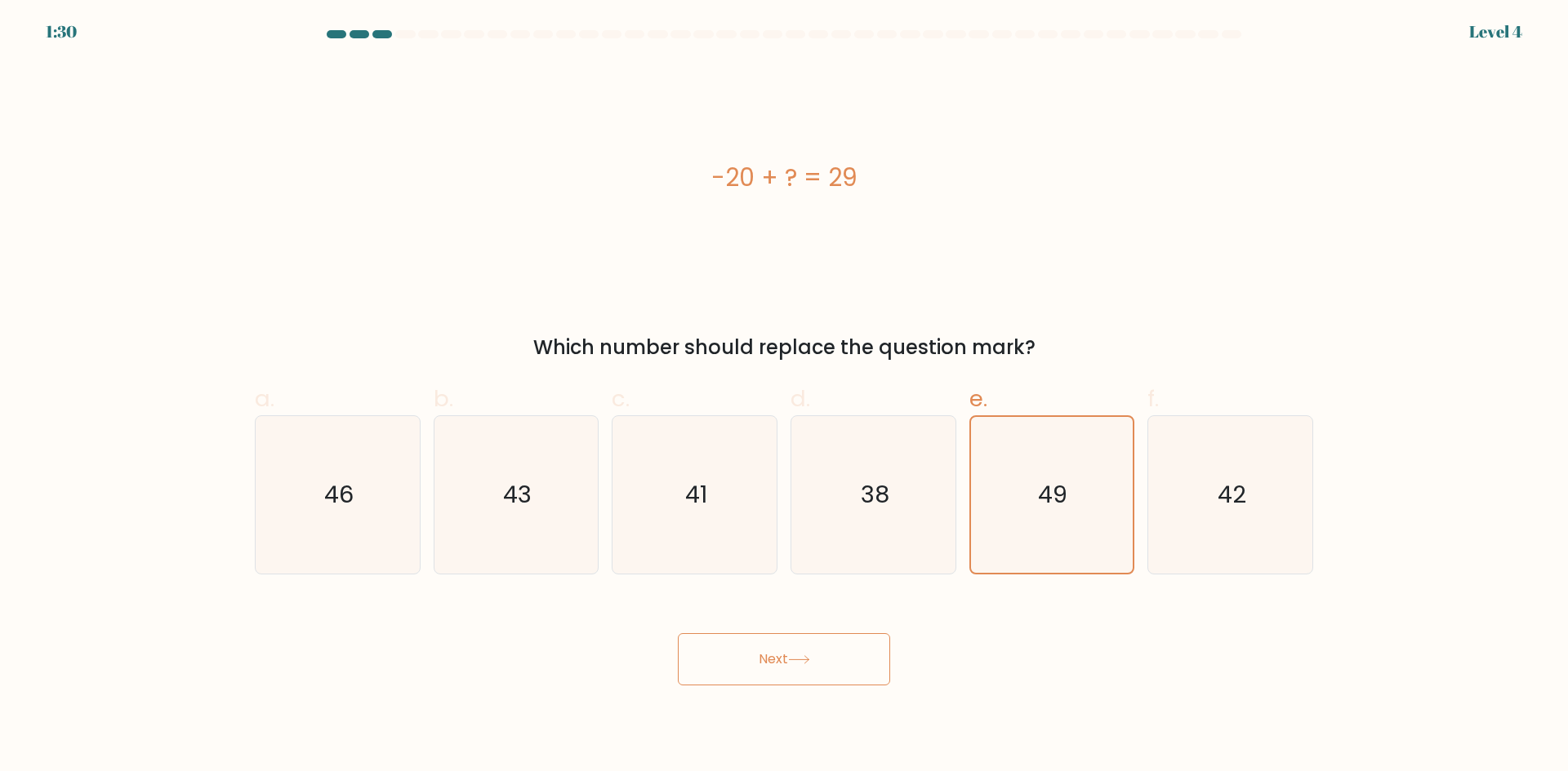
click at [791, 666] on button "Next" at bounding box center [784, 659] width 212 height 52
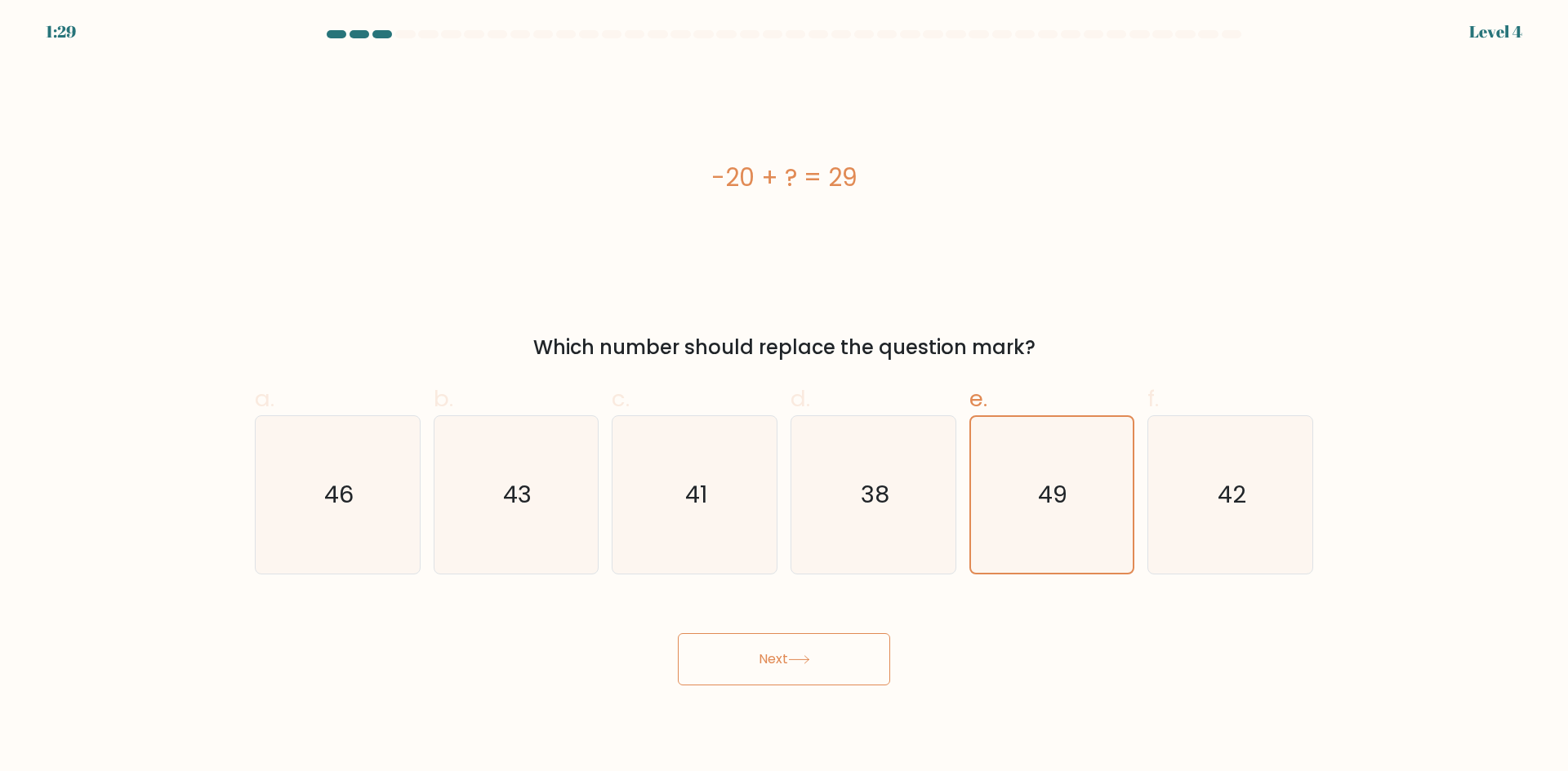
click at [791, 666] on button "Next" at bounding box center [784, 659] width 212 height 52
click at [788, 666] on button "Next" at bounding box center [784, 659] width 212 height 52
click at [785, 666] on button "Next" at bounding box center [784, 659] width 212 height 52
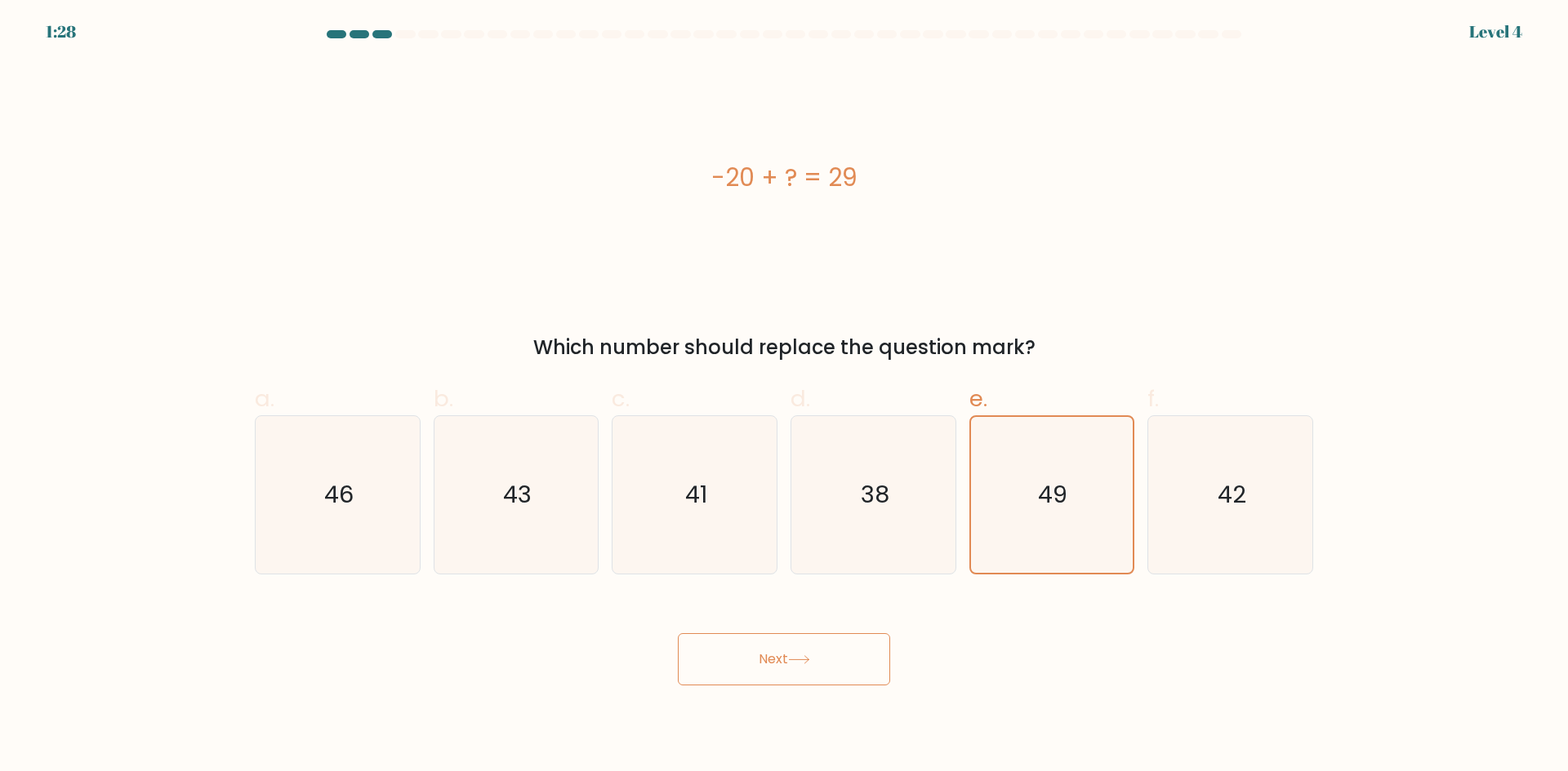
click at [785, 666] on button "Next" at bounding box center [784, 659] width 212 height 52
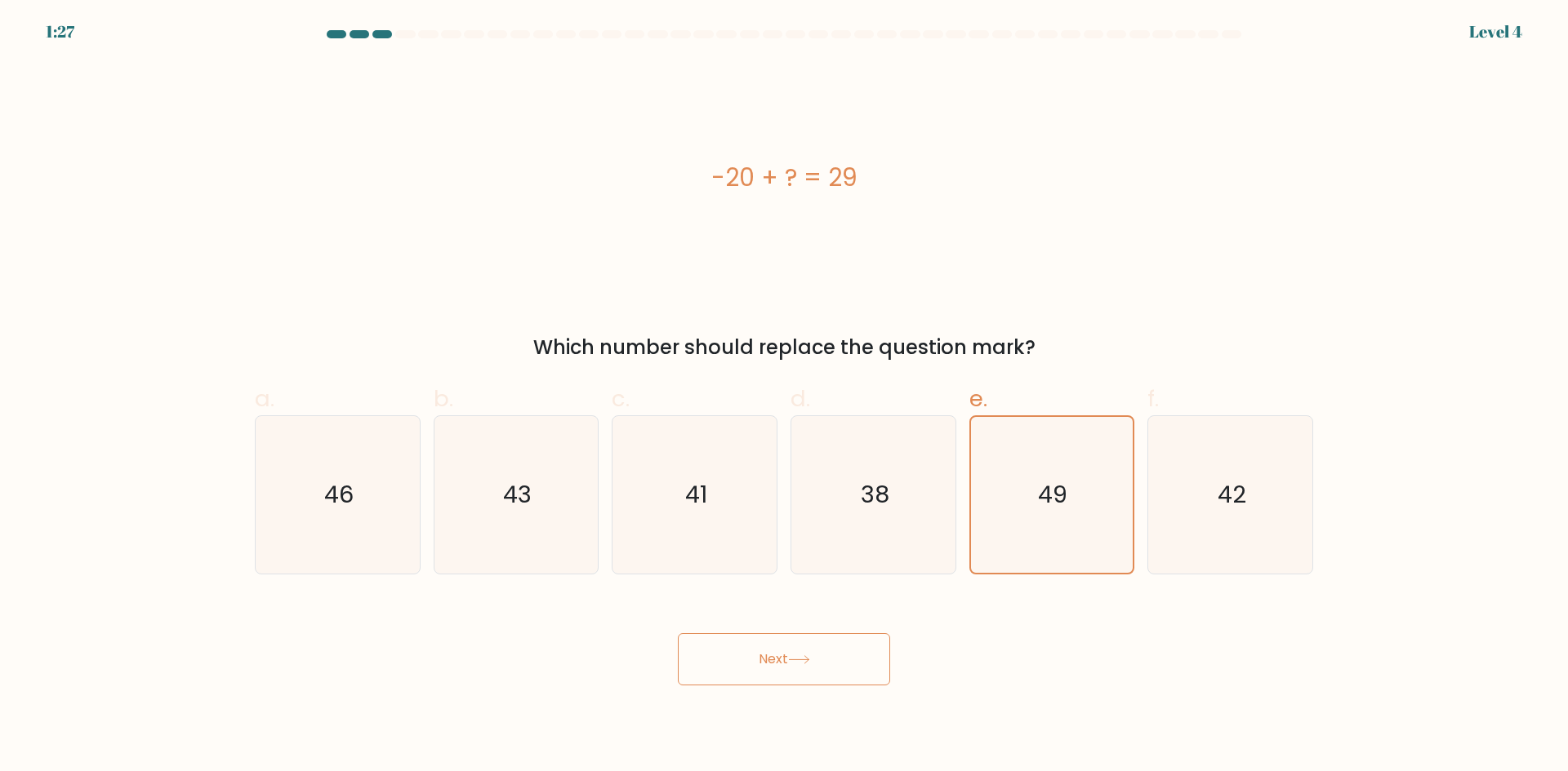
click at [785, 666] on button "Next" at bounding box center [784, 659] width 212 height 52
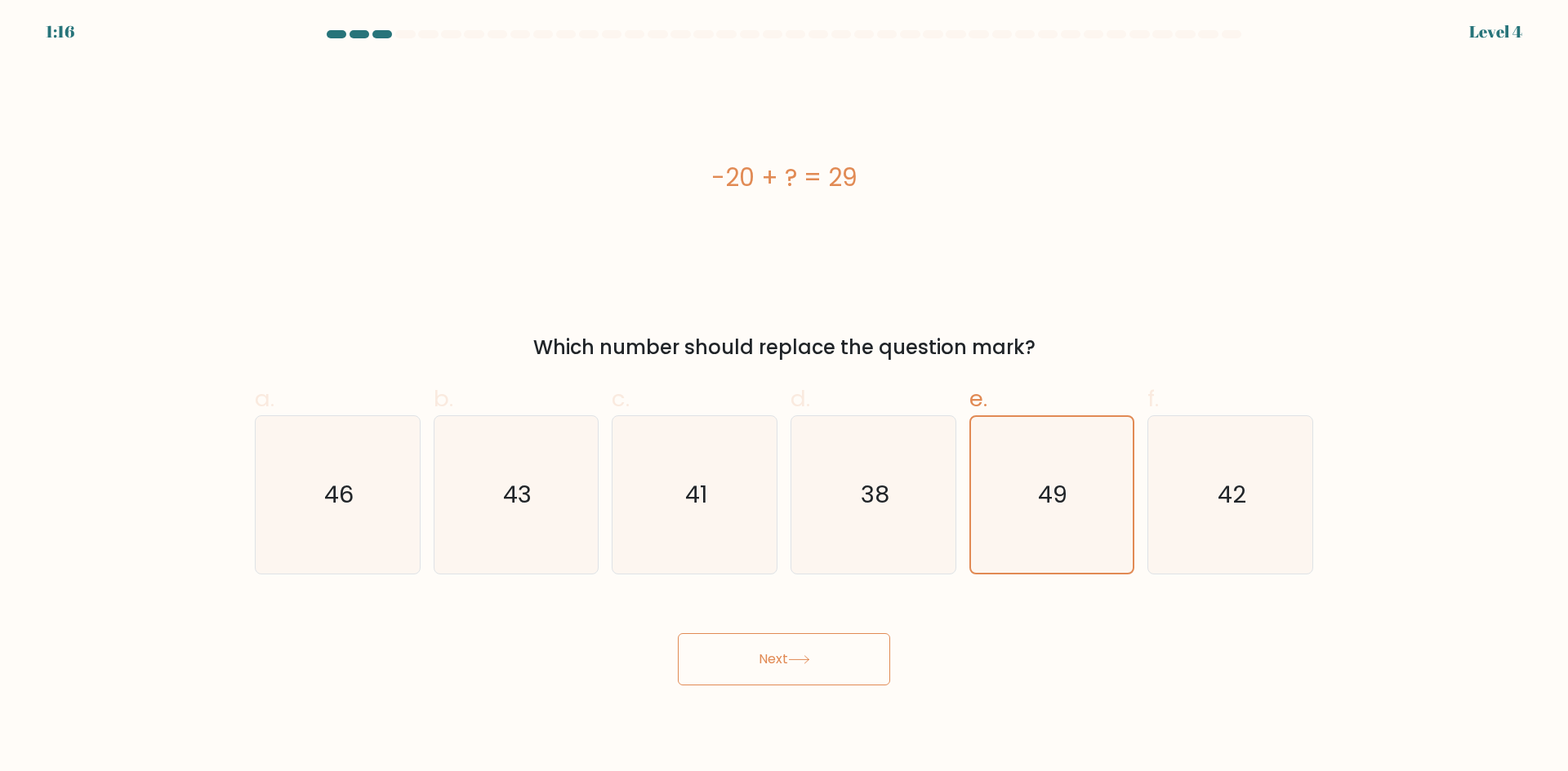
click at [808, 656] on icon at bounding box center [798, 660] width 22 height 9
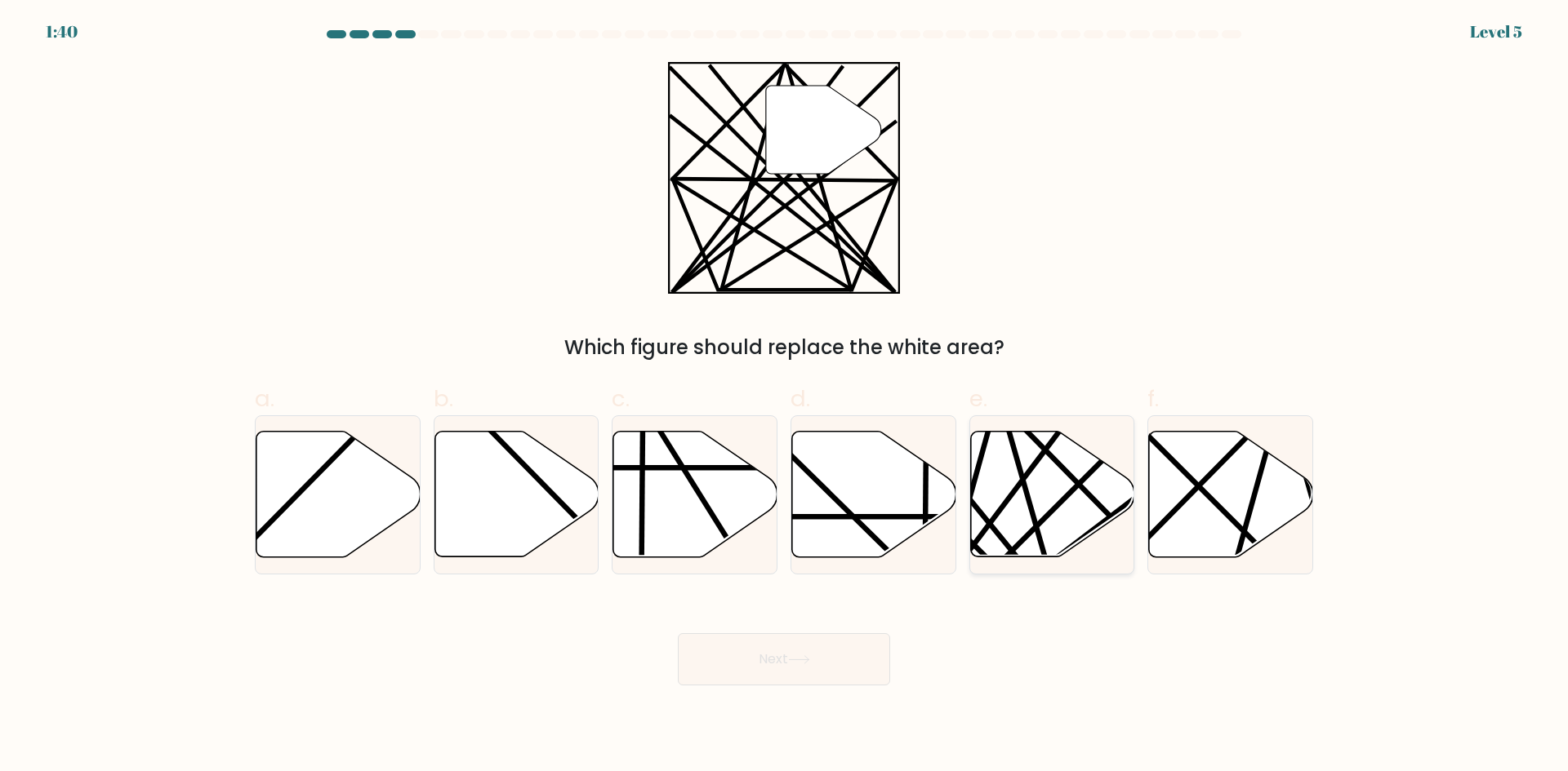
click at [1033, 517] on line at bounding box center [1046, 562] width 93 height 323
click at [784, 396] on input "e." at bounding box center [784, 391] width 1 height 10
radio input "true"
click at [801, 666] on button "Next" at bounding box center [784, 659] width 212 height 52
click at [827, 656] on button "Next" at bounding box center [784, 659] width 212 height 52
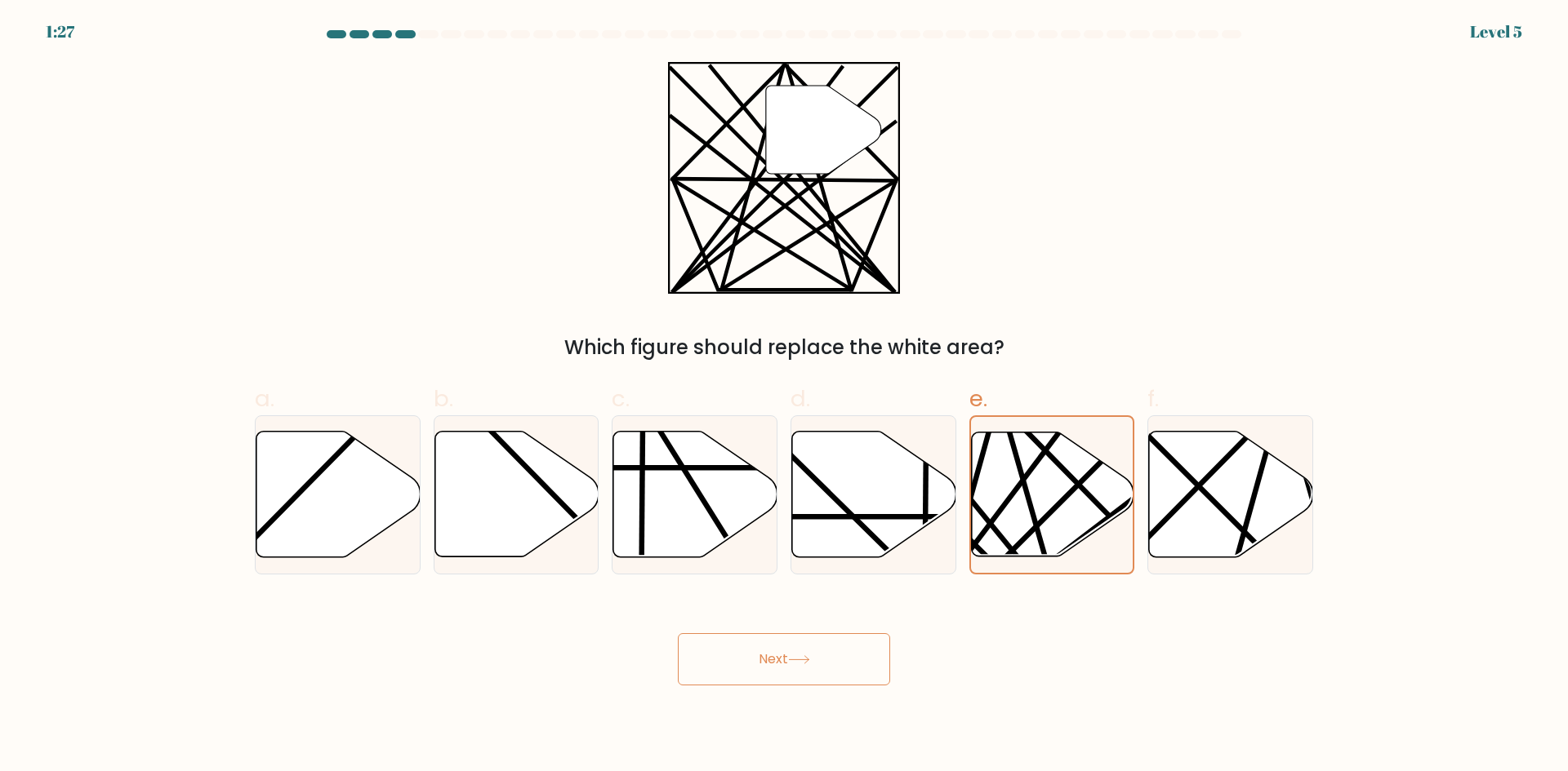
click at [827, 656] on button "Next" at bounding box center [784, 659] width 212 height 52
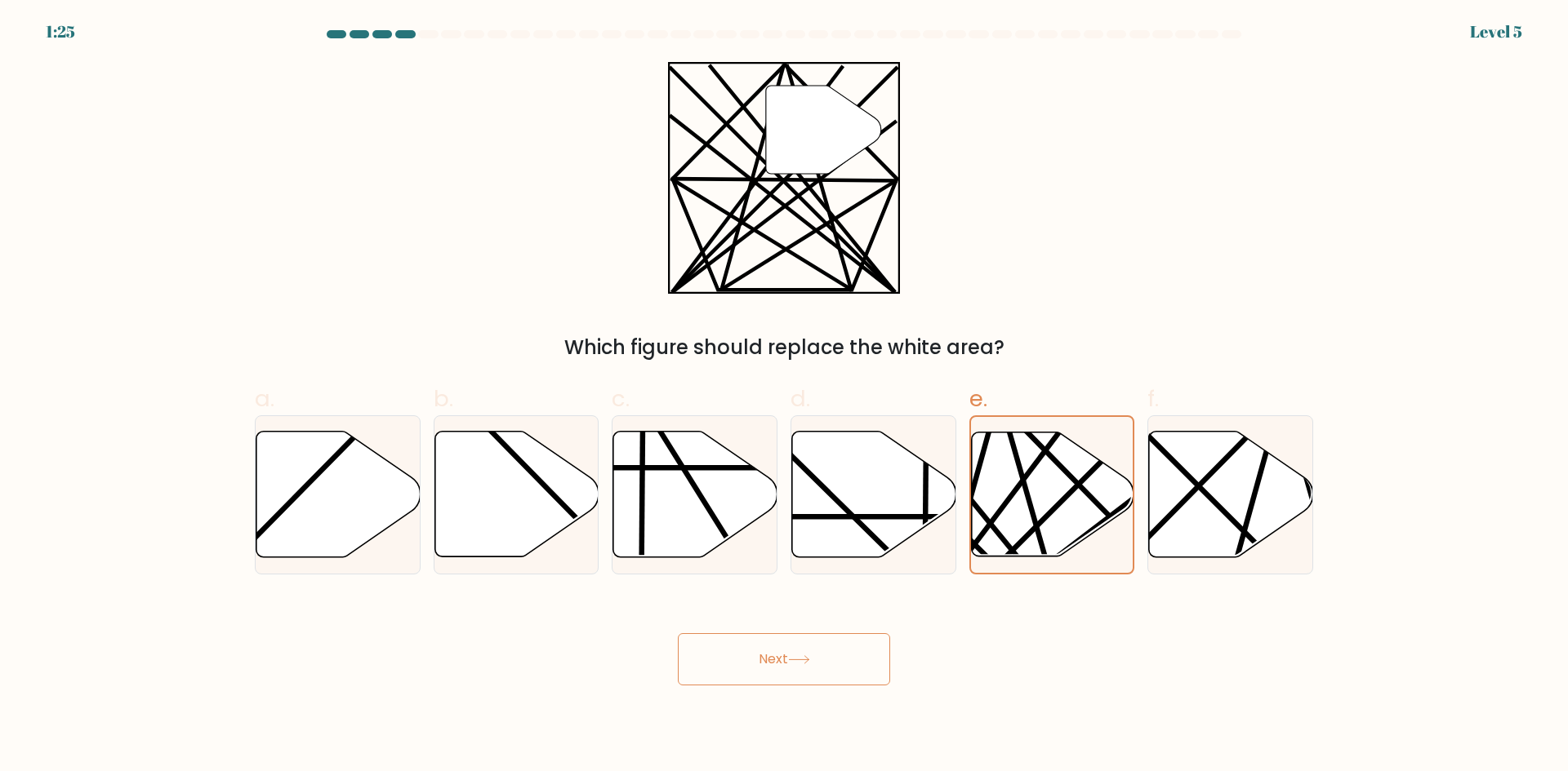
click at [827, 656] on button "Next" at bounding box center [784, 659] width 212 height 52
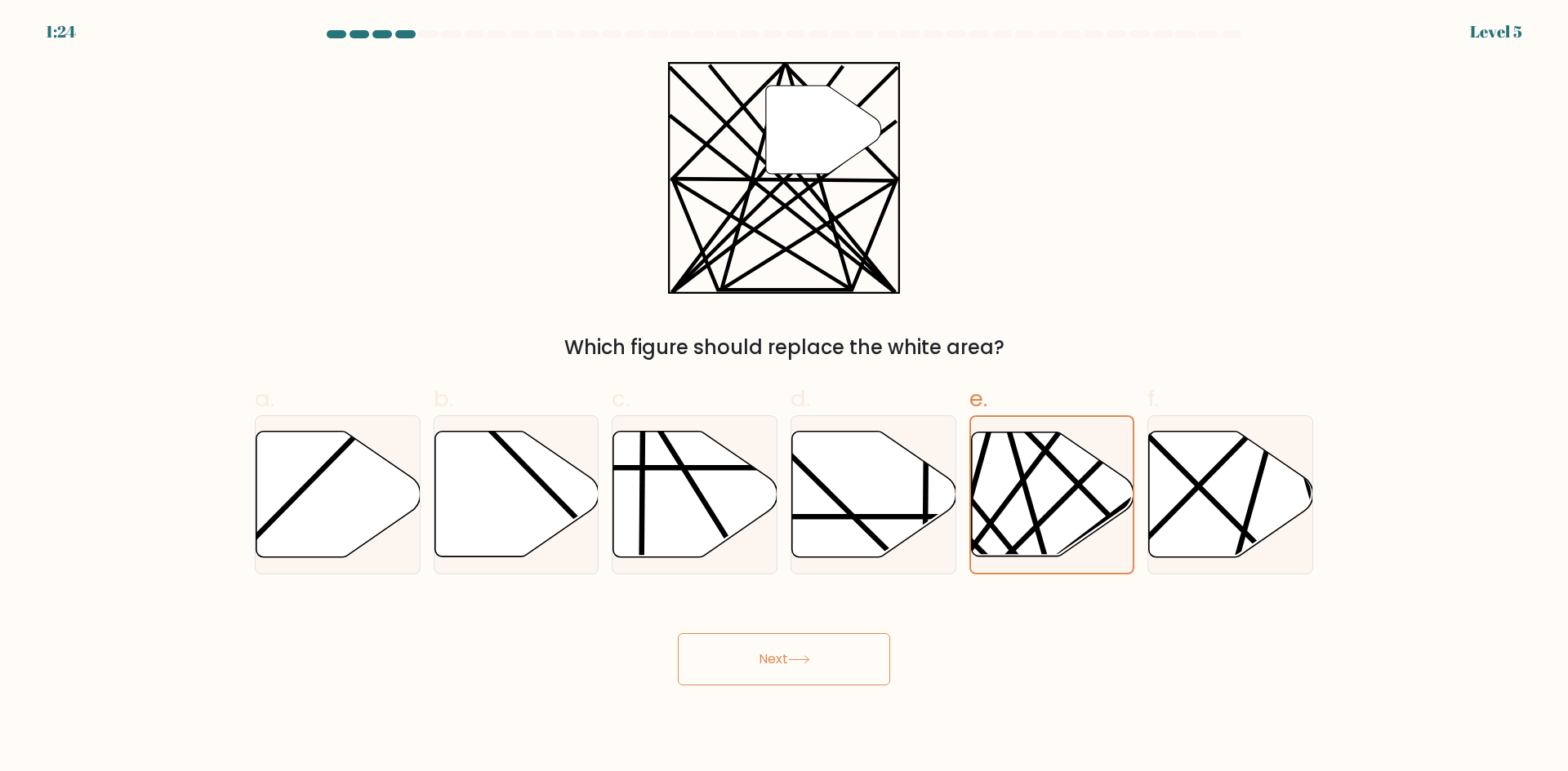
click at [827, 656] on button "Next" at bounding box center [784, 659] width 212 height 52
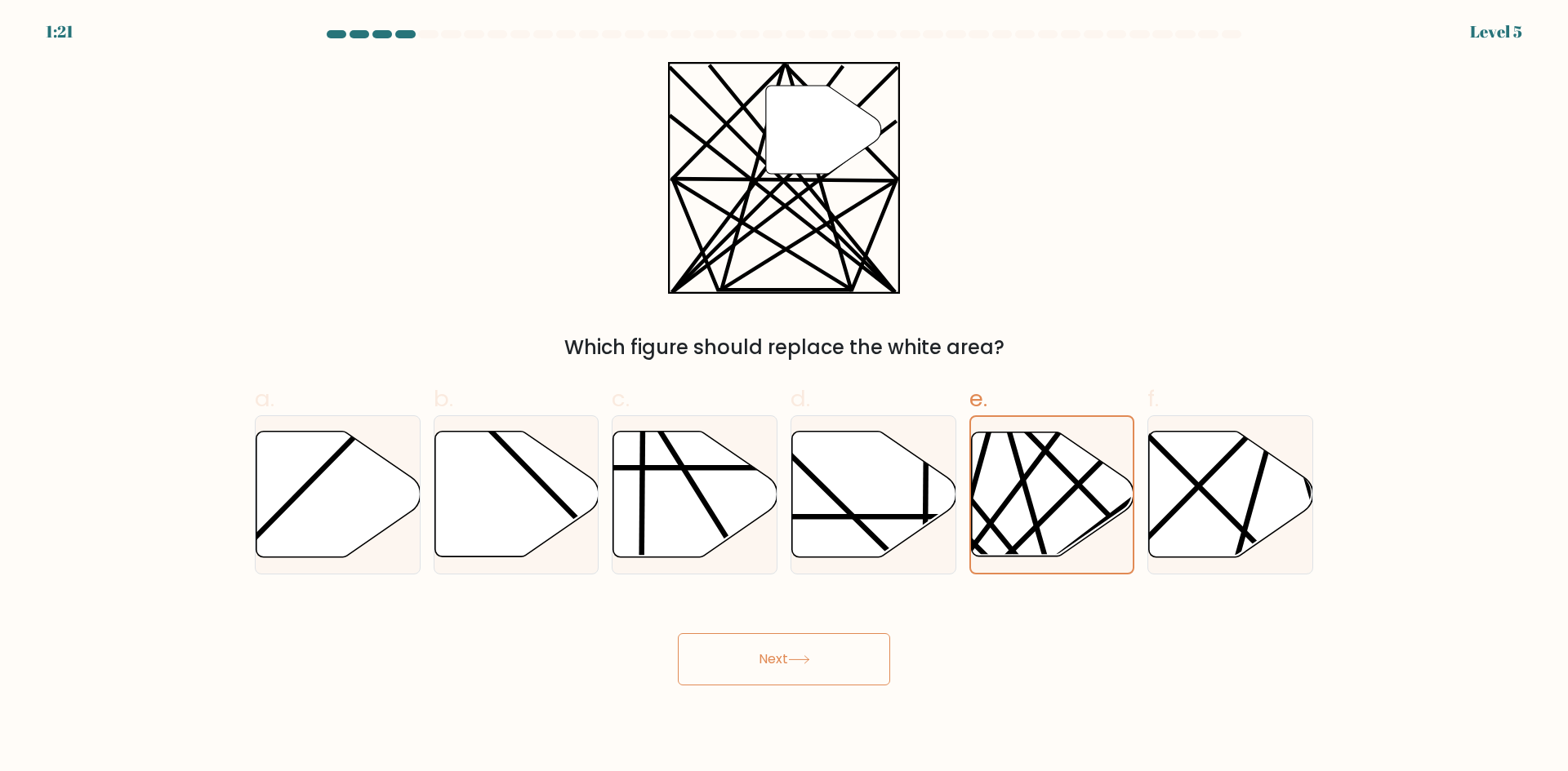
click at [827, 656] on button "Next" at bounding box center [784, 659] width 212 height 52
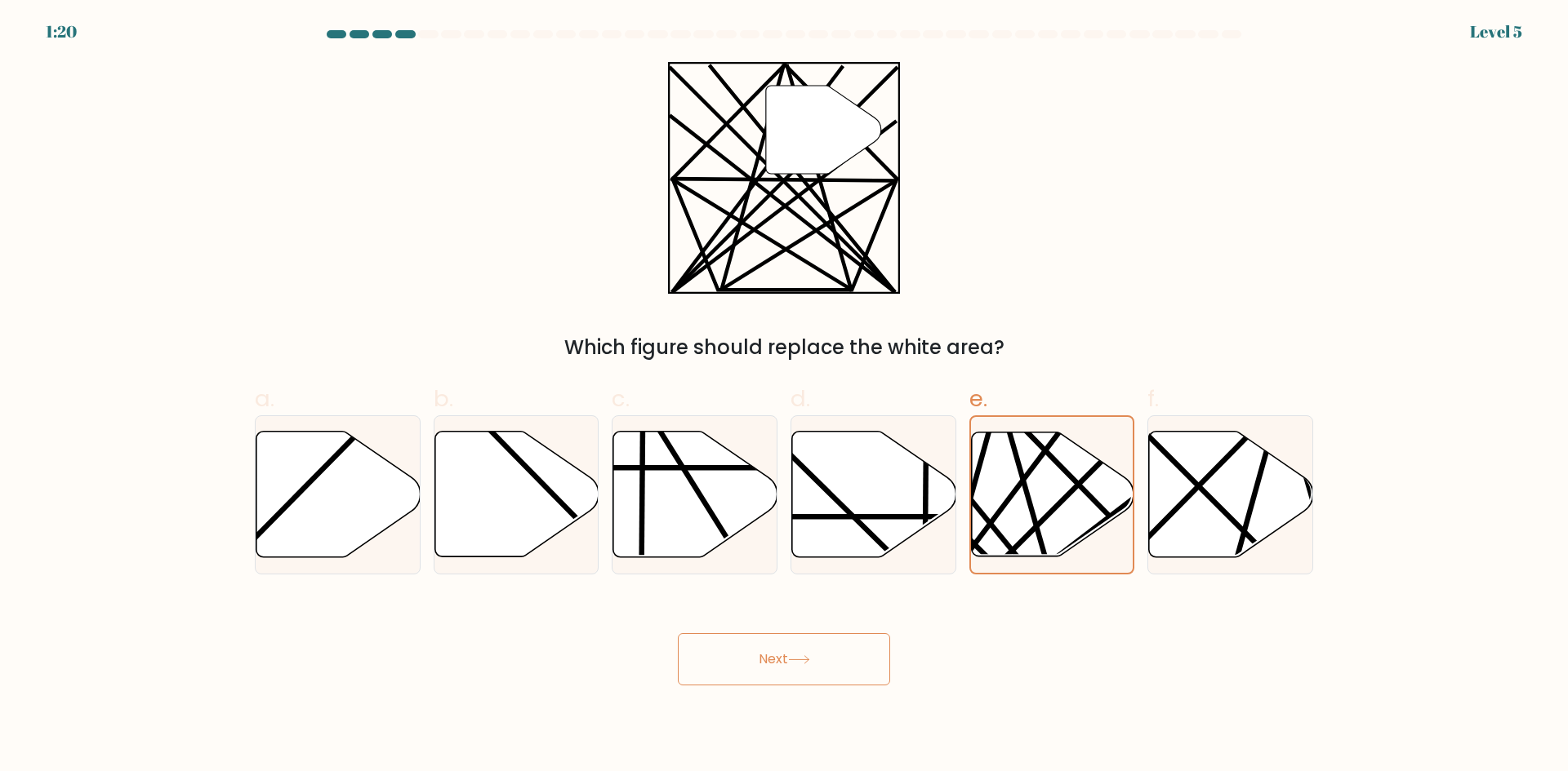
click at [827, 656] on button "Next" at bounding box center [784, 659] width 212 height 52
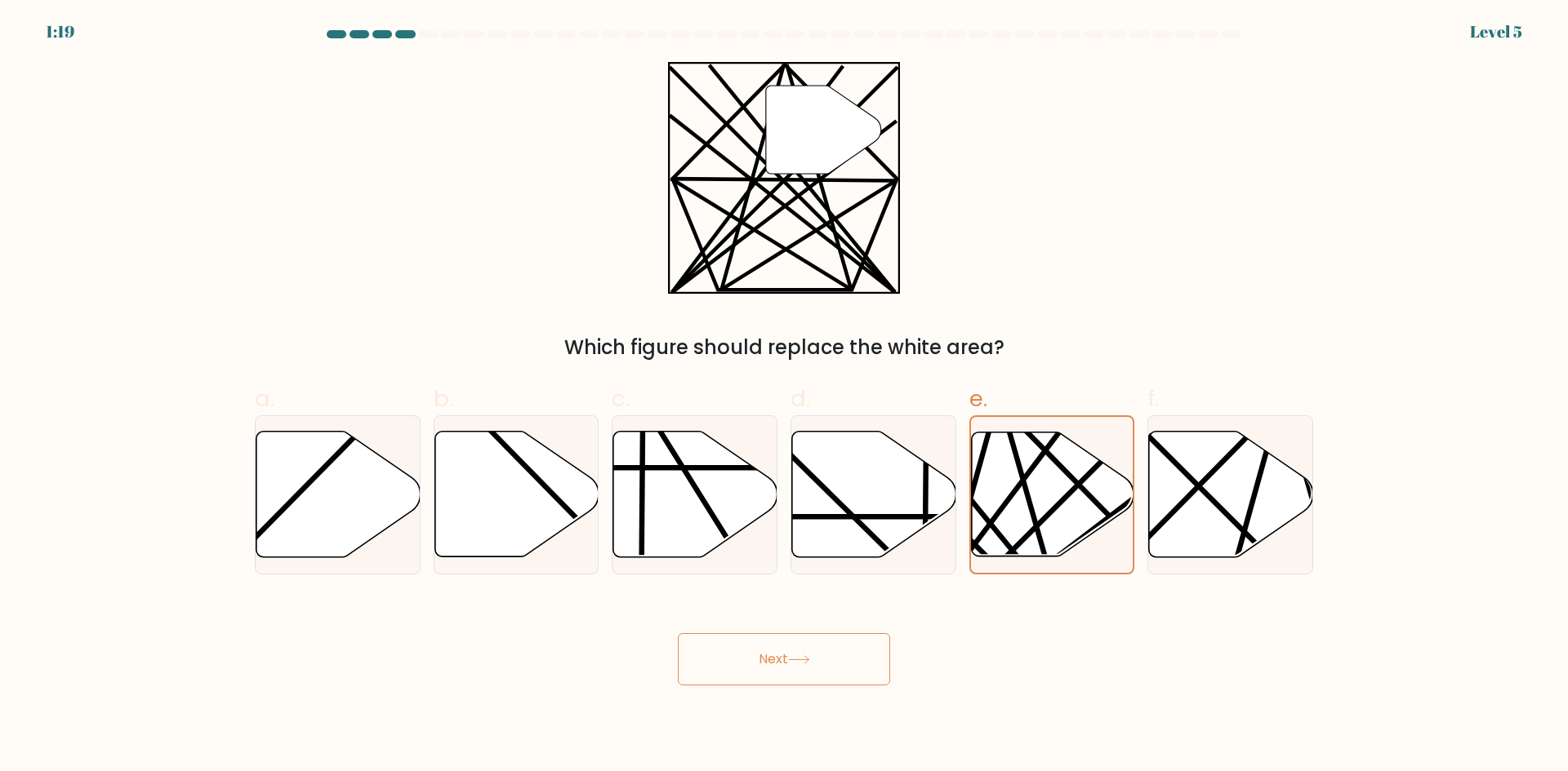
click at [827, 656] on button "Next" at bounding box center [784, 659] width 212 height 52
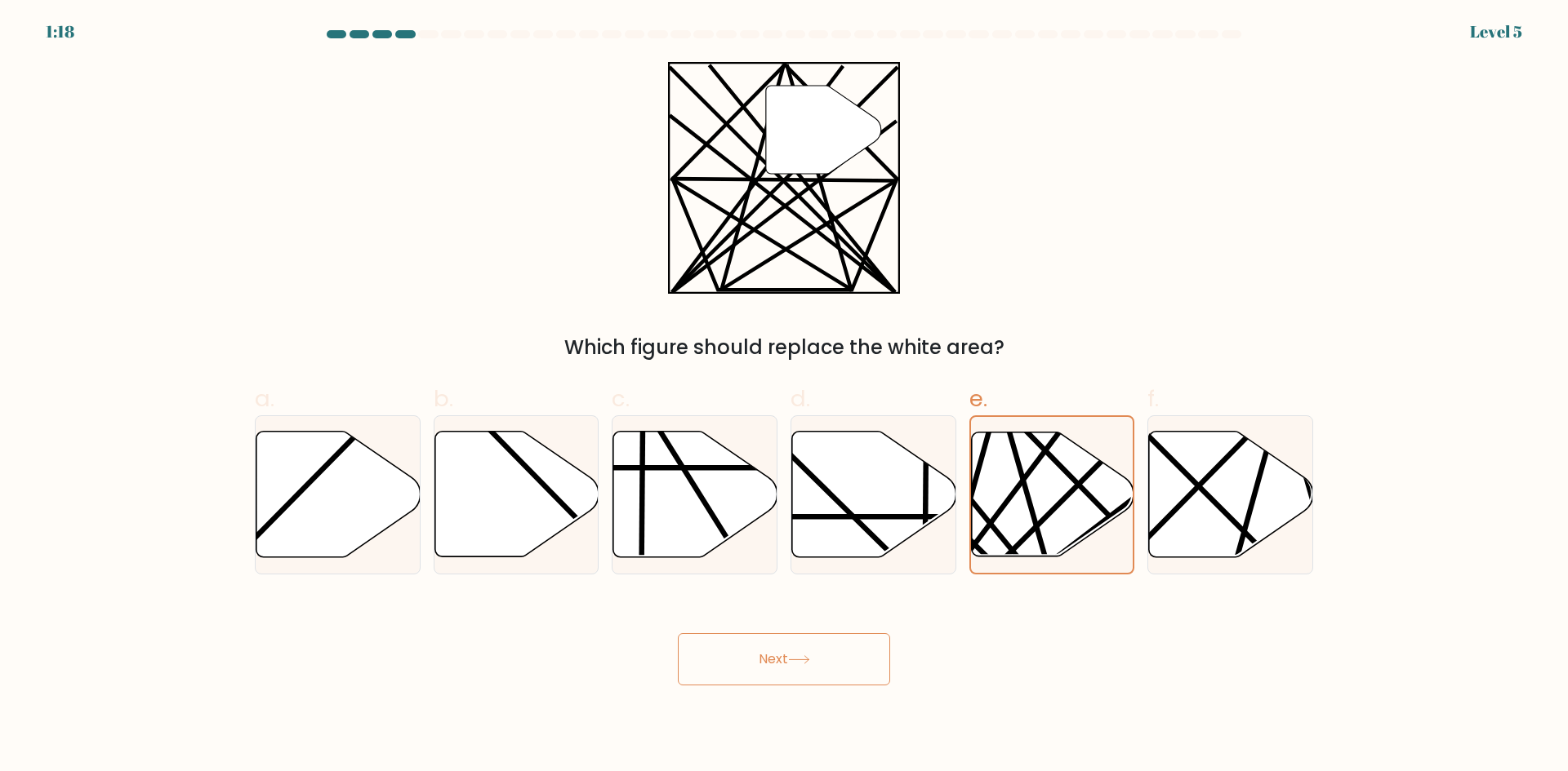
click at [827, 656] on button "Next" at bounding box center [784, 659] width 212 height 52
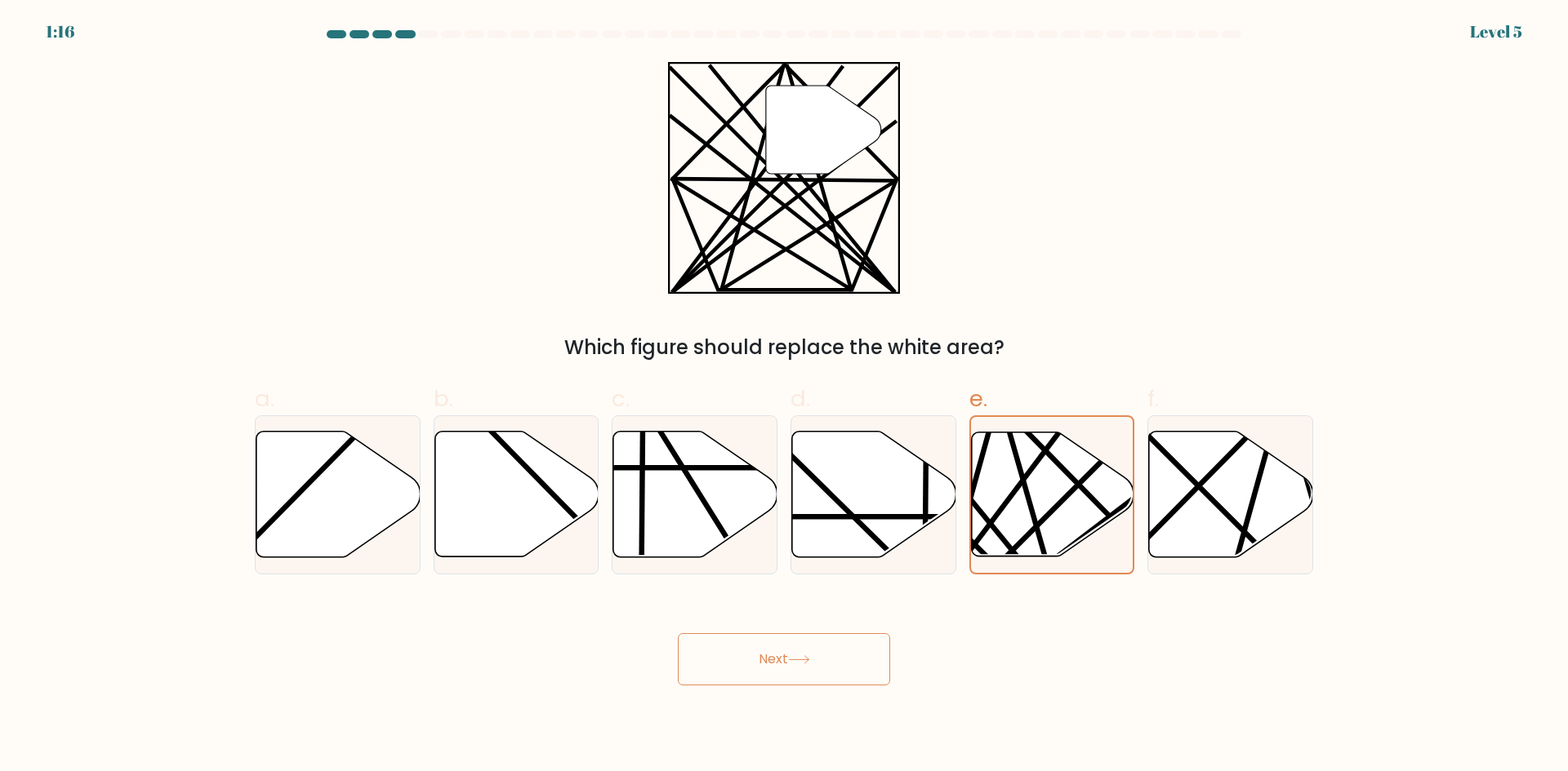
click at [827, 656] on button "Next" at bounding box center [784, 659] width 212 height 52
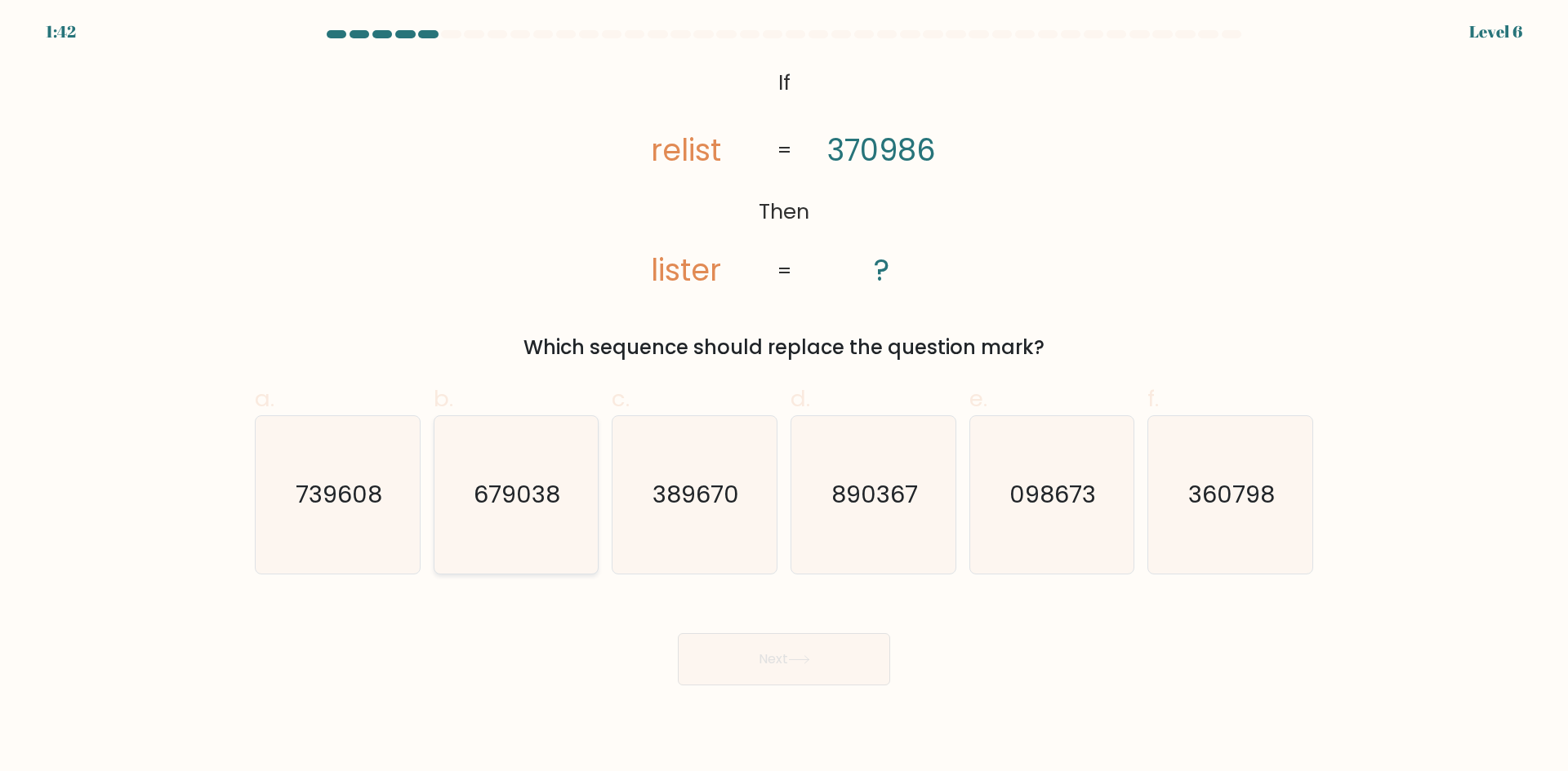
click at [530, 501] on text "679038" at bounding box center [517, 494] width 86 height 32
click at [784, 396] on input "b. 679038" at bounding box center [784, 391] width 1 height 10
radio input "true"
click at [764, 661] on button "Next" at bounding box center [784, 659] width 212 height 52
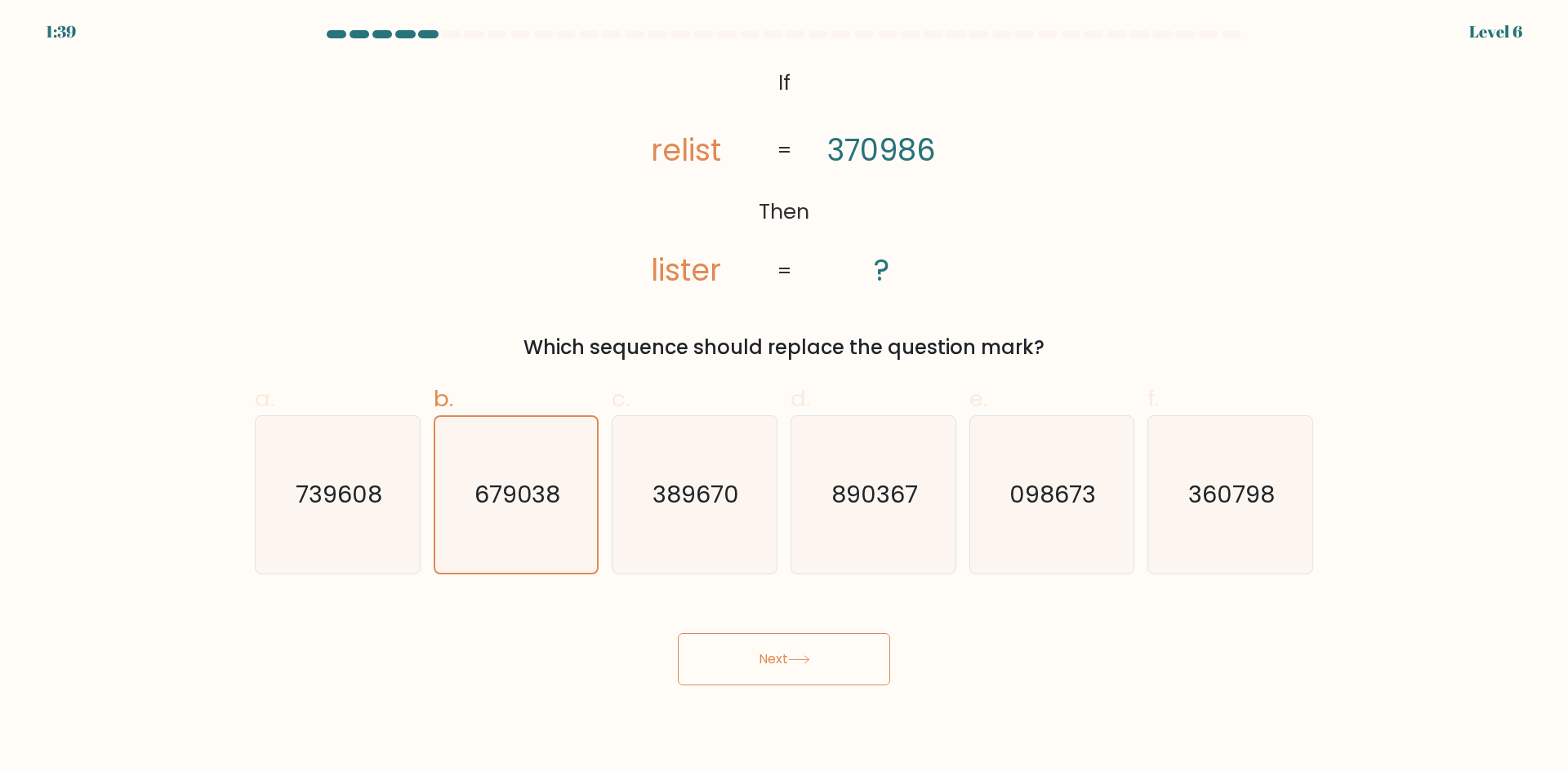
click at [764, 661] on button "Next" at bounding box center [784, 659] width 212 height 52
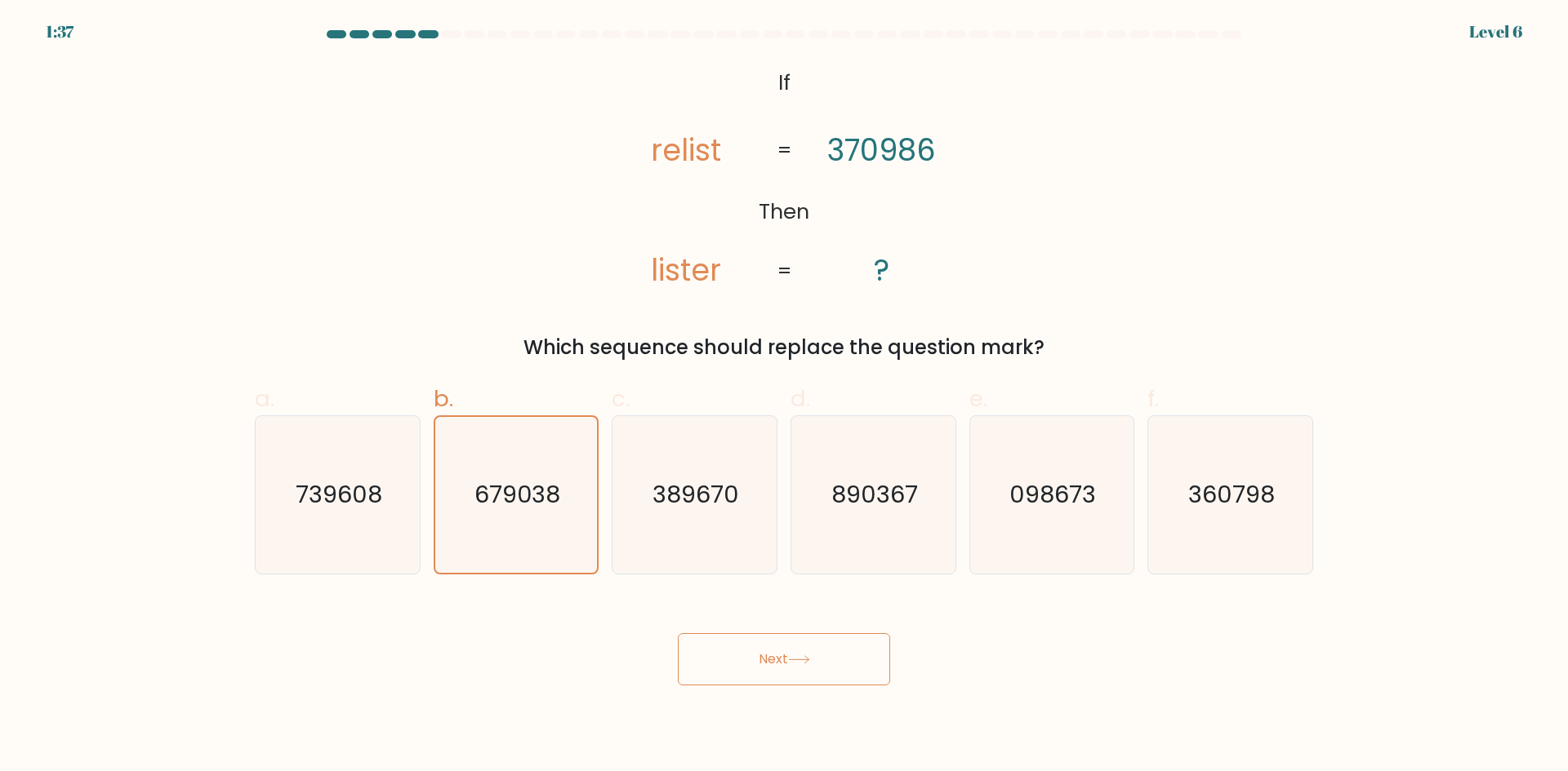
click at [764, 661] on button "Next" at bounding box center [784, 659] width 212 height 52
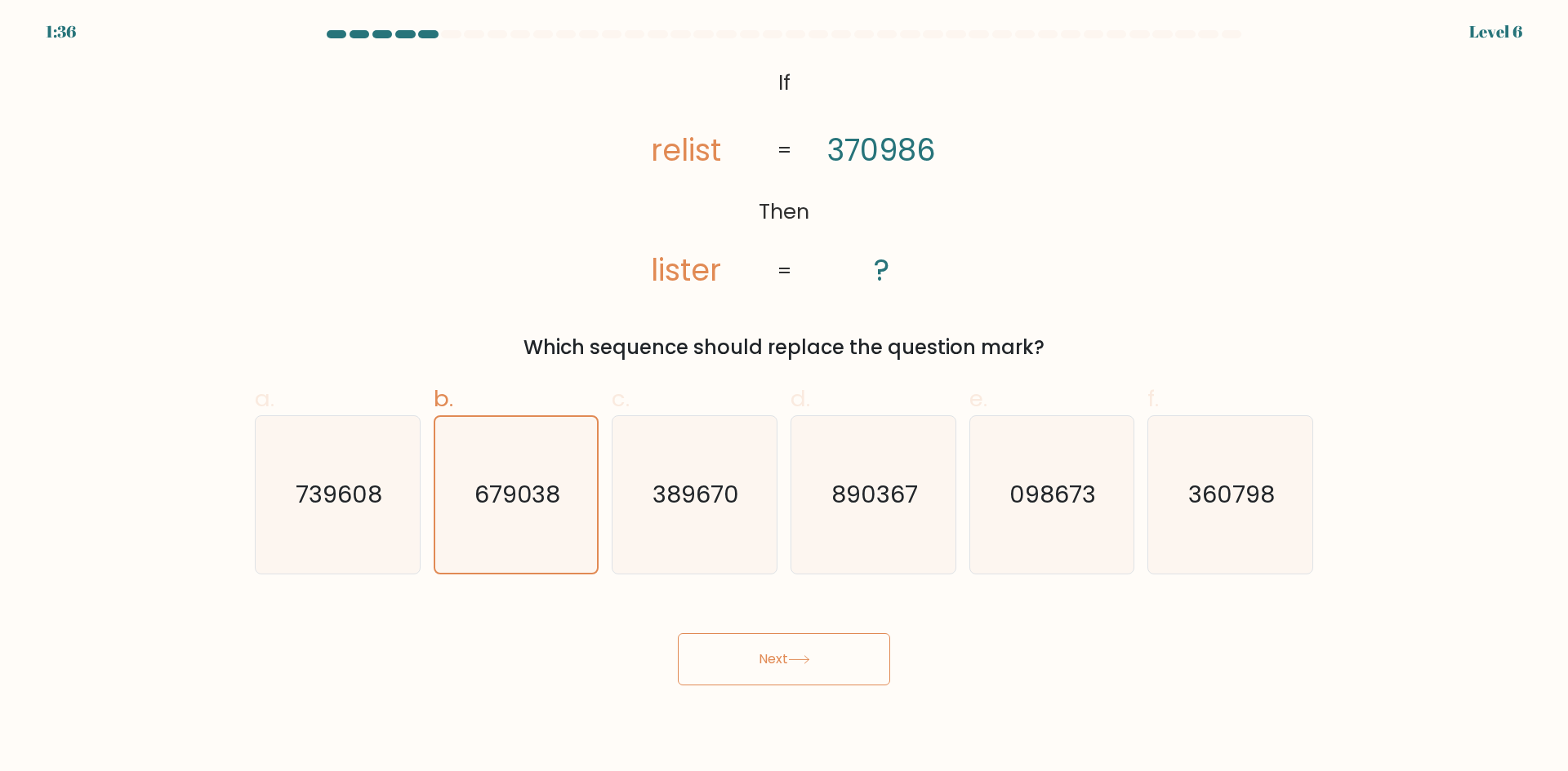
click at [764, 661] on button "Next" at bounding box center [784, 659] width 212 height 52
click at [764, 662] on button "Next" at bounding box center [784, 659] width 212 height 52
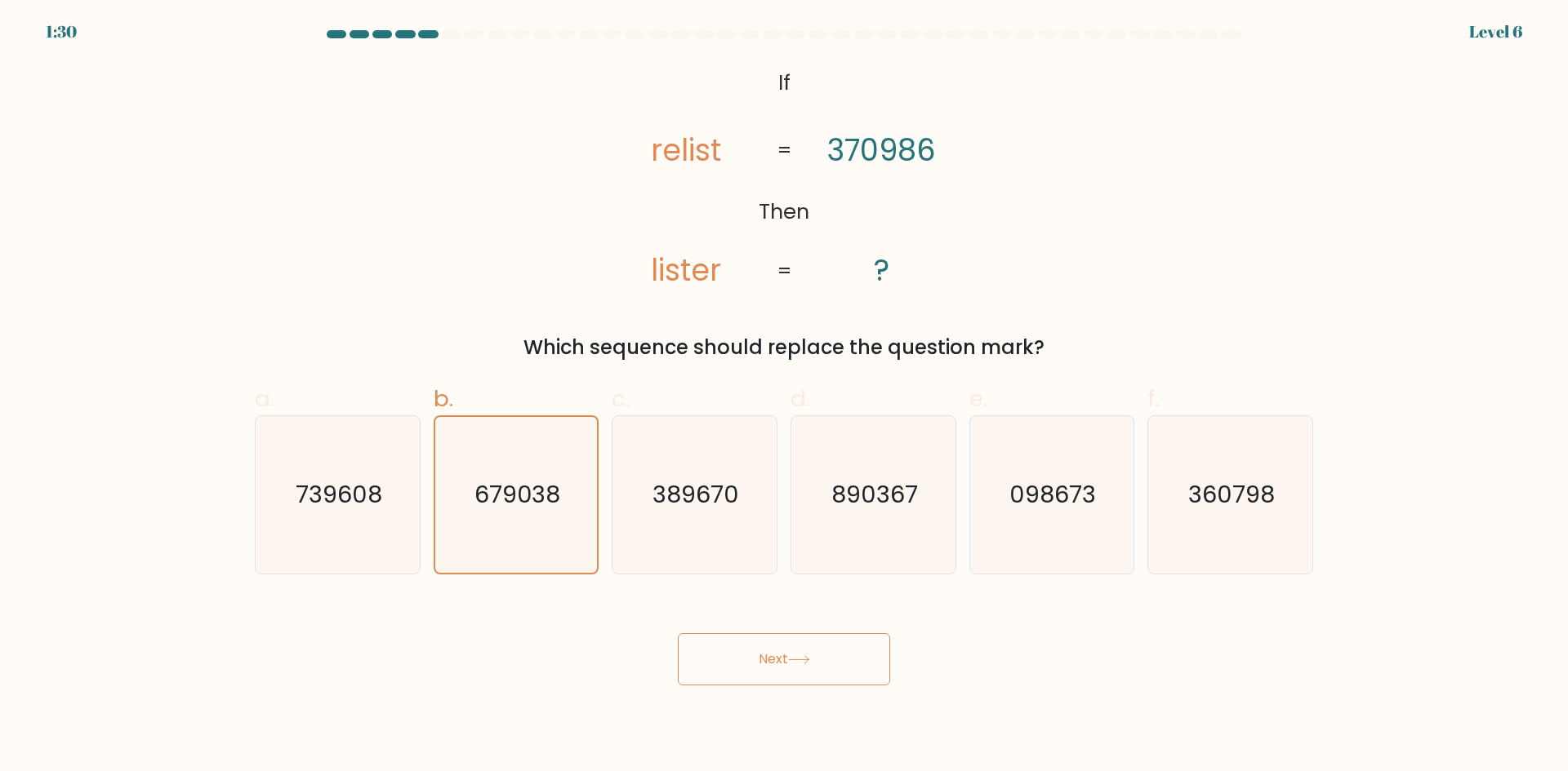
click at [764, 662] on button "Next" at bounding box center [784, 659] width 212 height 52
click at [787, 670] on button "Next" at bounding box center [784, 659] width 212 height 52
click at [784, 661] on button "Next" at bounding box center [784, 659] width 212 height 52
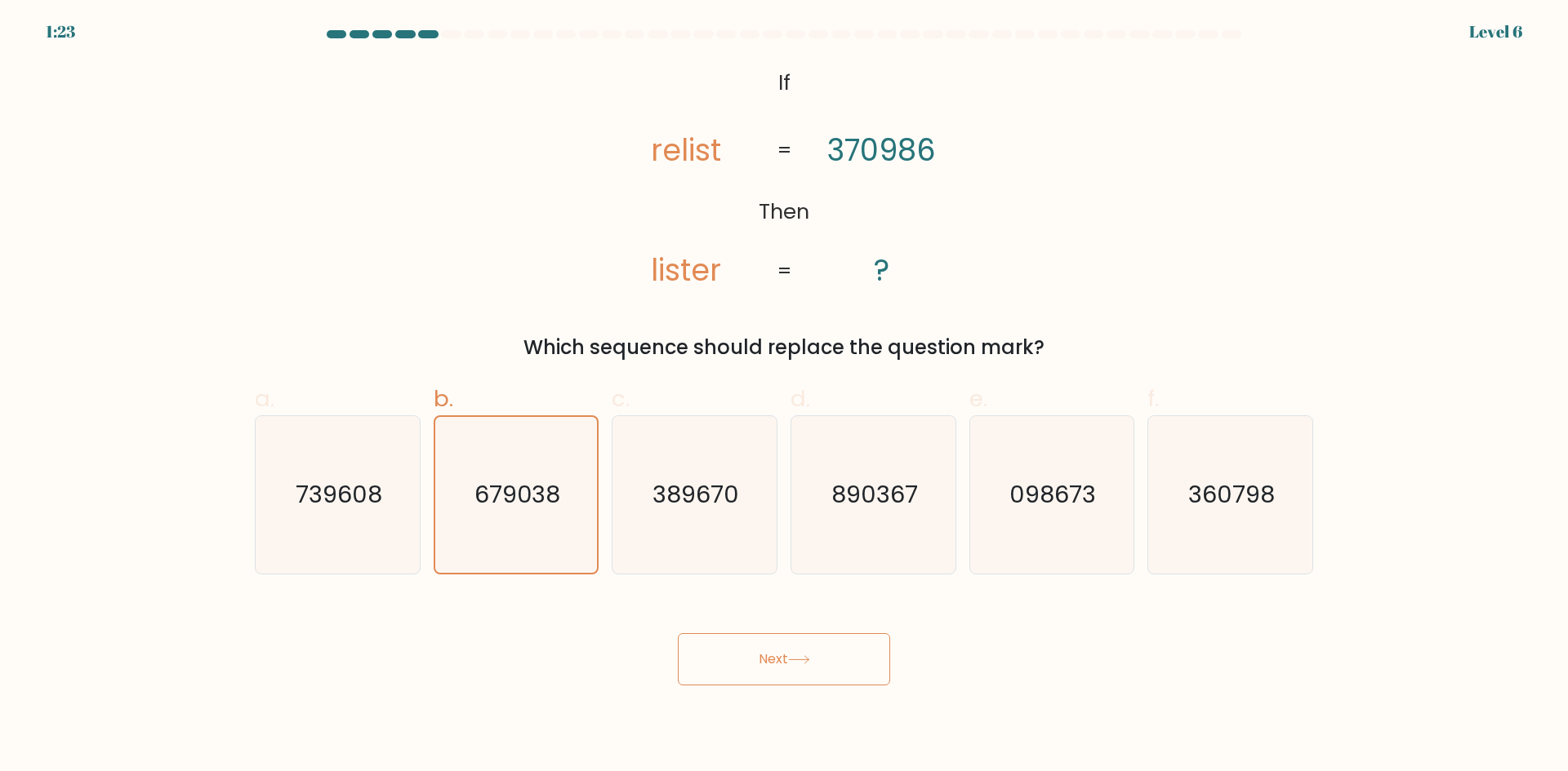
click at [784, 661] on button "Next" at bounding box center [784, 659] width 212 height 52
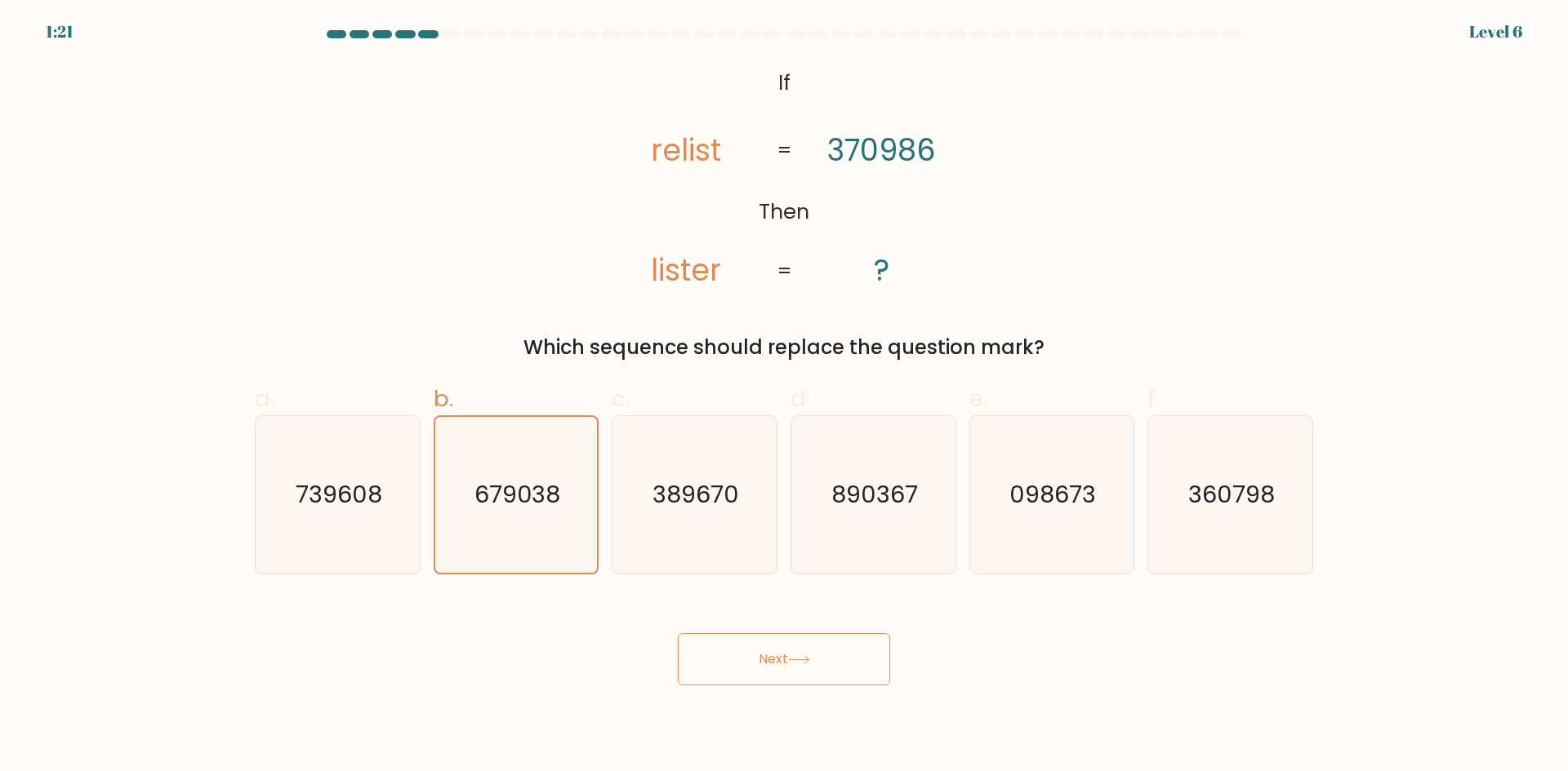
click at [763, 656] on button "Next" at bounding box center [784, 659] width 212 height 52
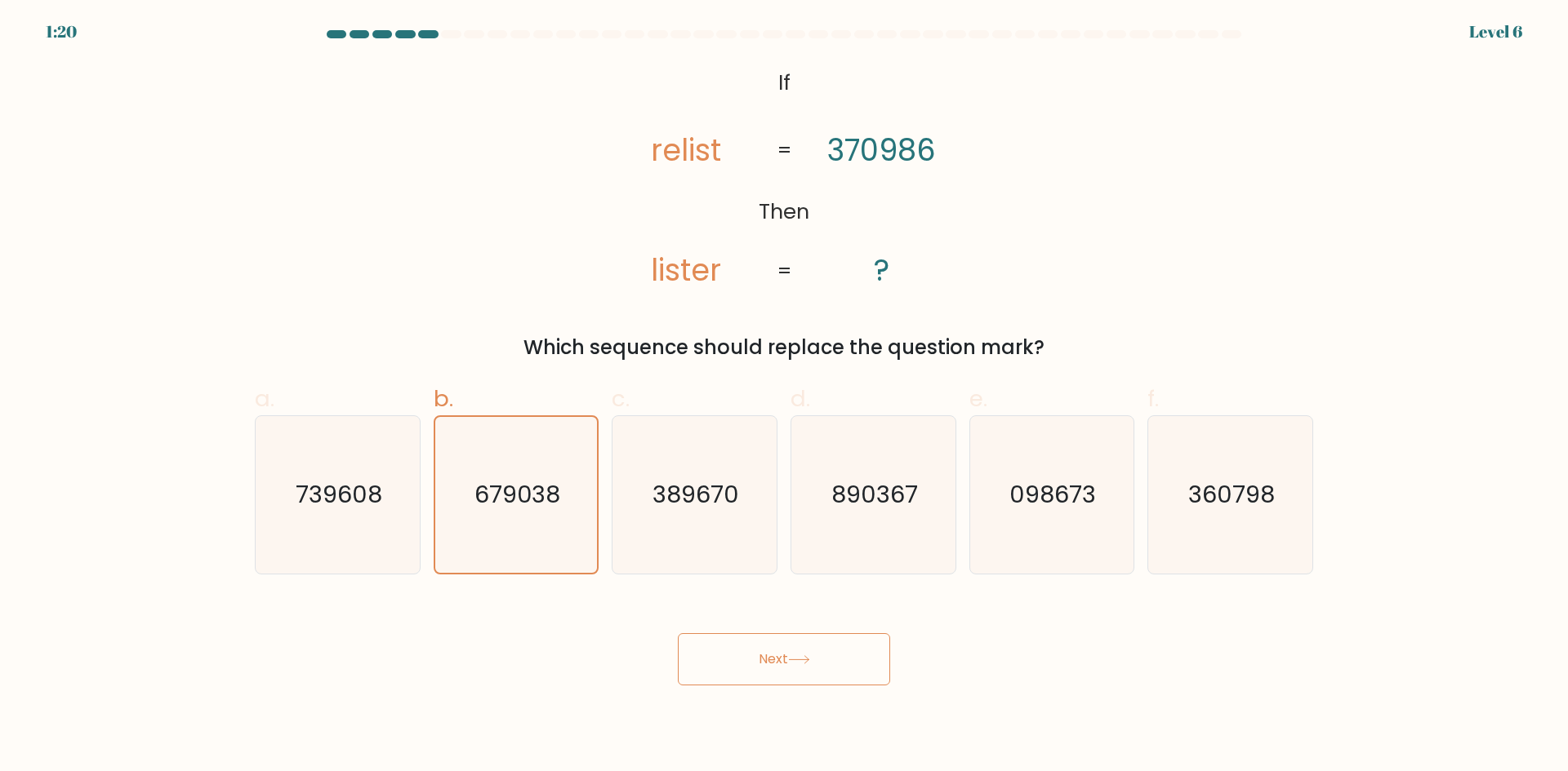
click at [763, 656] on button "Next" at bounding box center [784, 659] width 212 height 52
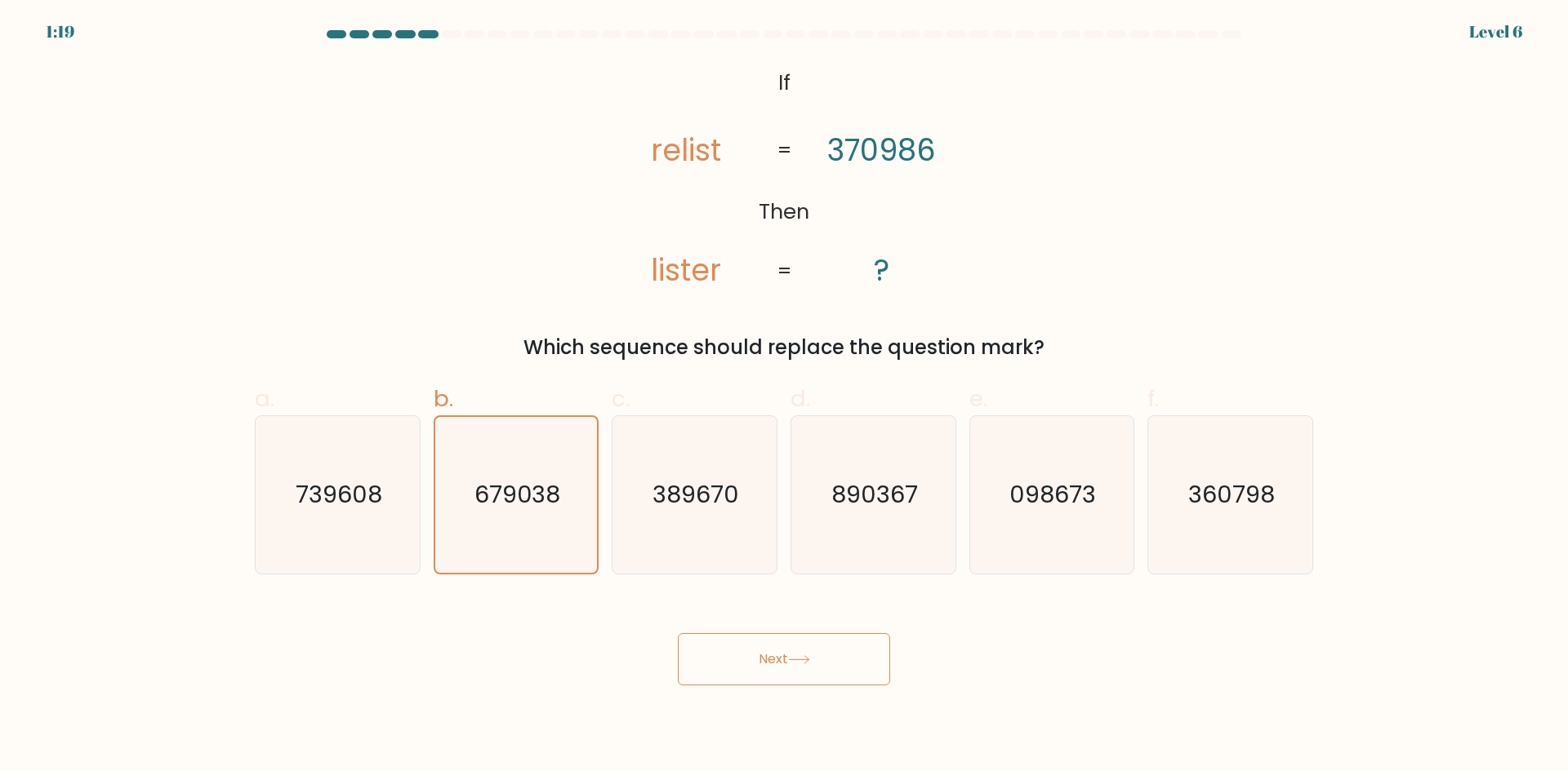
click at [763, 656] on button "Next" at bounding box center [784, 659] width 212 height 52
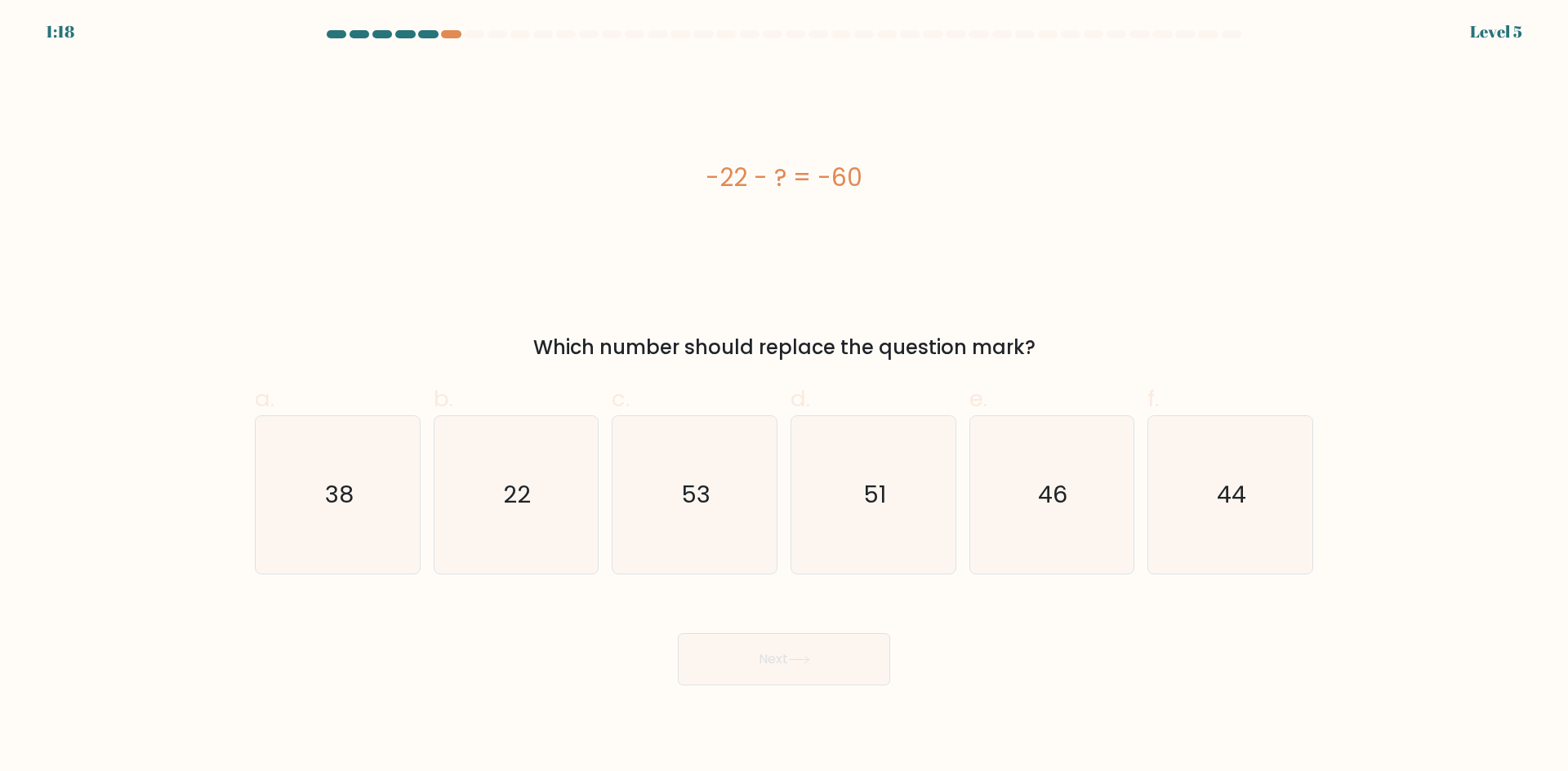
click at [763, 656] on button "Next" at bounding box center [784, 659] width 212 height 52
click at [809, 257] on div "-22 - ? = -60" at bounding box center [784, 177] width 1058 height 231
click at [1094, 499] on icon "46" at bounding box center [1051, 495] width 157 height 157
click at [784, 396] on input "e. 46" at bounding box center [784, 391] width 1 height 10
radio input "true"
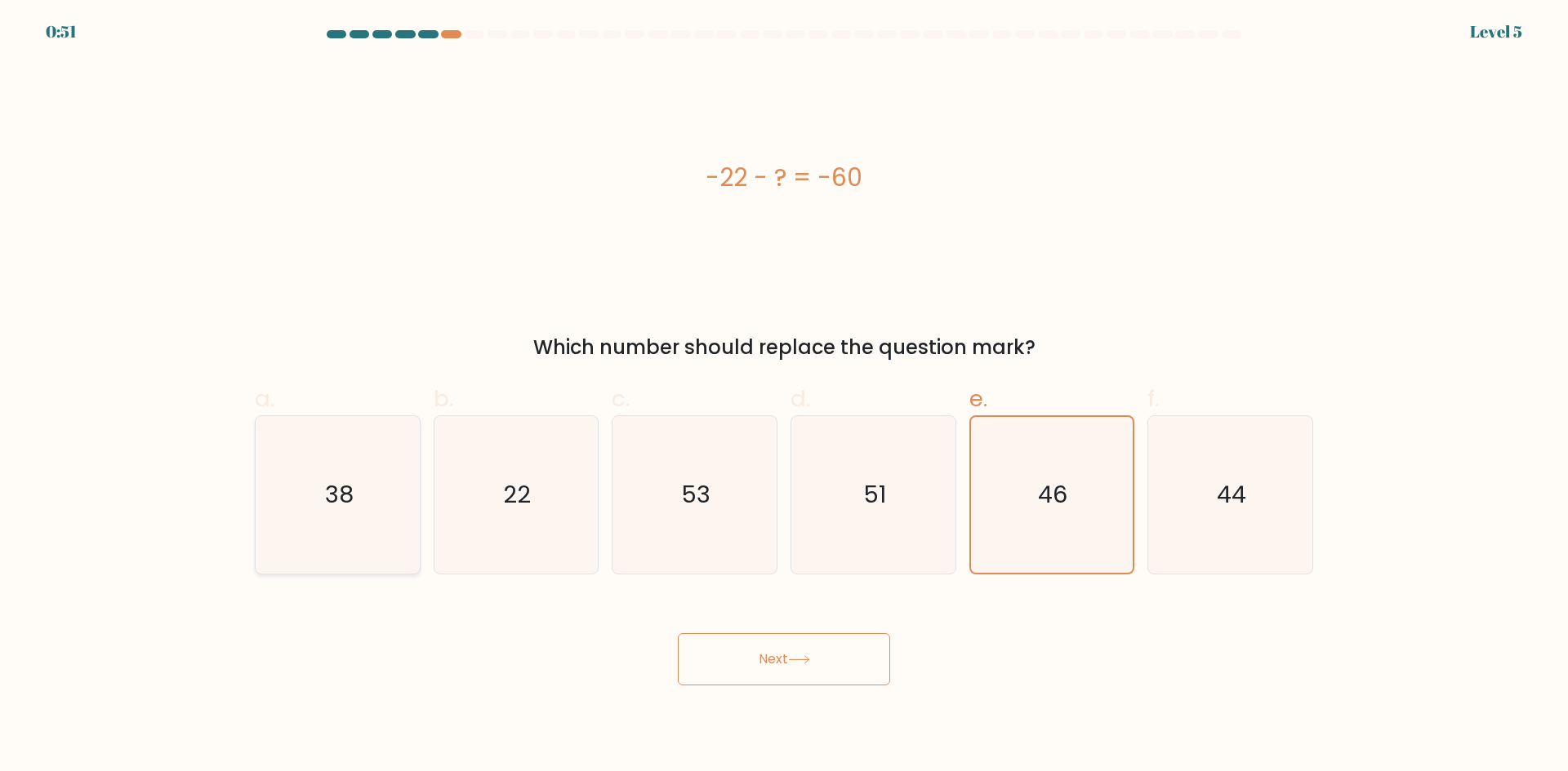
click at [349, 478] on icon "38" at bounding box center [337, 495] width 157 height 157
click at [784, 396] on input "a. 38" at bounding box center [784, 391] width 1 height 10
radio input "true"
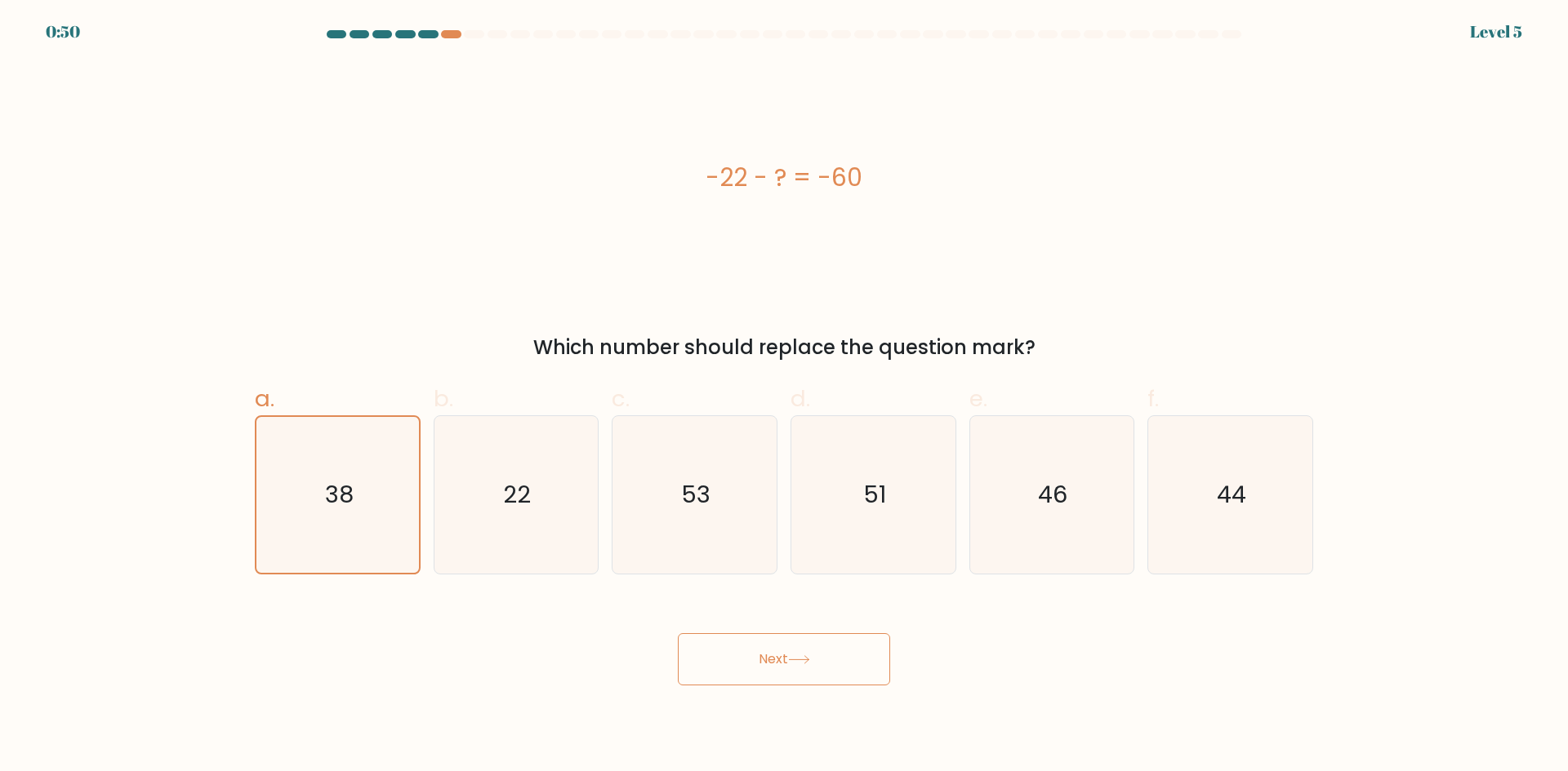
click at [811, 653] on button "Next" at bounding box center [784, 659] width 212 height 52
click at [809, 654] on button "Next" at bounding box center [784, 659] width 212 height 52
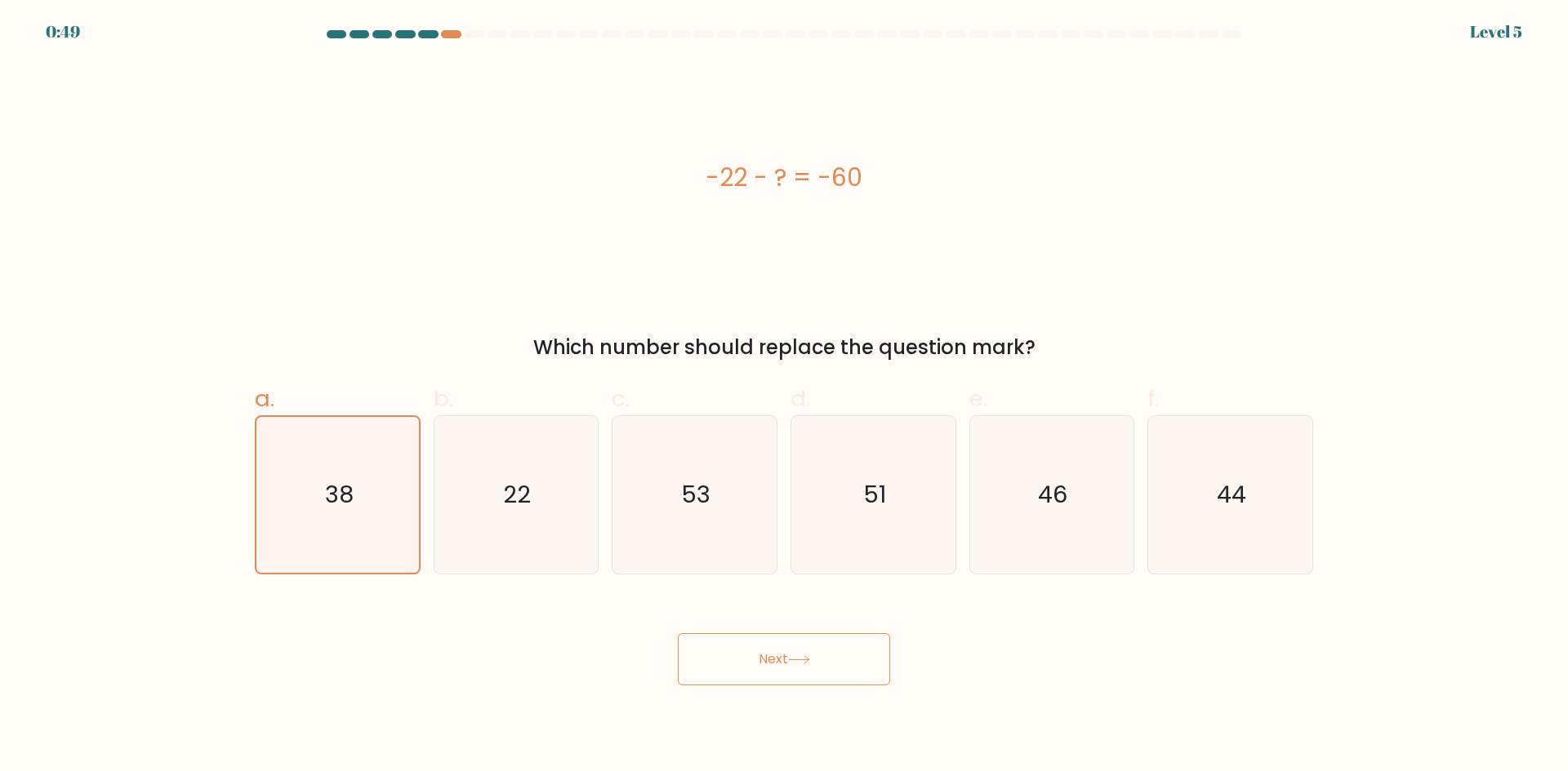
click at [809, 654] on button "Next" at bounding box center [784, 659] width 212 height 52
click at [804, 655] on button "Next" at bounding box center [784, 659] width 212 height 52
click at [804, 656] on icon at bounding box center [798, 660] width 22 height 9
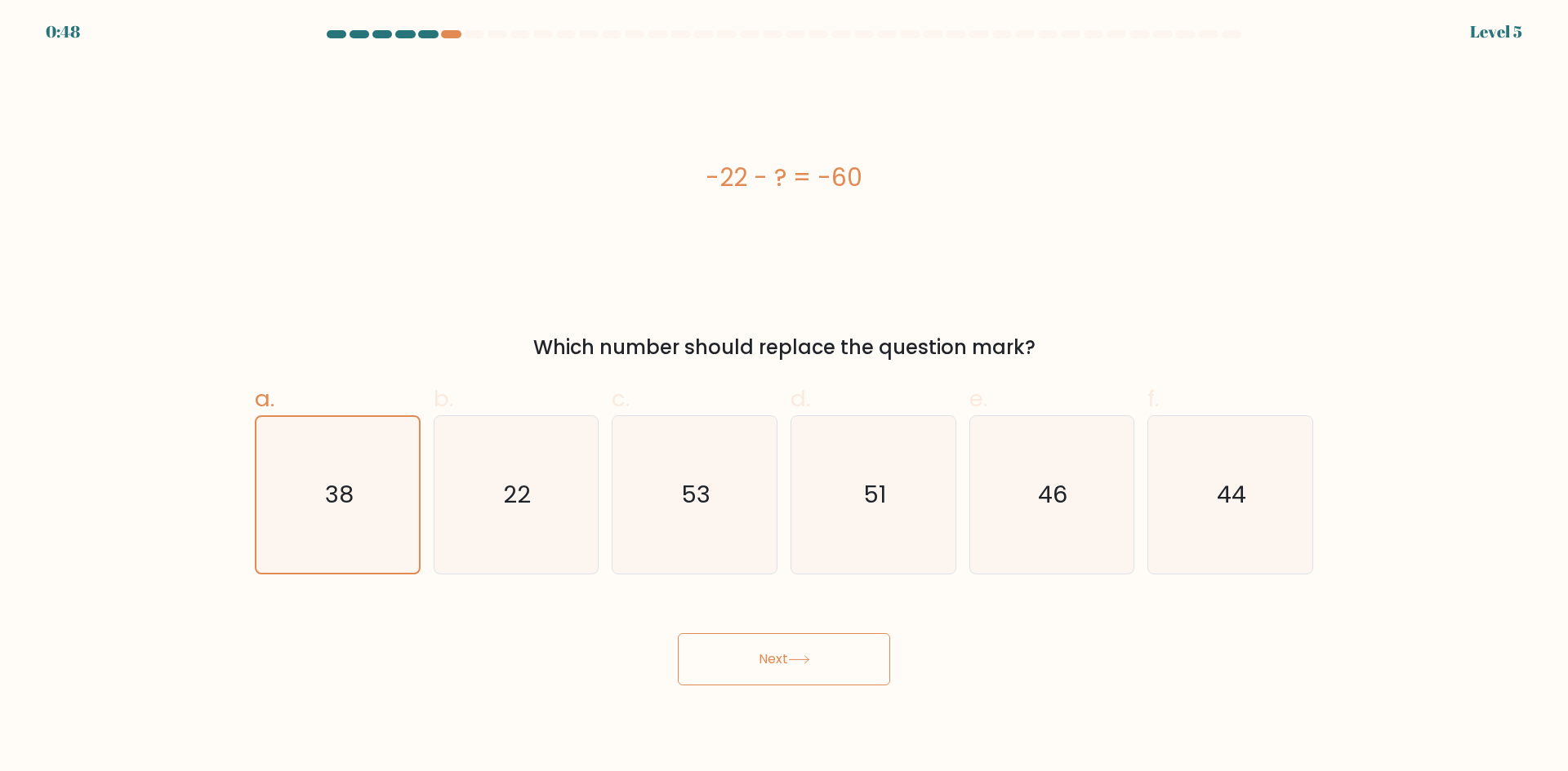
click at [804, 656] on icon at bounding box center [798, 660] width 22 height 9
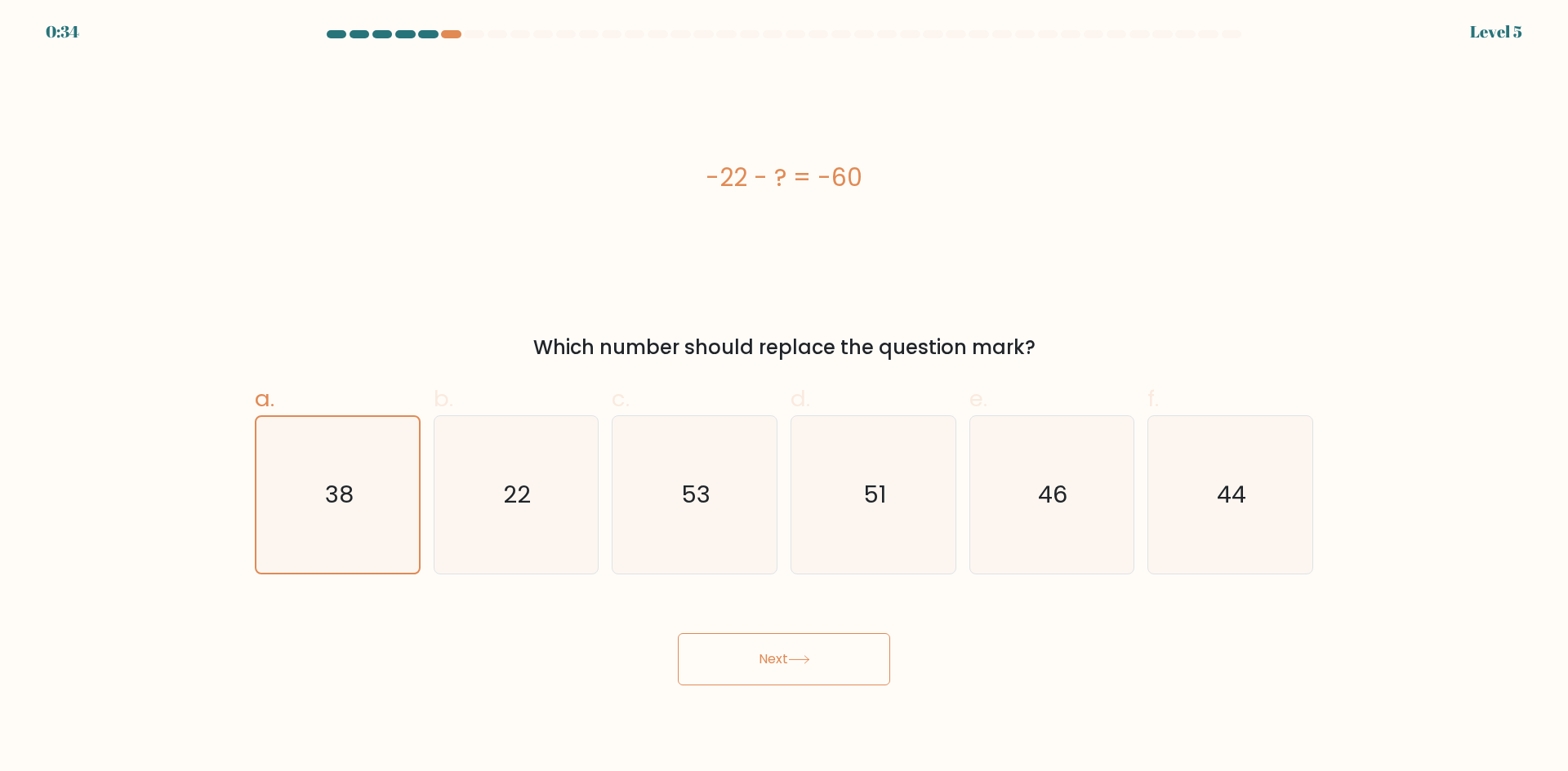
click at [804, 656] on icon at bounding box center [798, 660] width 22 height 9
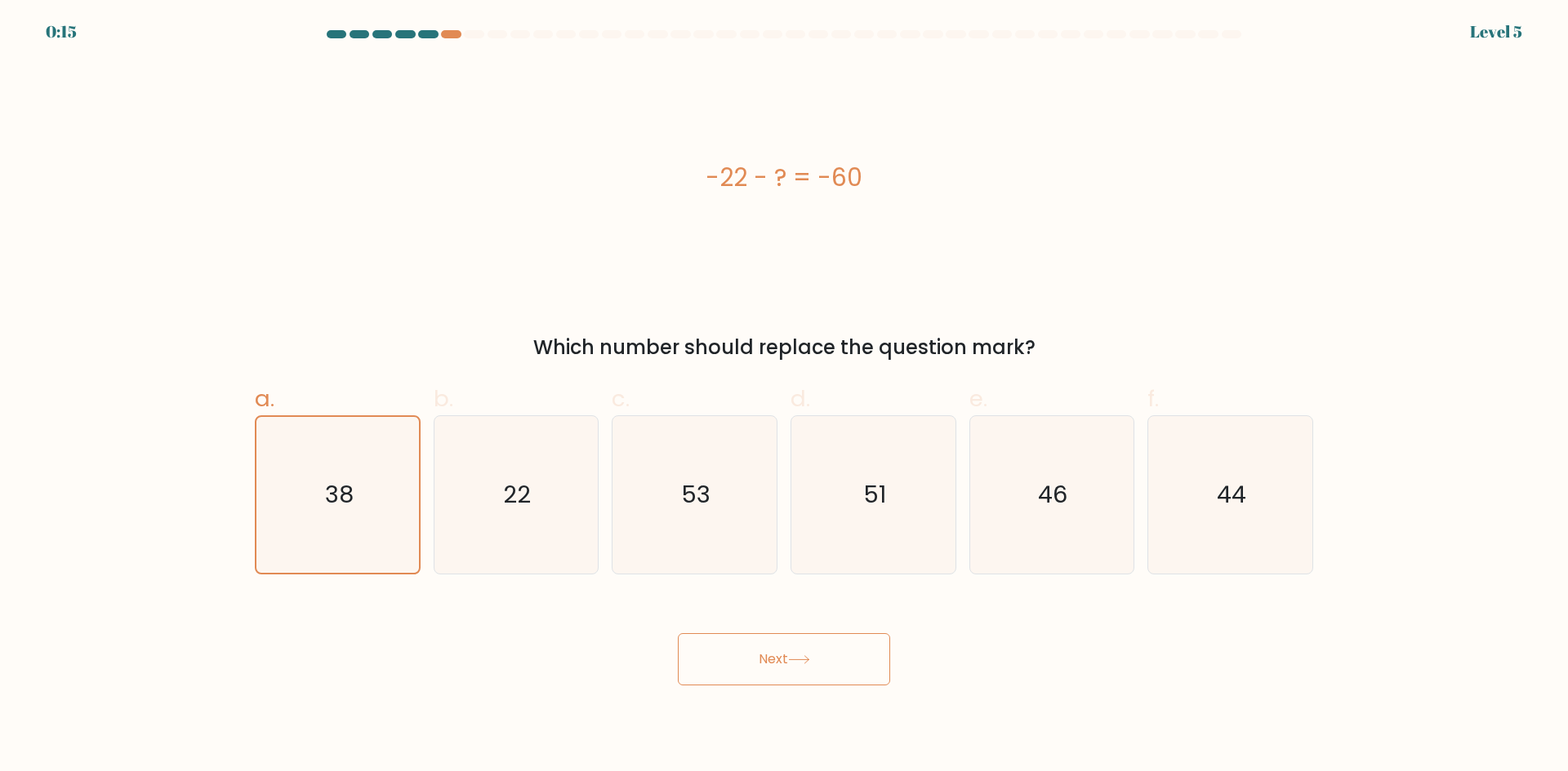
click at [804, 656] on icon at bounding box center [798, 660] width 22 height 9
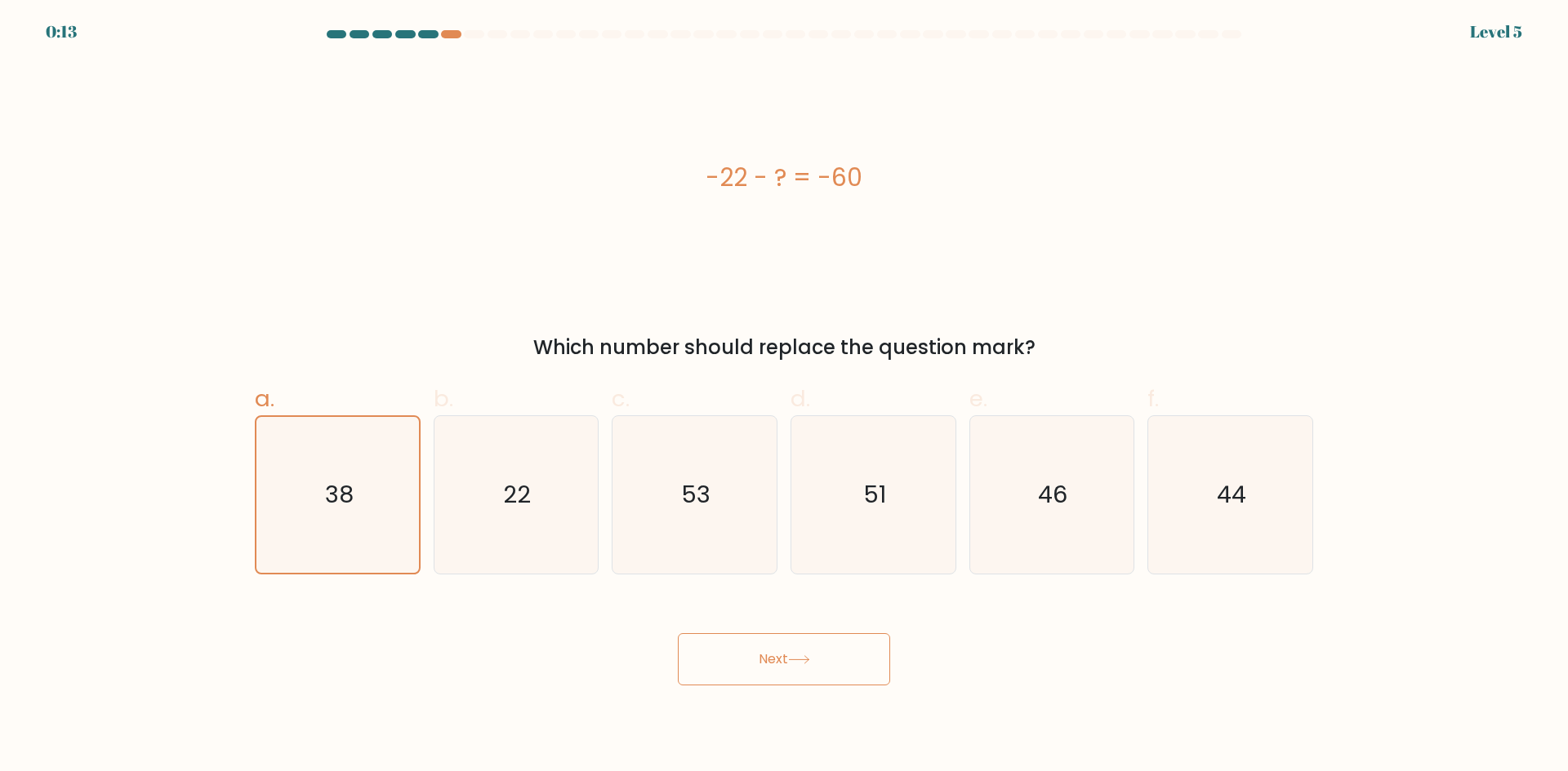
click at [804, 656] on icon at bounding box center [798, 660] width 22 height 9
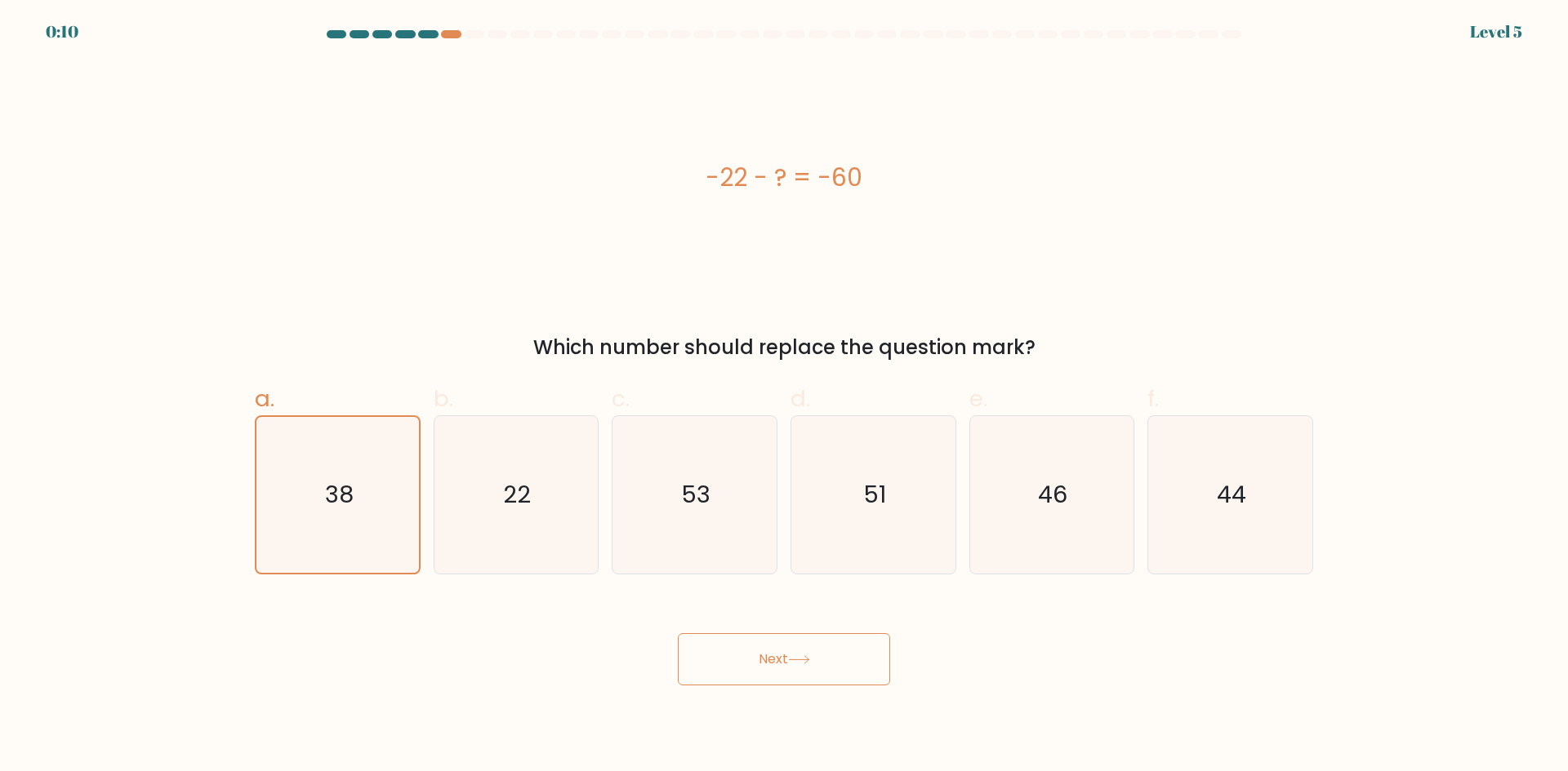
click at [804, 656] on icon at bounding box center [798, 660] width 22 height 9
click at [784, 648] on button "Next" at bounding box center [784, 659] width 212 height 52
click at [777, 660] on button "Next" at bounding box center [784, 659] width 212 height 52
